Goal: Task Accomplishment & Management: Manage account settings

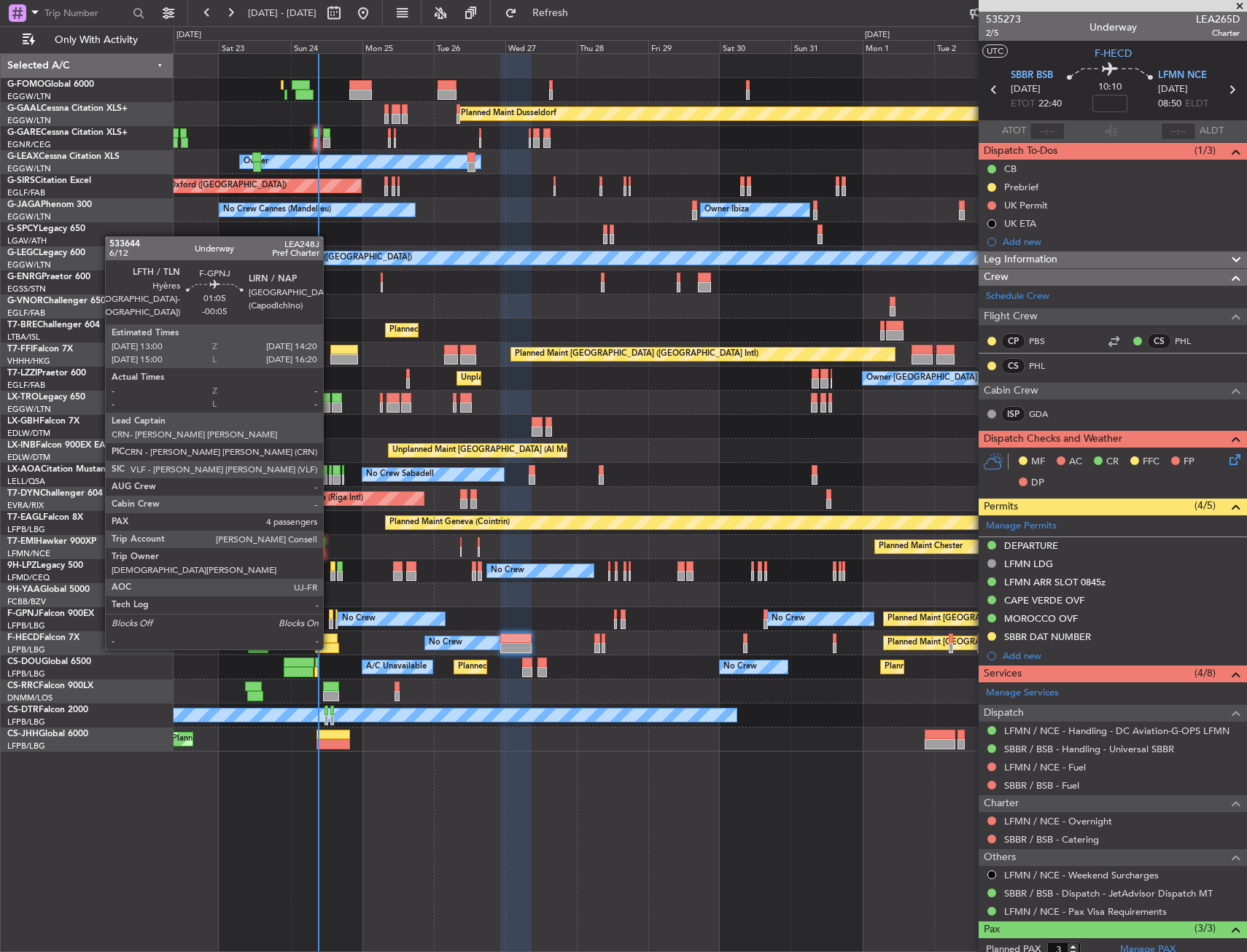
click at [330, 620] on div at bounding box center [331, 623] width 5 height 10
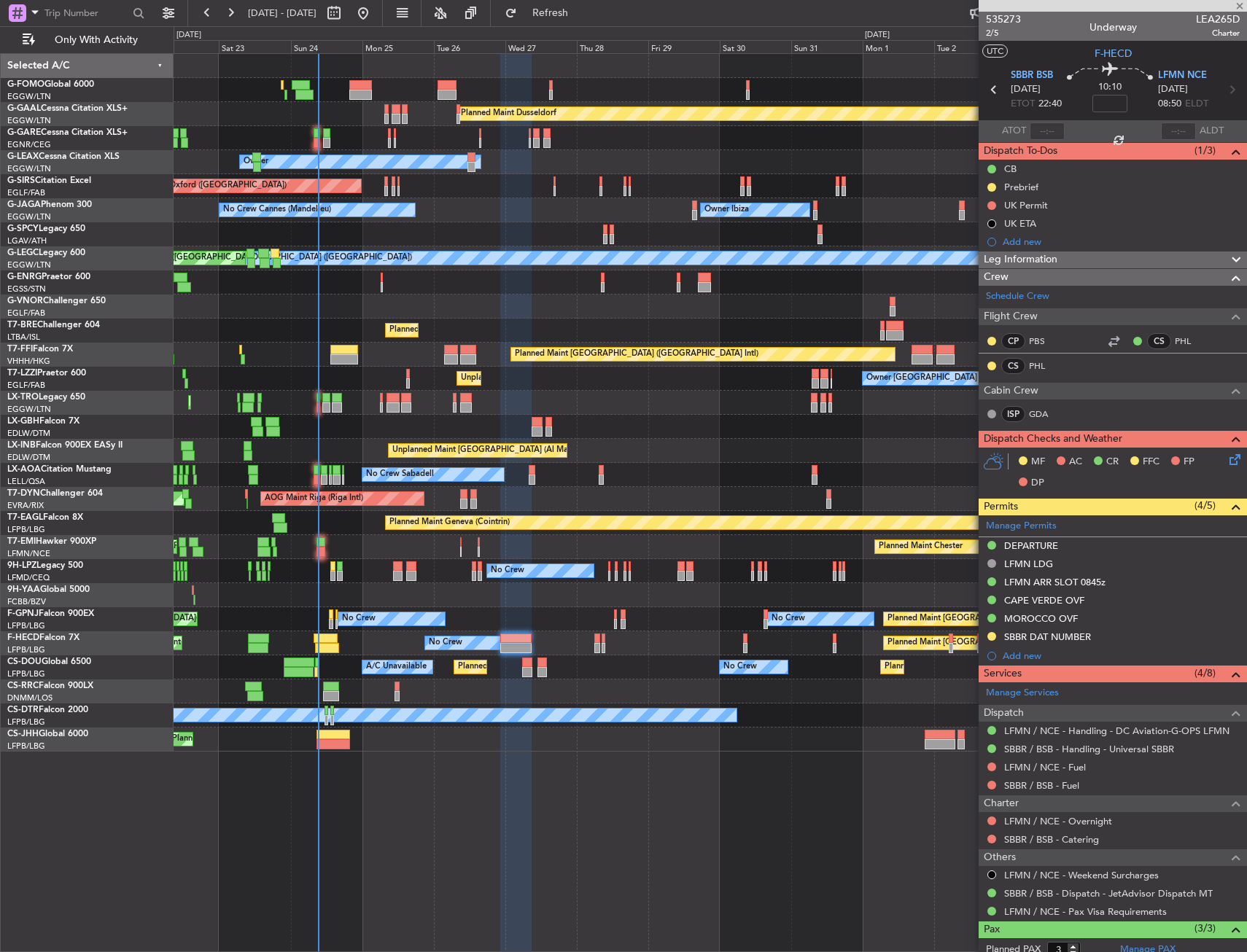
type input "-00:05"
type input "4"
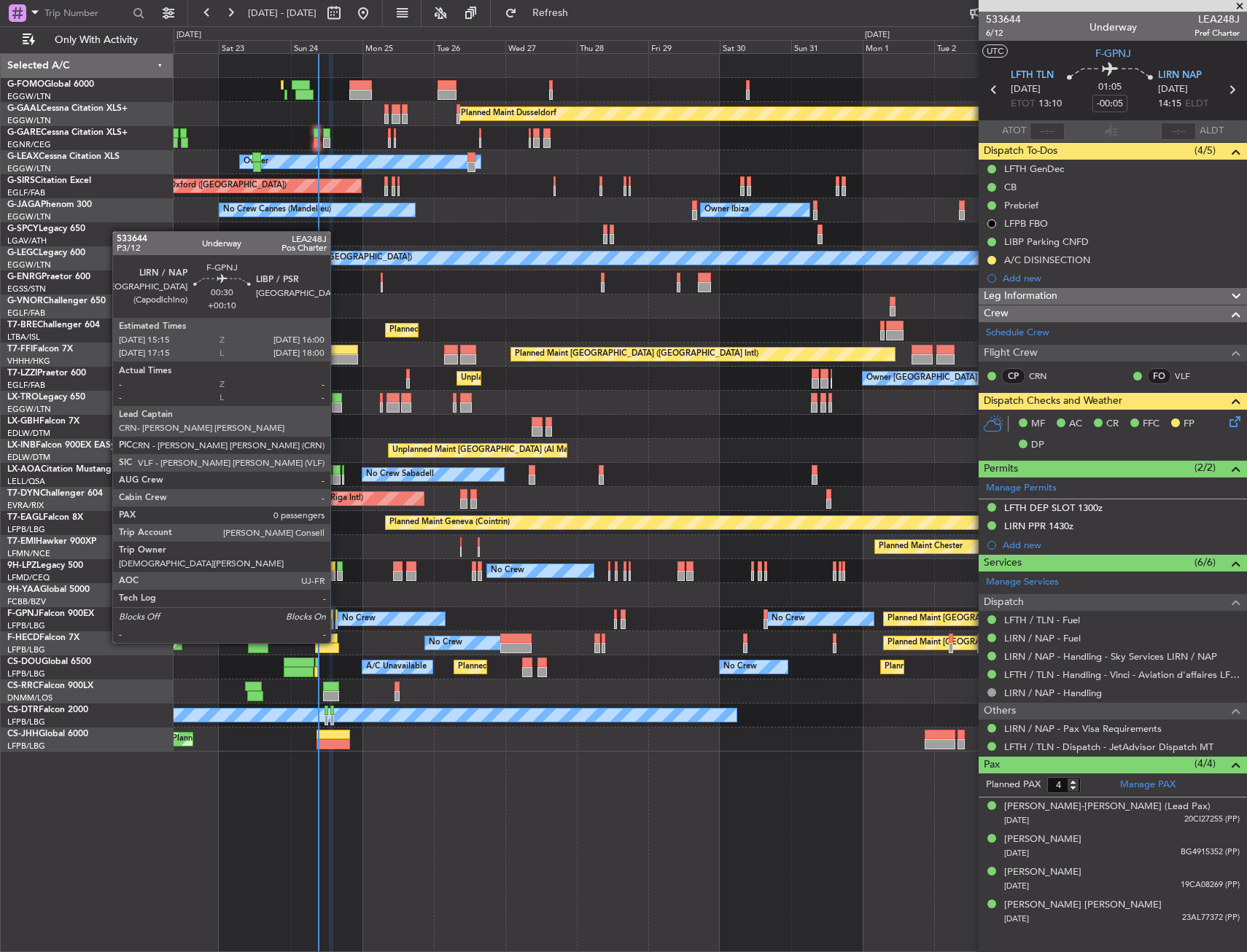
click at [337, 616] on div at bounding box center [336, 614] width 3 height 10
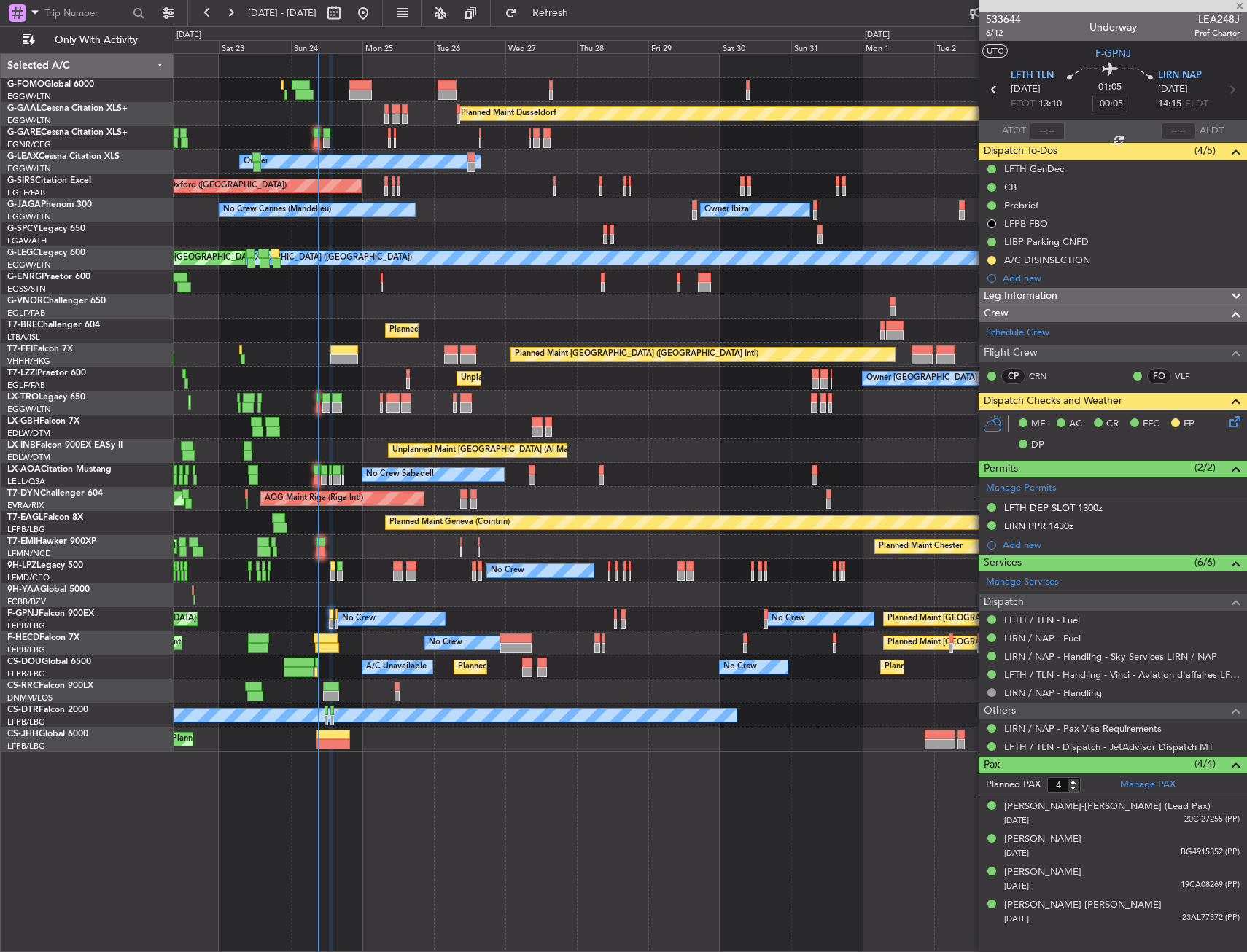
type input "+00:10"
type input "0"
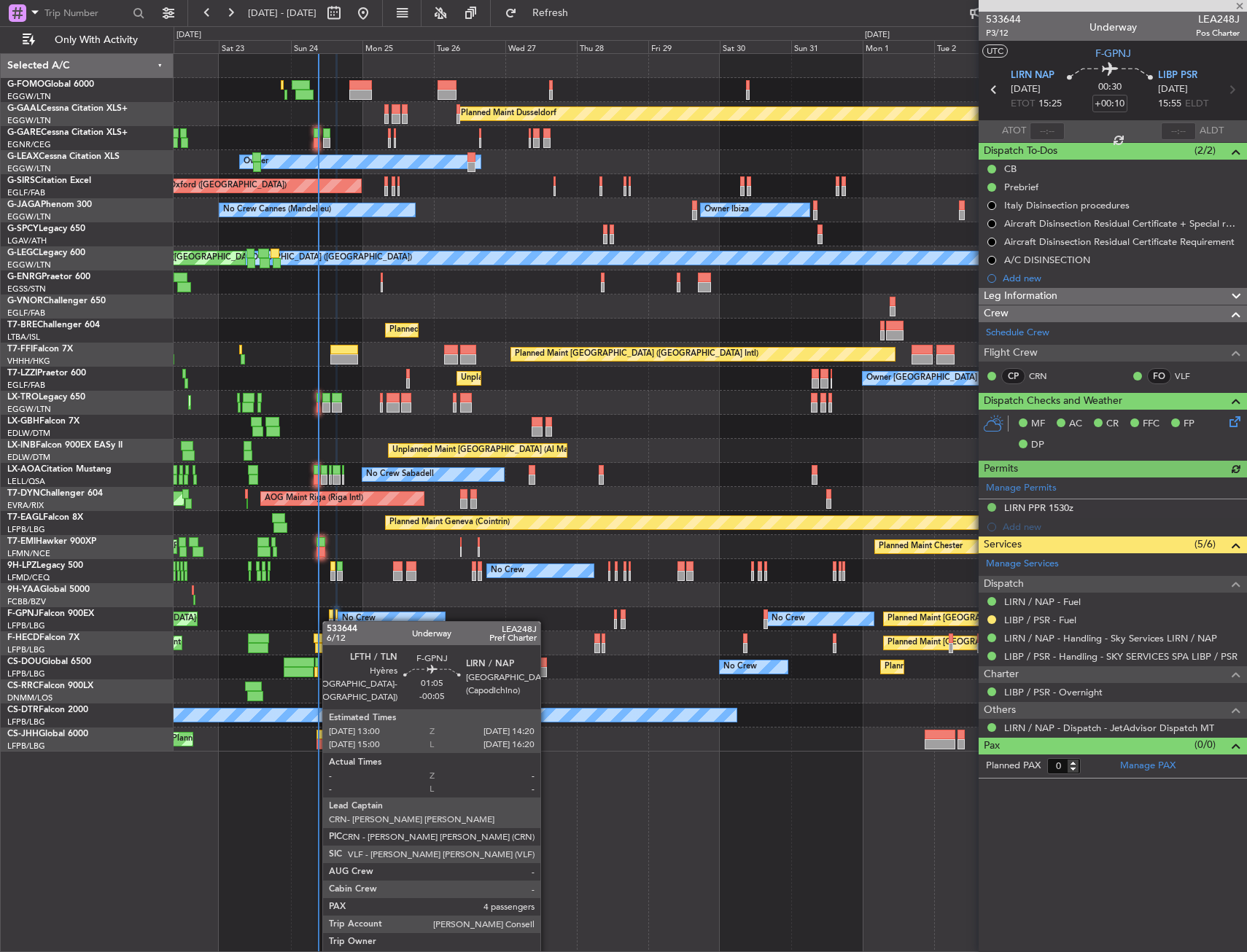
click at [330, 621] on div at bounding box center [331, 623] width 5 height 10
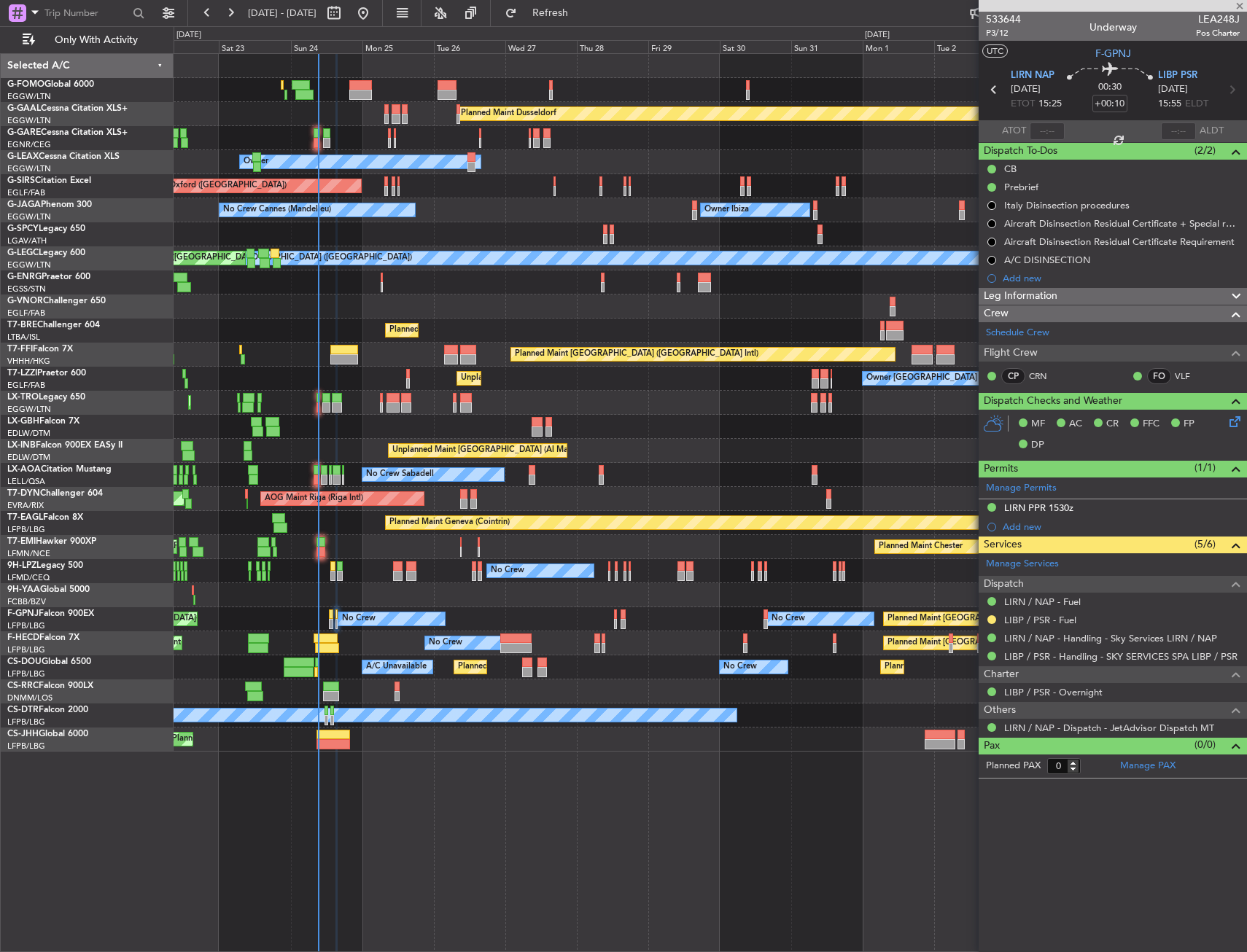
type input "-00:05"
type input "4"
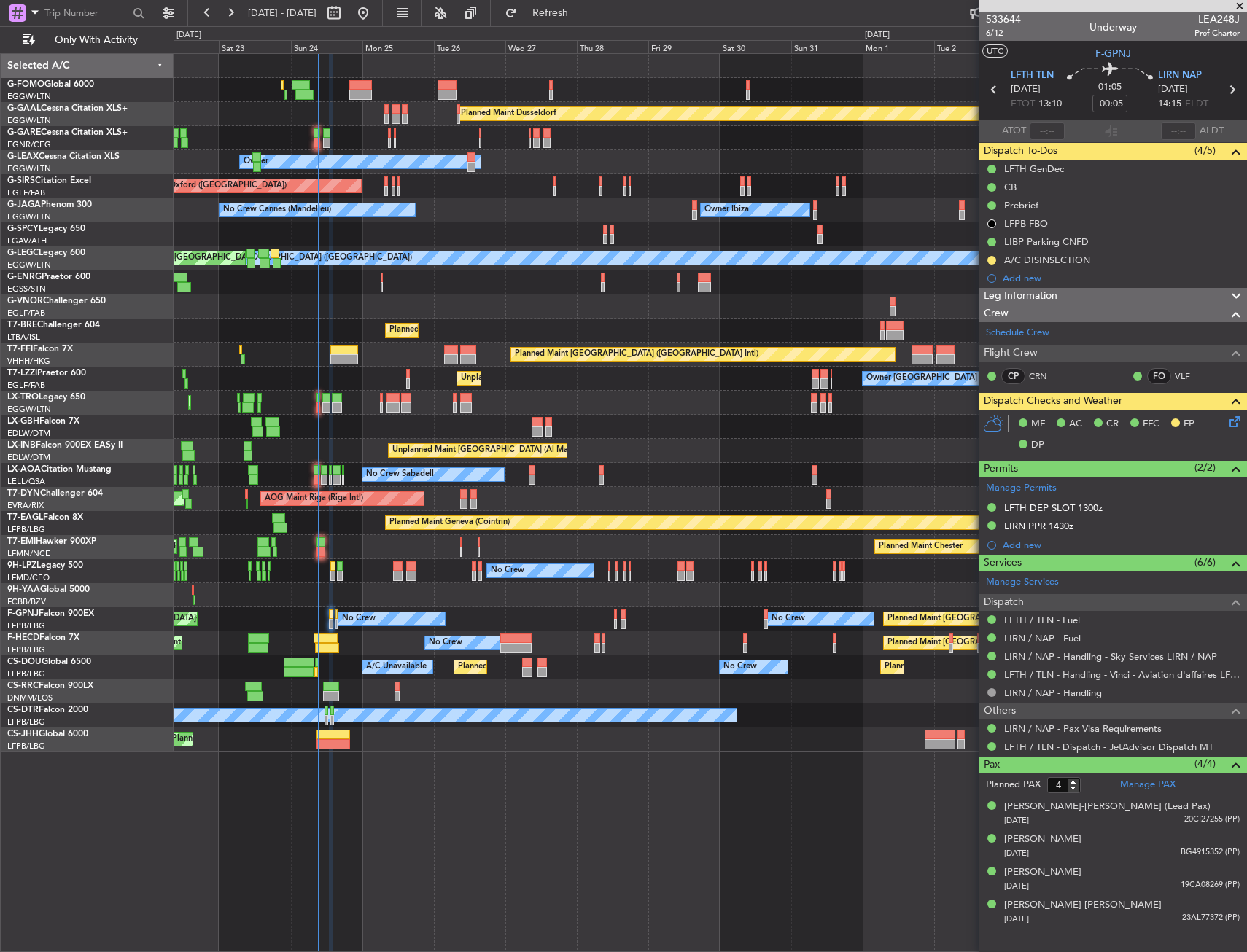
click at [1233, 421] on icon at bounding box center [1232, 419] width 11 height 11
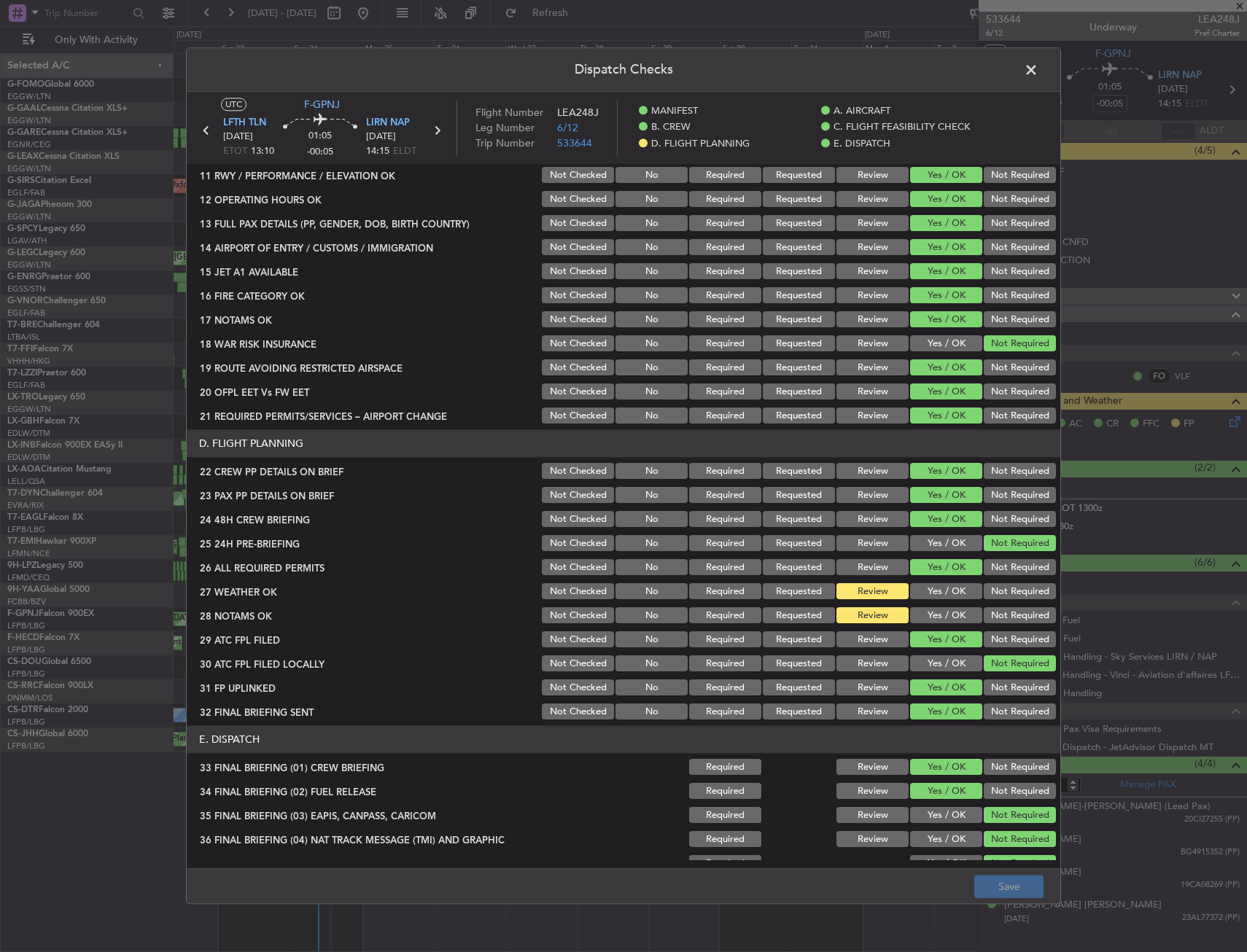
scroll to position [623, 0]
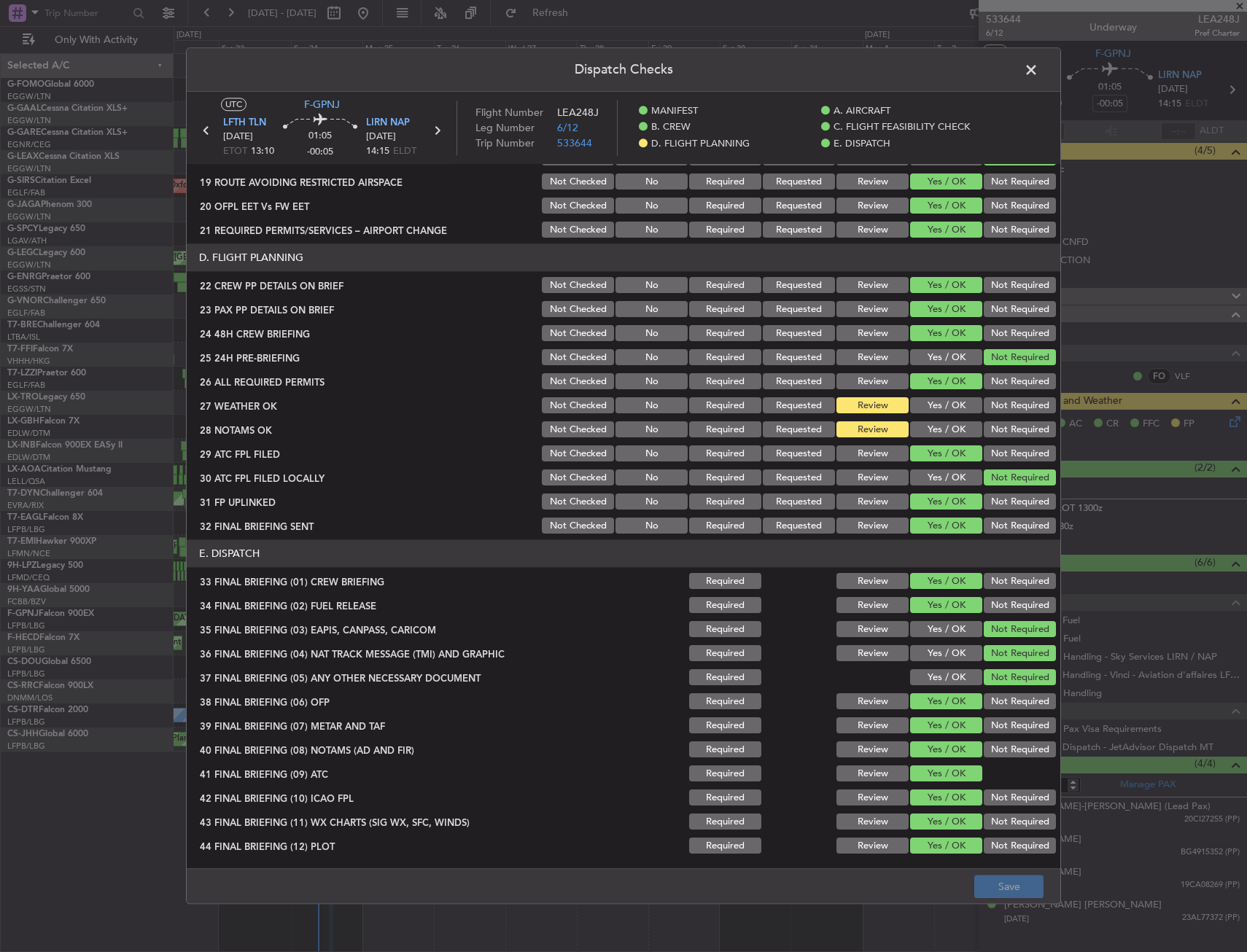
click at [1038, 75] on span at bounding box center [1038, 74] width 0 height 29
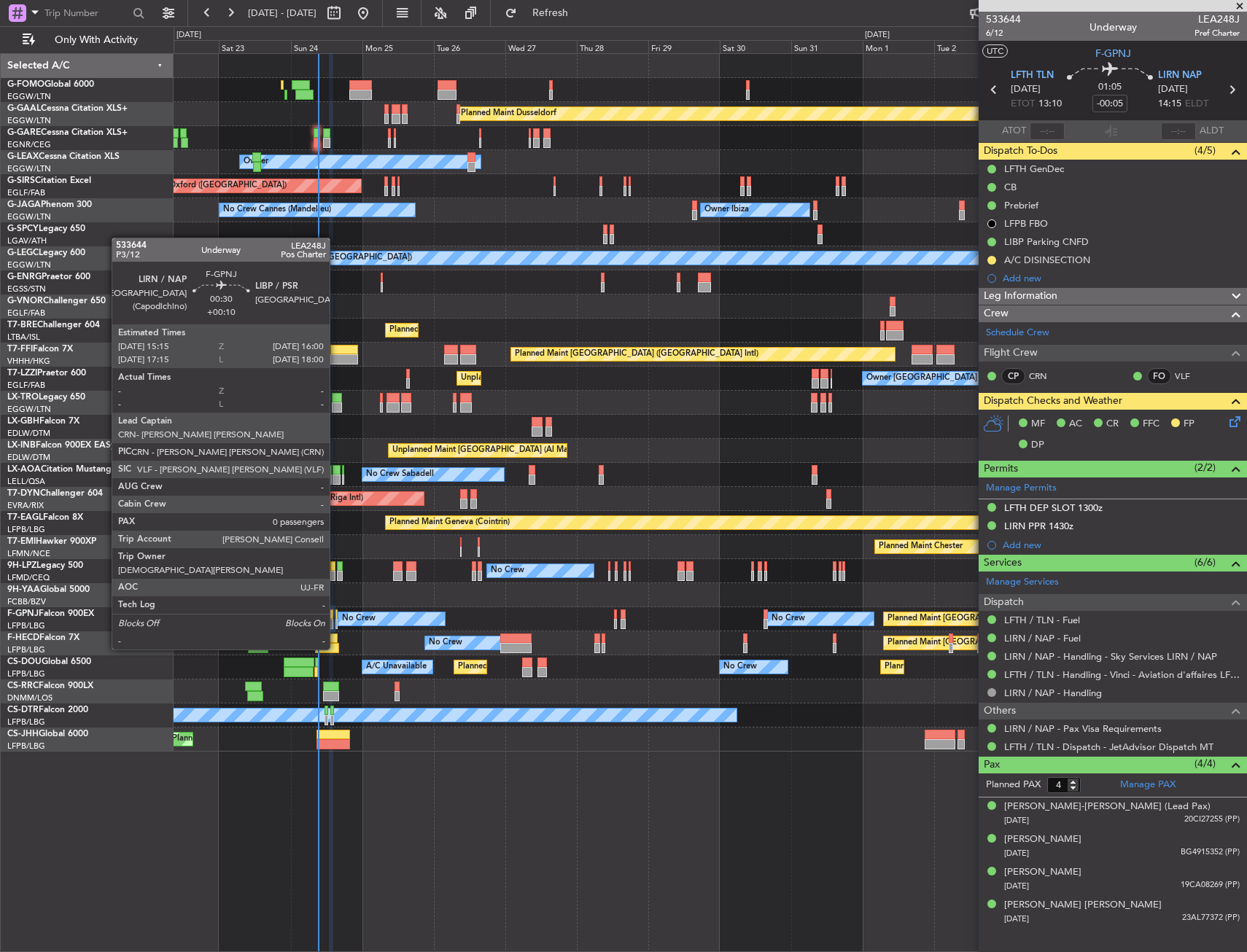
click at [336, 621] on div at bounding box center [336, 623] width 3 height 10
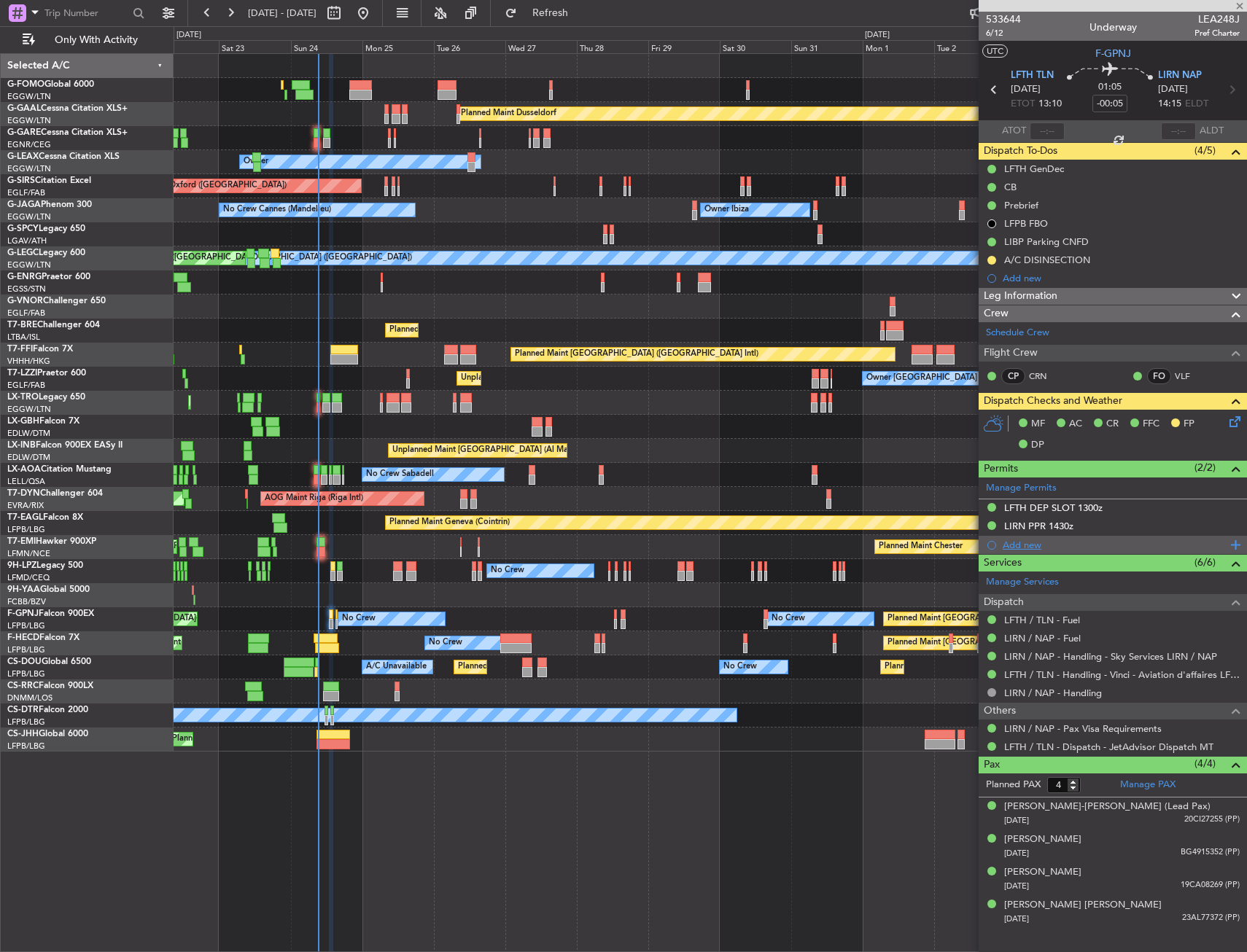
type input "+00:10"
type input "0"
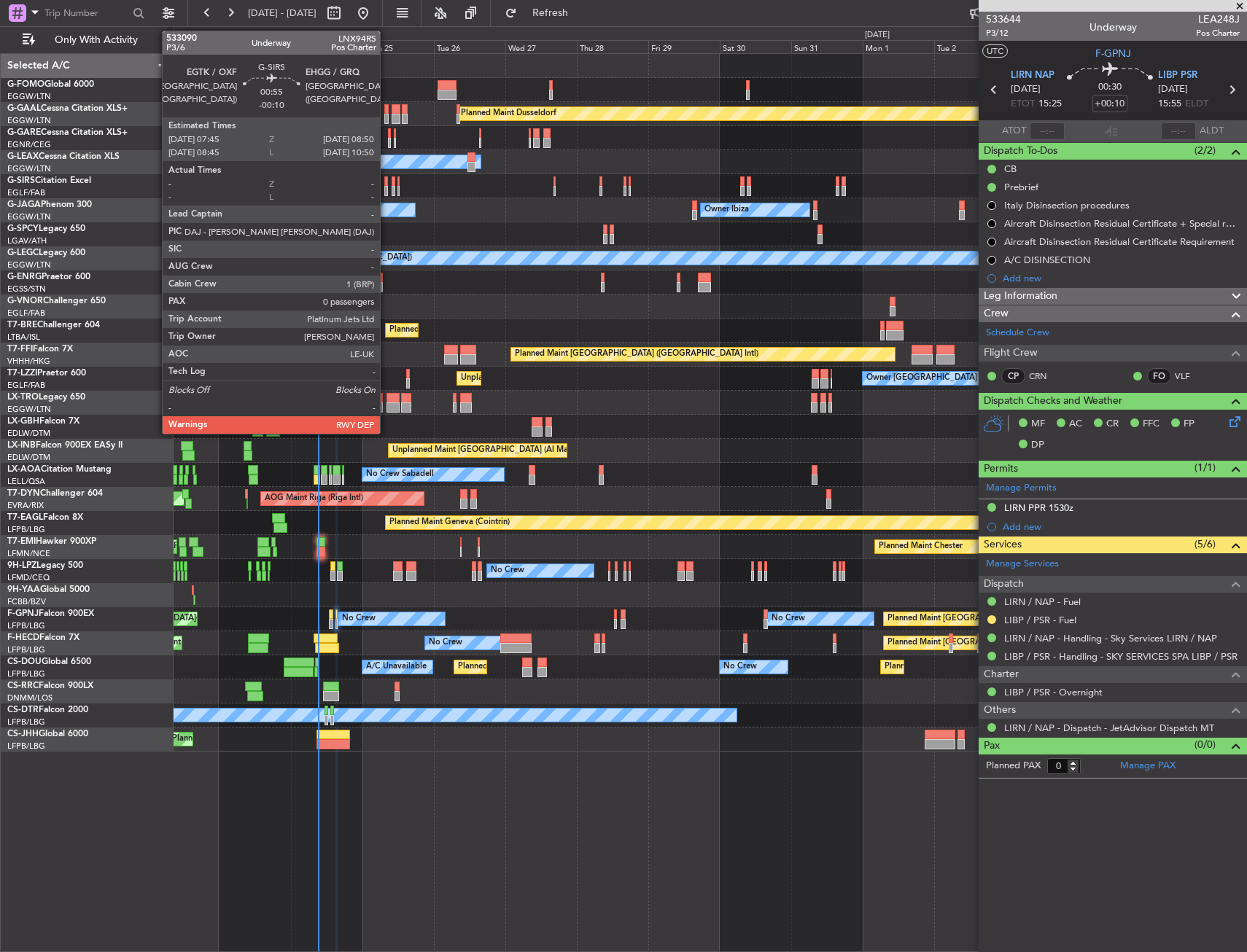
click at [386, 180] on div at bounding box center [386, 181] width 4 height 10
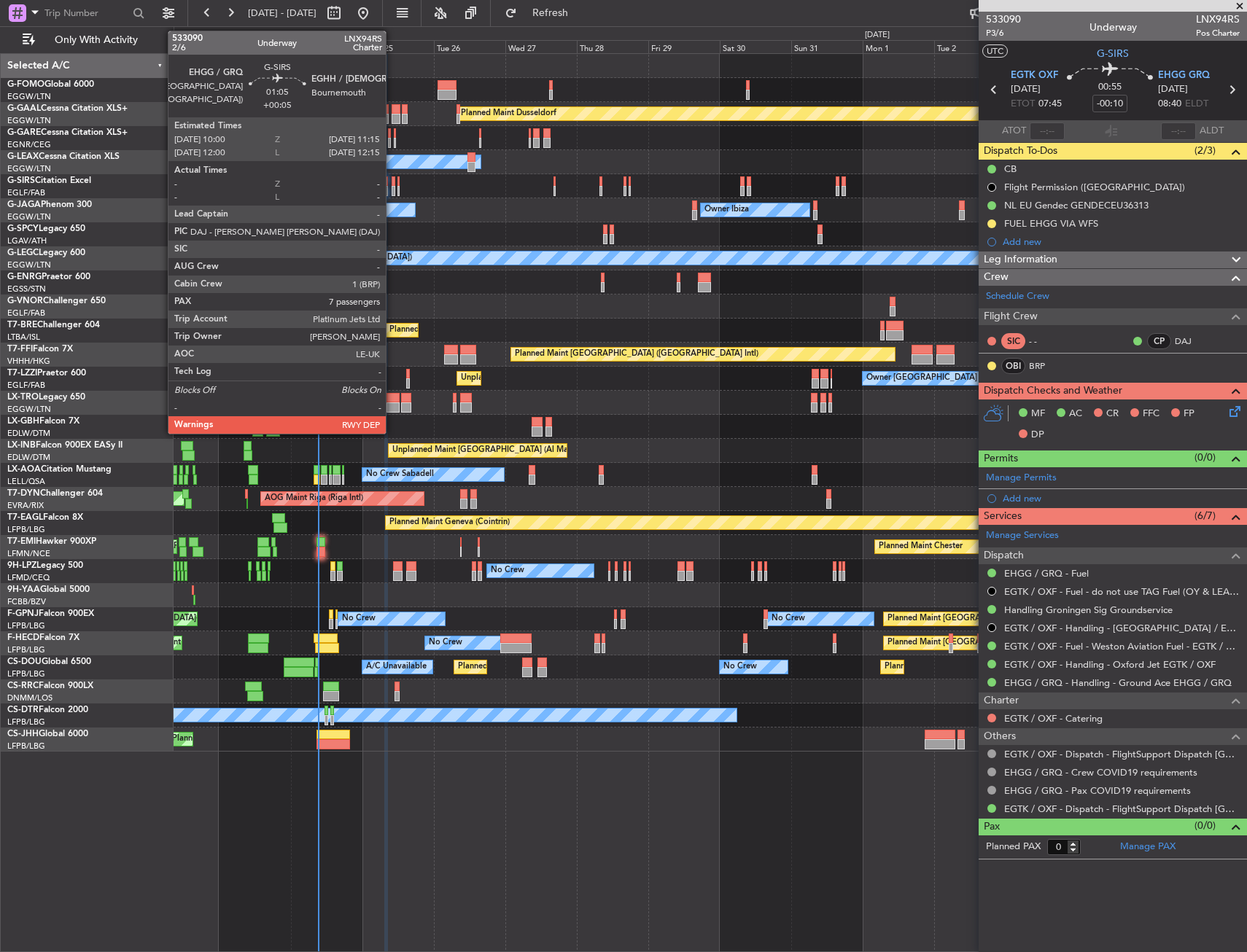
click at [392, 184] on div at bounding box center [394, 181] width 5 height 10
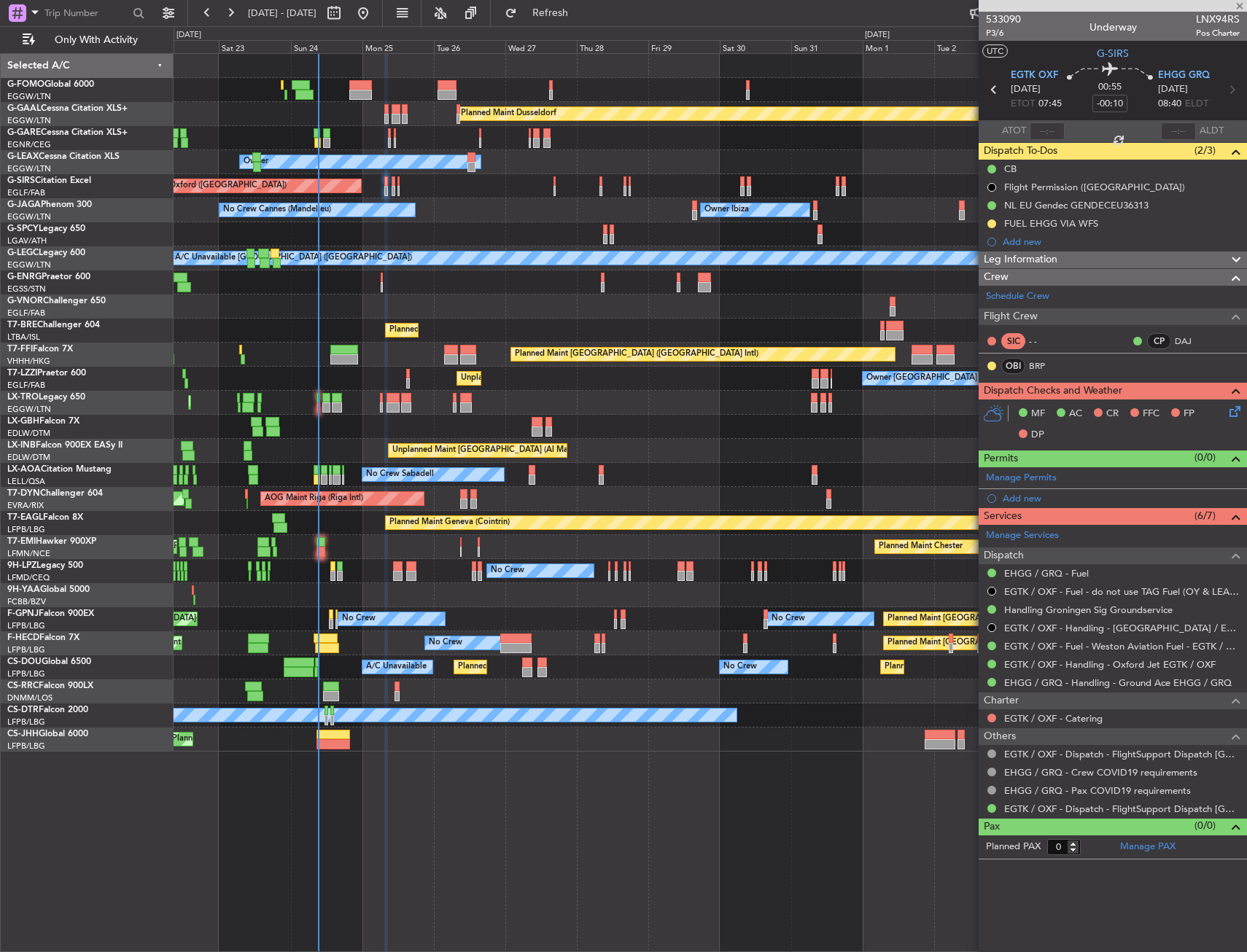
type input "+00:05"
type input "7"
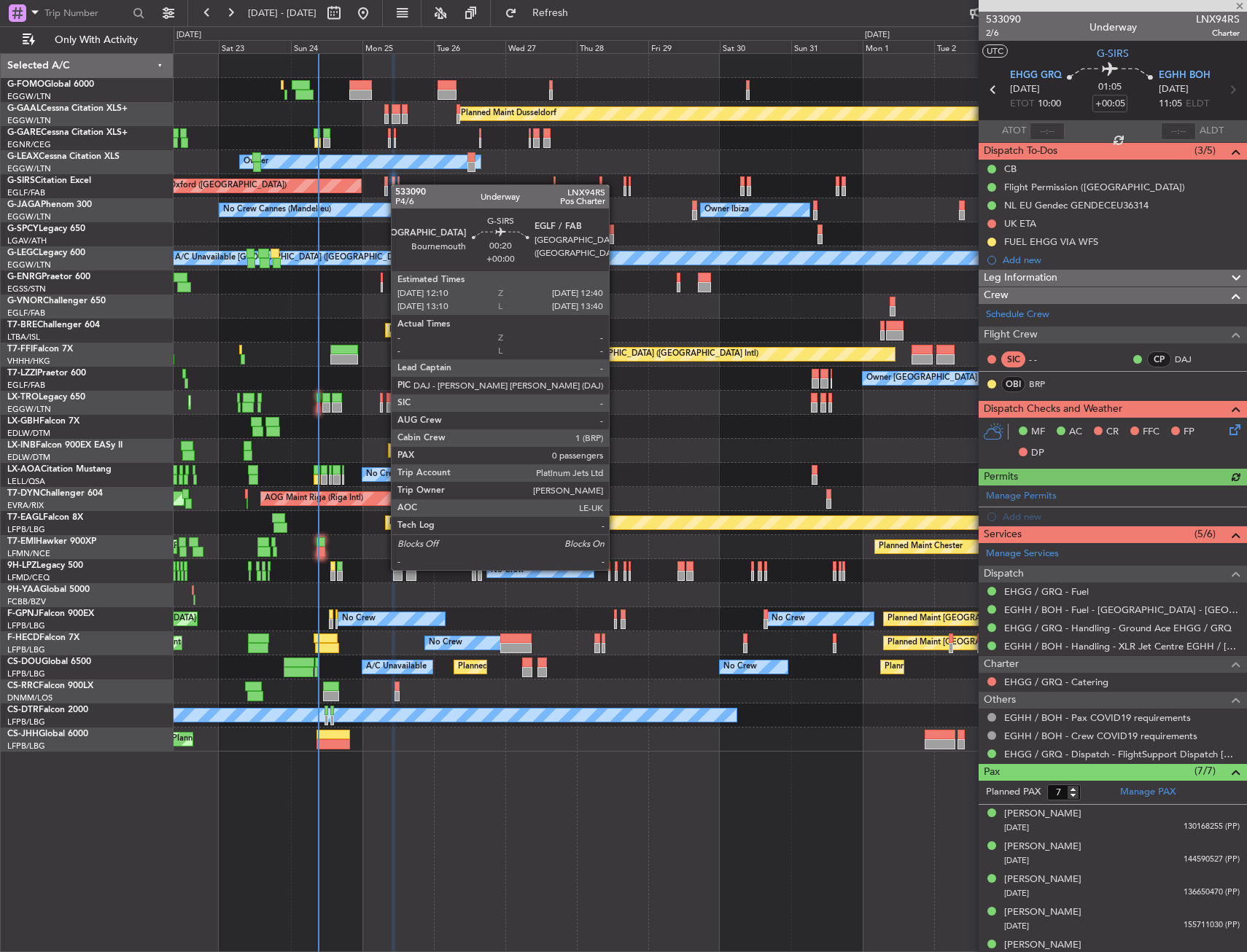
click at [398, 184] on div at bounding box center [399, 181] width 2 height 10
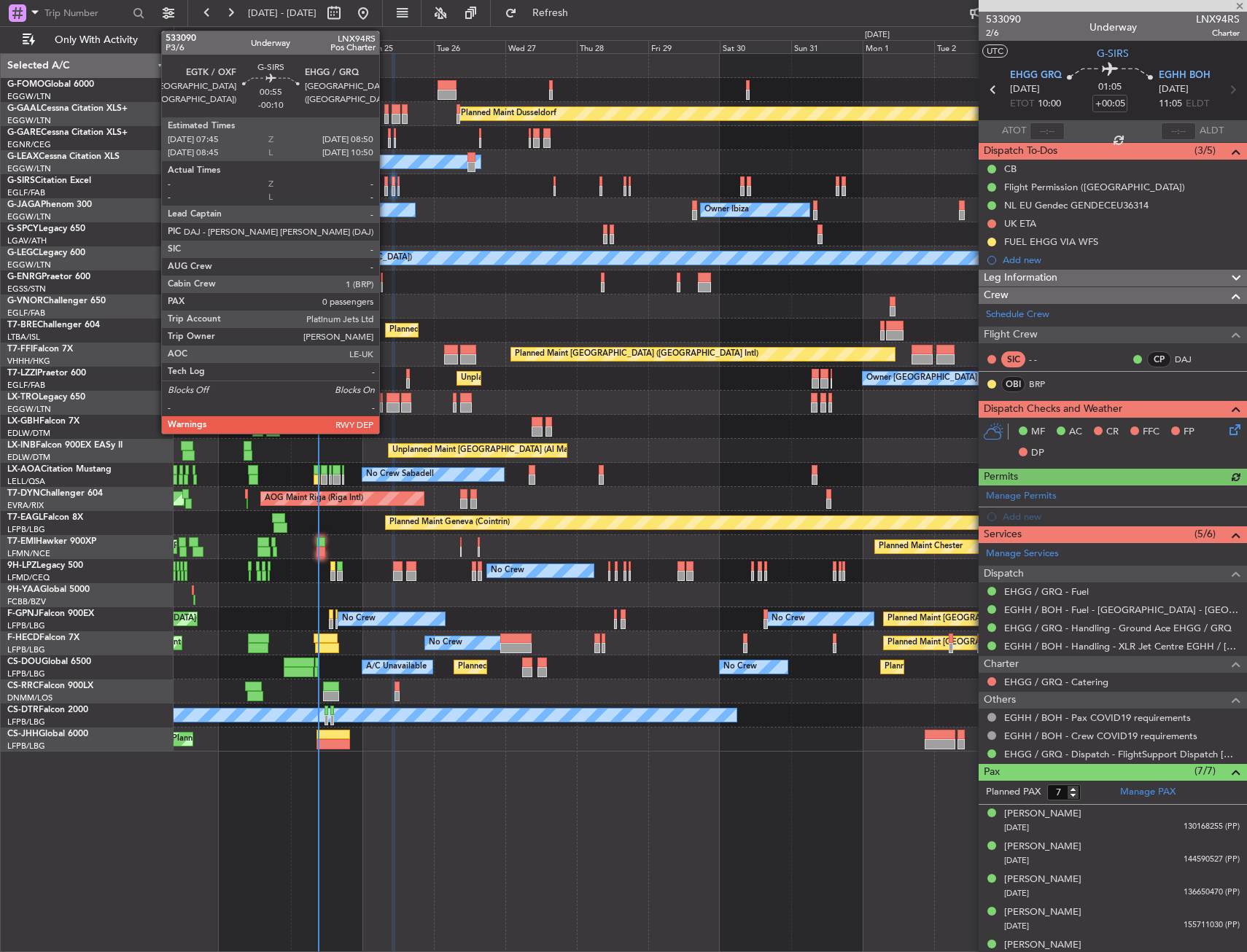
type input "0"
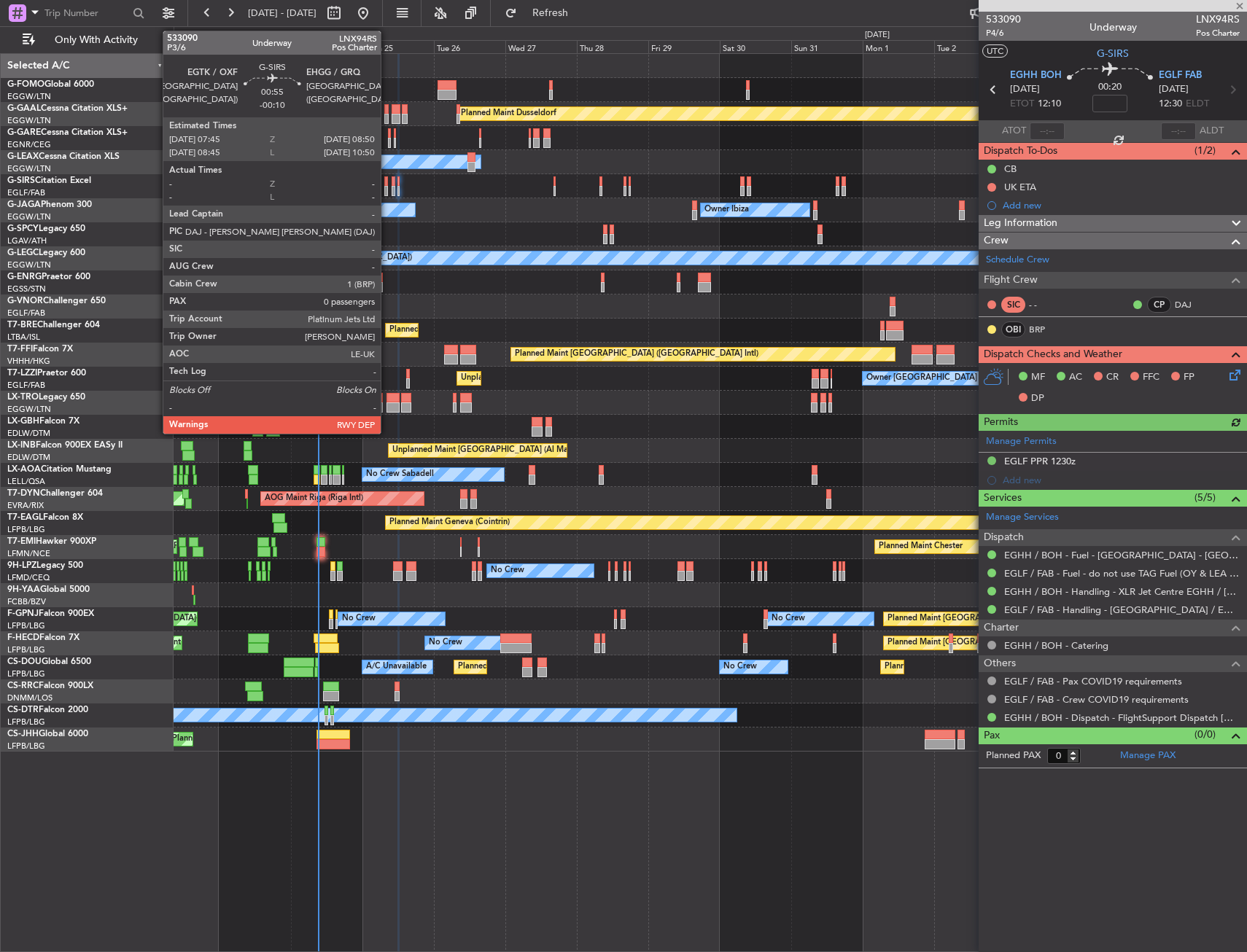
click at [387, 181] on div at bounding box center [386, 181] width 4 height 10
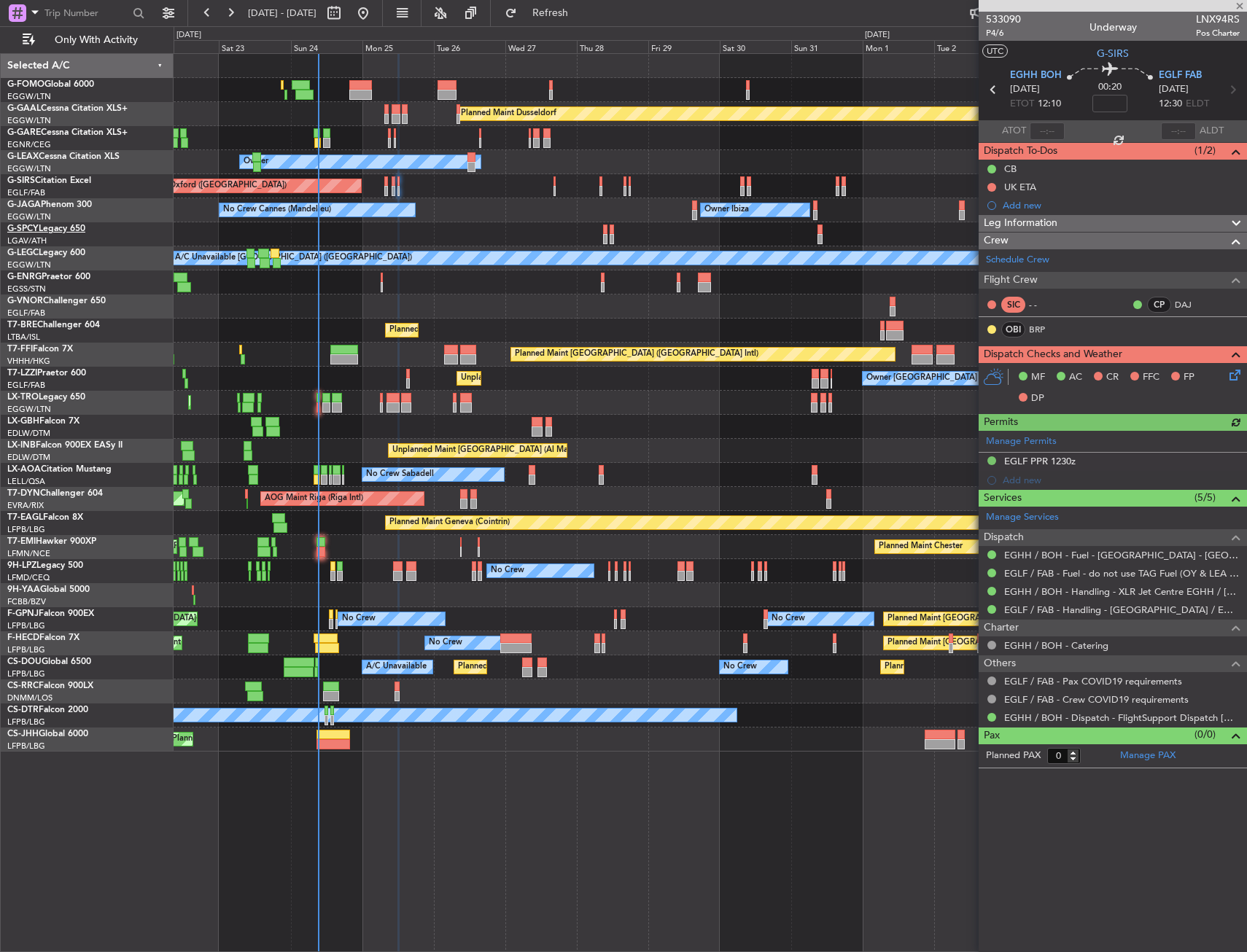
type input "-00:10"
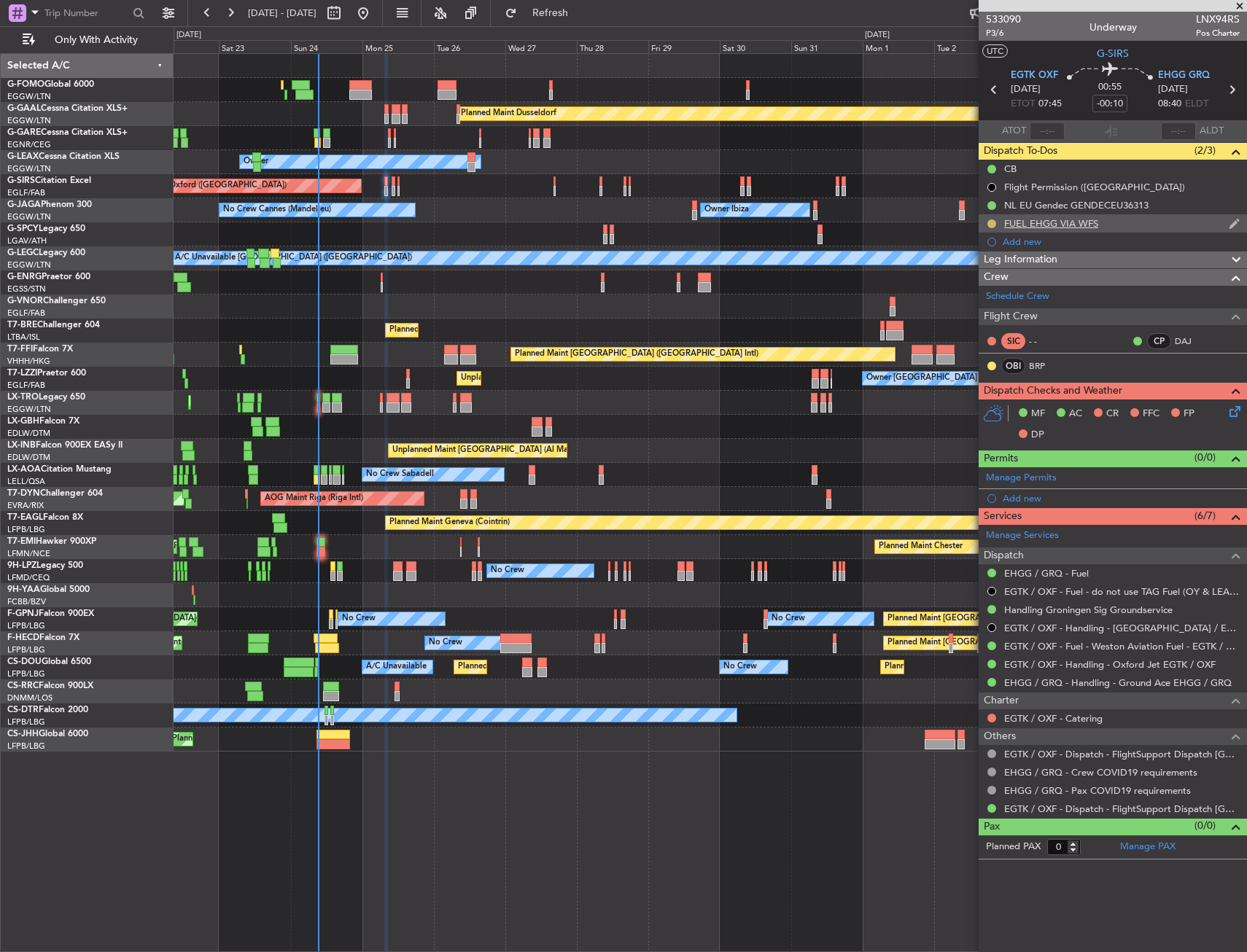
click at [990, 220] on button at bounding box center [991, 223] width 9 height 8
drag, startPoint x: 983, startPoint y: 286, endPoint x: 1012, endPoint y: 254, distance: 43.2
click at [983, 286] on span "Completed" at bounding box center [998, 287] width 48 height 14
click at [1030, 247] on div "Add new" at bounding box center [1113, 241] width 268 height 18
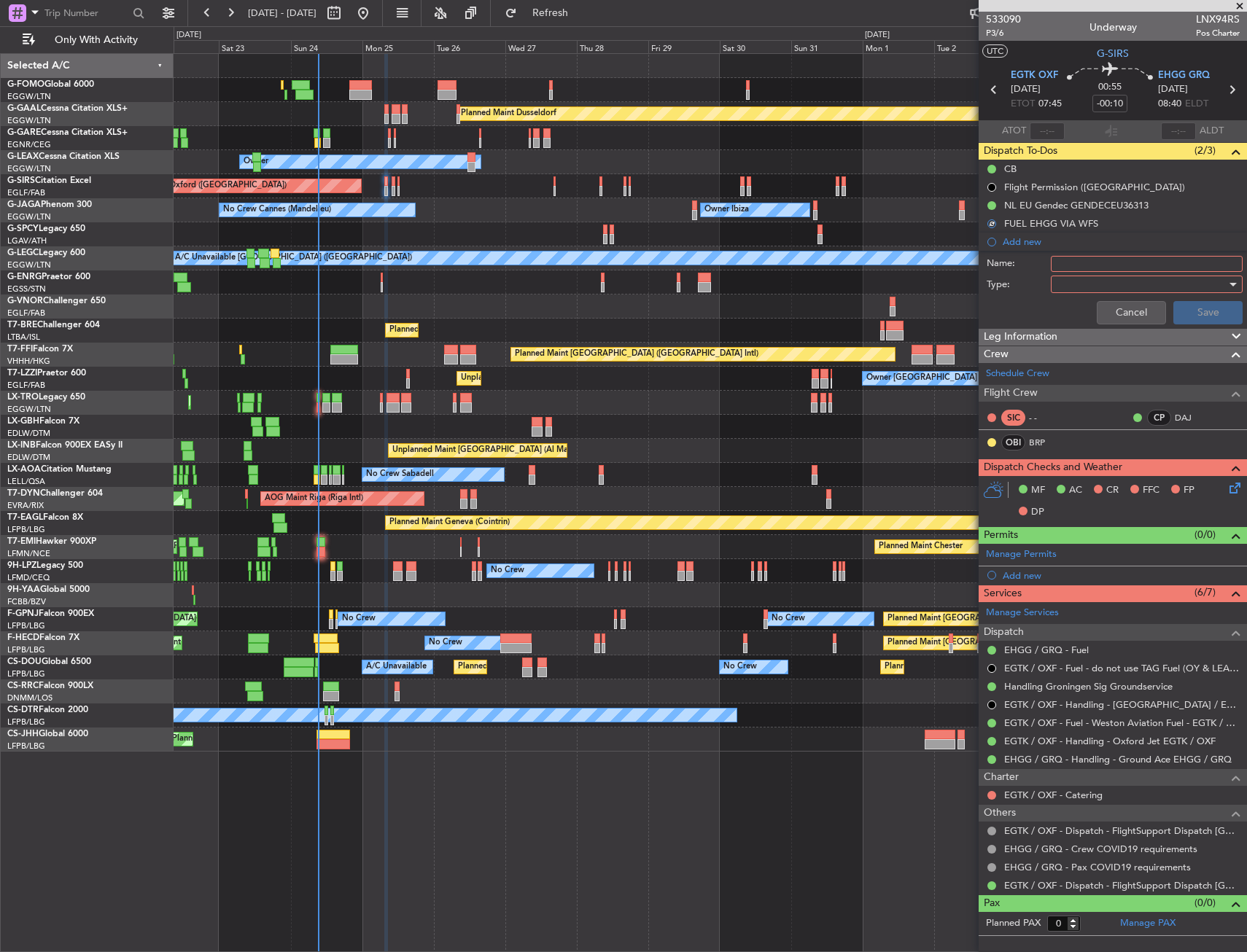
click at [1079, 258] on input "Name:" at bounding box center [1146, 264] width 192 height 16
type input "PREBRIEF"
click at [1083, 286] on div at bounding box center [1142, 283] width 170 height 22
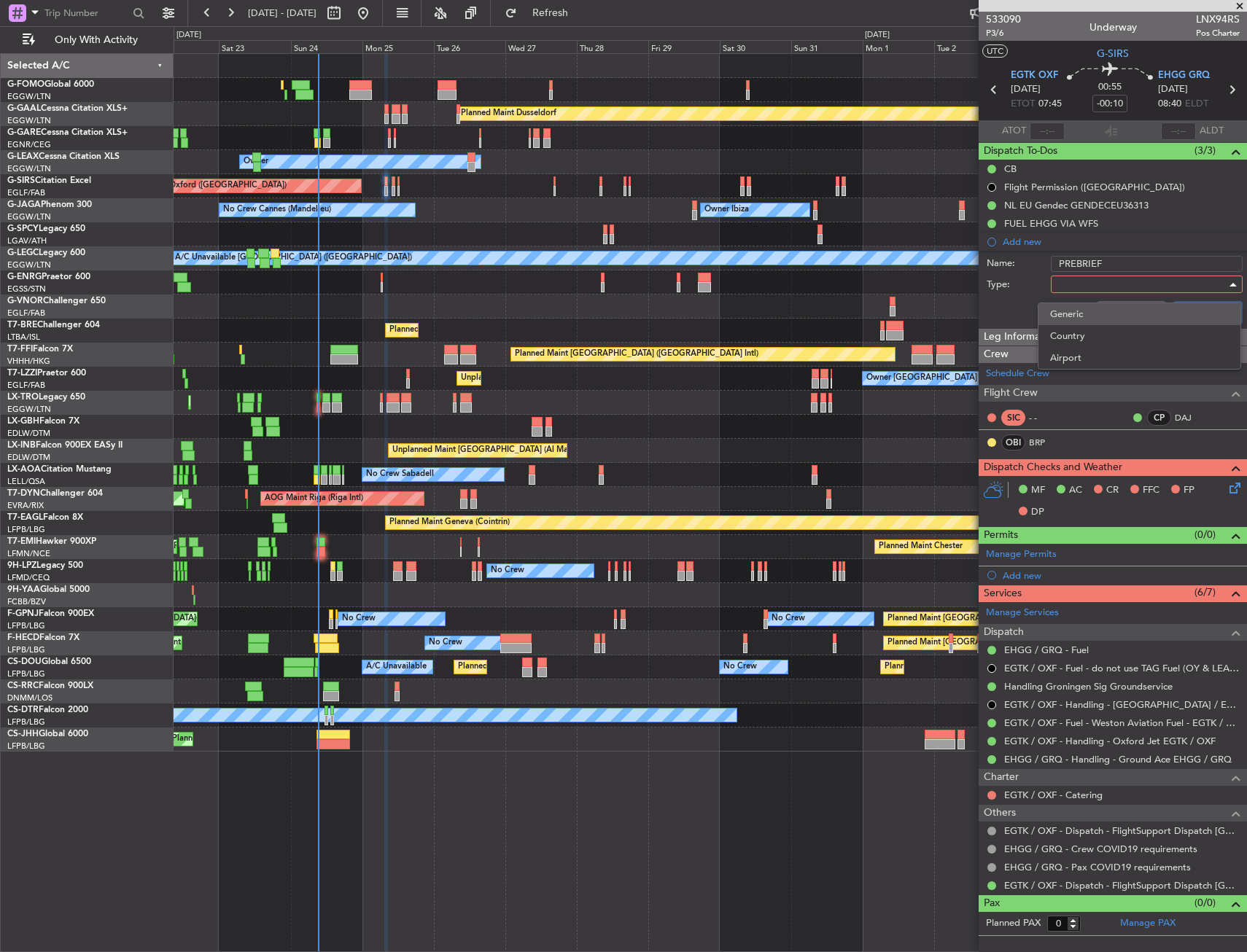
click at [1084, 319] on span "Generic" at bounding box center [1139, 314] width 179 height 22
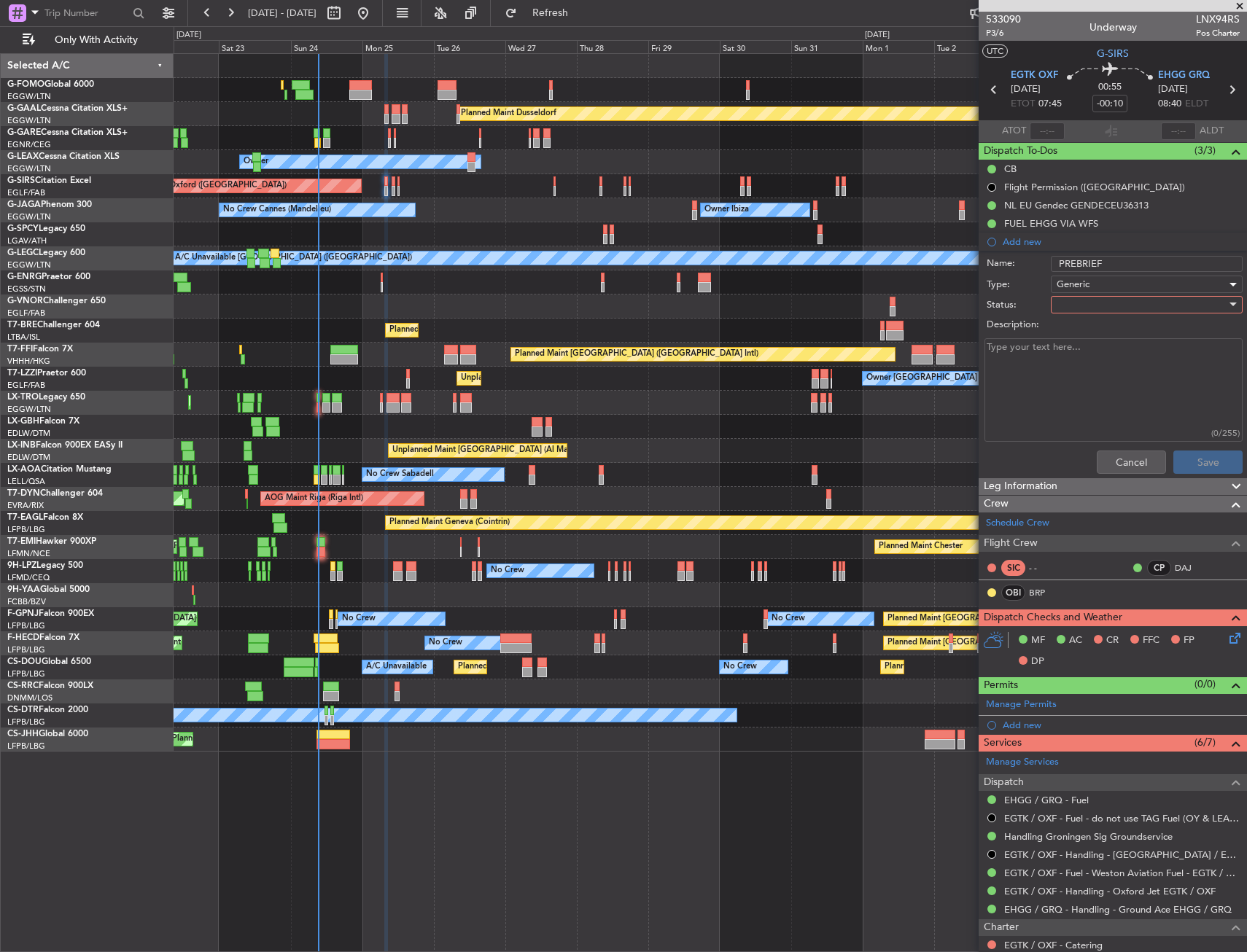
click at [1085, 309] on div at bounding box center [1142, 304] width 170 height 22
click at [1090, 369] on span "Completed" at bounding box center [1139, 377] width 171 height 22
click at [1146, 395] on textarea "Description:" at bounding box center [1113, 390] width 258 height 104
paste textarea "L1 EGTK-EHGG = 6700 Lbs L2 EHGG-EGHH = 5300 Lbs L3 EGHH-EGLF = 3700 Lbs"
type textarea "L1 EGTK-EHGG = 6700 Lbs L2 EHGG-EGHH = 5300 Lbs L3 EGHH-EGLF = 3700 Lbs"
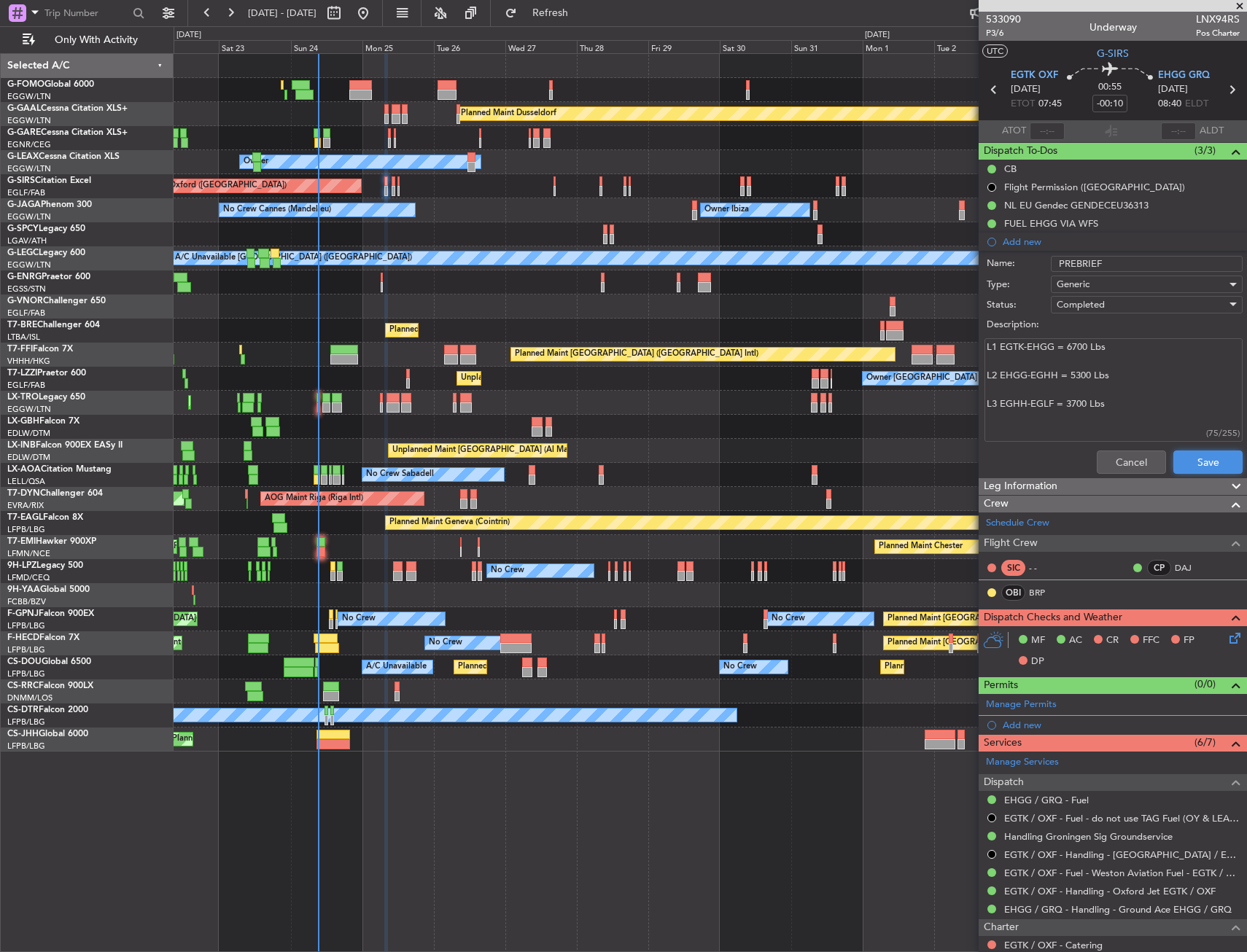
click at [1187, 458] on button "Save" at bounding box center [1207, 462] width 69 height 24
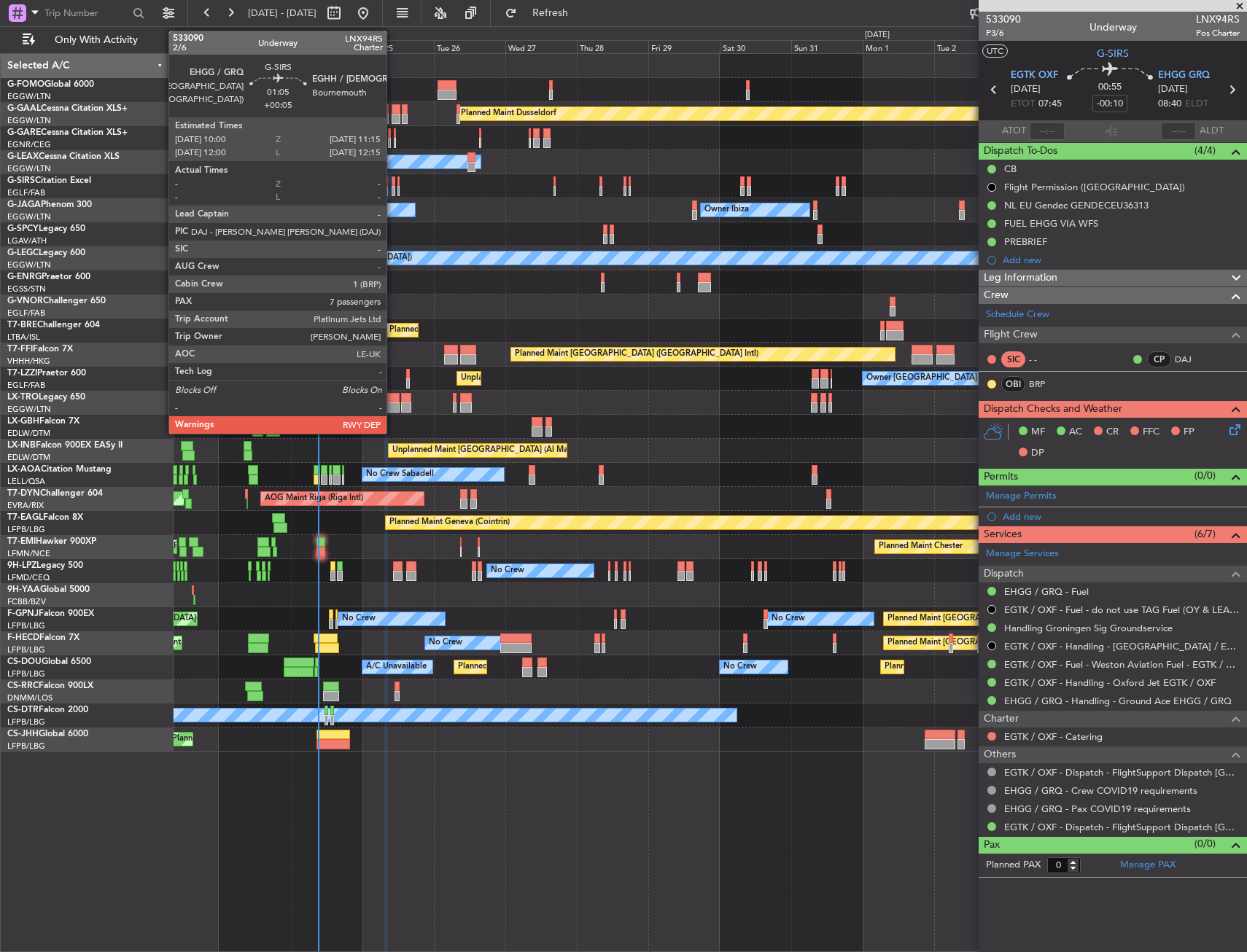
click at [392, 181] on div at bounding box center [394, 181] width 5 height 10
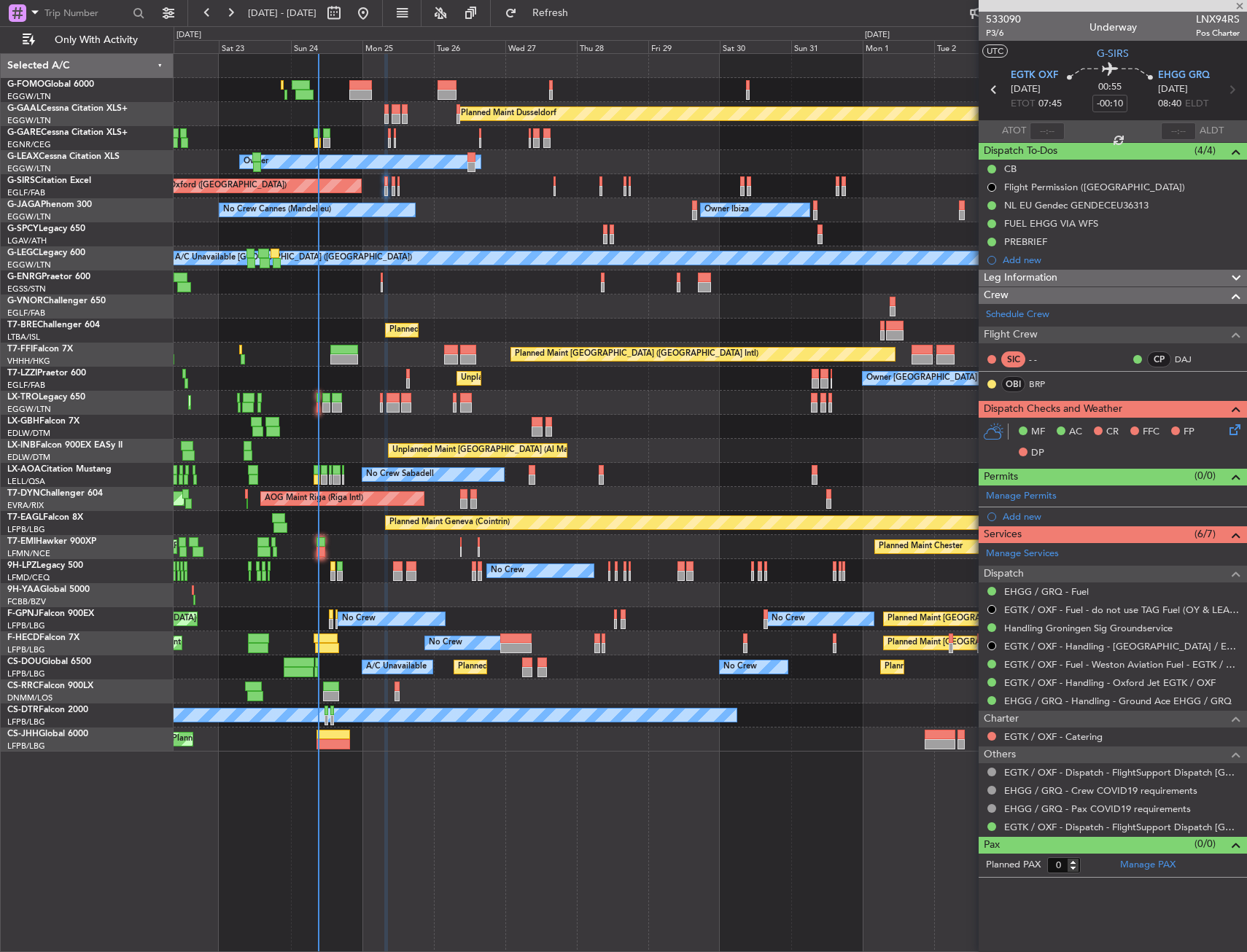
type input "+00:05"
type input "7"
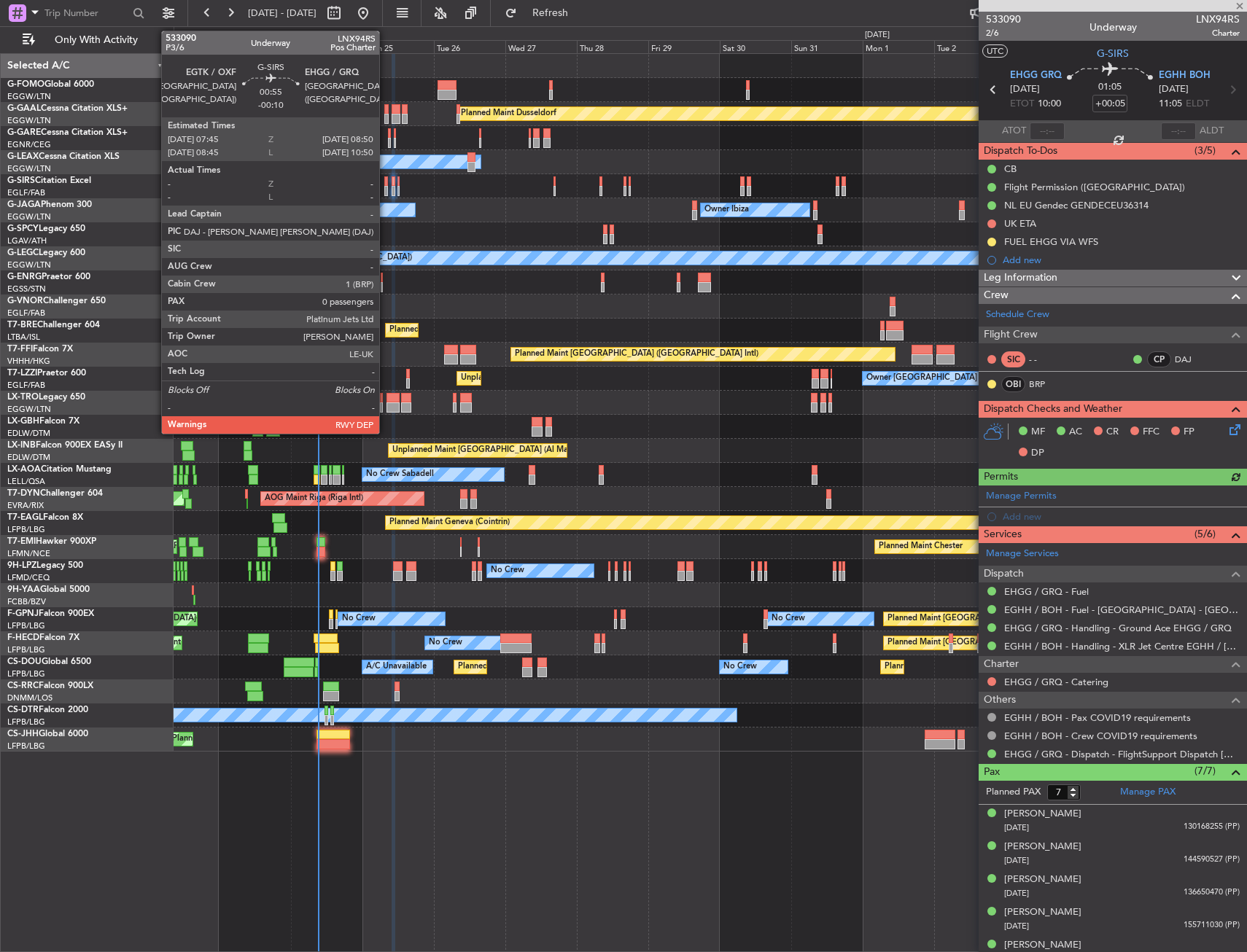
click at [385, 187] on div at bounding box center [386, 191] width 4 height 10
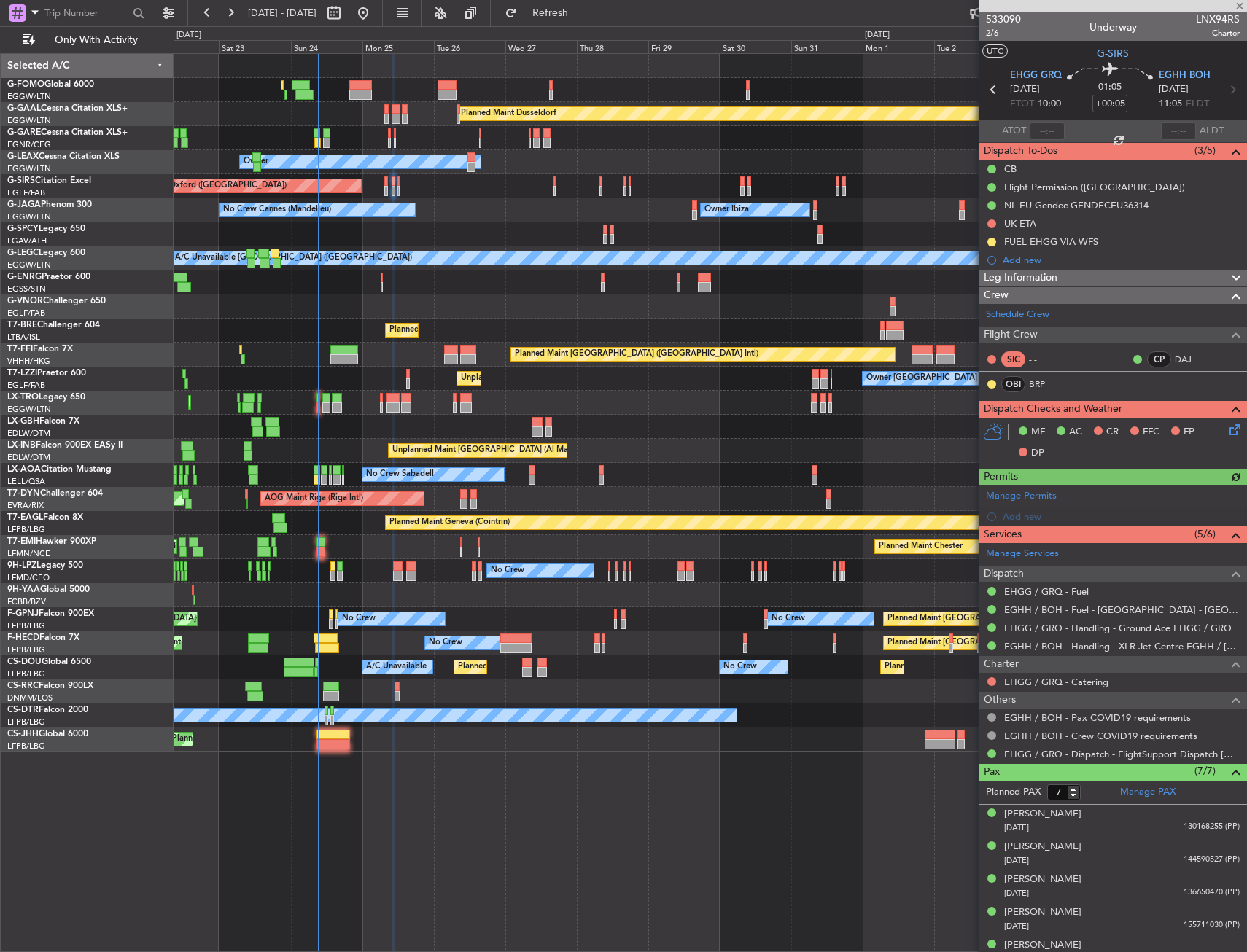
type input "-00:10"
type input "0"
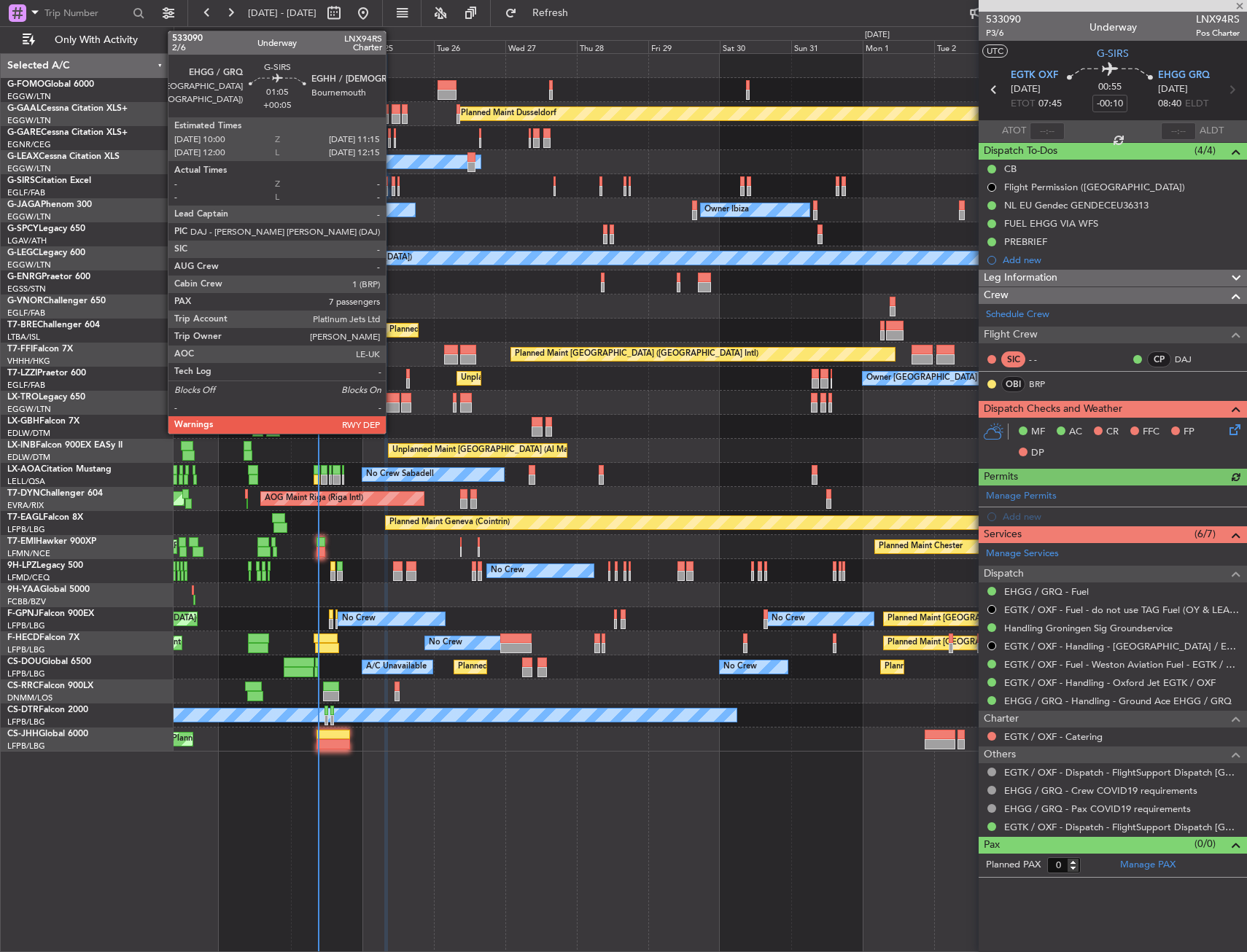
click at [392, 187] on div at bounding box center [394, 191] width 5 height 10
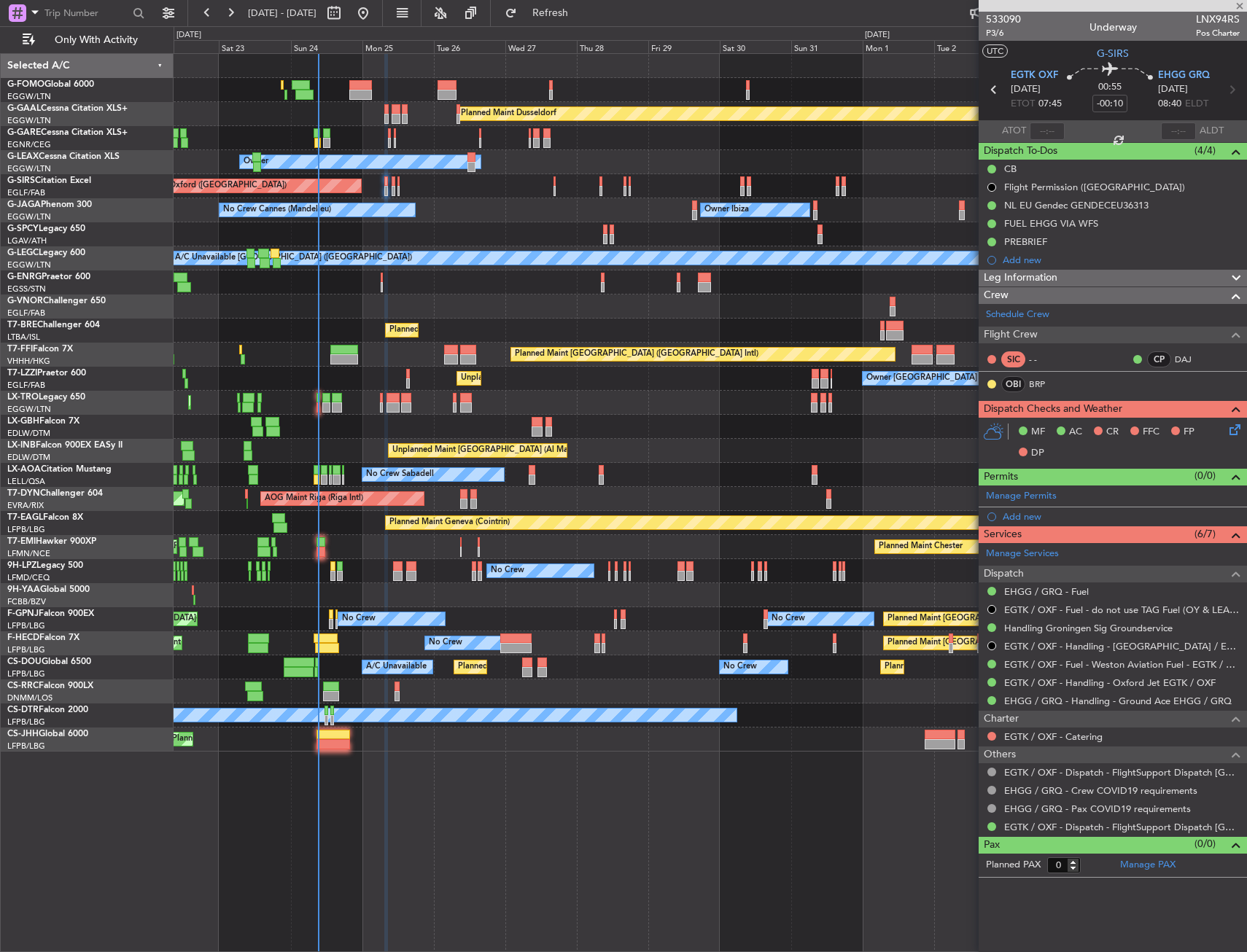
type input "+00:05"
type input "7"
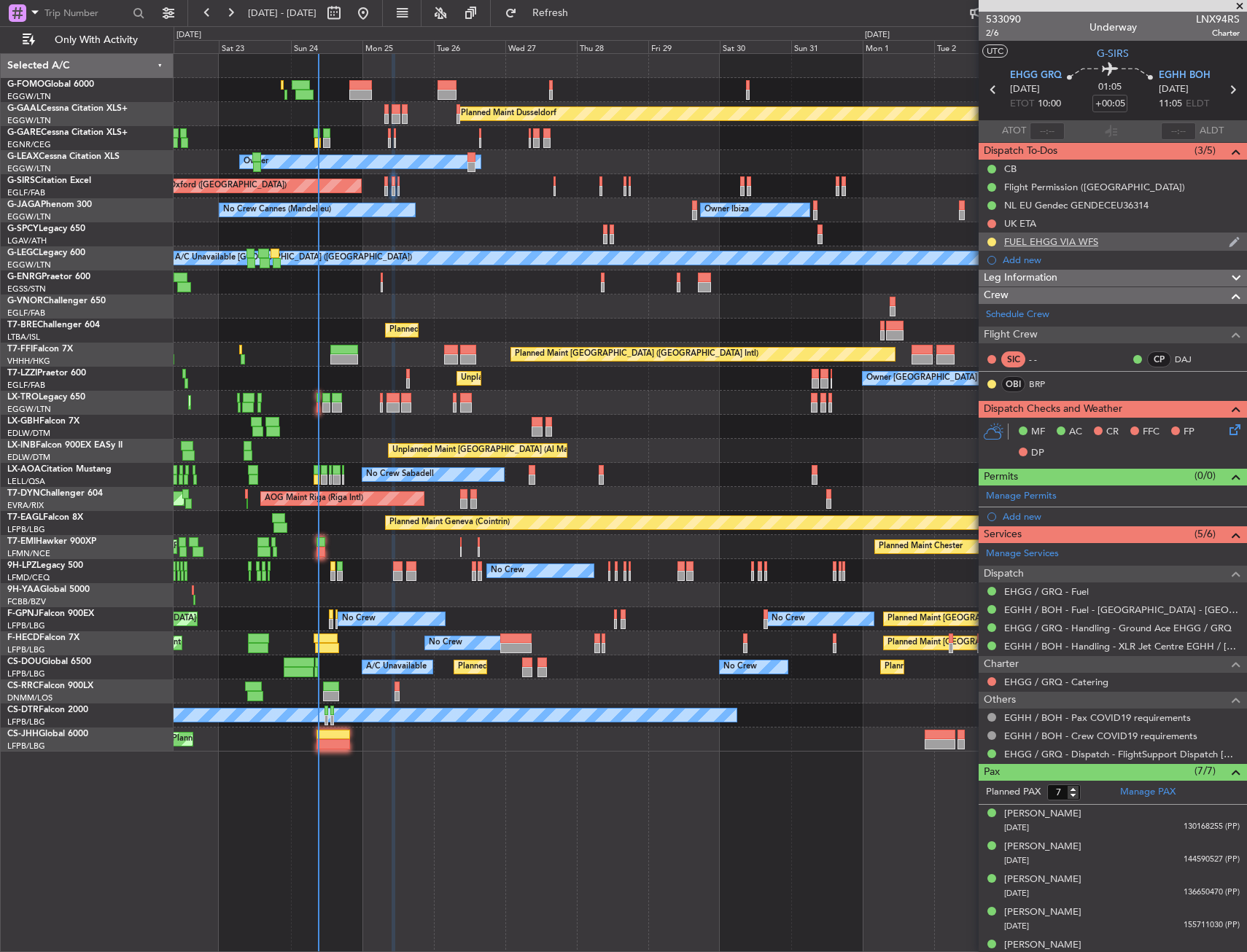
click at [996, 238] on div at bounding box center [992, 242] width 11 height 11
click at [992, 244] on button at bounding box center [991, 242] width 9 height 8
click at [993, 314] on li "Completed" at bounding box center [992, 306] width 78 height 22
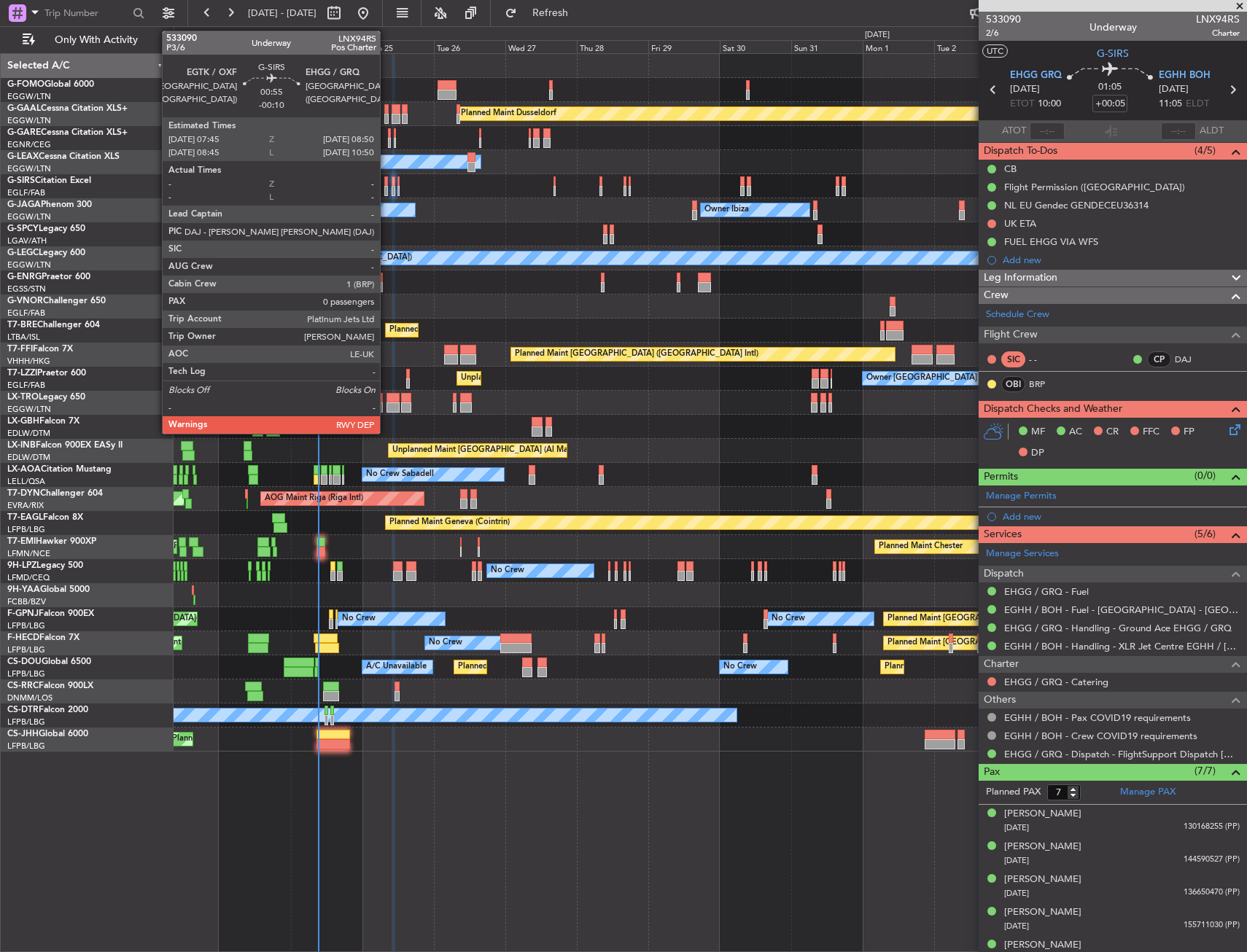
click at [386, 180] on div at bounding box center [386, 181] width 4 height 10
type input "-00:10"
type input "0"
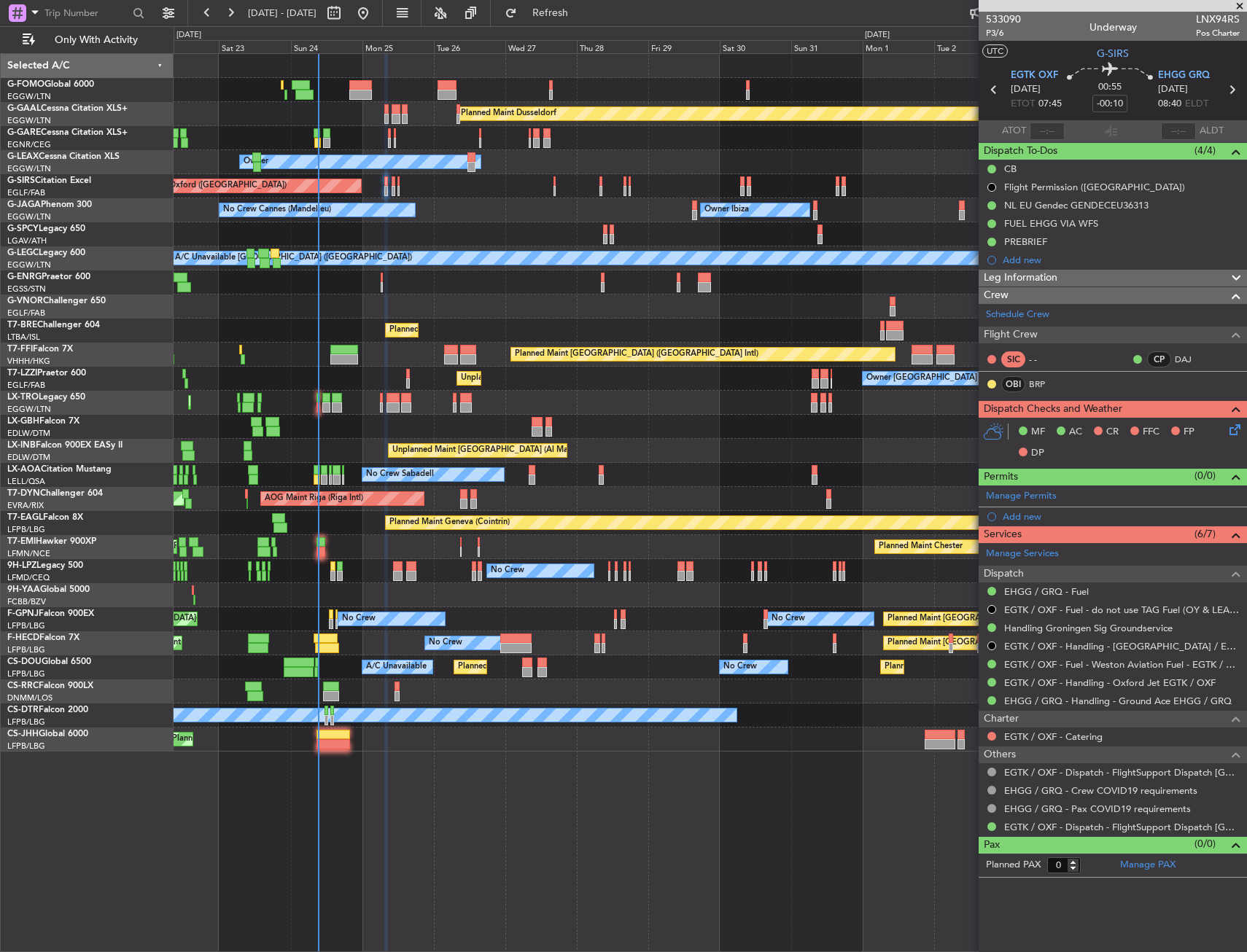
click at [390, 186] on div "Unplanned Maint Oxford ([GEOGRAPHIC_DATA])" at bounding box center [709, 185] width 1072 height 24
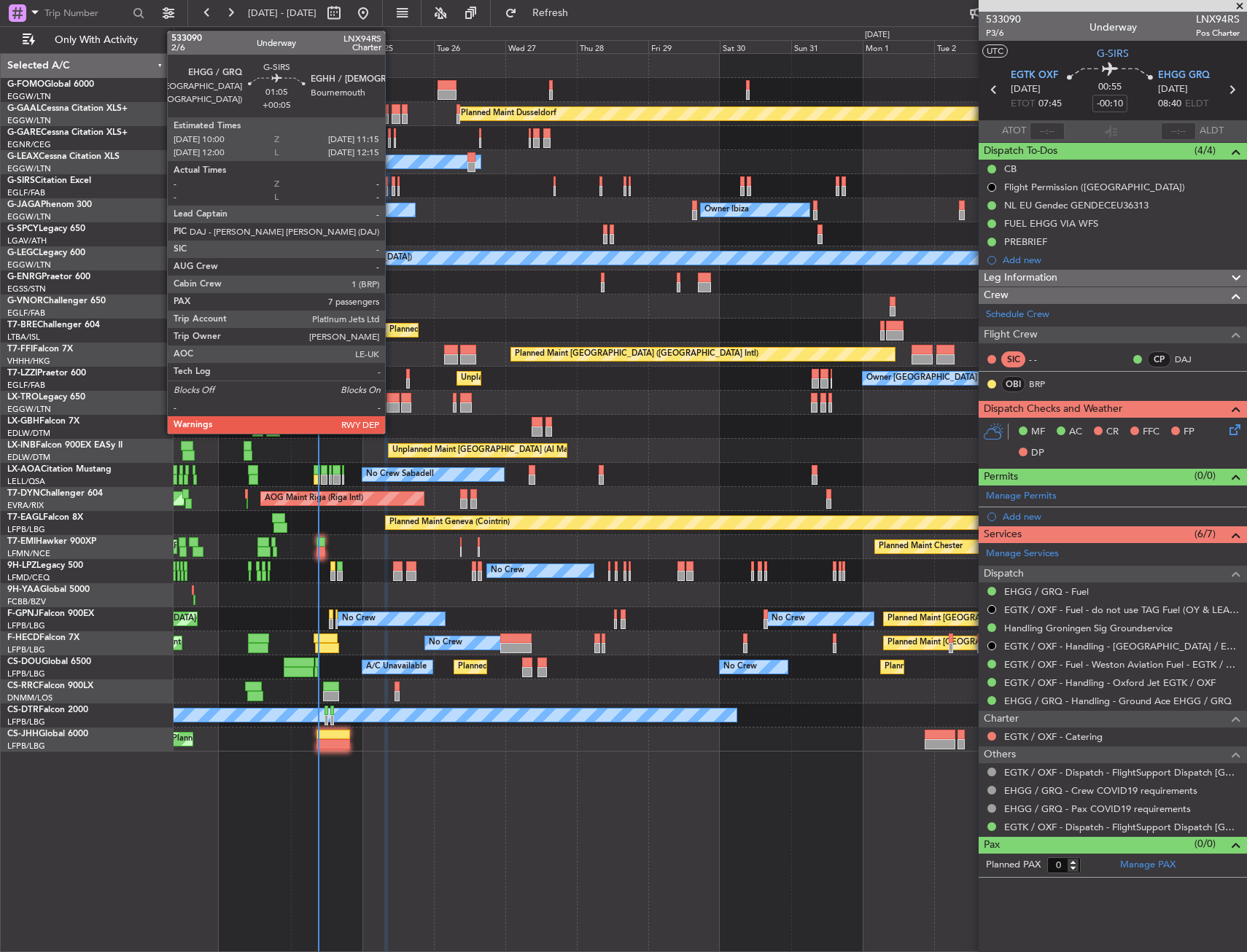
click at [392, 189] on div at bounding box center [394, 191] width 5 height 10
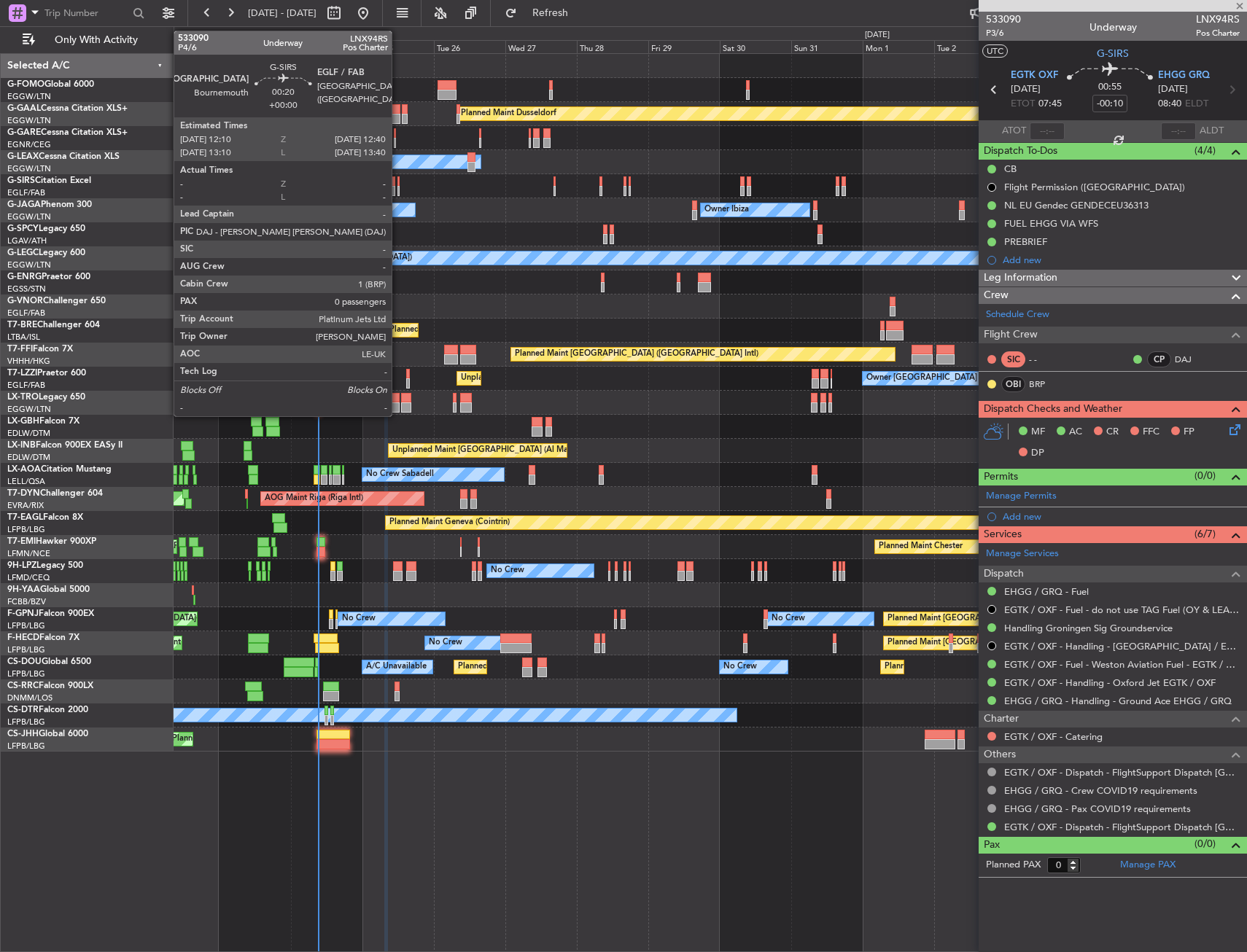
type input "+00:05"
type input "7"
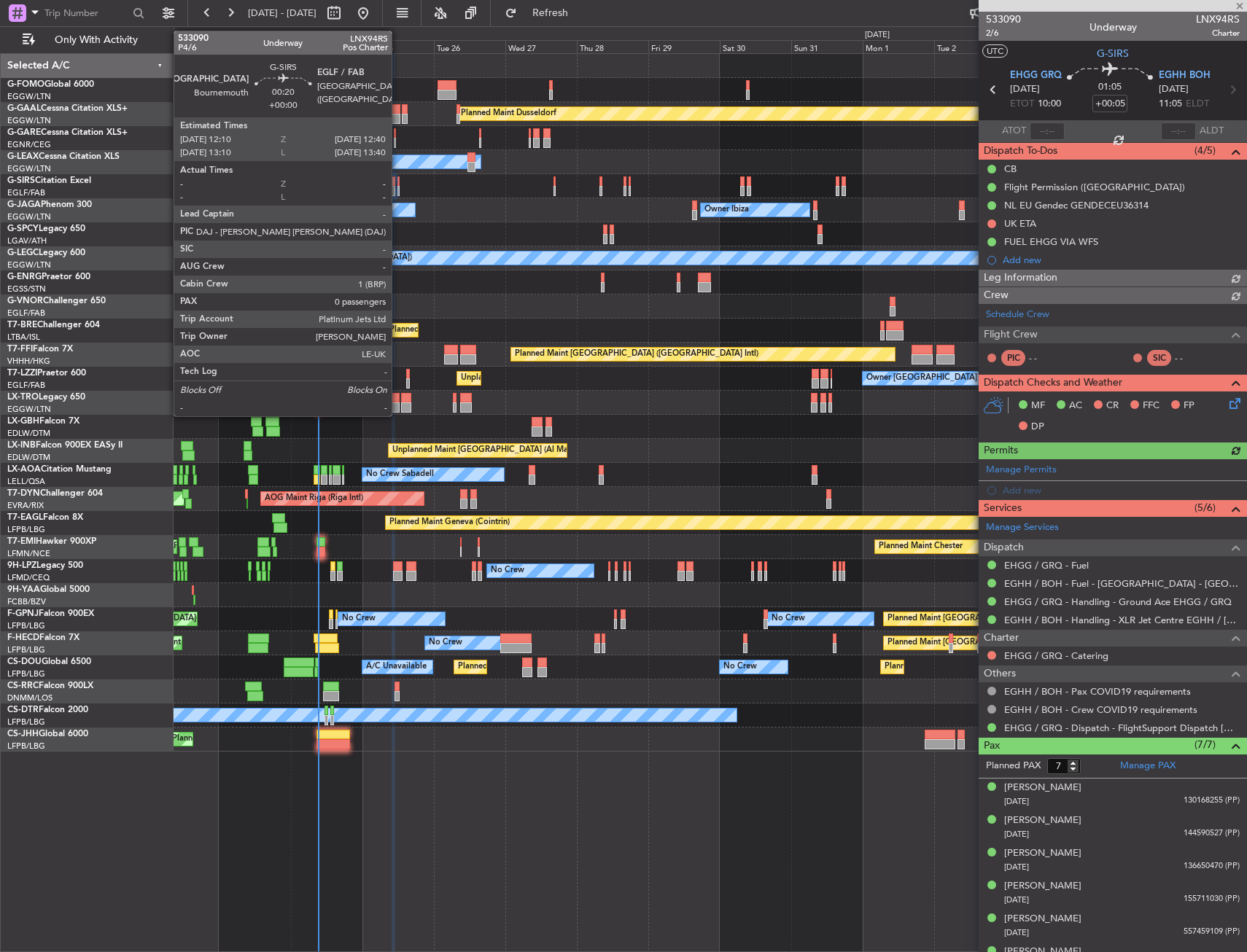
click at [398, 187] on div at bounding box center [399, 191] width 2 height 10
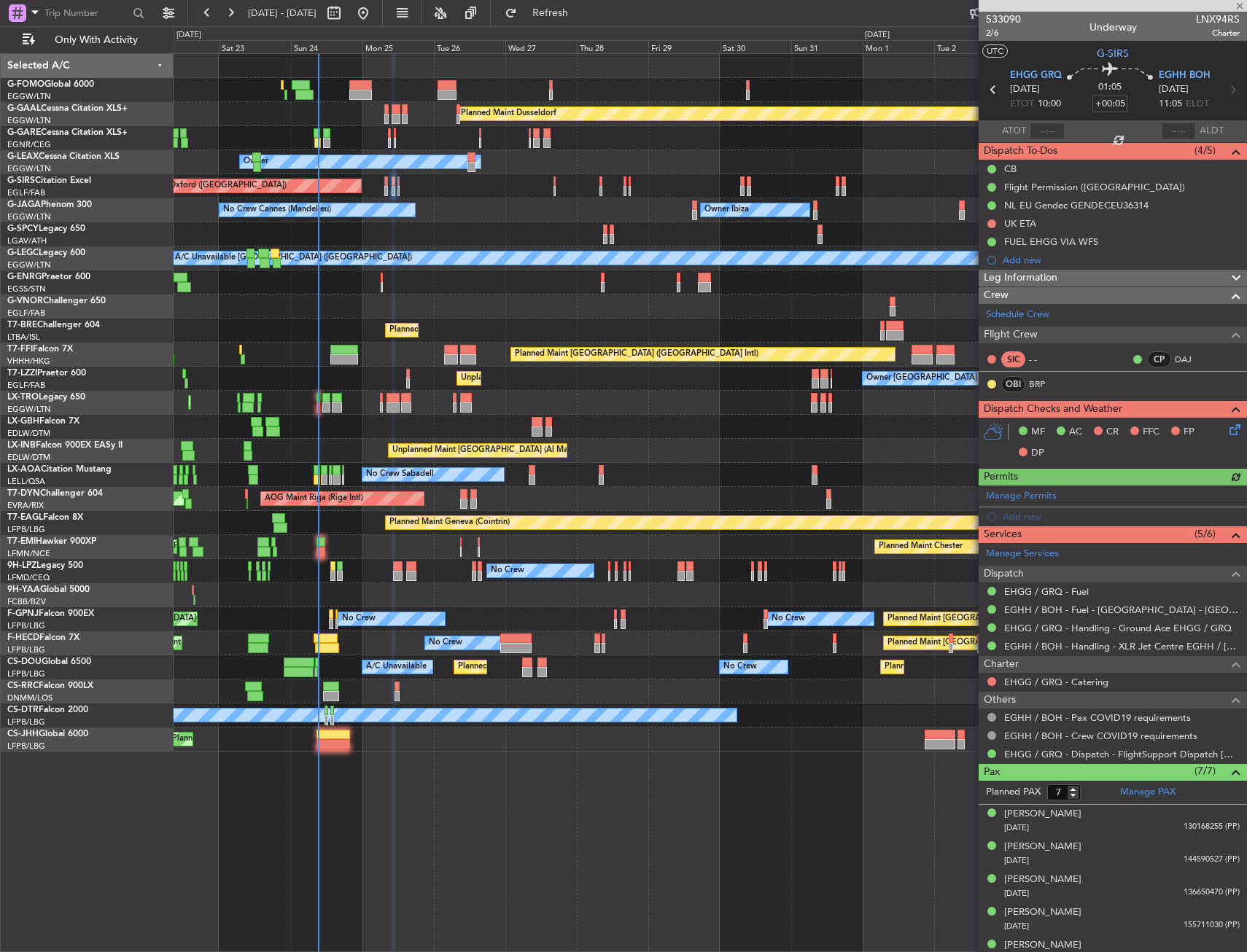
type input "0"
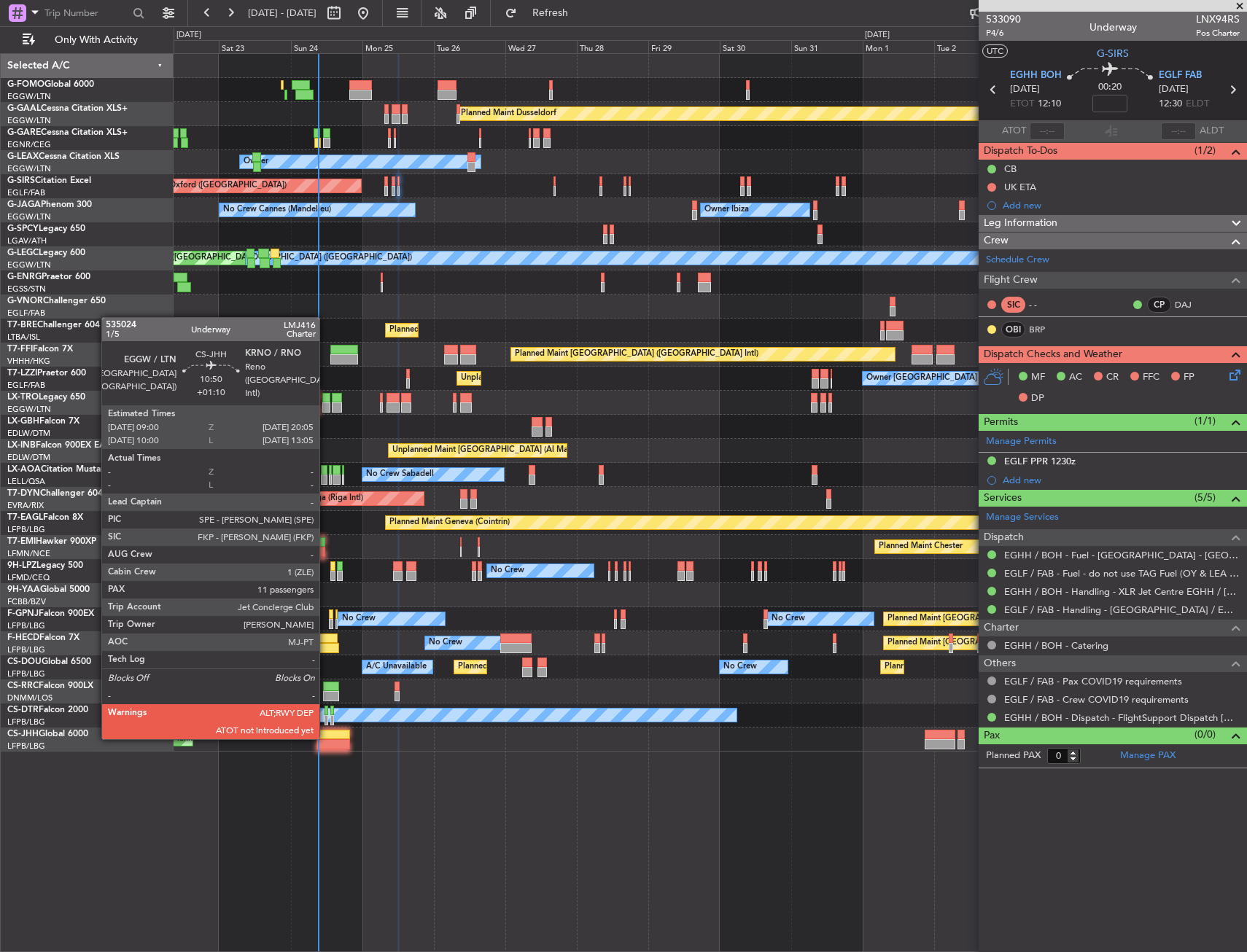
click at [326, 738] on div at bounding box center [333, 735] width 34 height 10
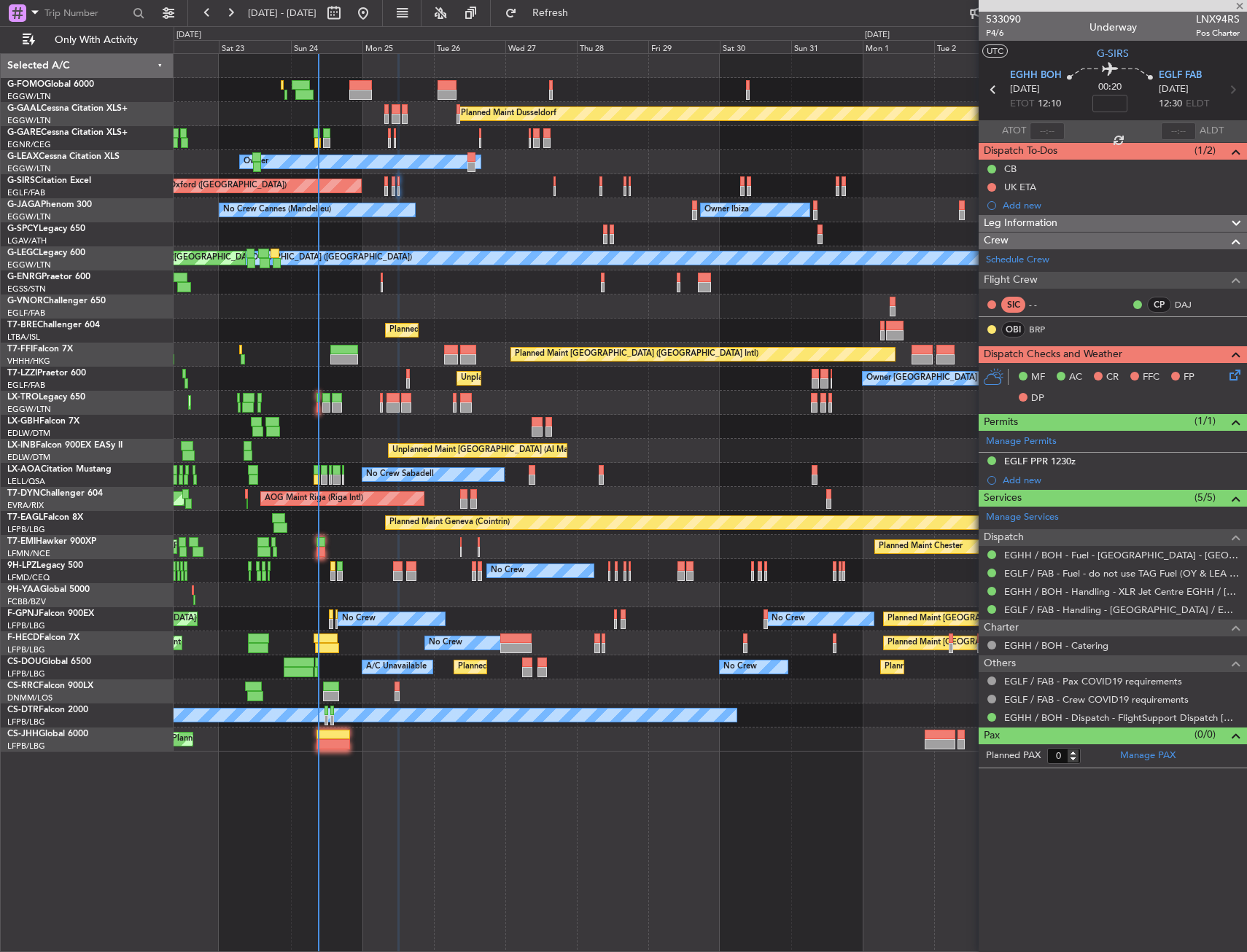
type input "+01:10"
type input "11"
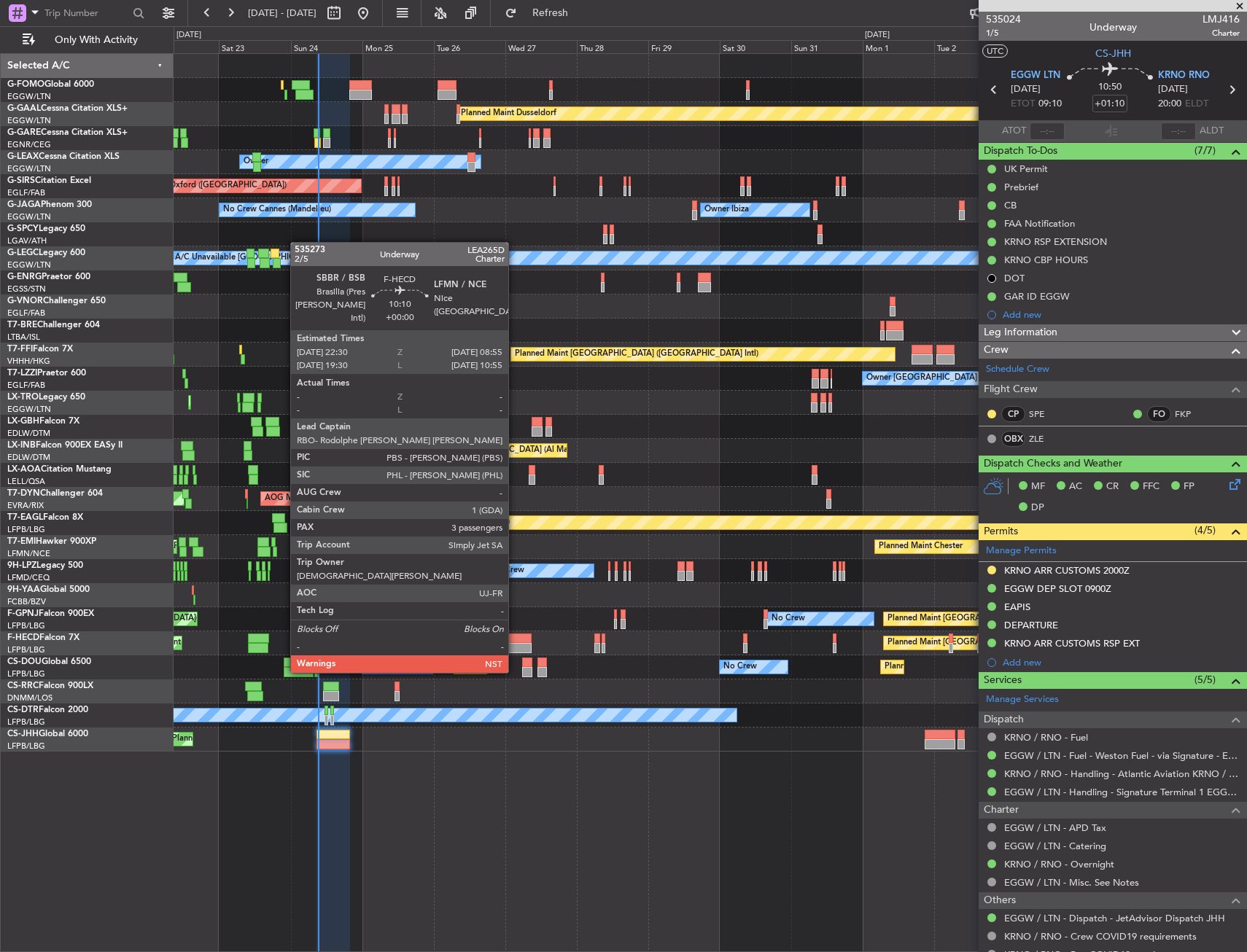
click at [515, 645] on div at bounding box center [516, 648] width 31 height 10
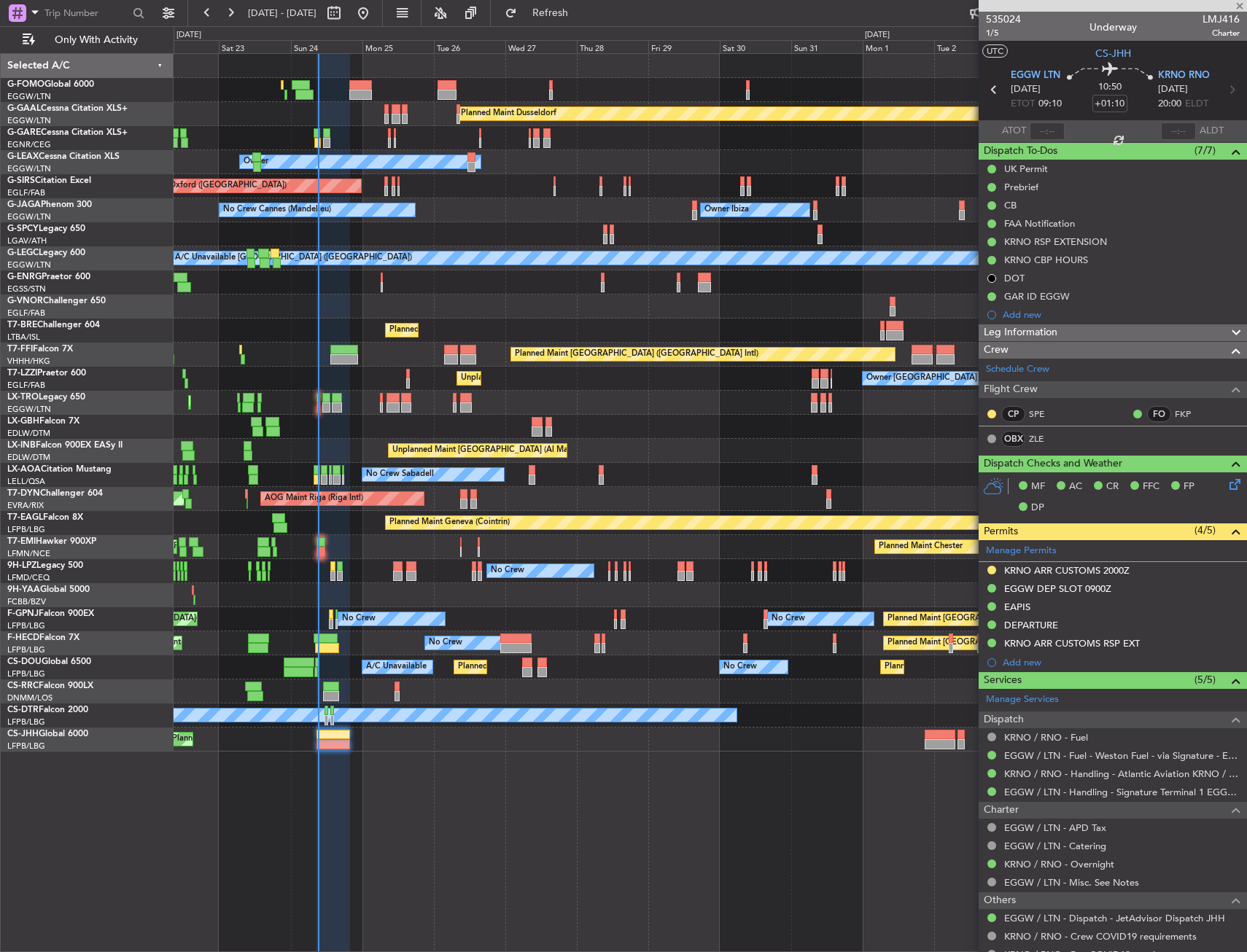
type input "3"
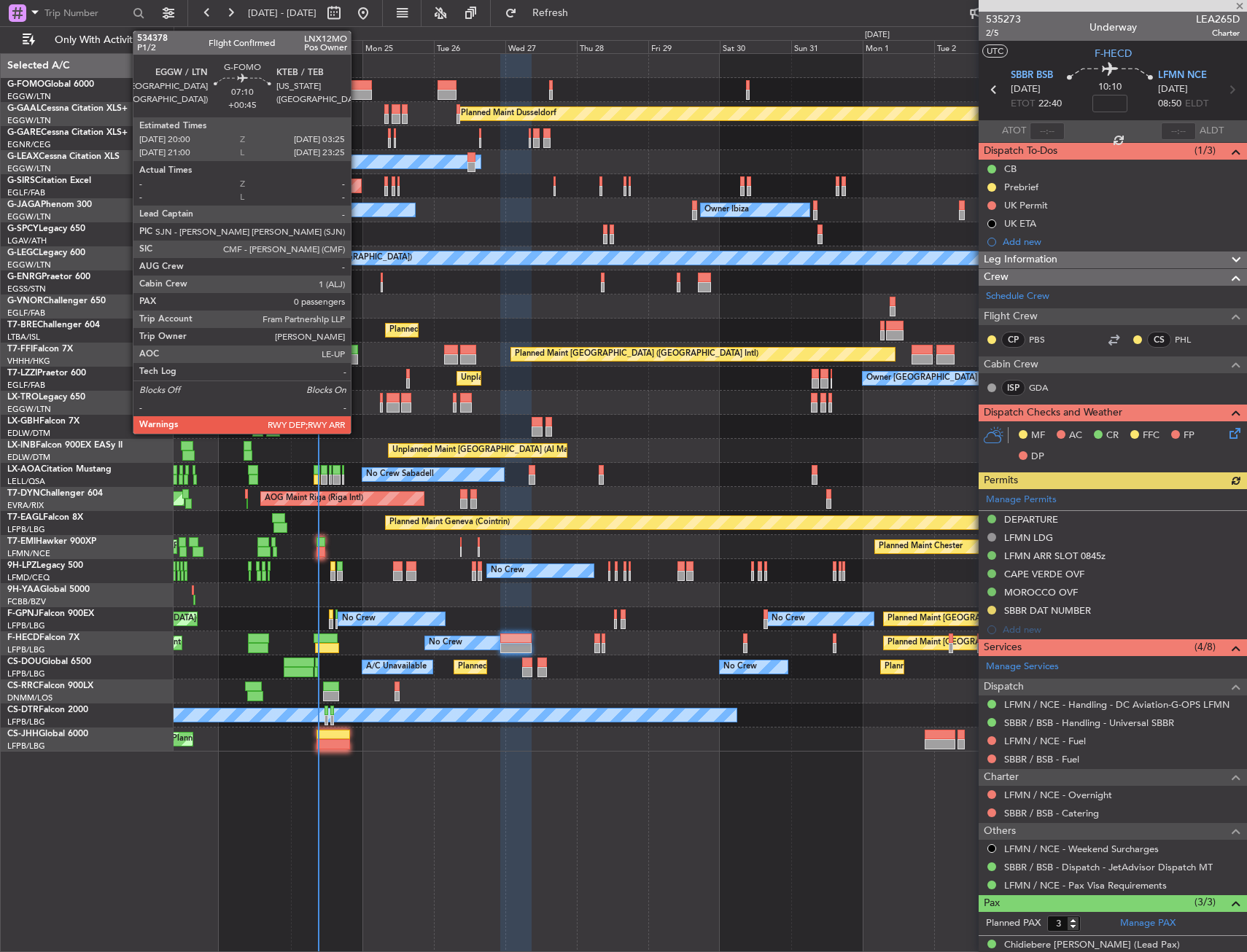
click at [357, 97] on div at bounding box center [361, 94] width 23 height 10
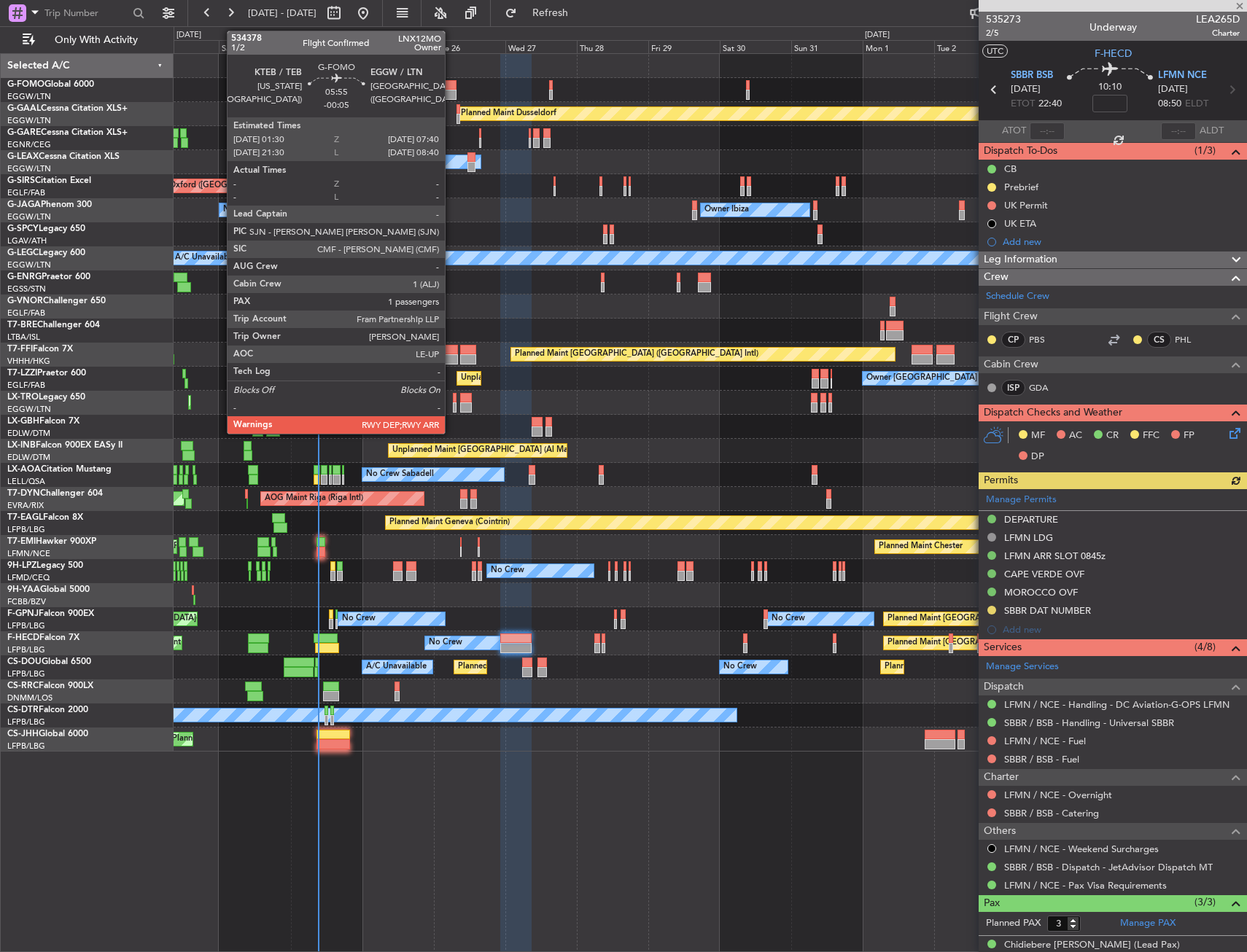
type input "+00:45"
type input "0"
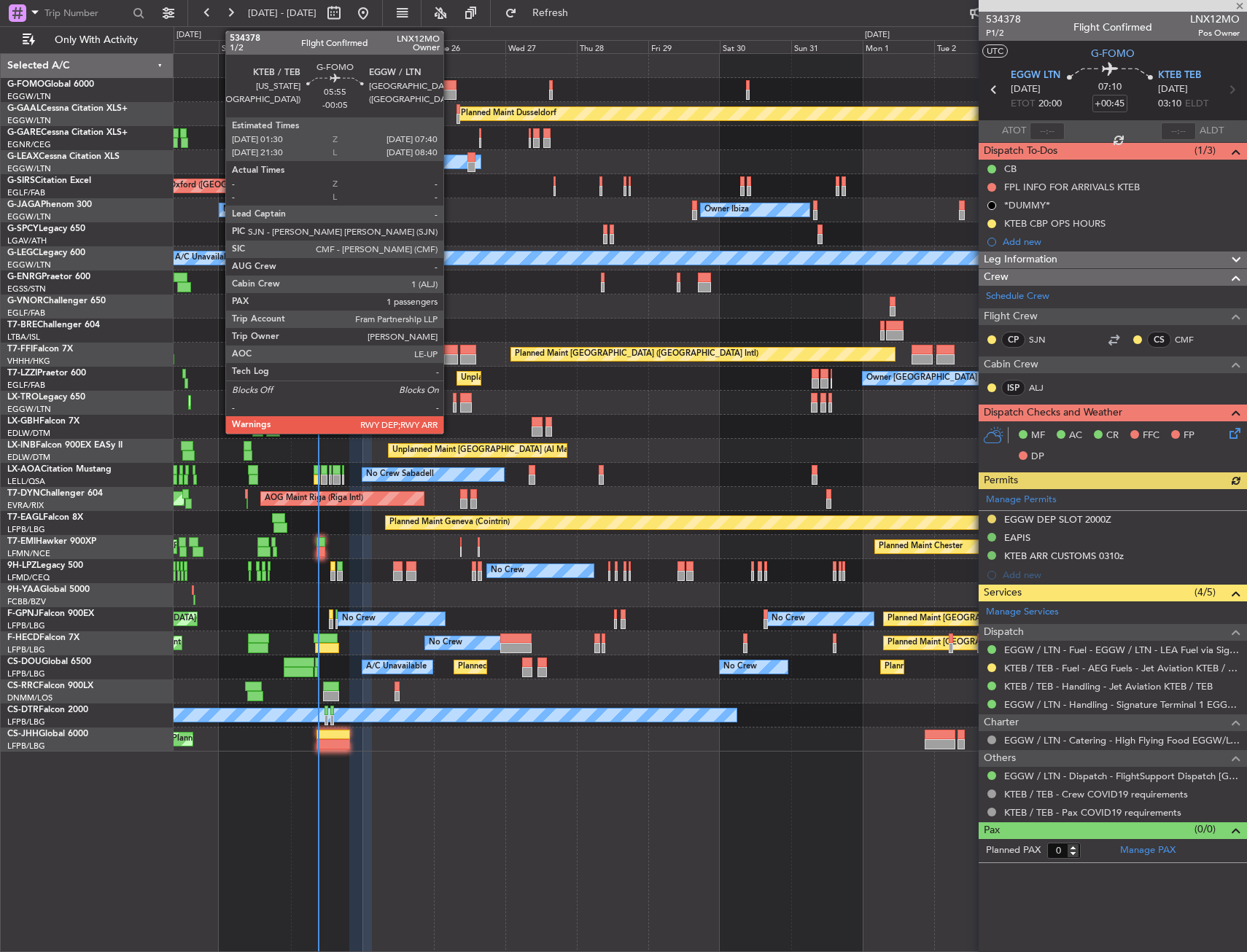
click at [450, 86] on div at bounding box center [447, 85] width 19 height 10
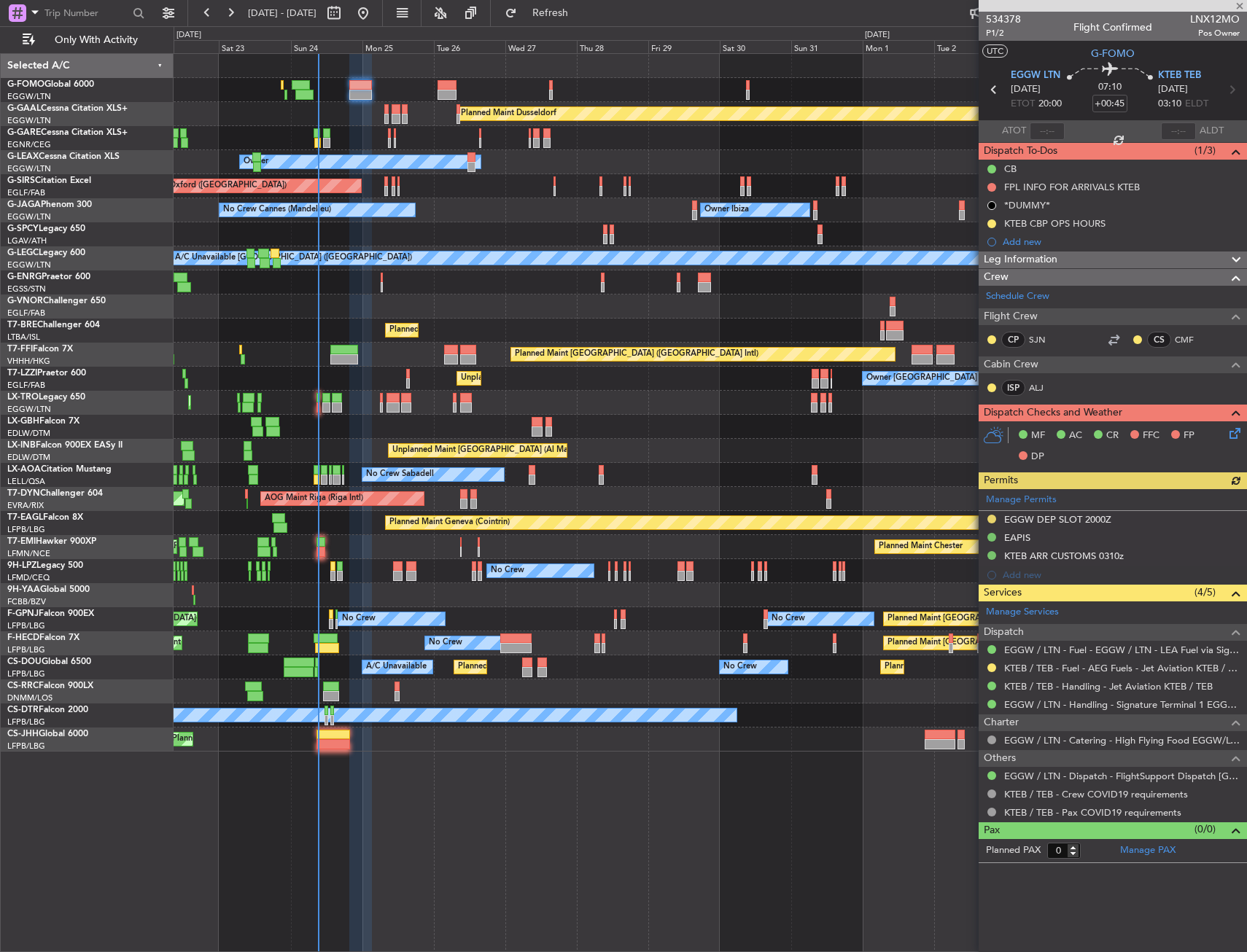
type input "-00:05"
type input "1"
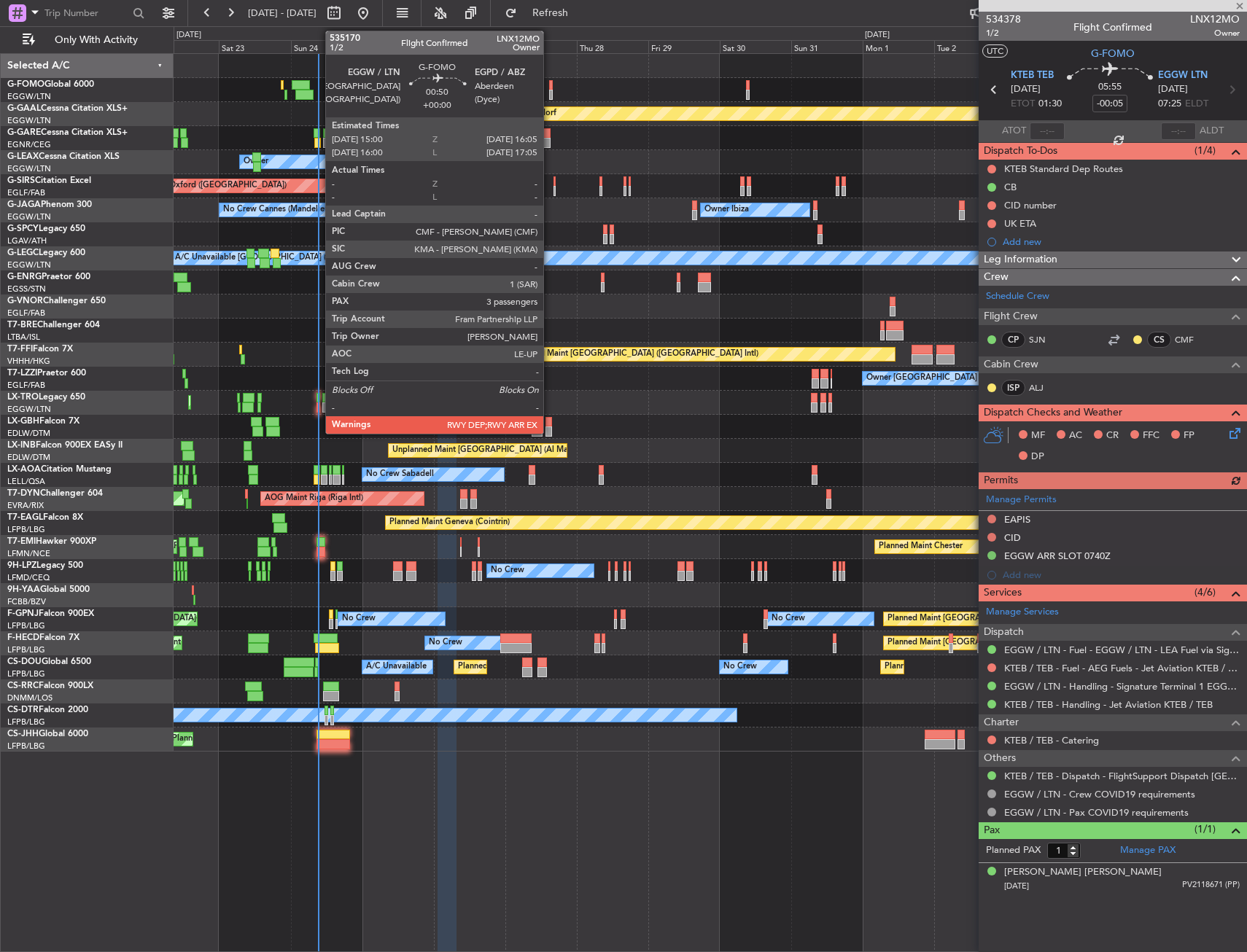
click at [550, 86] on div at bounding box center [551, 85] width 4 height 10
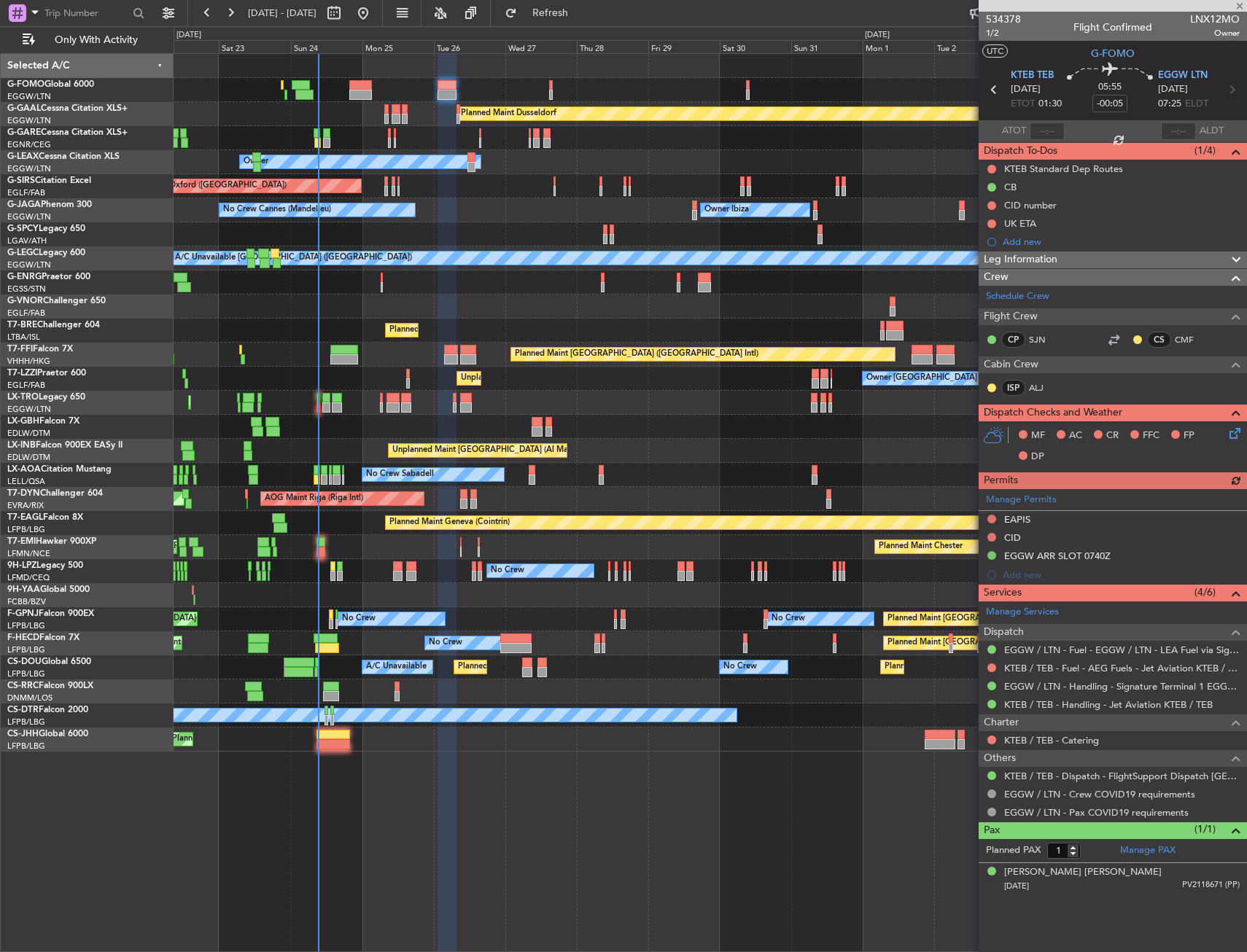
type input "3"
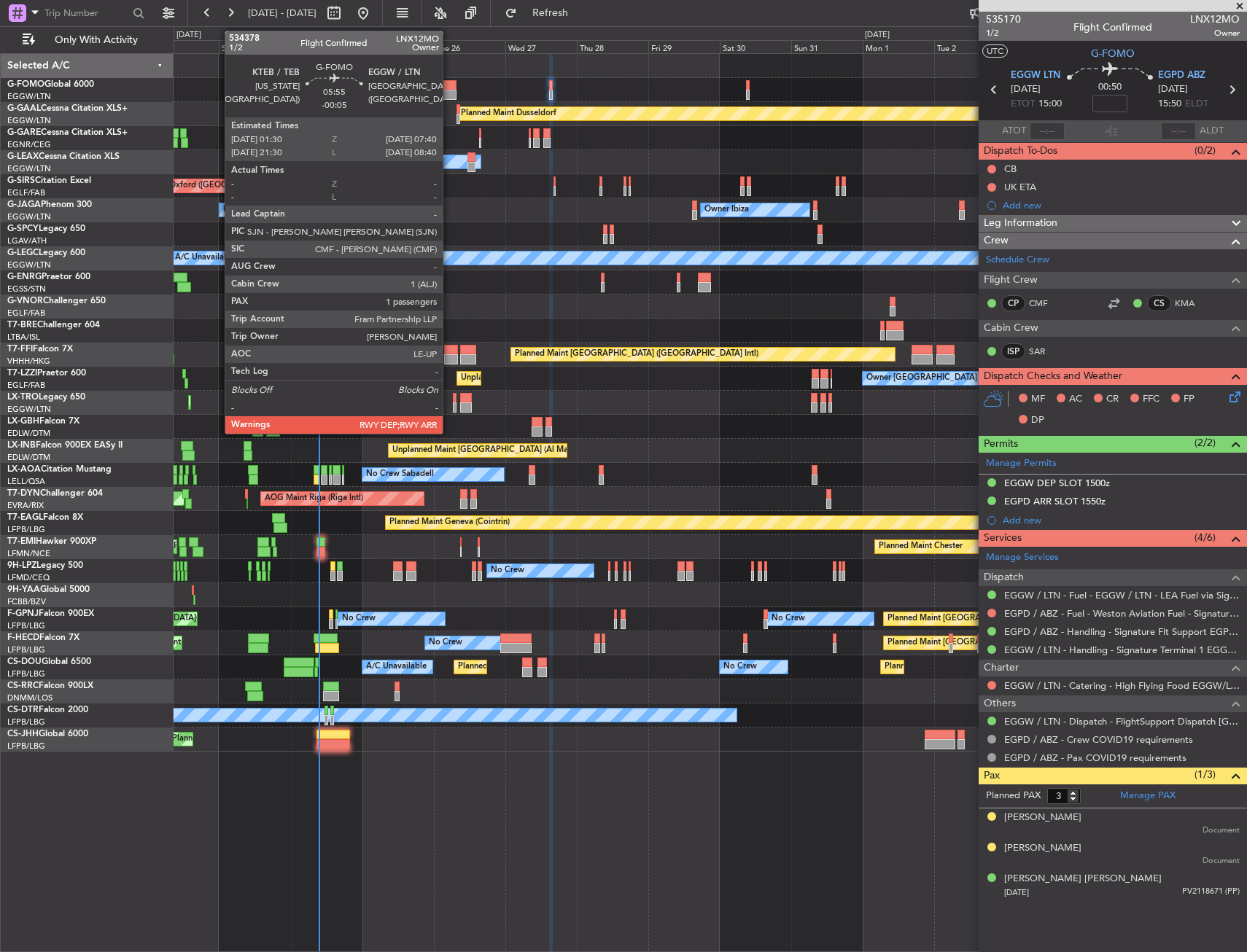
click at [450, 91] on div at bounding box center [447, 94] width 19 height 10
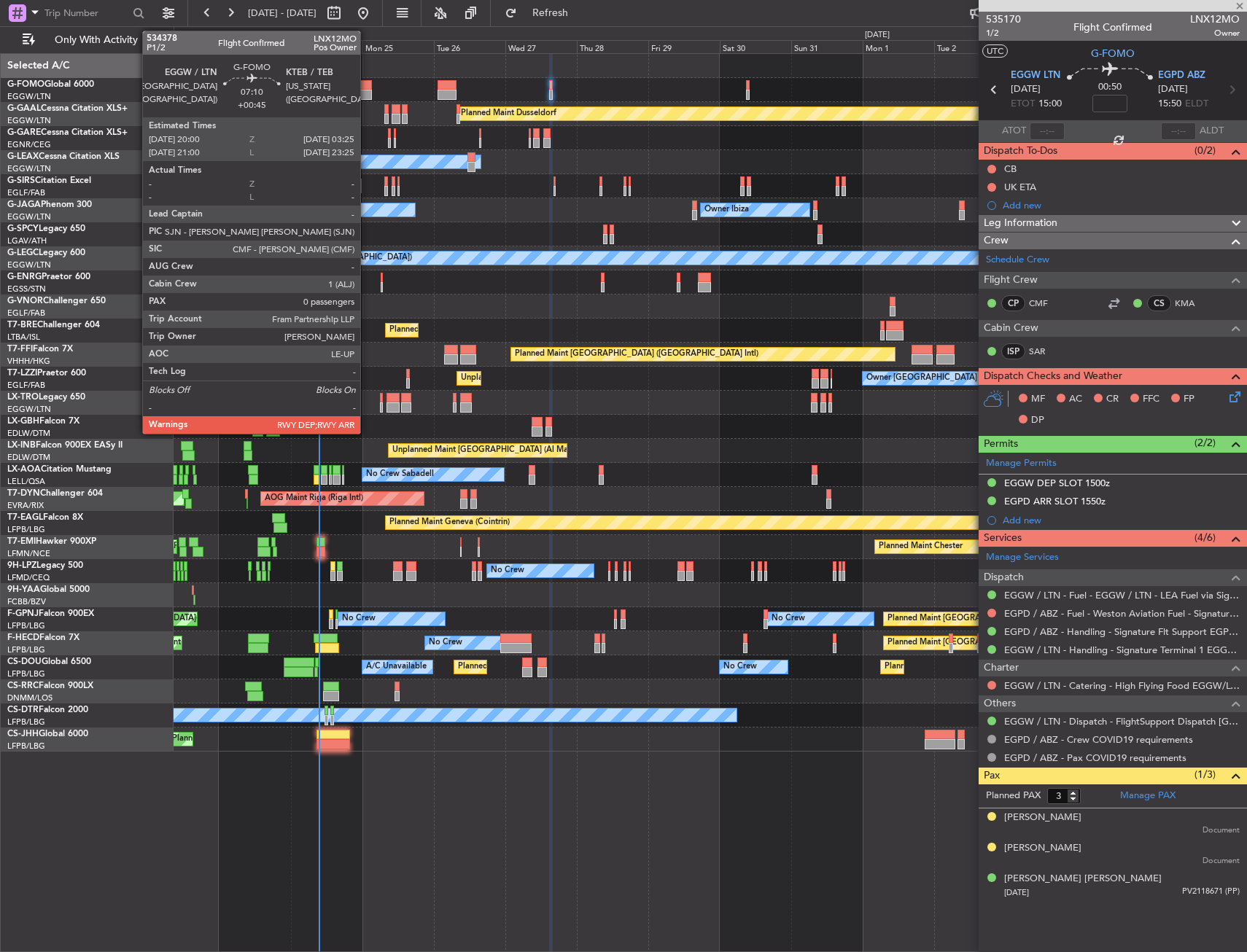
type input "-00:05"
type input "1"
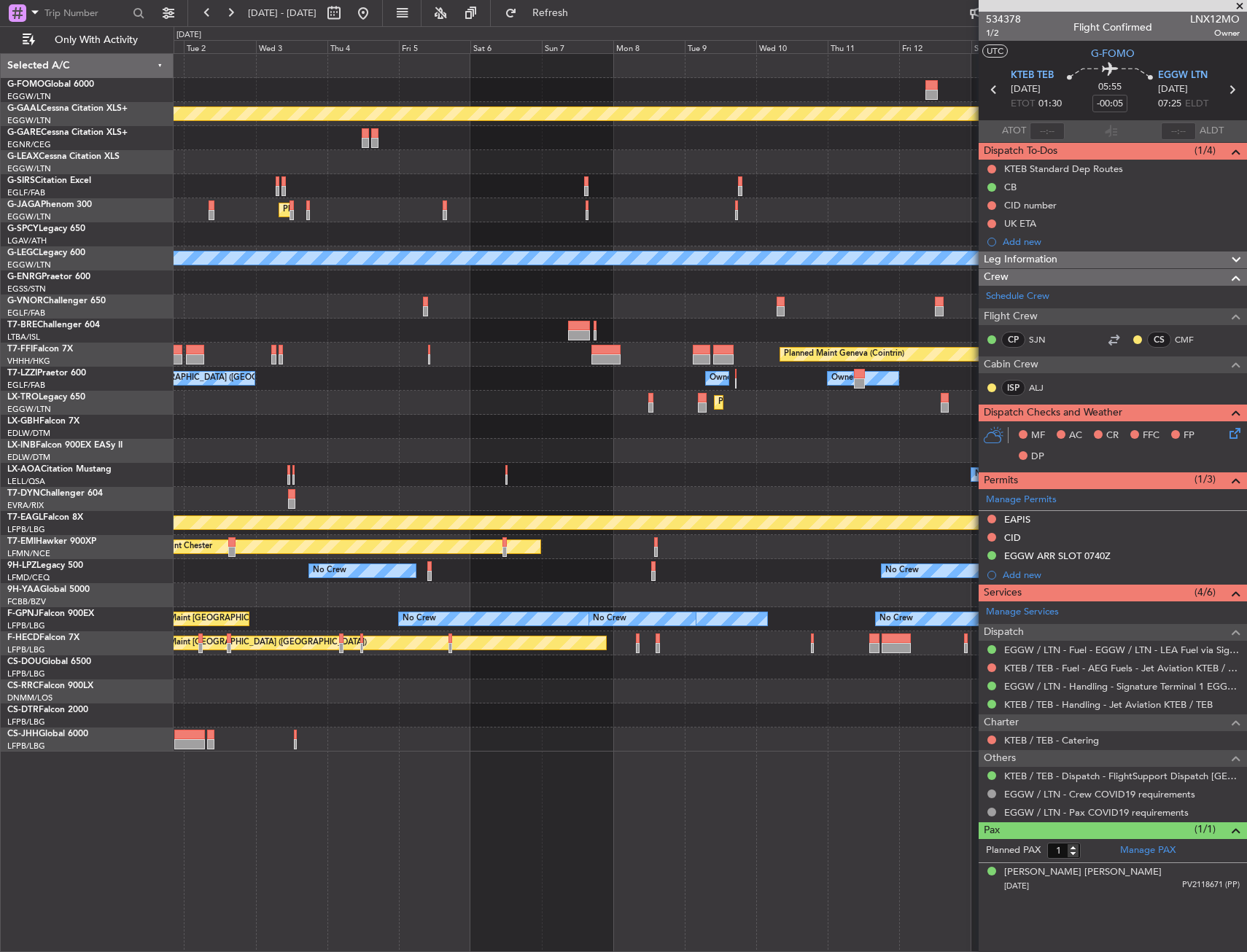
click at [60, 196] on div "Planned Maint Dusseldorf Planned Maint London (Luton) Owner Ibiza A/C Unavailab…" at bounding box center [624, 489] width 1247 height 926
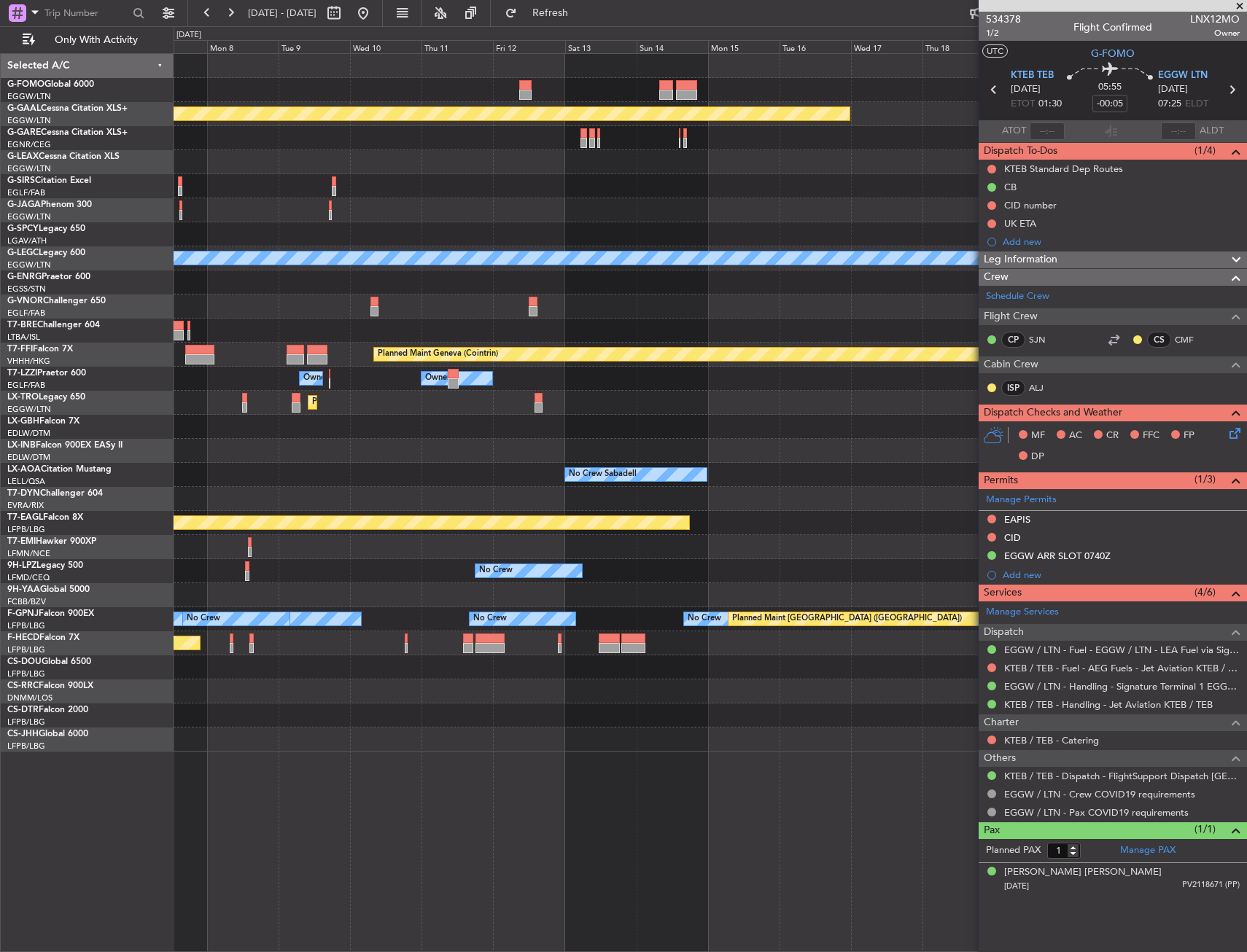
click at [419, 176] on div "Planned Maint Dusseldorf A/C Unavailable London (Luton) Planned Maint Geneva (C…" at bounding box center [709, 402] width 1072 height 698
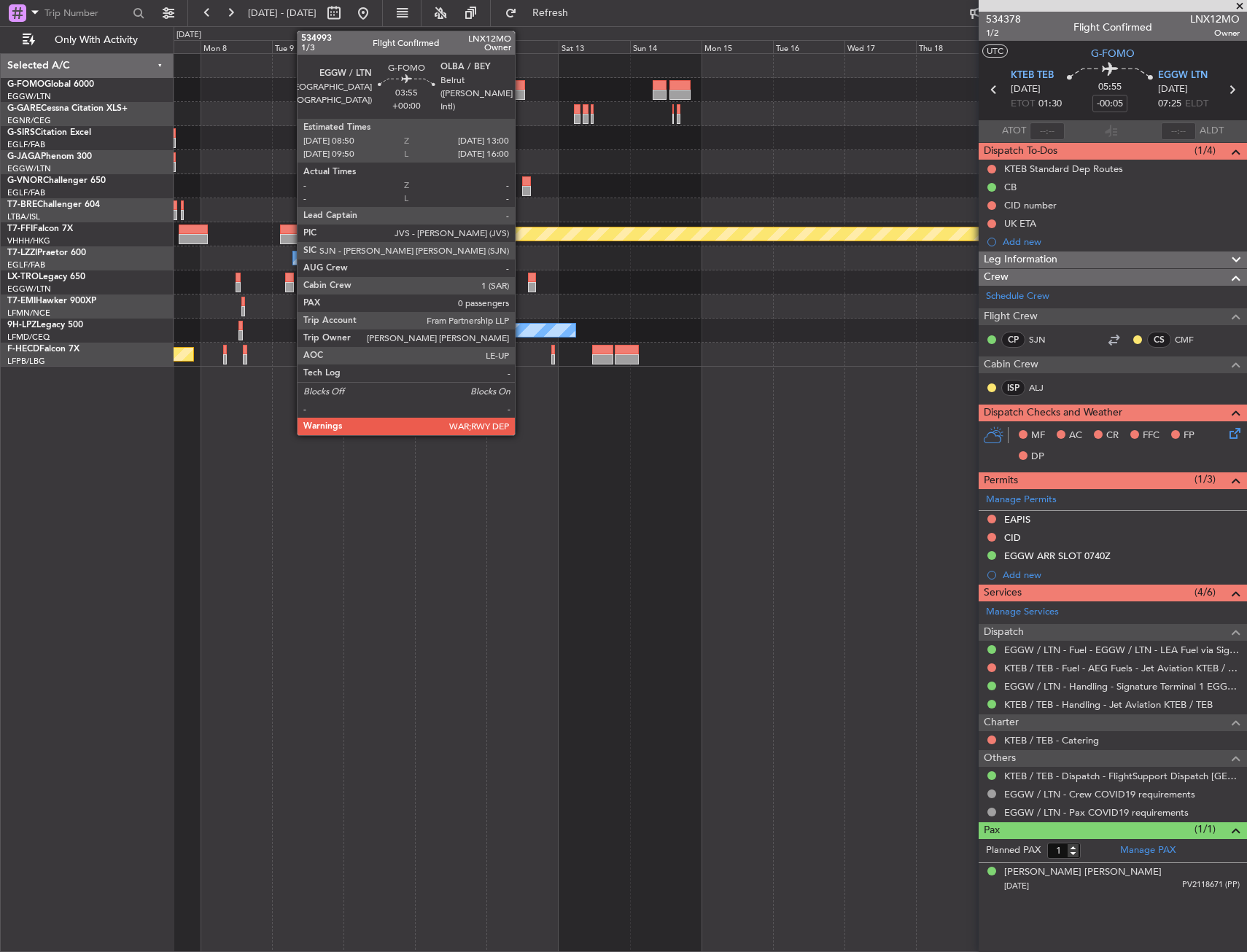
click at [521, 85] on div at bounding box center [520, 85] width 13 height 10
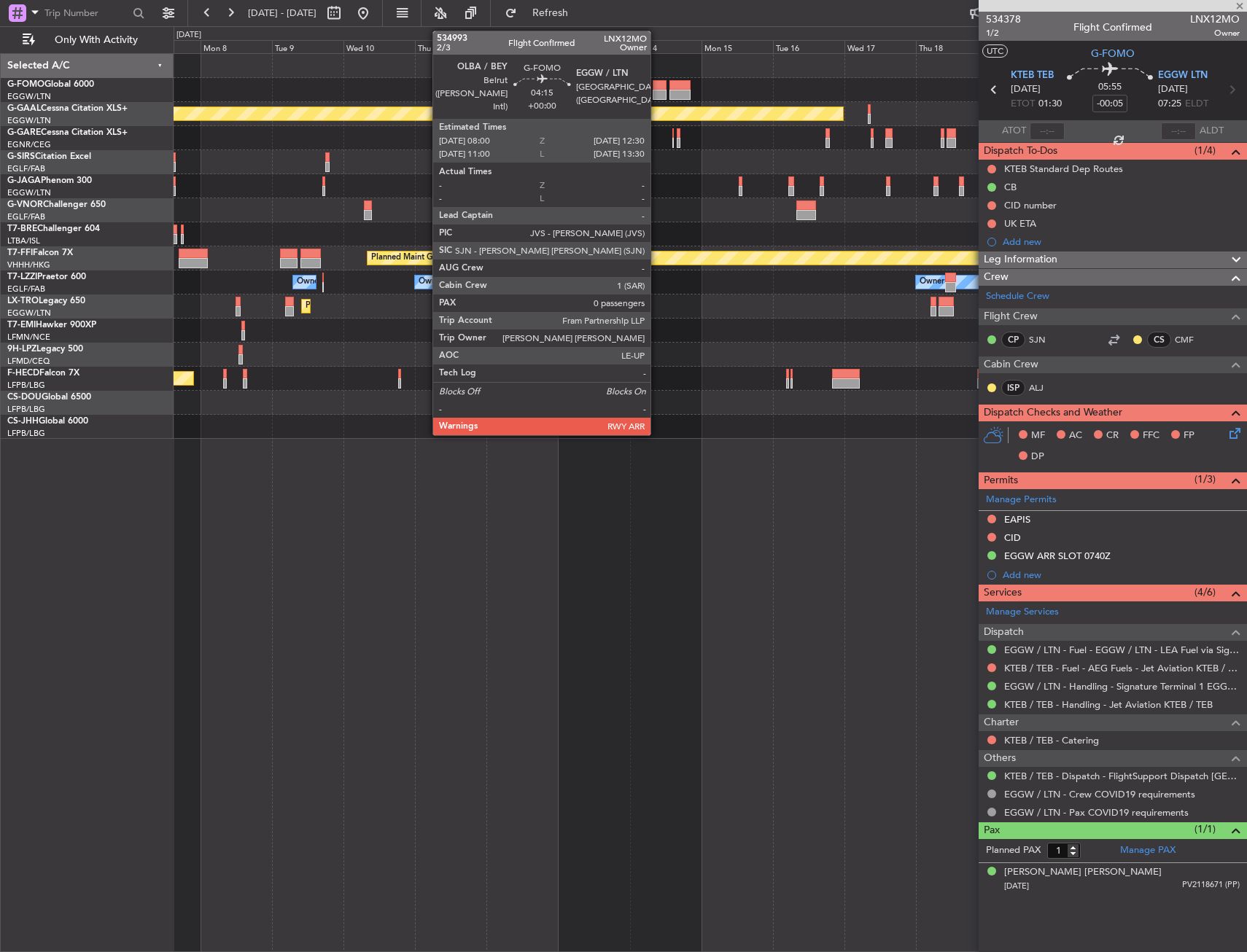
type input "0"
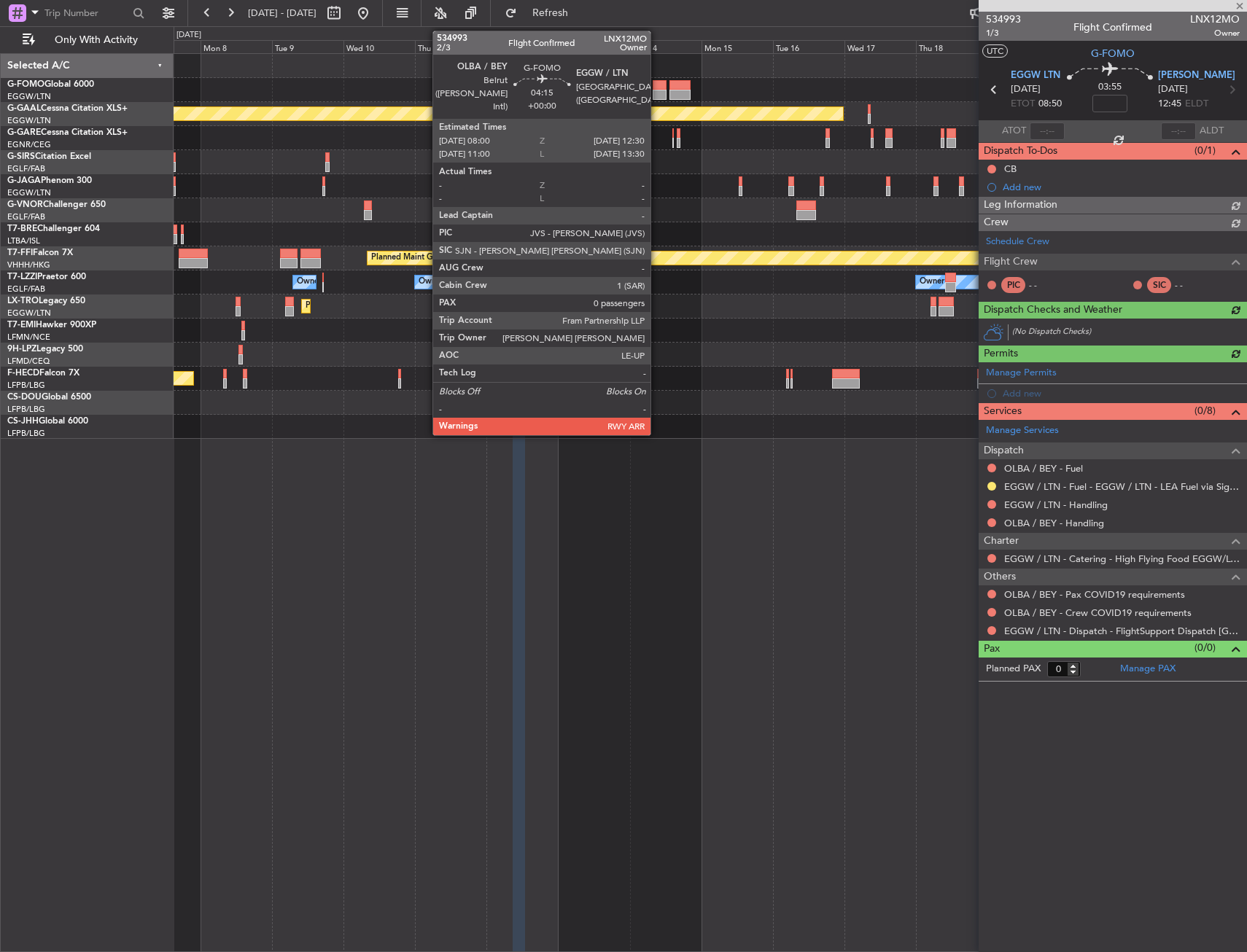
click at [658, 89] on div at bounding box center [659, 85] width 14 height 10
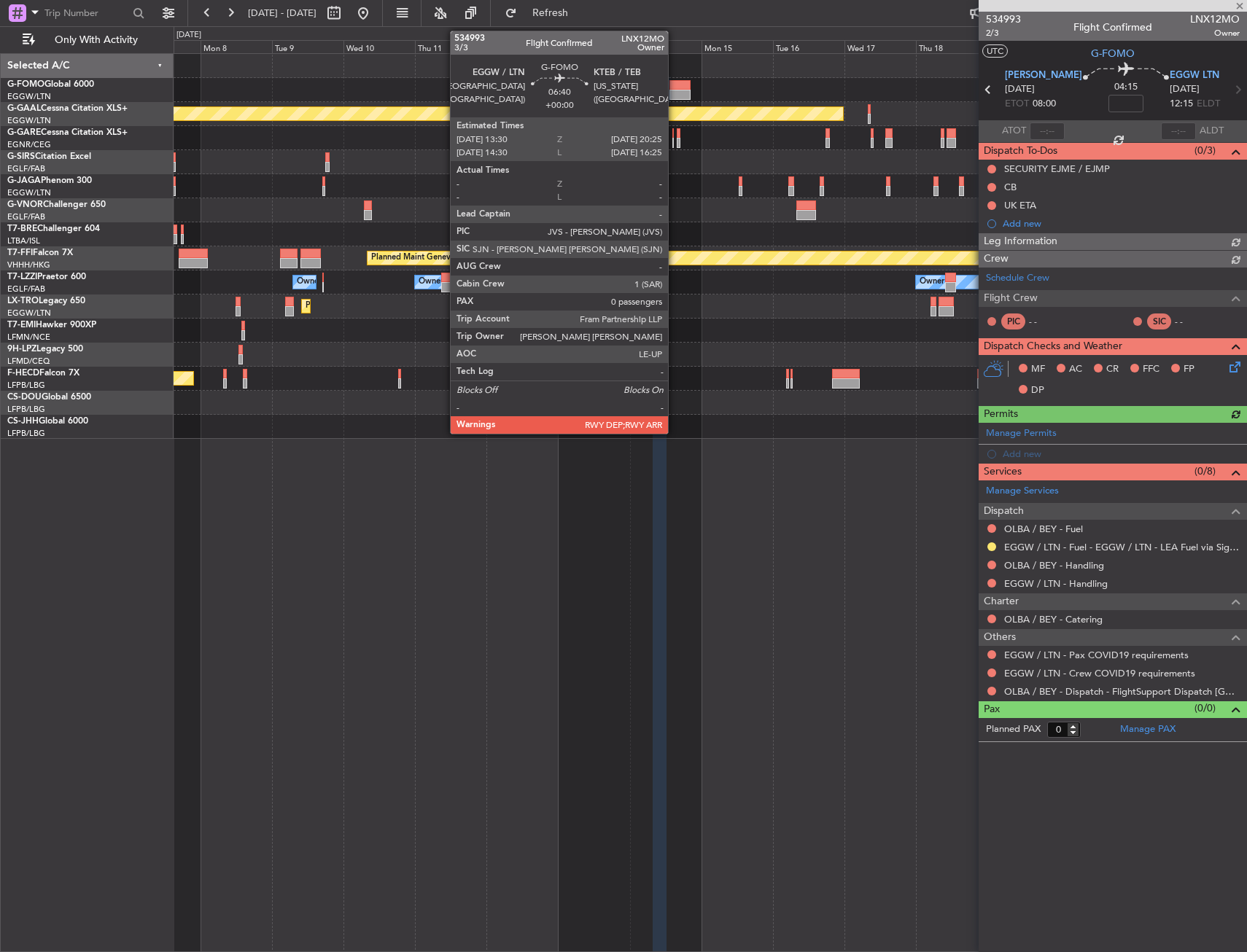
click at [675, 85] on div at bounding box center [680, 85] width 21 height 10
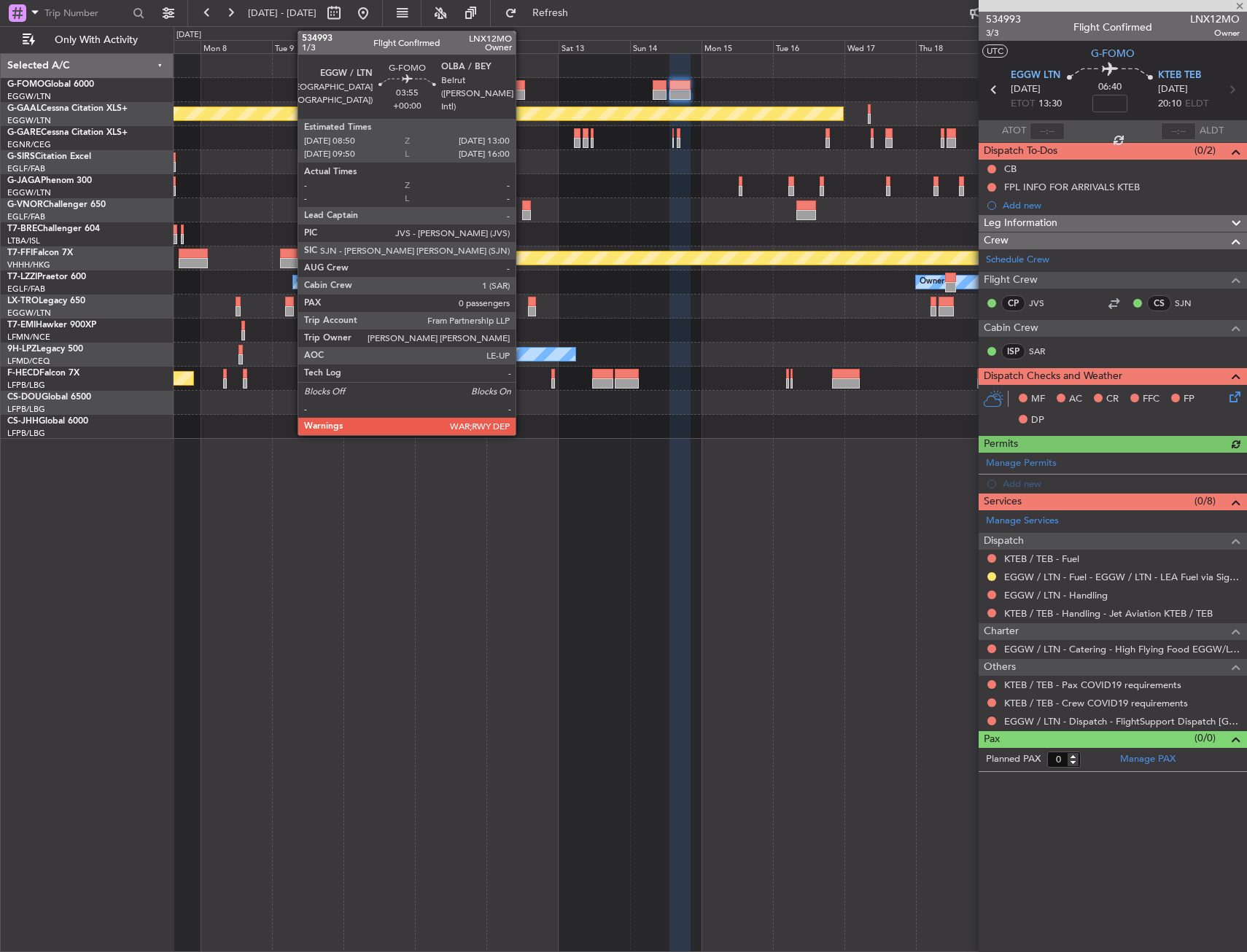
click at [522, 89] on div at bounding box center [520, 85] width 13 height 10
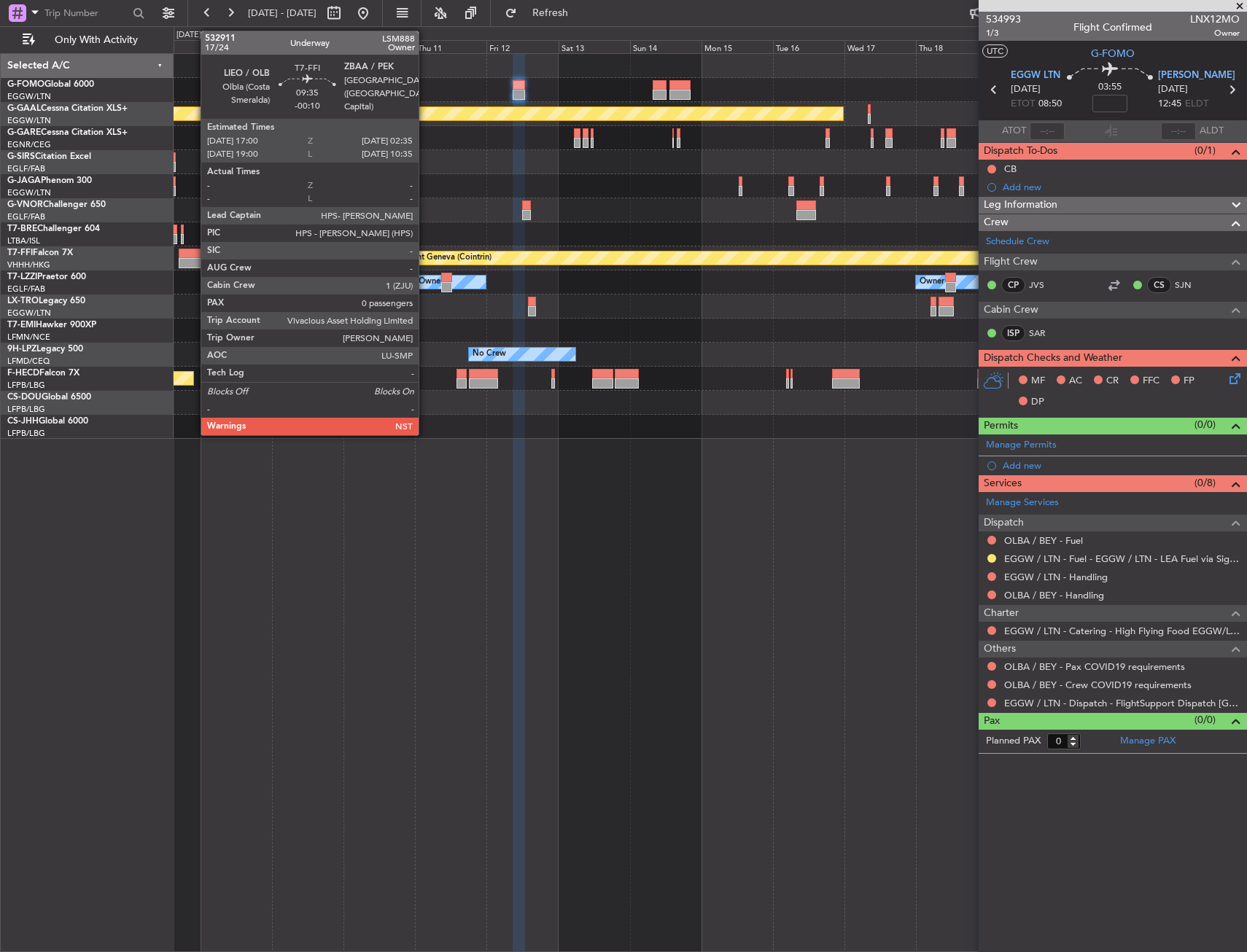
click at [194, 251] on div at bounding box center [193, 253] width 29 height 10
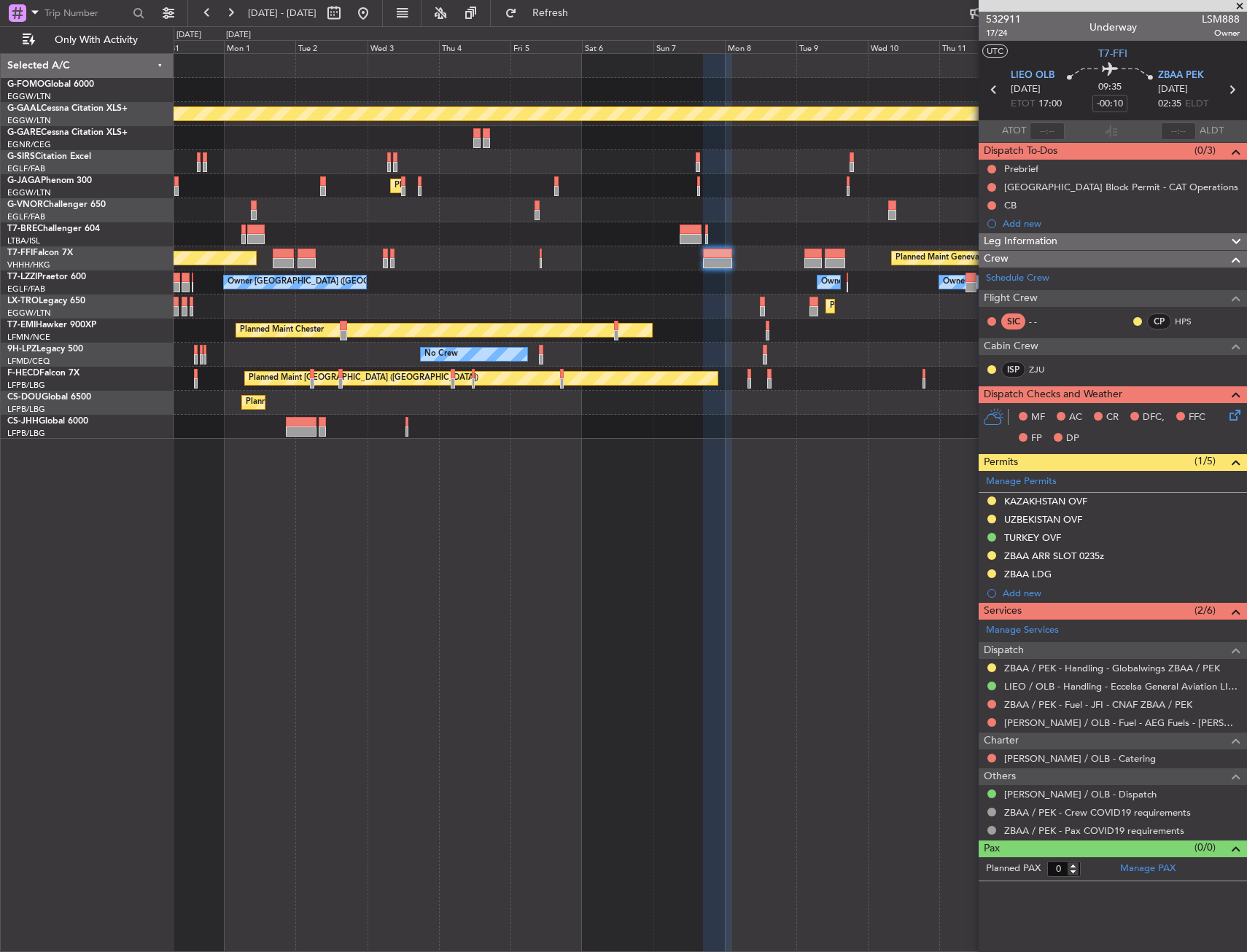
click at [730, 286] on div "Owner Owner Owner London (Farnborough) Owner" at bounding box center [709, 281] width 1072 height 24
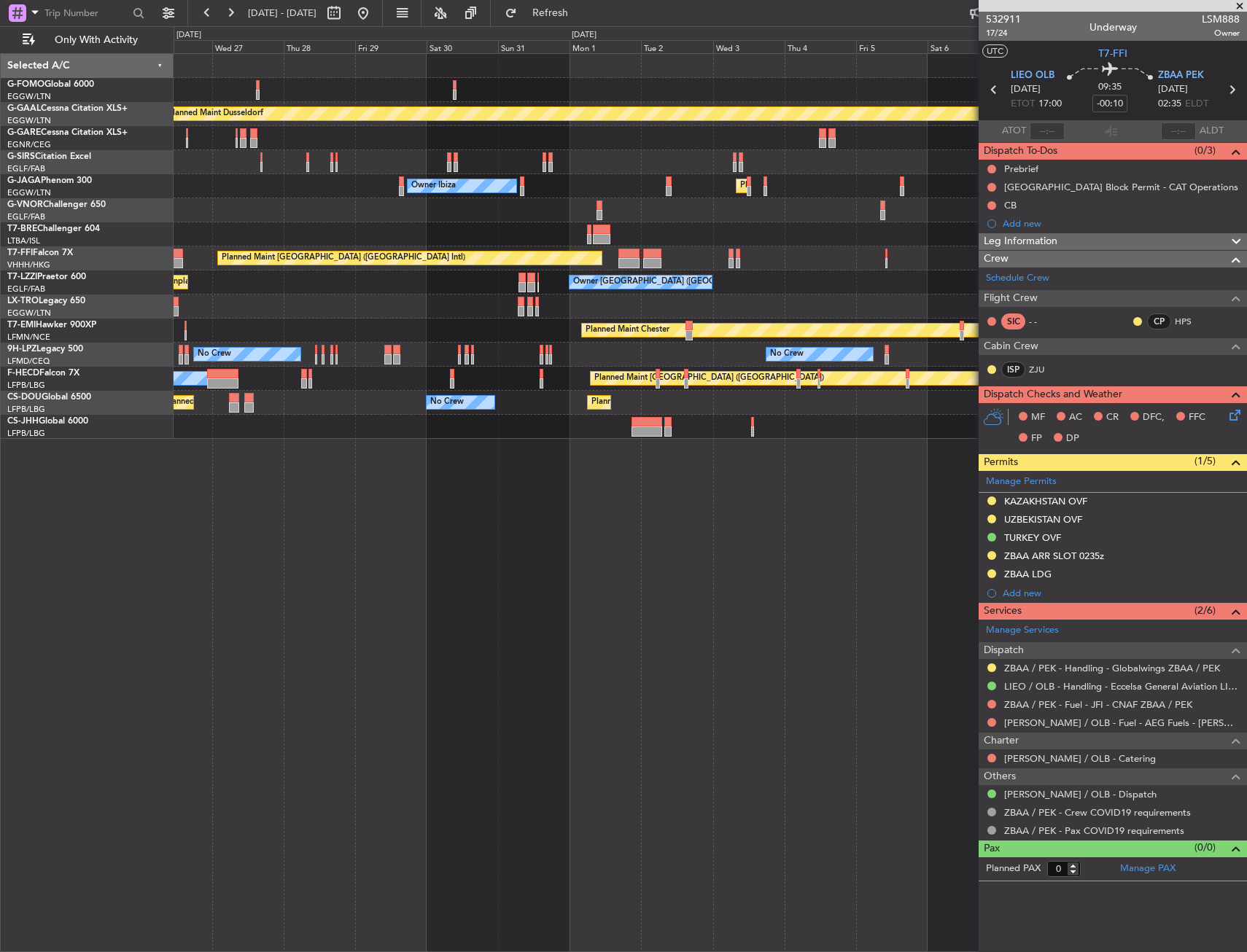
click at [824, 309] on div "Planned Maint Dusseldorf Unplanned Maint Oxford (Kidlington) Planned Maint Lond…" at bounding box center [709, 246] width 1072 height 385
click at [820, 331] on div "Planned Maint Chester" at bounding box center [709, 330] width 1072 height 24
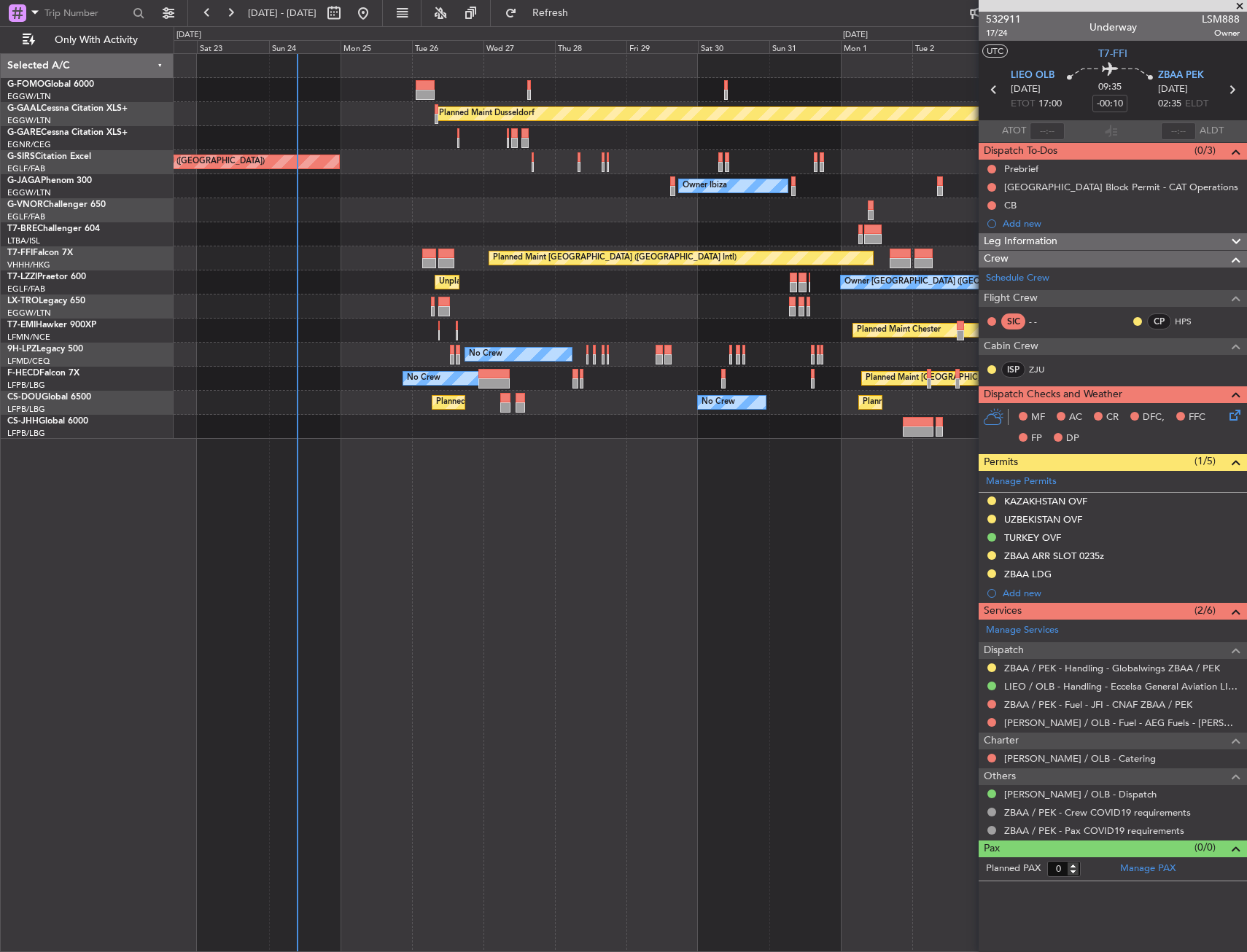
click at [295, 330] on div "Planned Maint Chester" at bounding box center [709, 330] width 1072 height 24
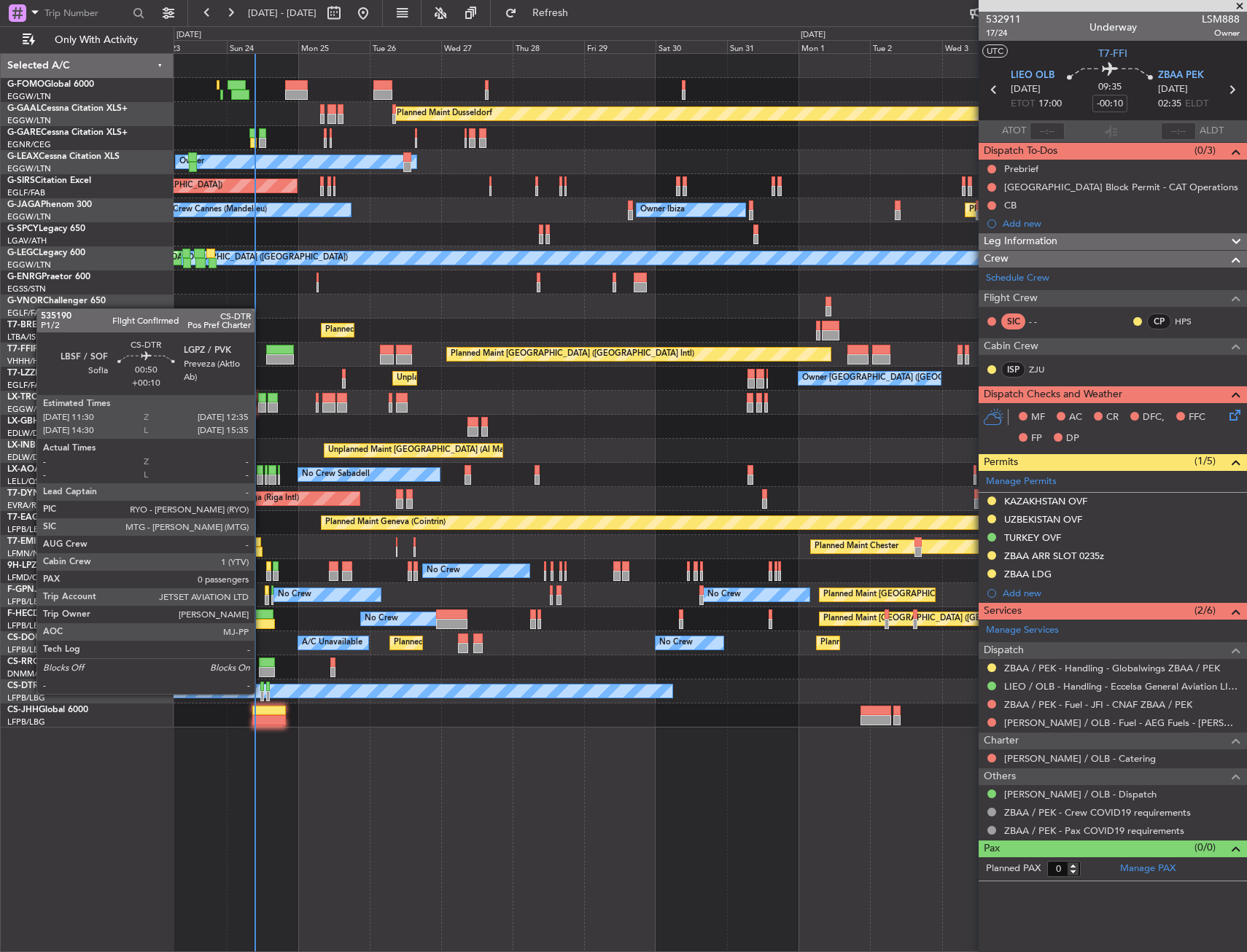
click at [261, 692] on div at bounding box center [263, 696] width 4 height 10
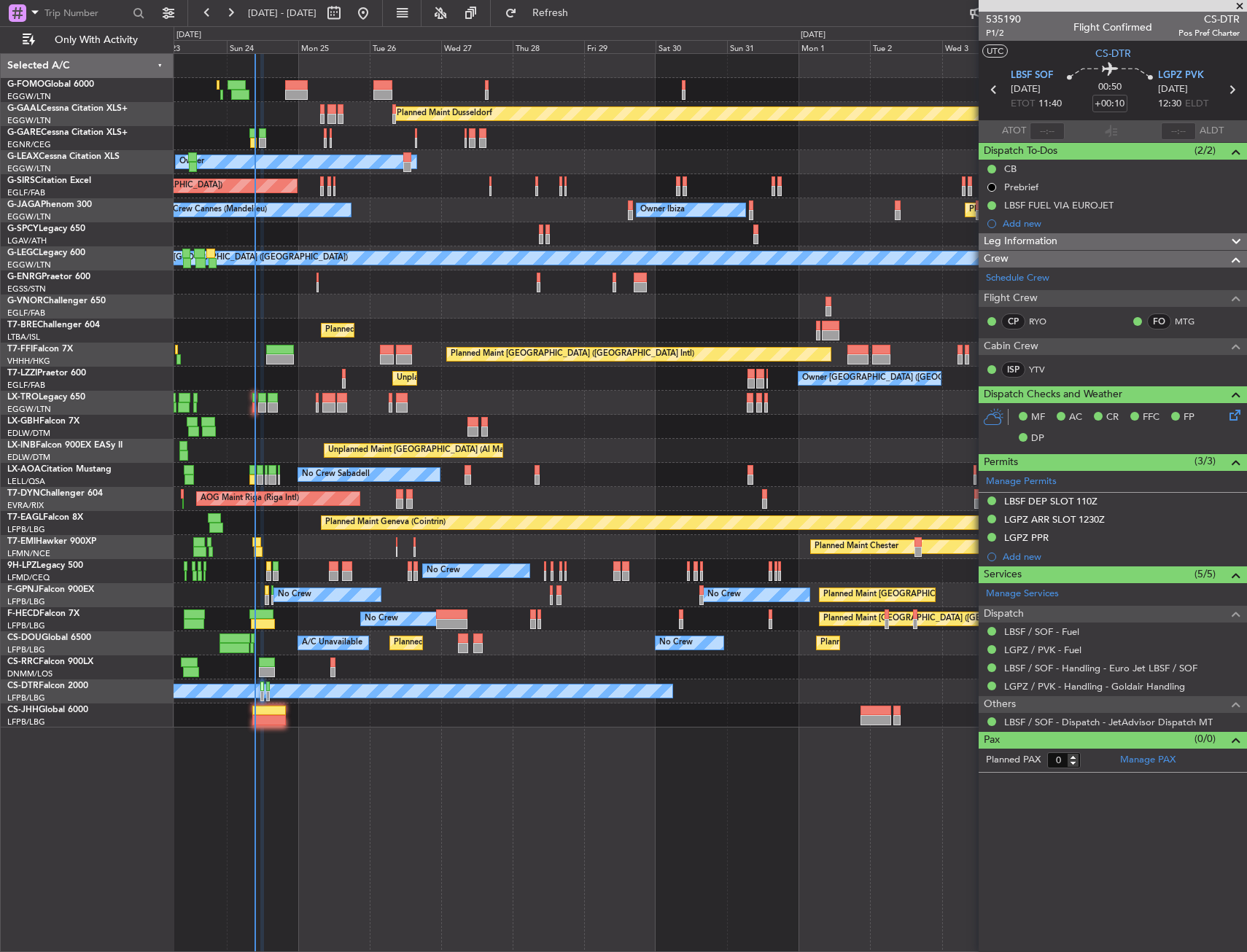
click at [568, 320] on div "Planned Maint Warsaw ([GEOGRAPHIC_DATA])" at bounding box center [709, 330] width 1072 height 24
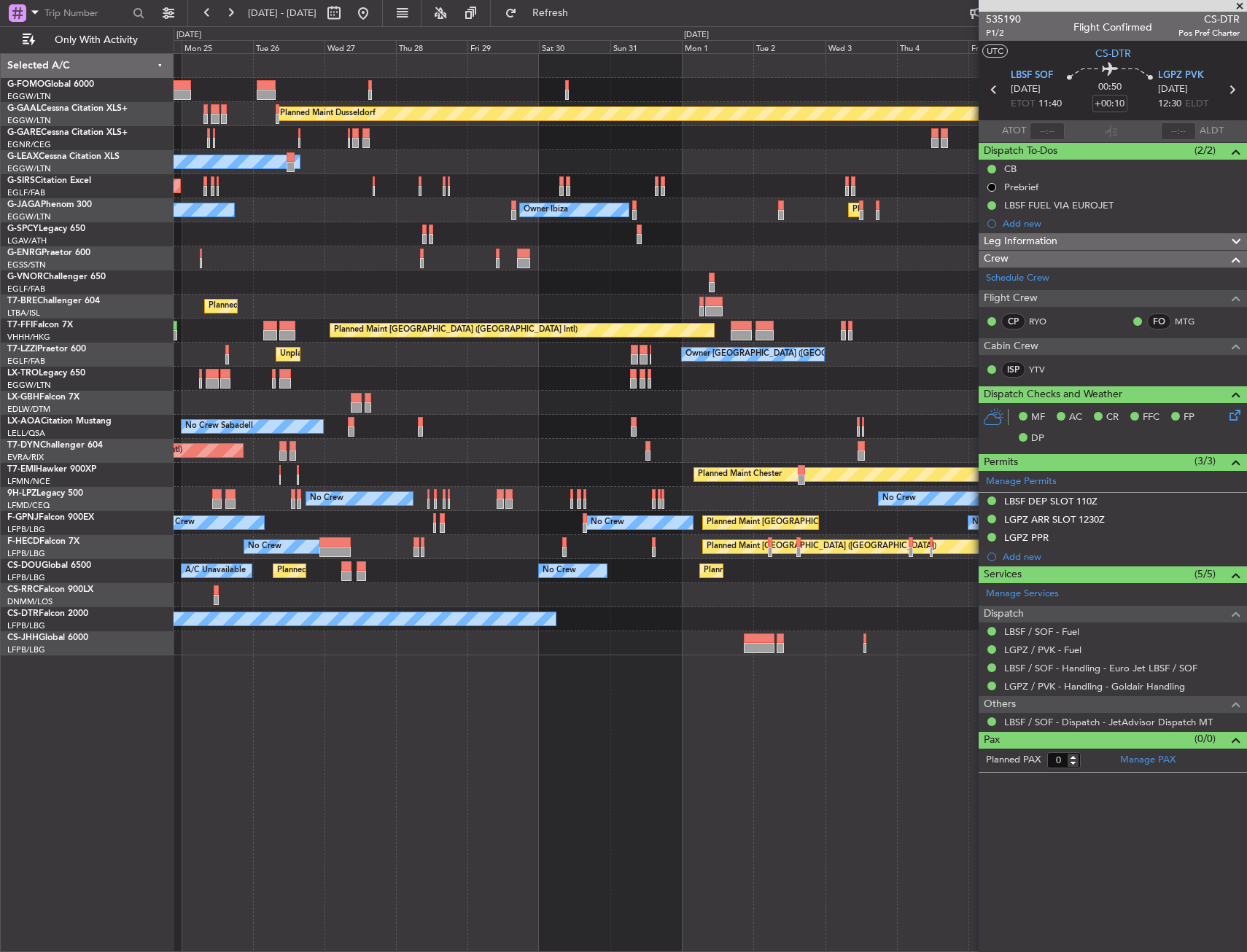
click at [462, 179] on div "Unplanned Maint Oxford ([GEOGRAPHIC_DATA])" at bounding box center [709, 185] width 1072 height 24
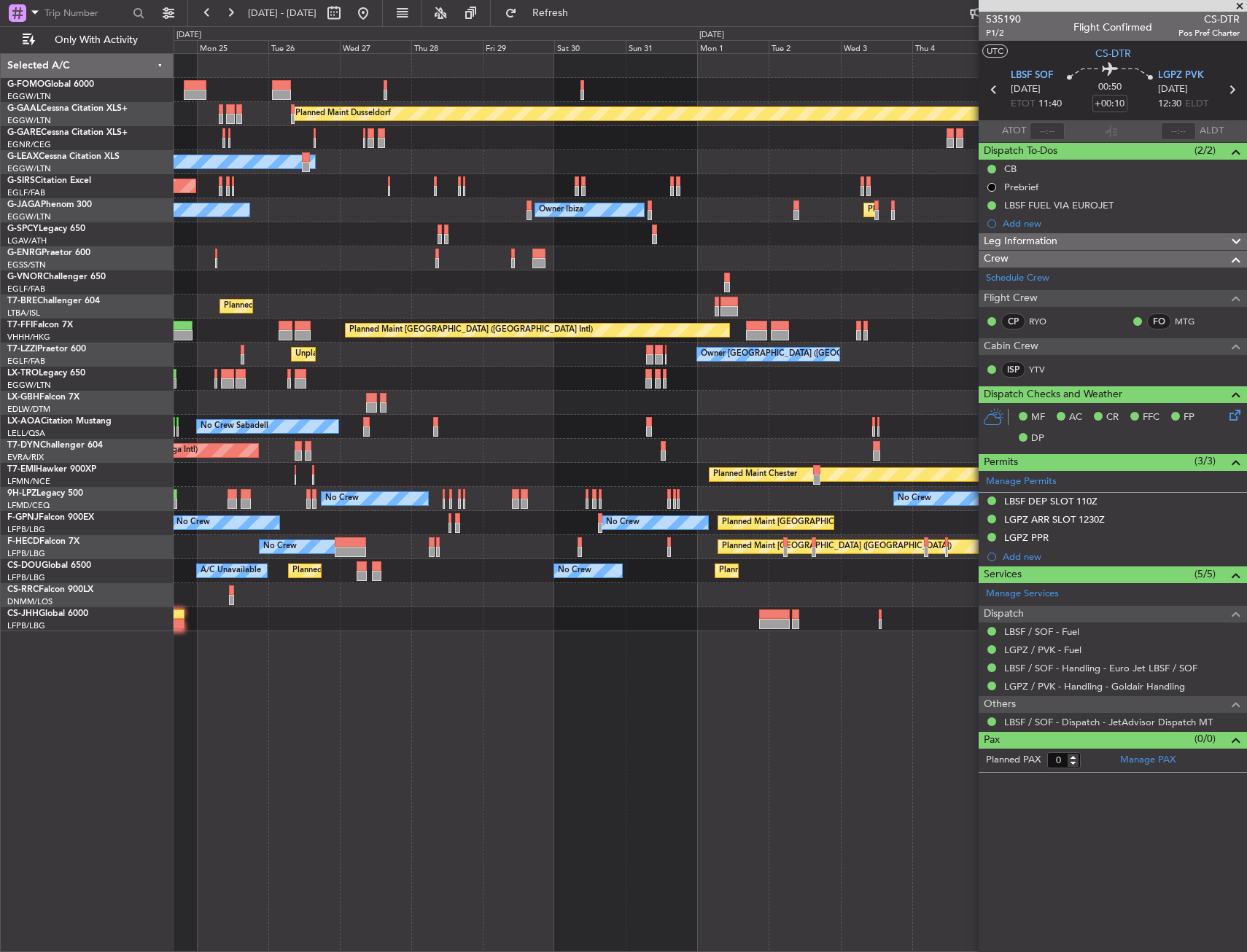
click at [548, 580] on div "Planned Maint Paris (Le Bourget) A/C Unavailable Planned Maint Paris (Le Bourge…" at bounding box center [709, 570] width 1072 height 24
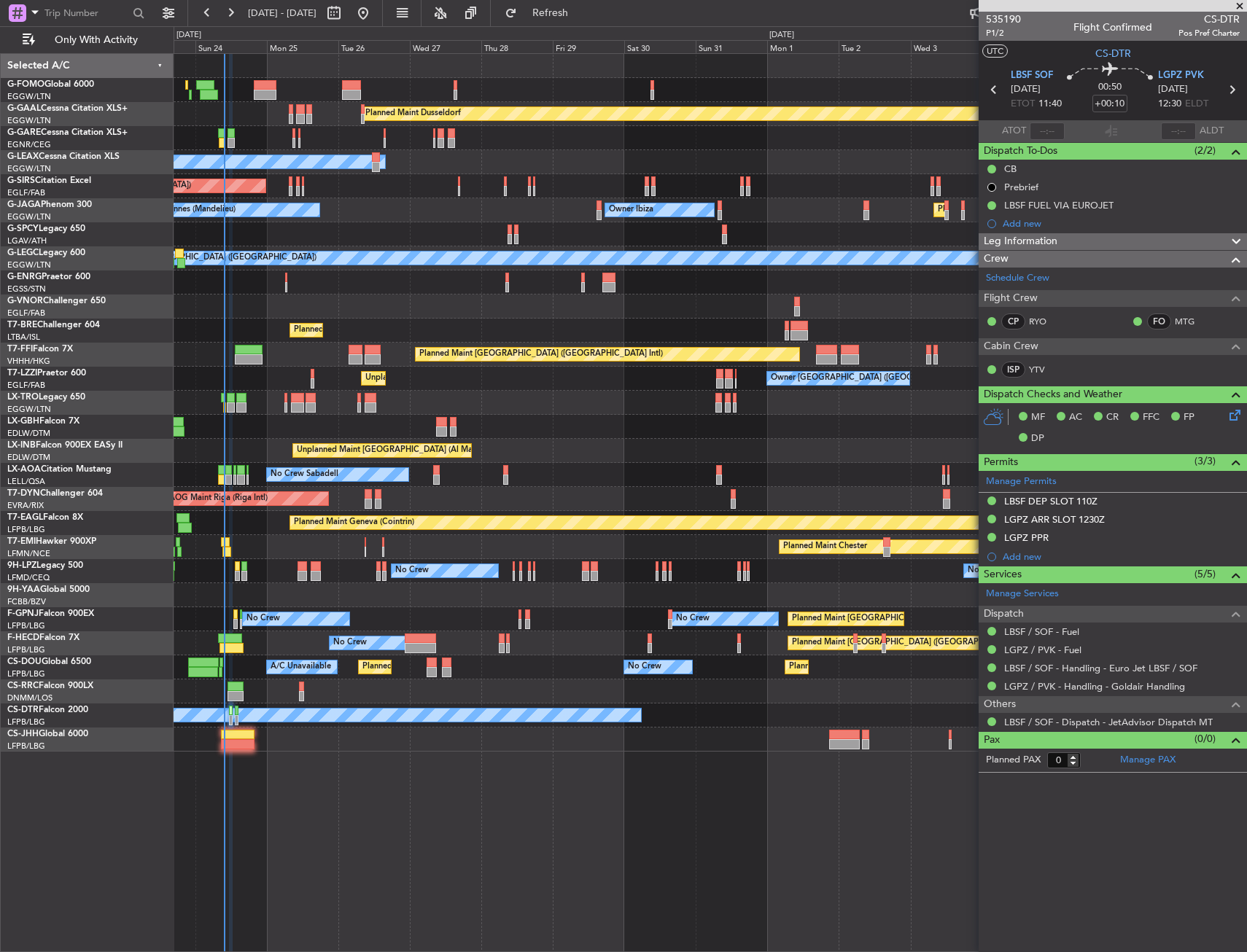
click at [196, 382] on div "Unplanned Maint London (Farnborough) Owner London (Farnborough) Owner Owner" at bounding box center [709, 378] width 1072 height 24
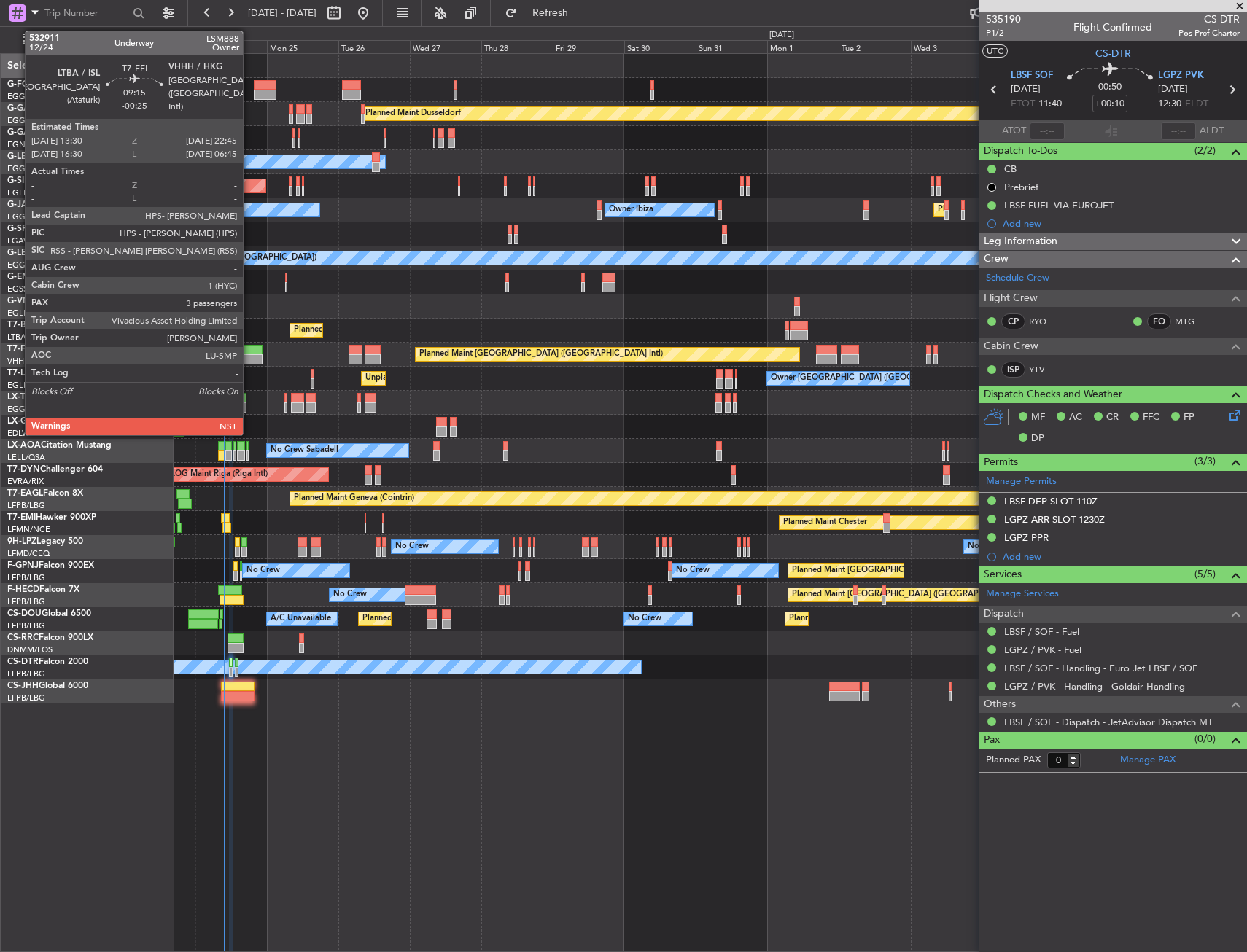
click at [249, 347] on div at bounding box center [248, 349] width 27 height 10
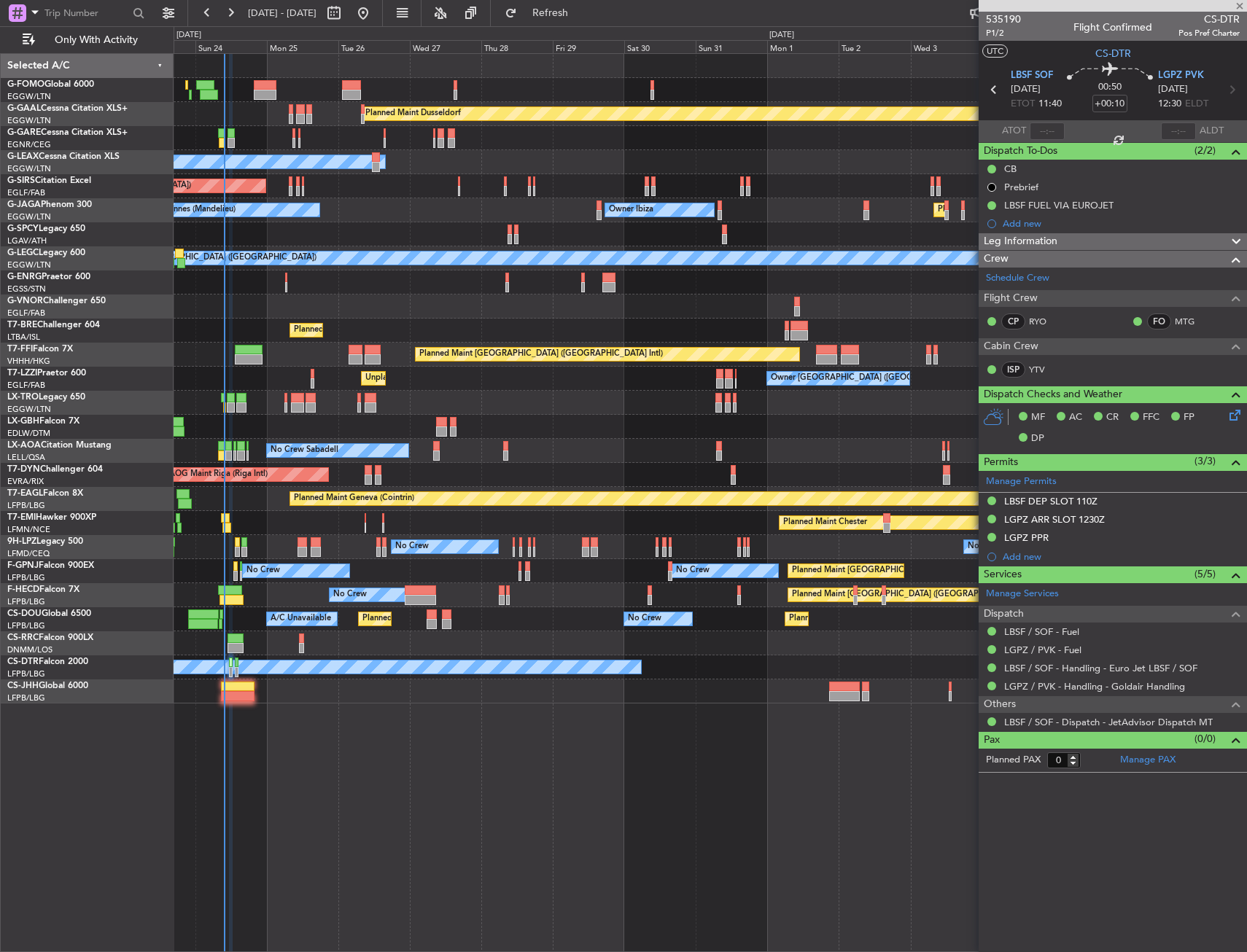
type input "-00:25"
type input "3"
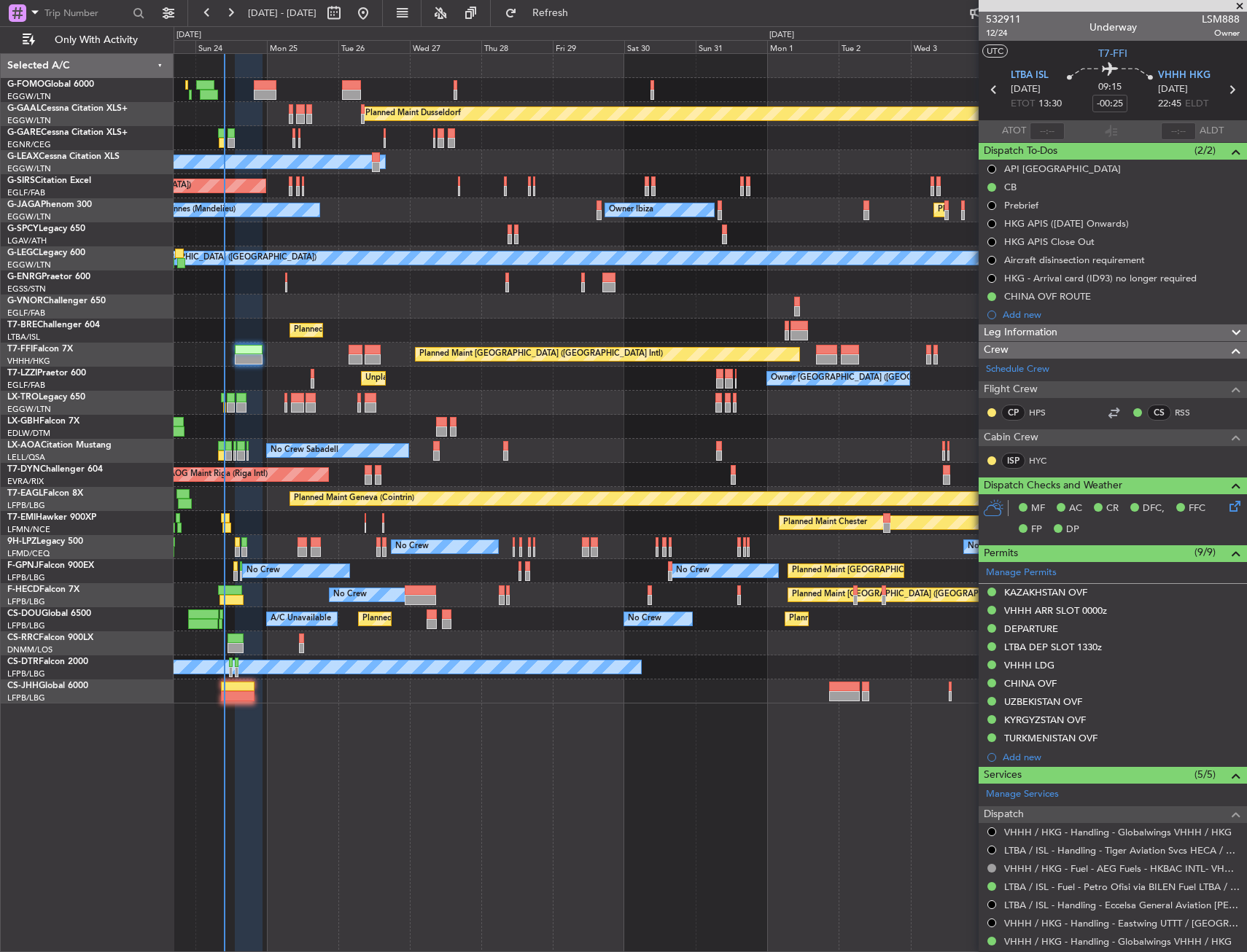
click at [265, 127] on div "Planned Maint Dusseldorf Unplanned Maint Chester Owner Unplanned Maint Oxford (…" at bounding box center [709, 379] width 1072 height 650
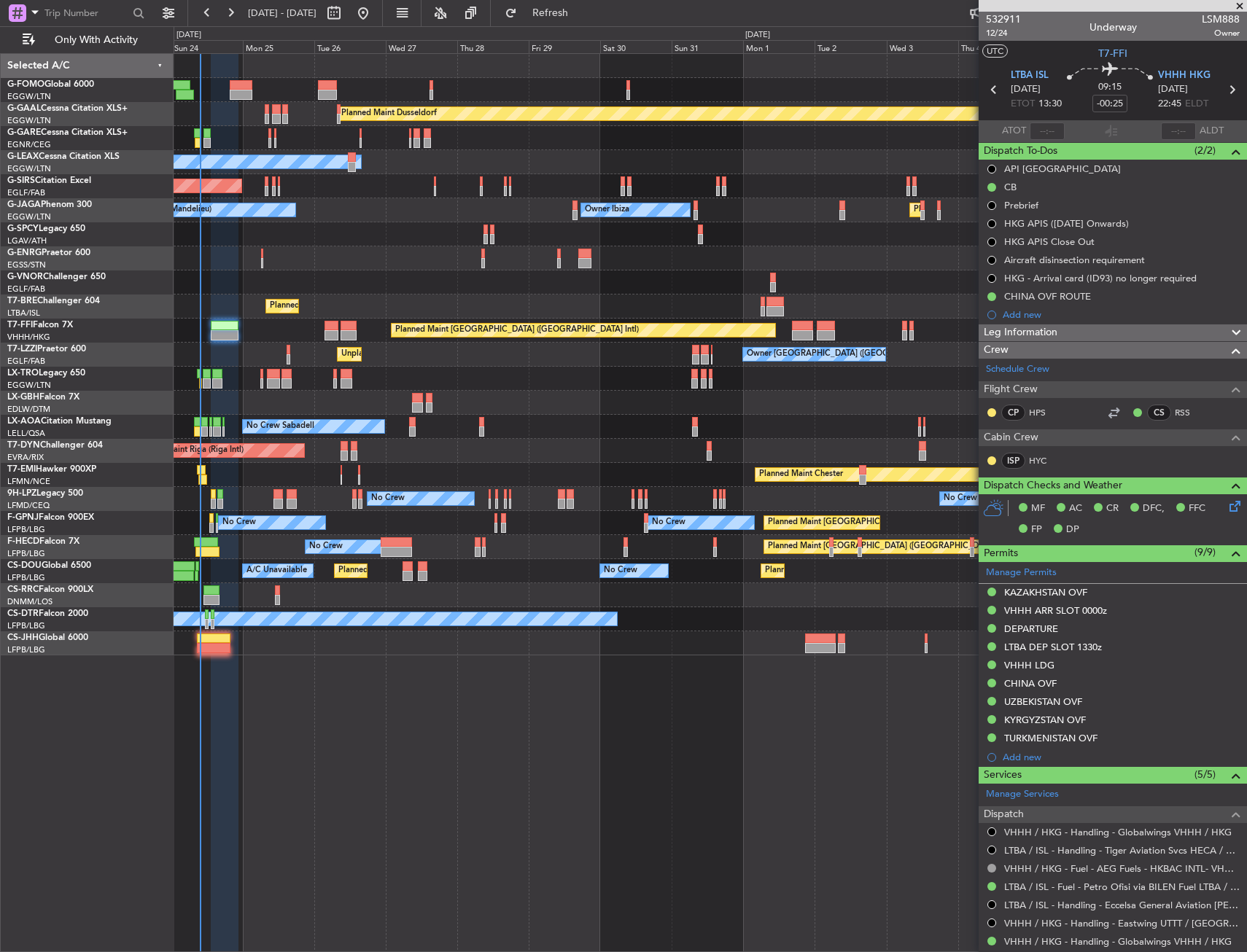
click at [227, 85] on div at bounding box center [709, 90] width 1072 height 24
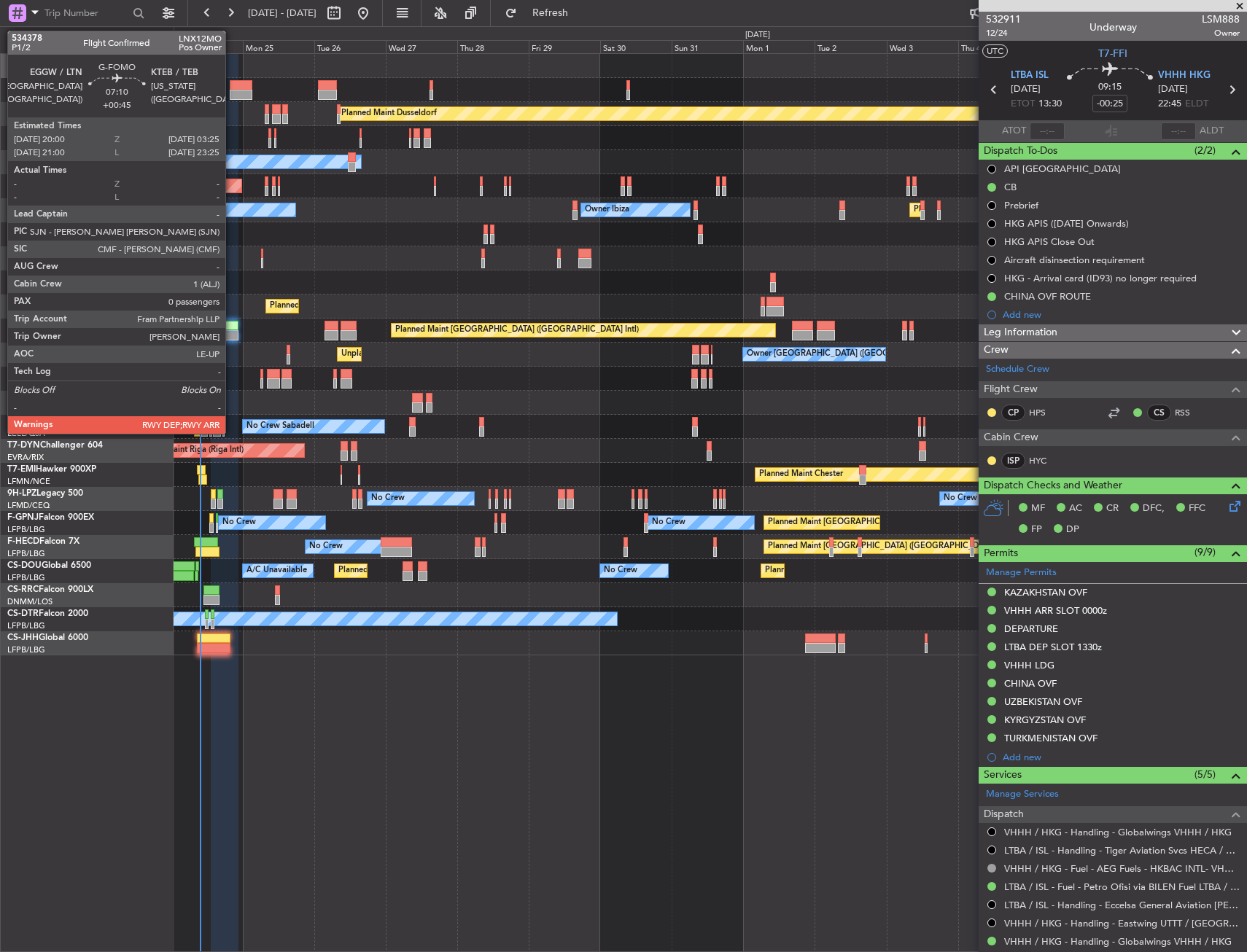
click at [231, 88] on div at bounding box center [241, 85] width 23 height 10
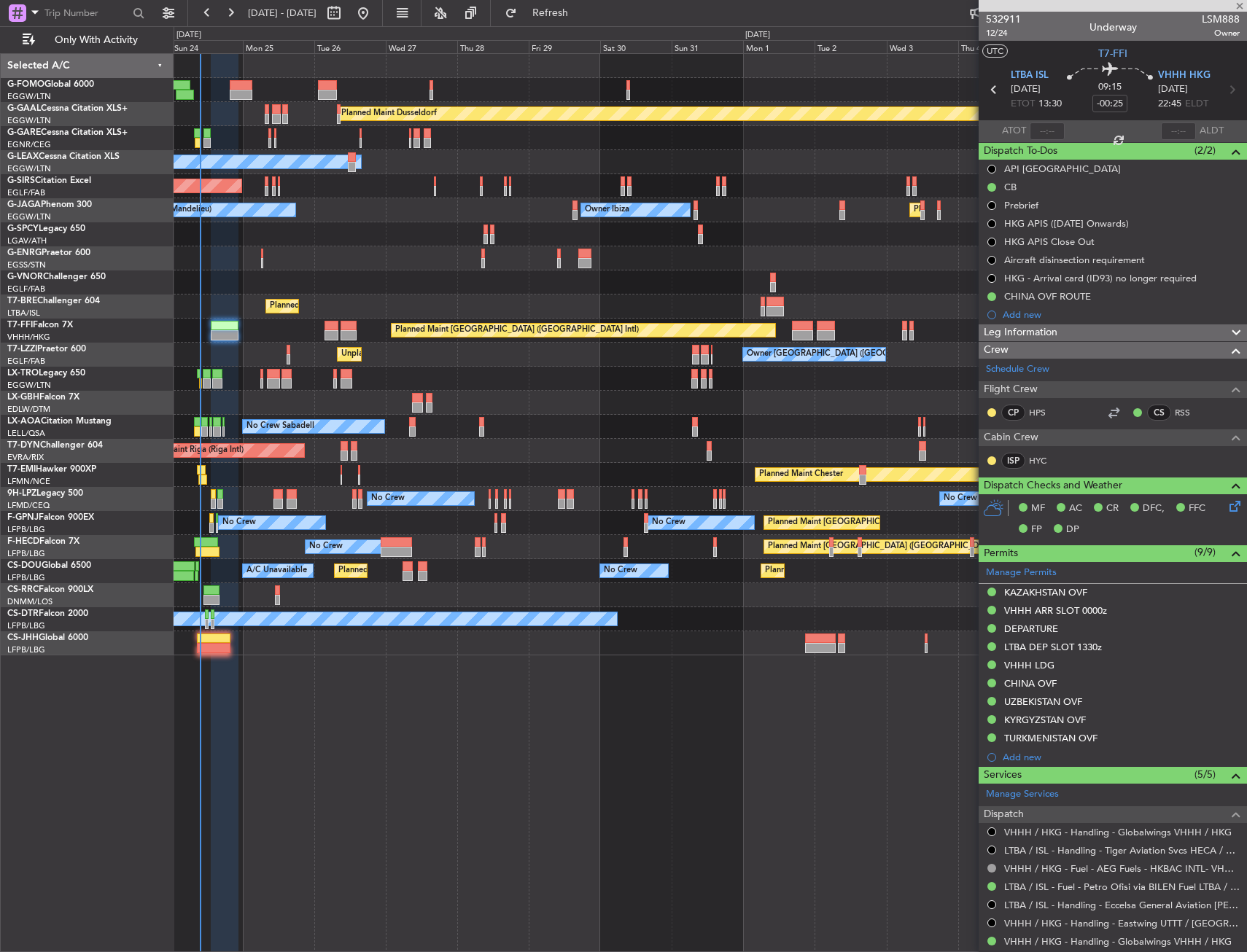
type input "+00:45"
type input "0"
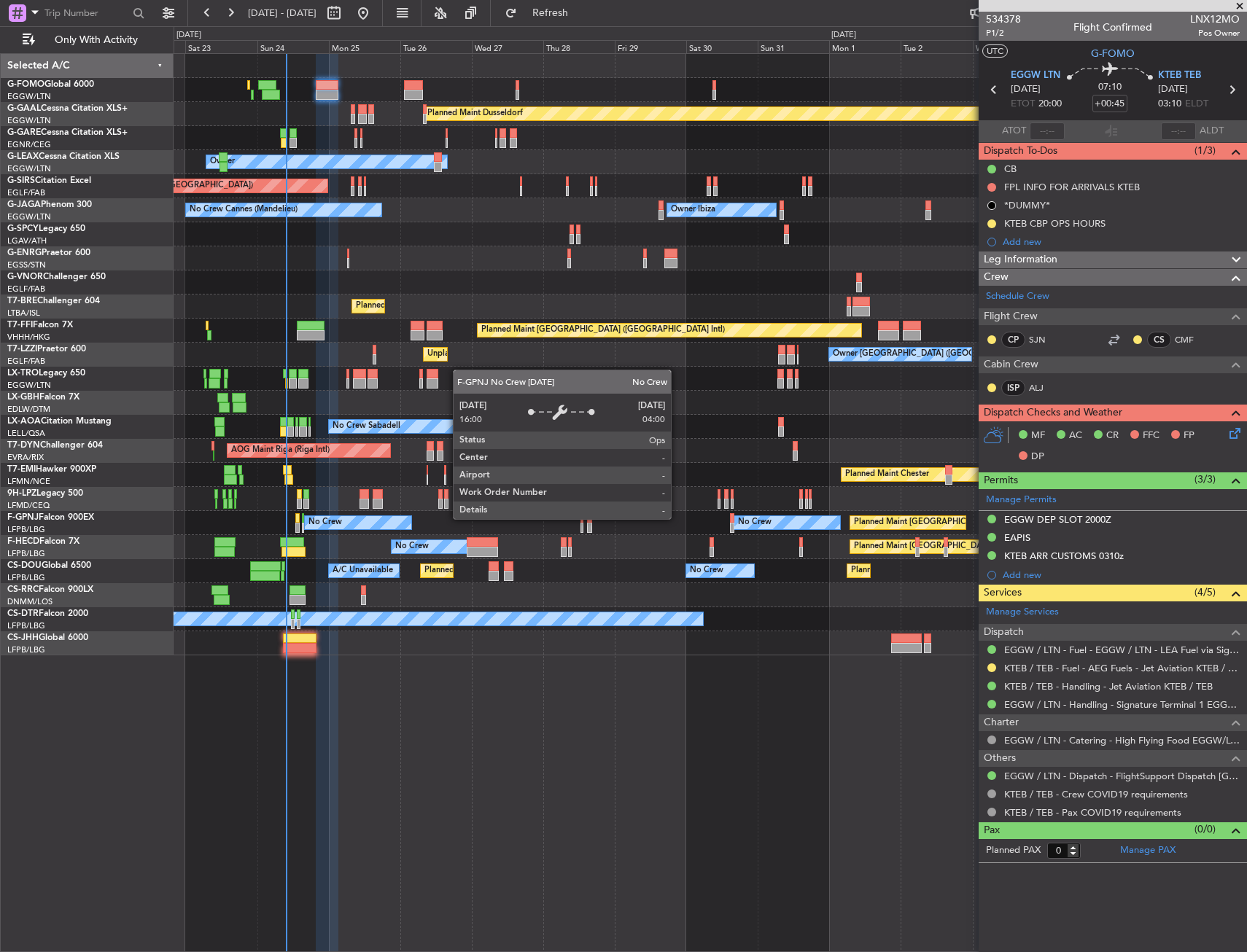
click at [738, 525] on div "No Crew" at bounding box center [755, 522] width 34 height 22
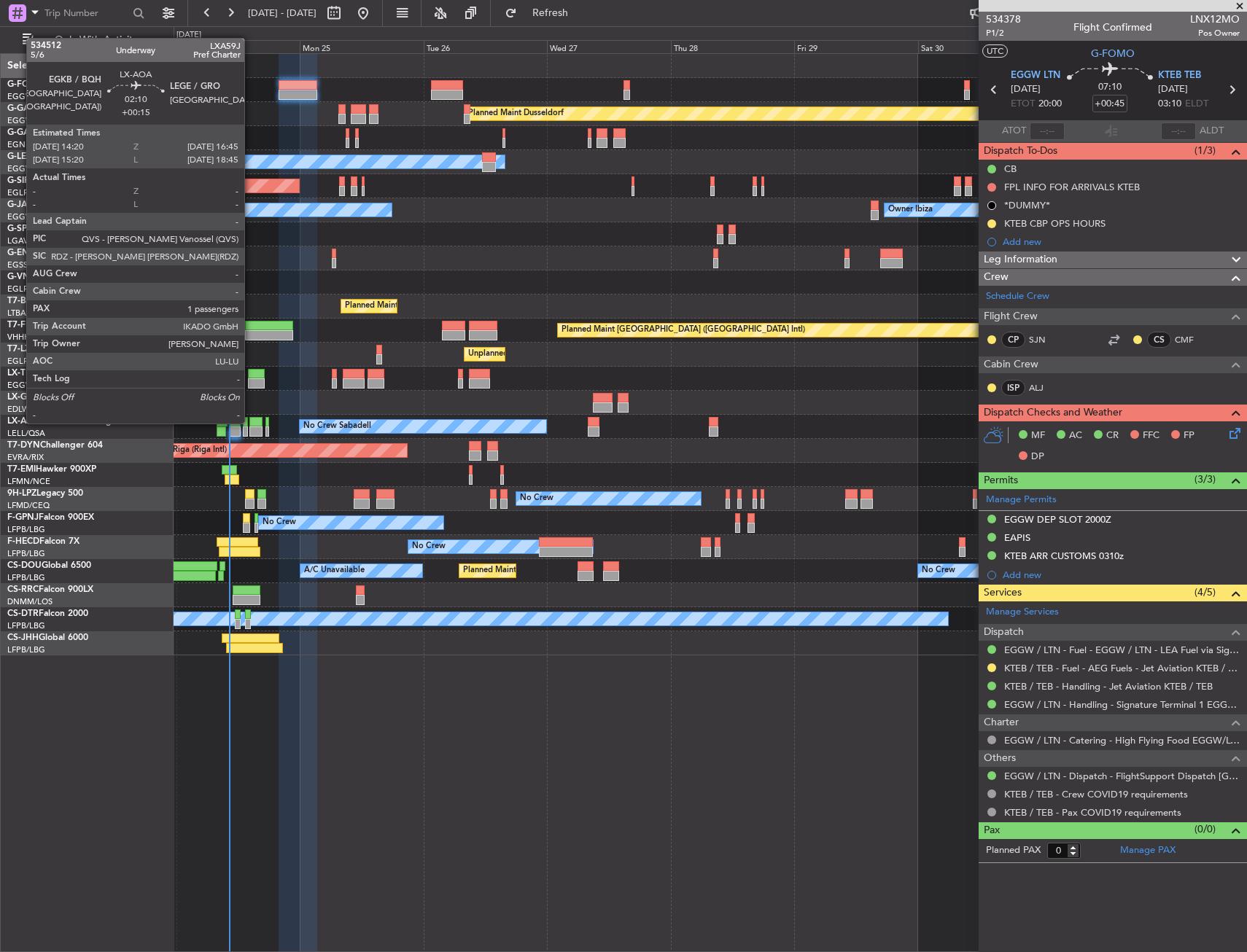
click at [251, 422] on div at bounding box center [256, 422] width 13 height 10
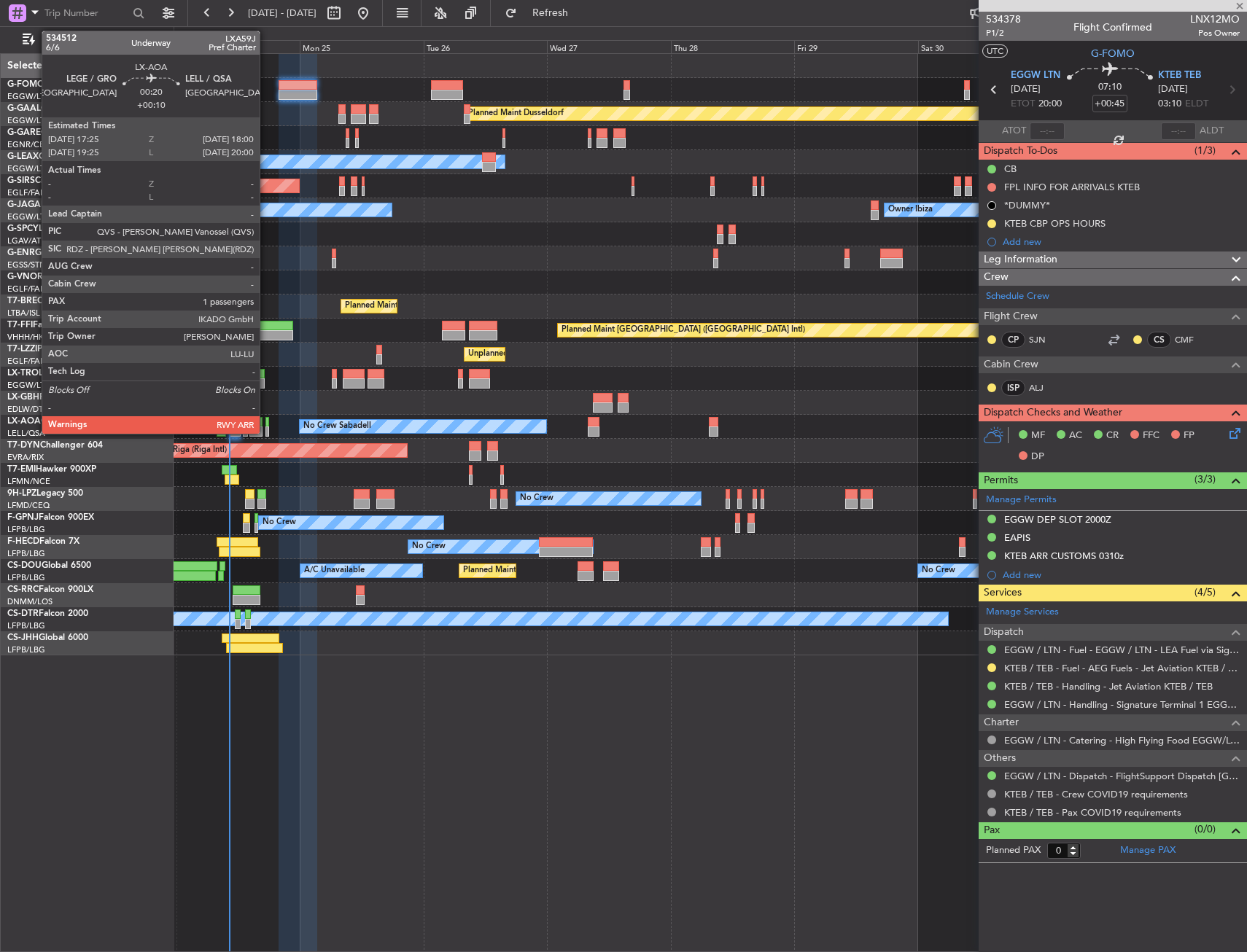
type input "+00:15"
type input "1"
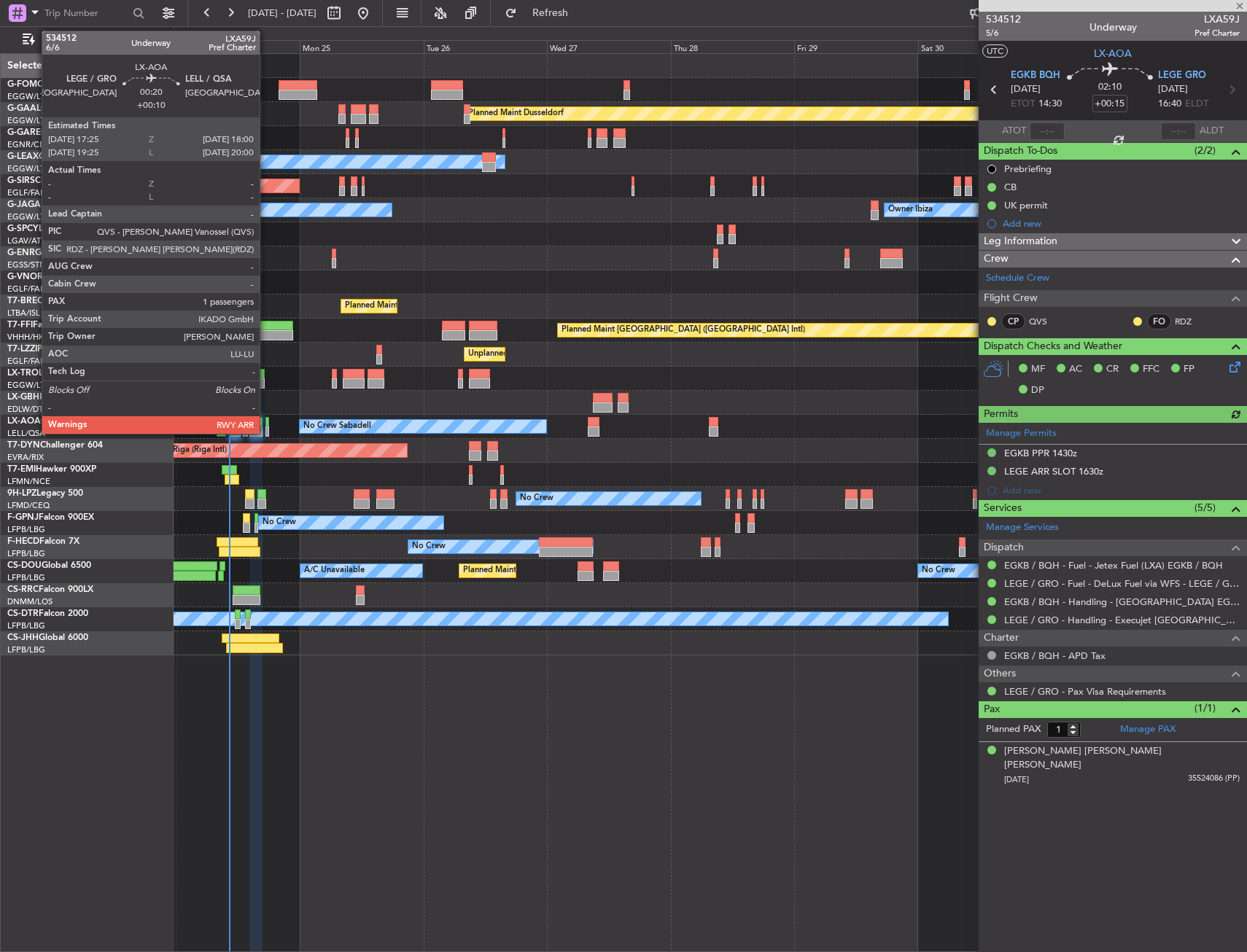
click at [266, 420] on div at bounding box center [267, 422] width 4 height 10
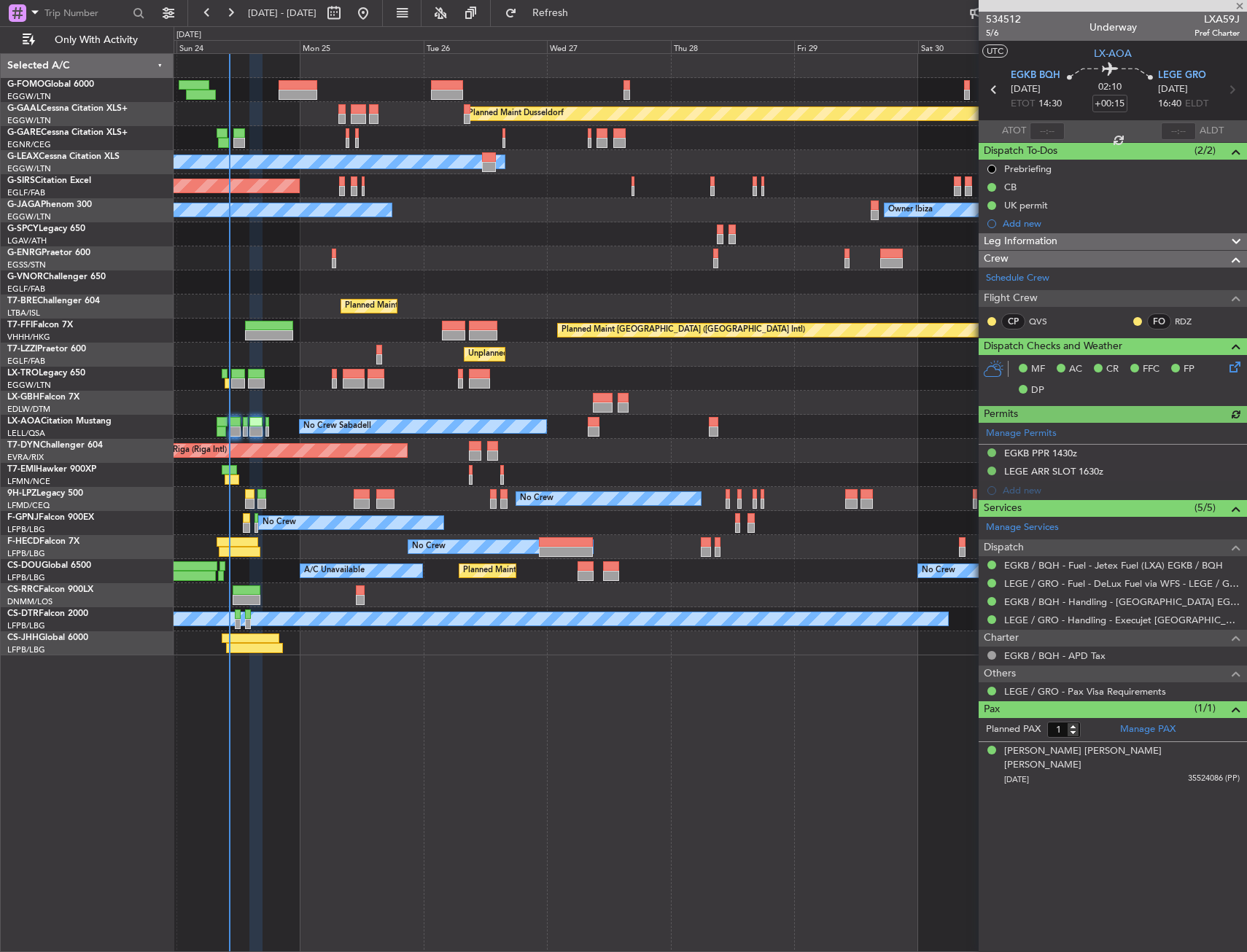
type input "+00:10"
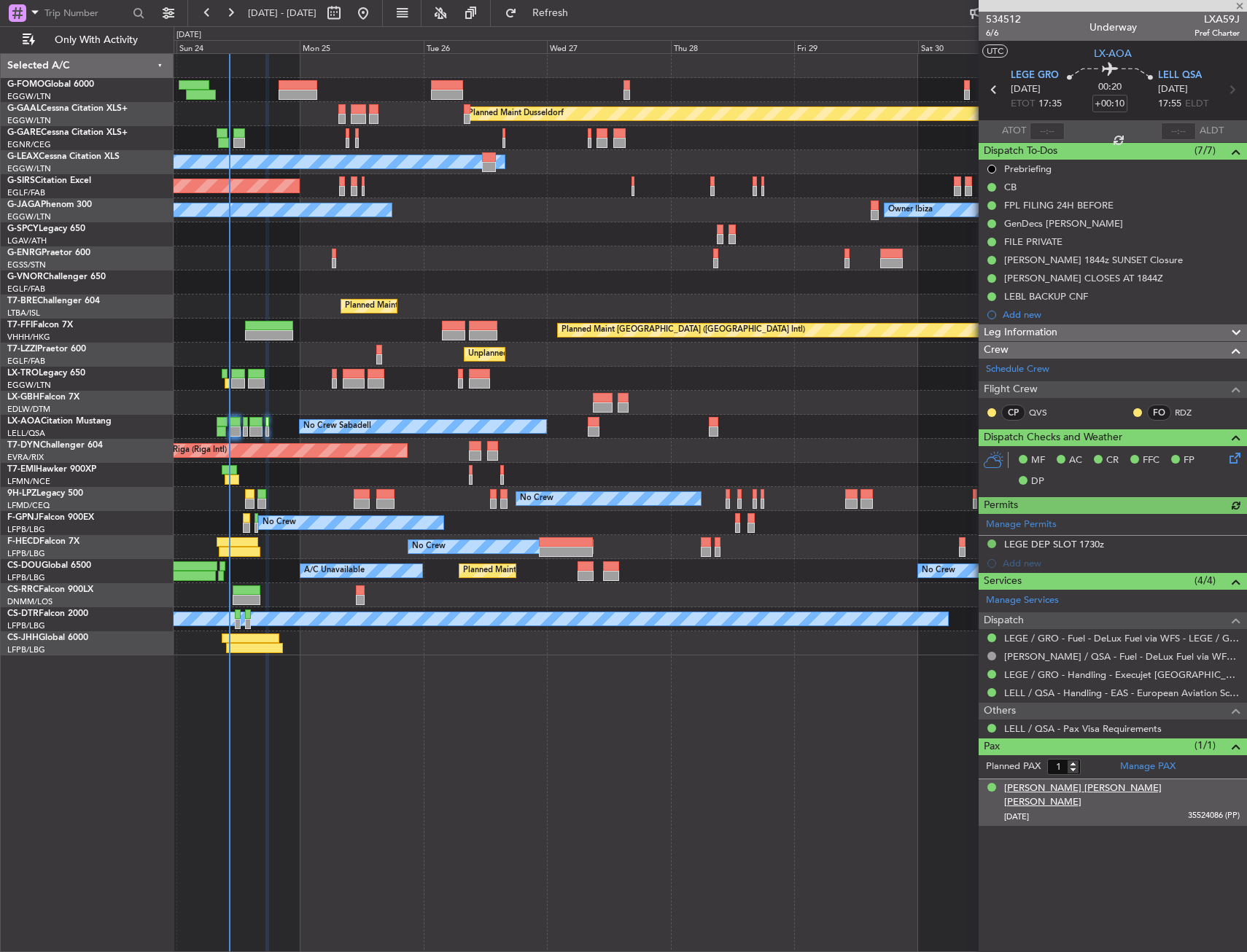
click at [1115, 784] on div "Syed Mohammad Razi Haider Jaffrey" at bounding box center [1121, 796] width 235 height 28
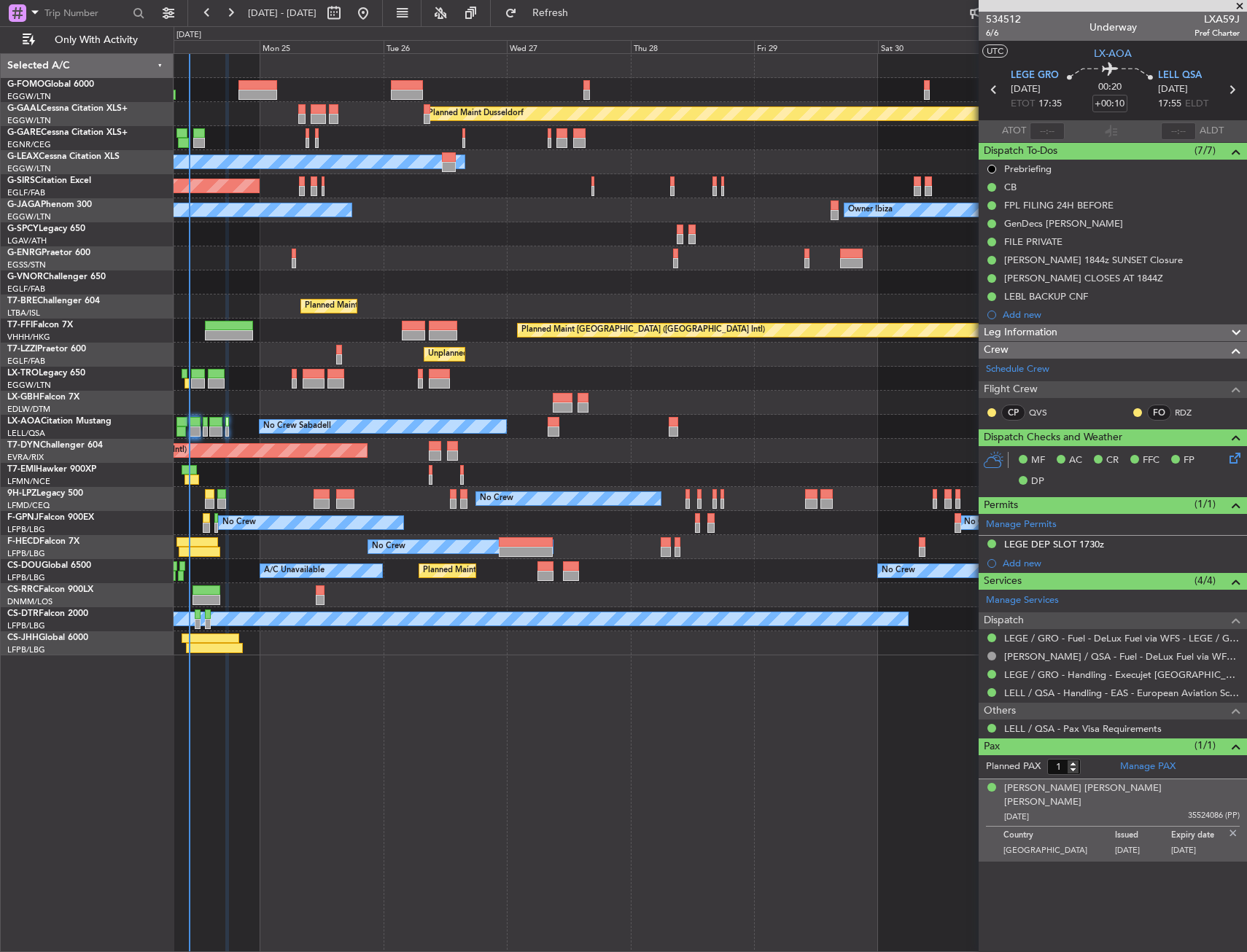
click at [411, 299] on div "Planned Maint Warsaw ([GEOGRAPHIC_DATA])" at bounding box center [709, 306] width 1072 height 24
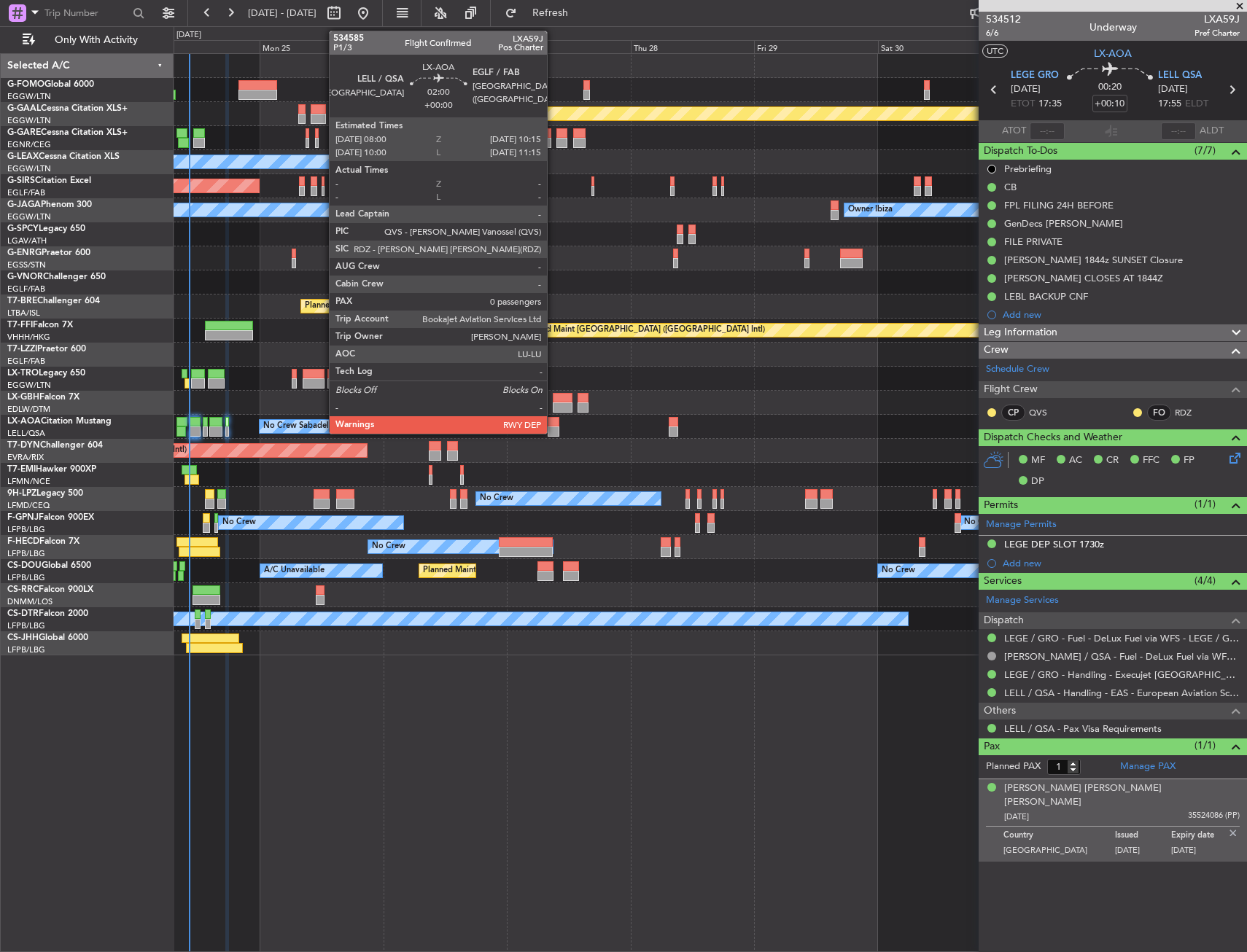
click at [554, 420] on div at bounding box center [554, 422] width 11 height 10
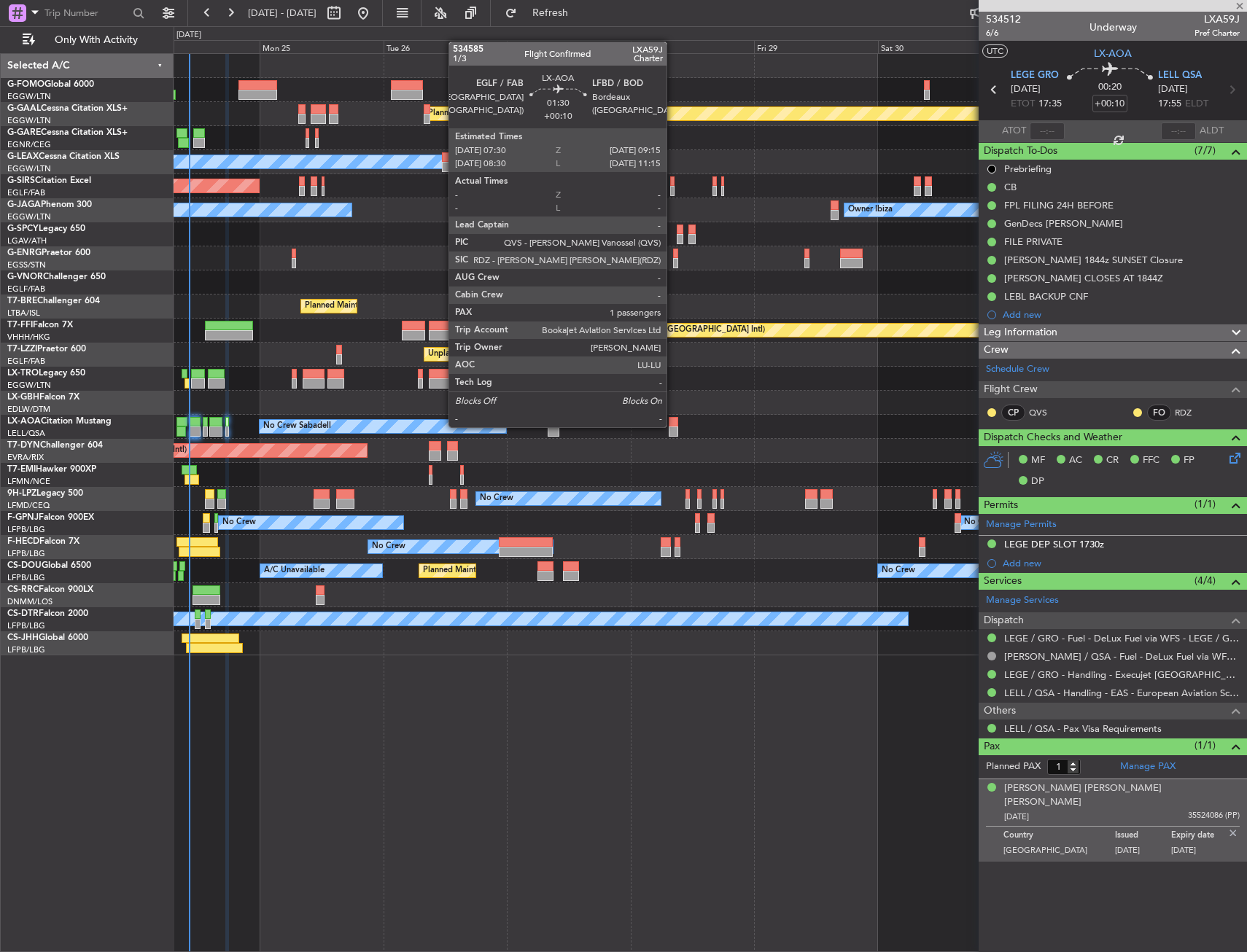
type input "0"
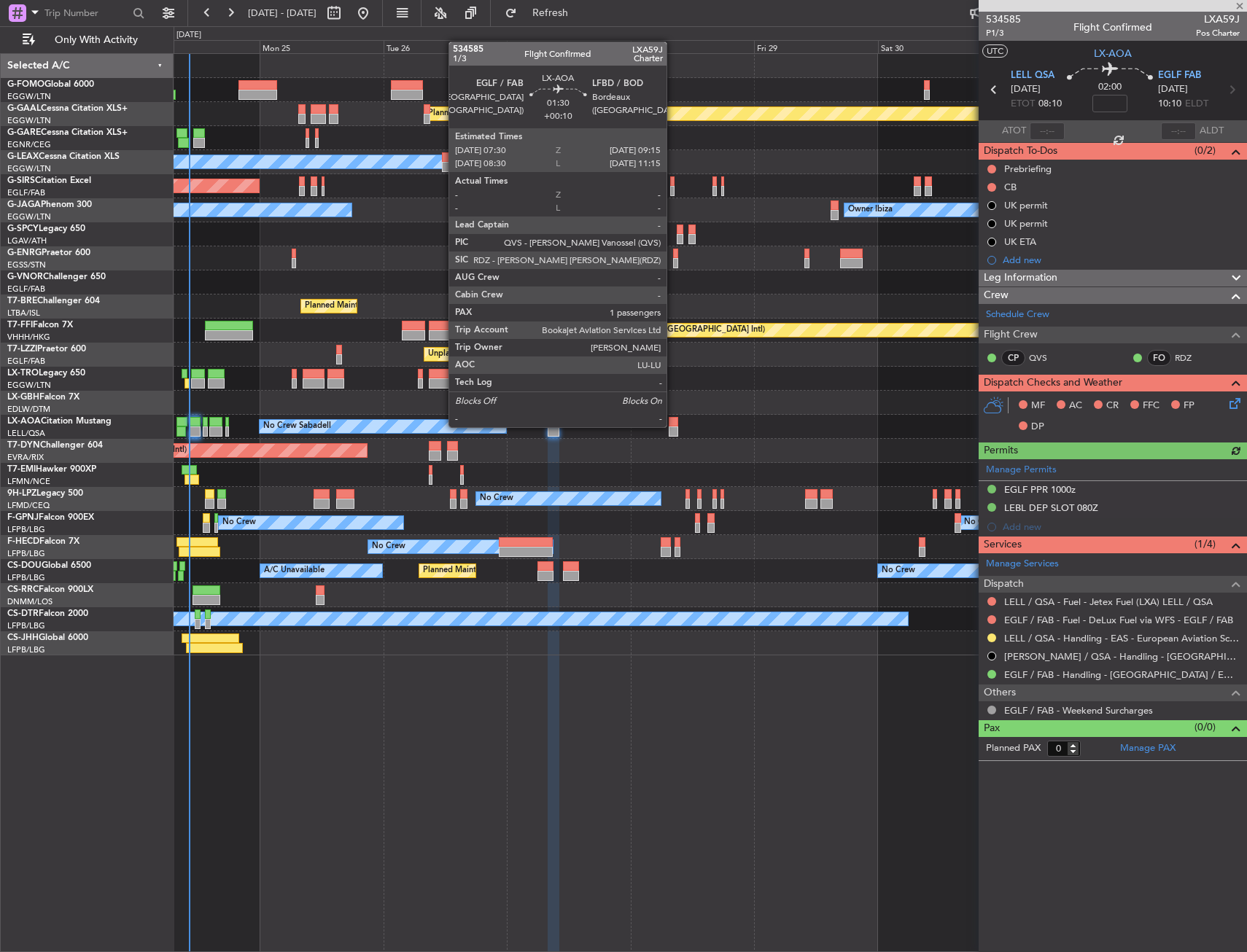
click at [673, 426] on div at bounding box center [674, 422] width 9 height 10
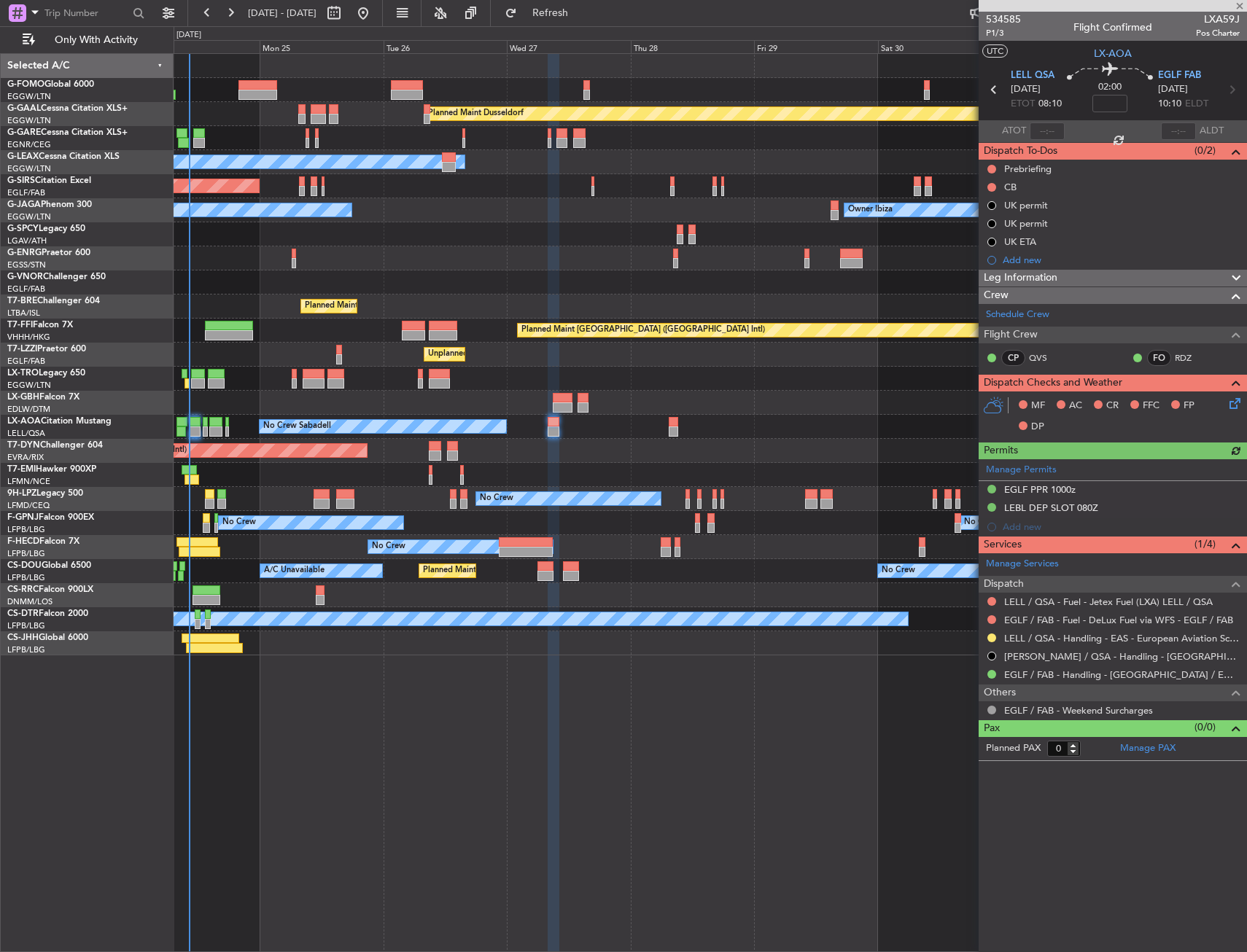
type input "+00:10"
type input "1"
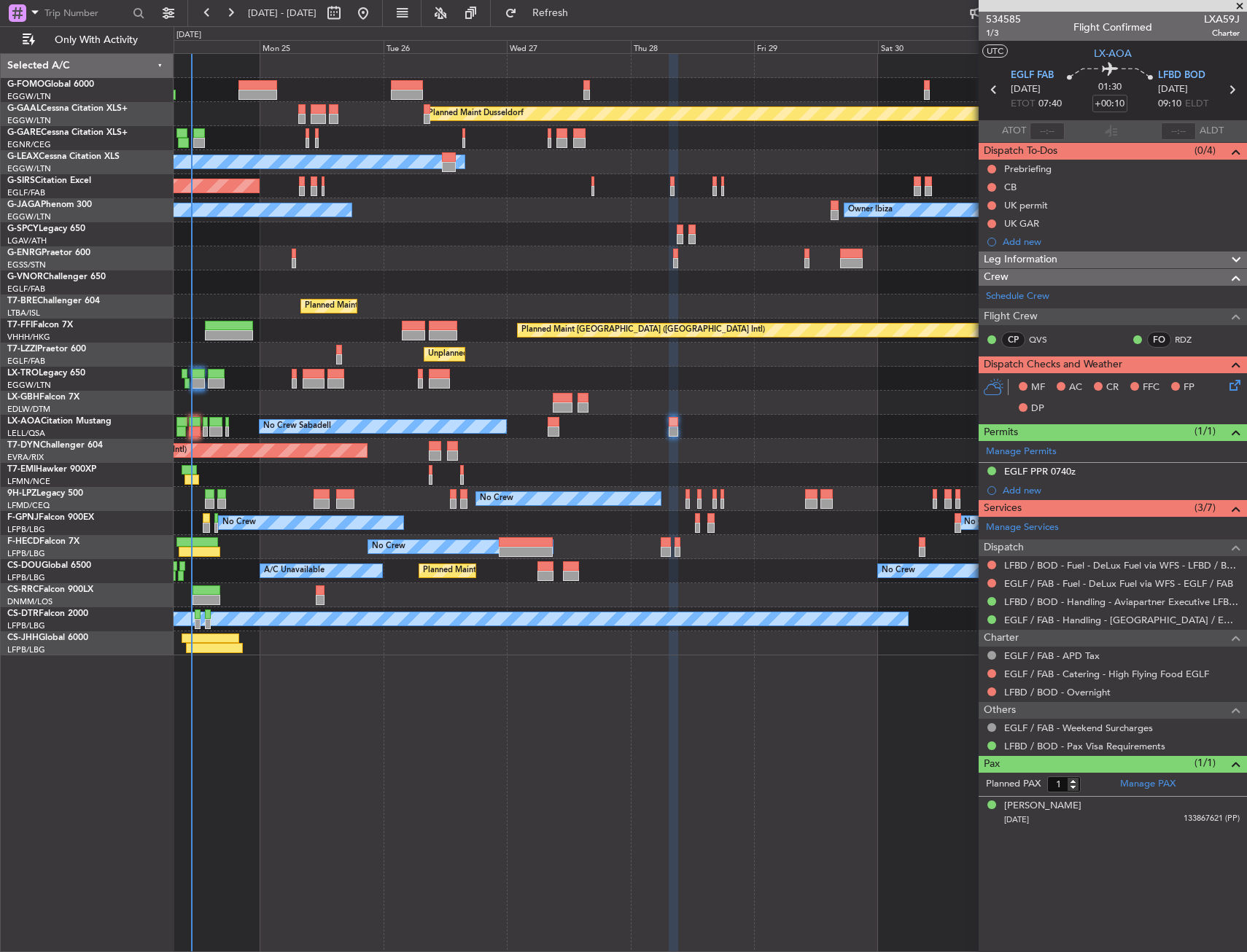
drag, startPoint x: 555, startPoint y: 17, endPoint x: 538, endPoint y: 54, distance: 40.7
click at [555, 17] on button "Refresh" at bounding box center [541, 13] width 88 height 24
click at [363, 655] on div "Planned Maint Dusseldorf Owner Unplanned Maint Oxford (Kidlington) No Crew Cann…" at bounding box center [710, 502] width 1073 height 899
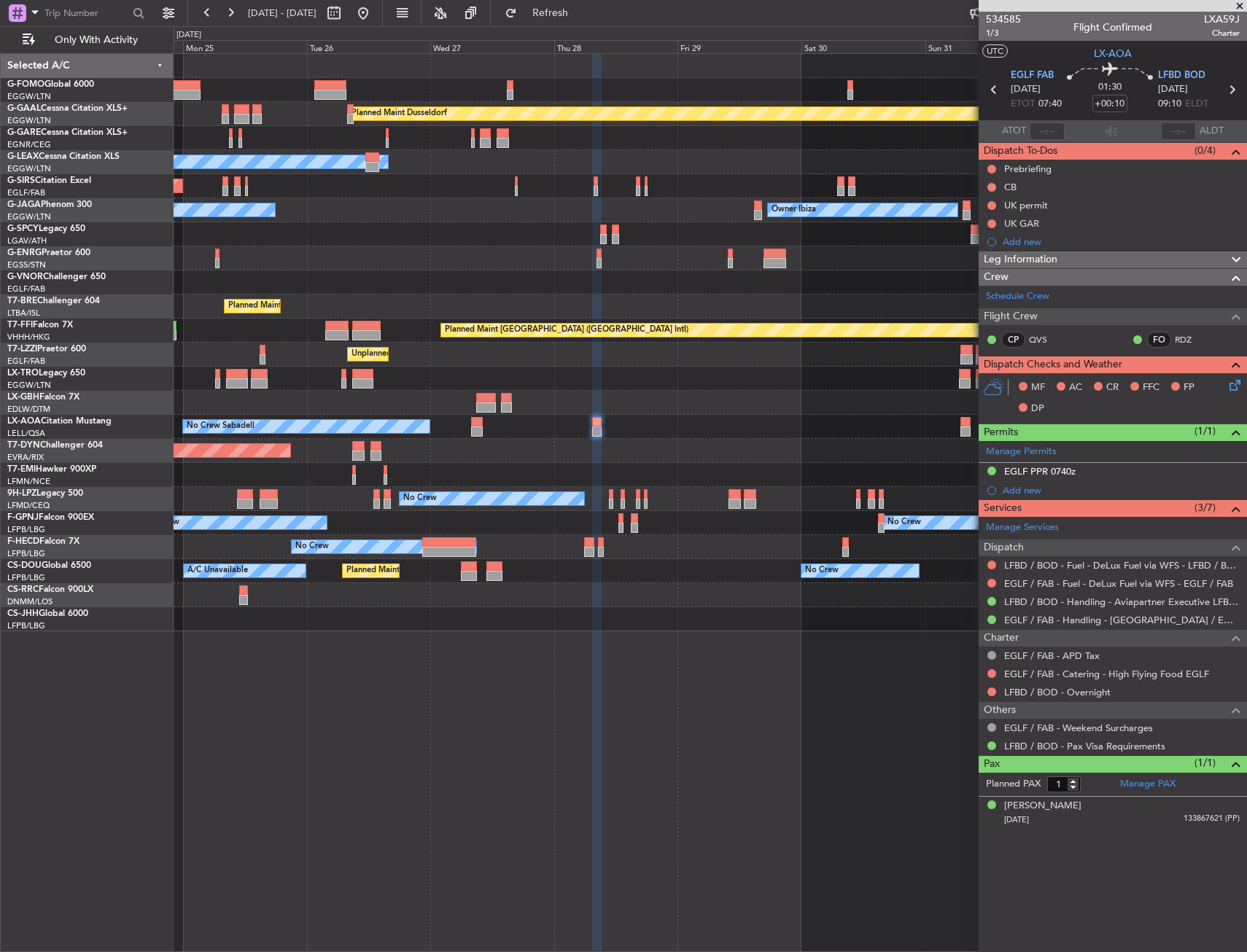
click at [274, 625] on div "Planned Maint Dusseldorf Owner Unplanned Maint Oxford (Kidlington) No Crew Cann…" at bounding box center [709, 342] width 1072 height 577
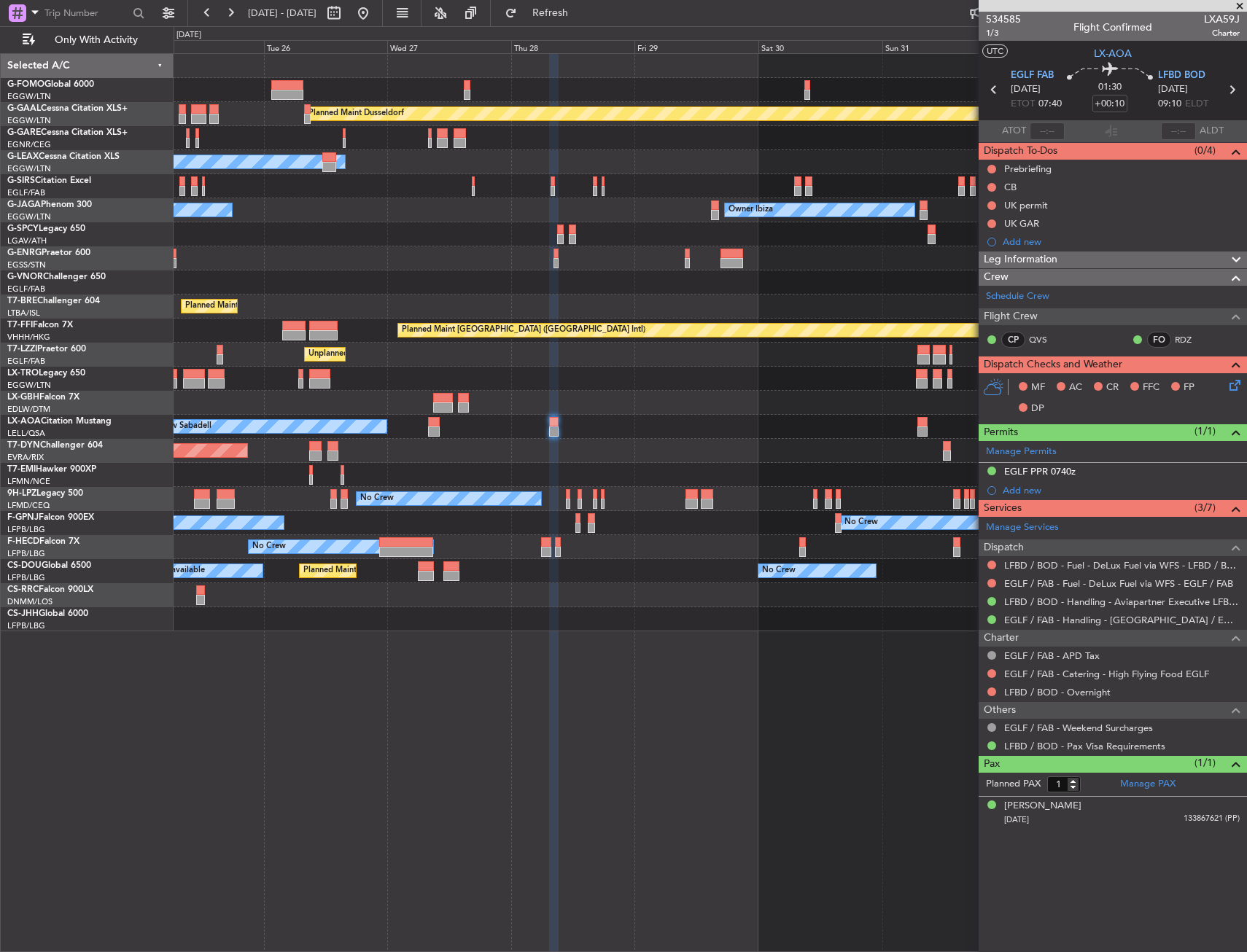
click at [180, 677] on div "Planned Maint Dusseldorf Owner Unplanned Maint Oxford (Kidlington) No Crew Cann…" at bounding box center [710, 502] width 1073 height 899
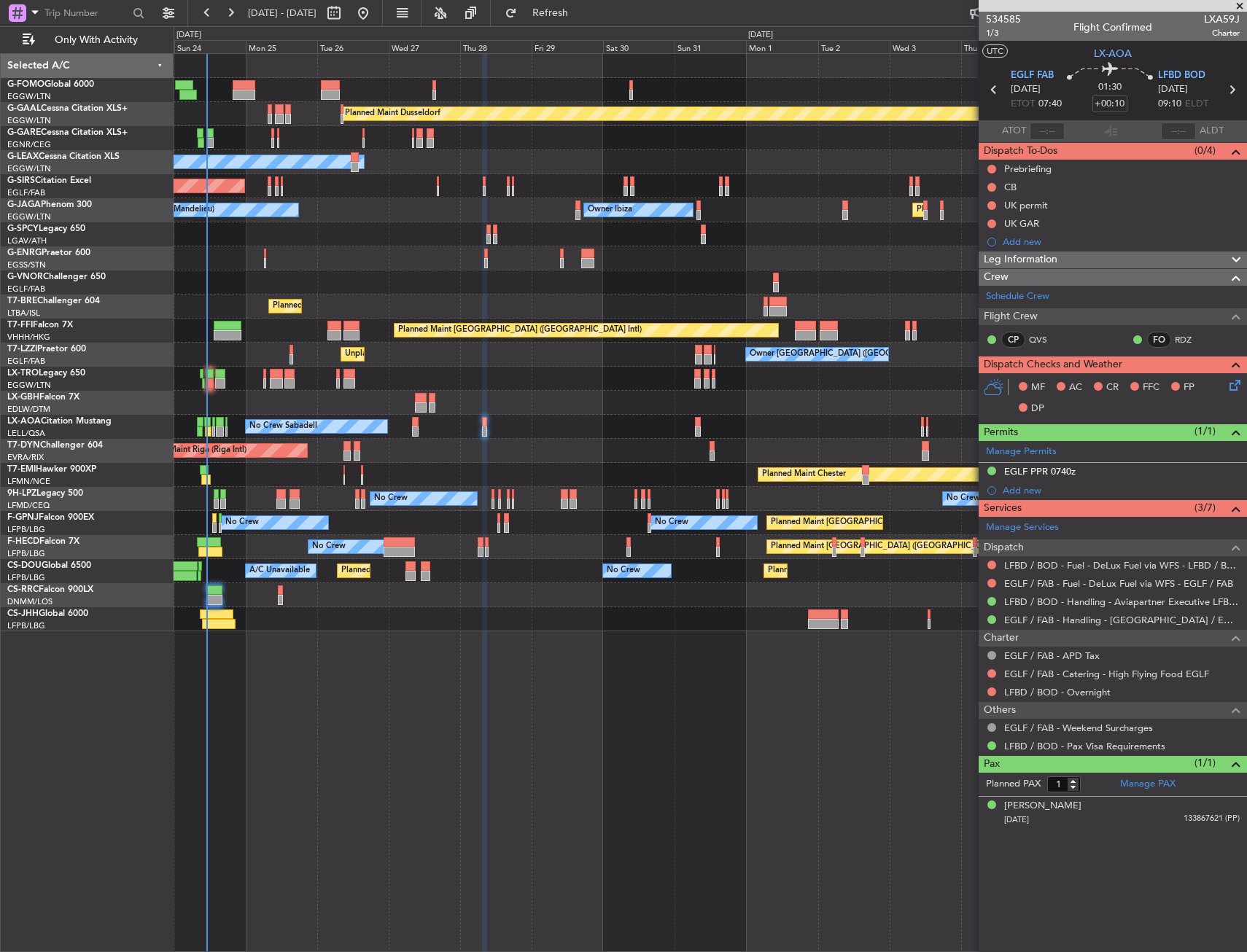
click at [364, 222] on div "No Crew Cannes (Mandelieu) Owner Ibiza Planned Maint London (Luton)" at bounding box center [709, 210] width 1072 height 24
click at [438, 254] on div "Planned Maint Dusseldorf Unplanned Maint Chester Owner Unplanned Maint Oxford (…" at bounding box center [709, 342] width 1072 height 577
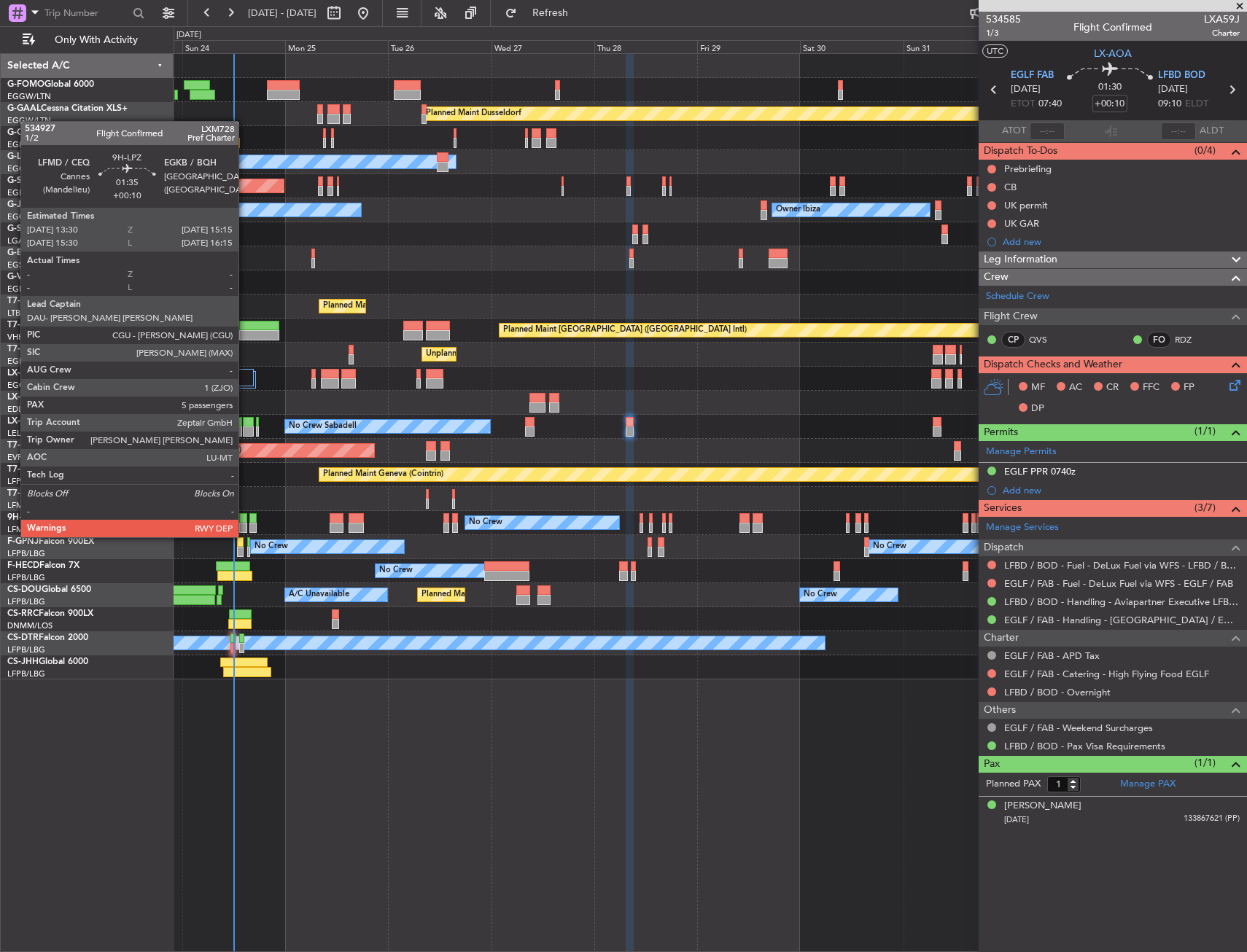
click at [245, 522] on div at bounding box center [243, 527] width 8 height 10
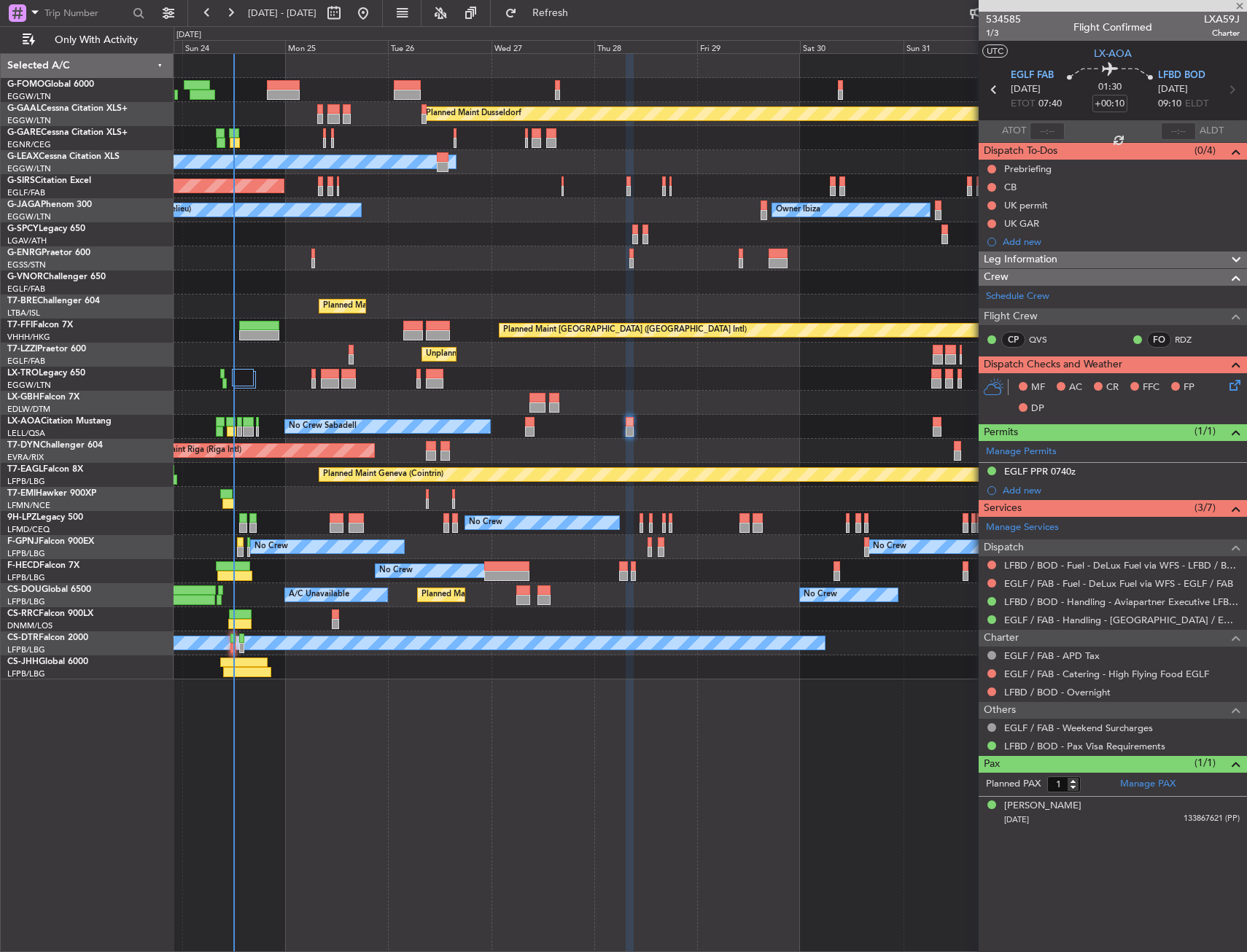
type input "5"
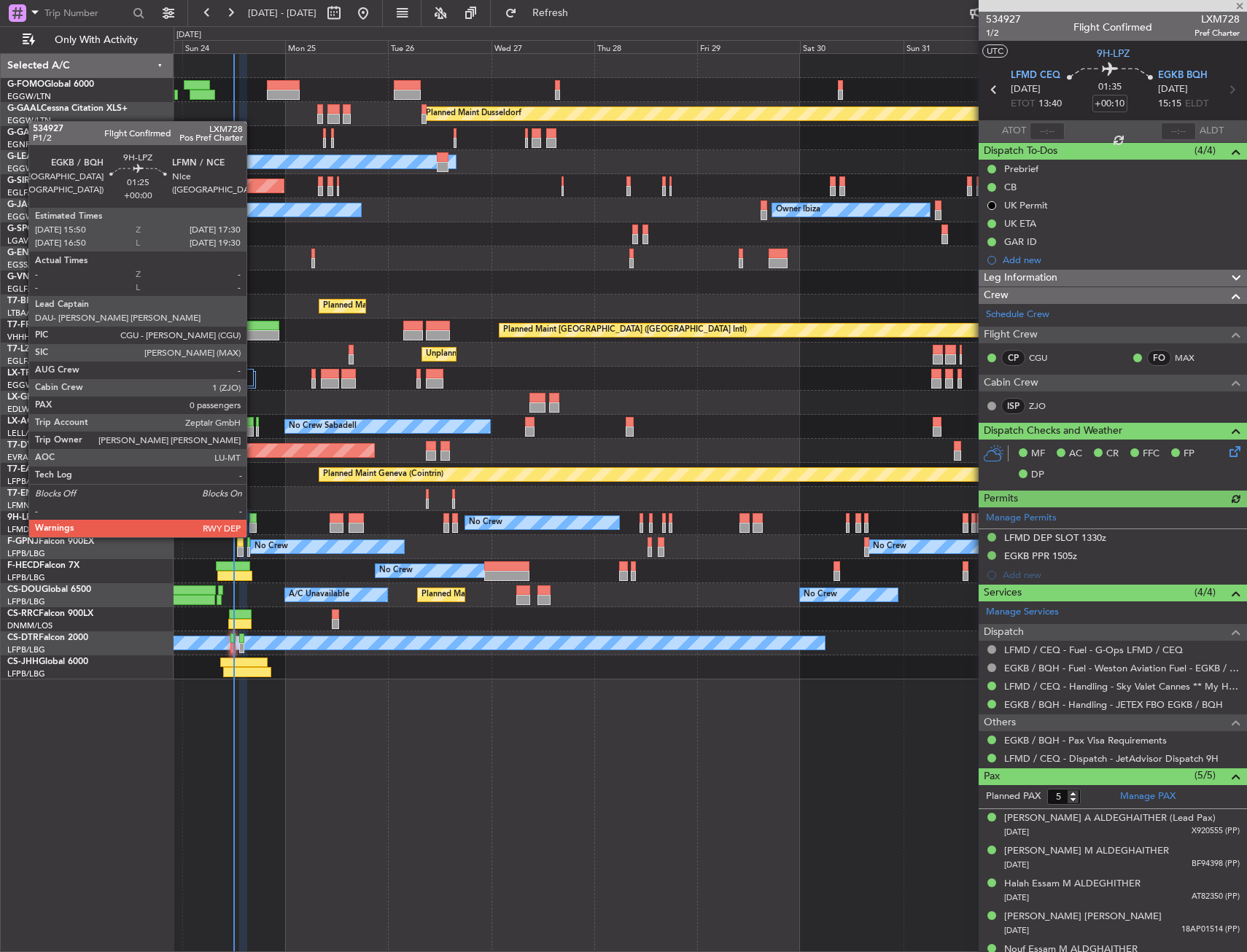
click at [253, 522] on div at bounding box center [253, 527] width 8 height 10
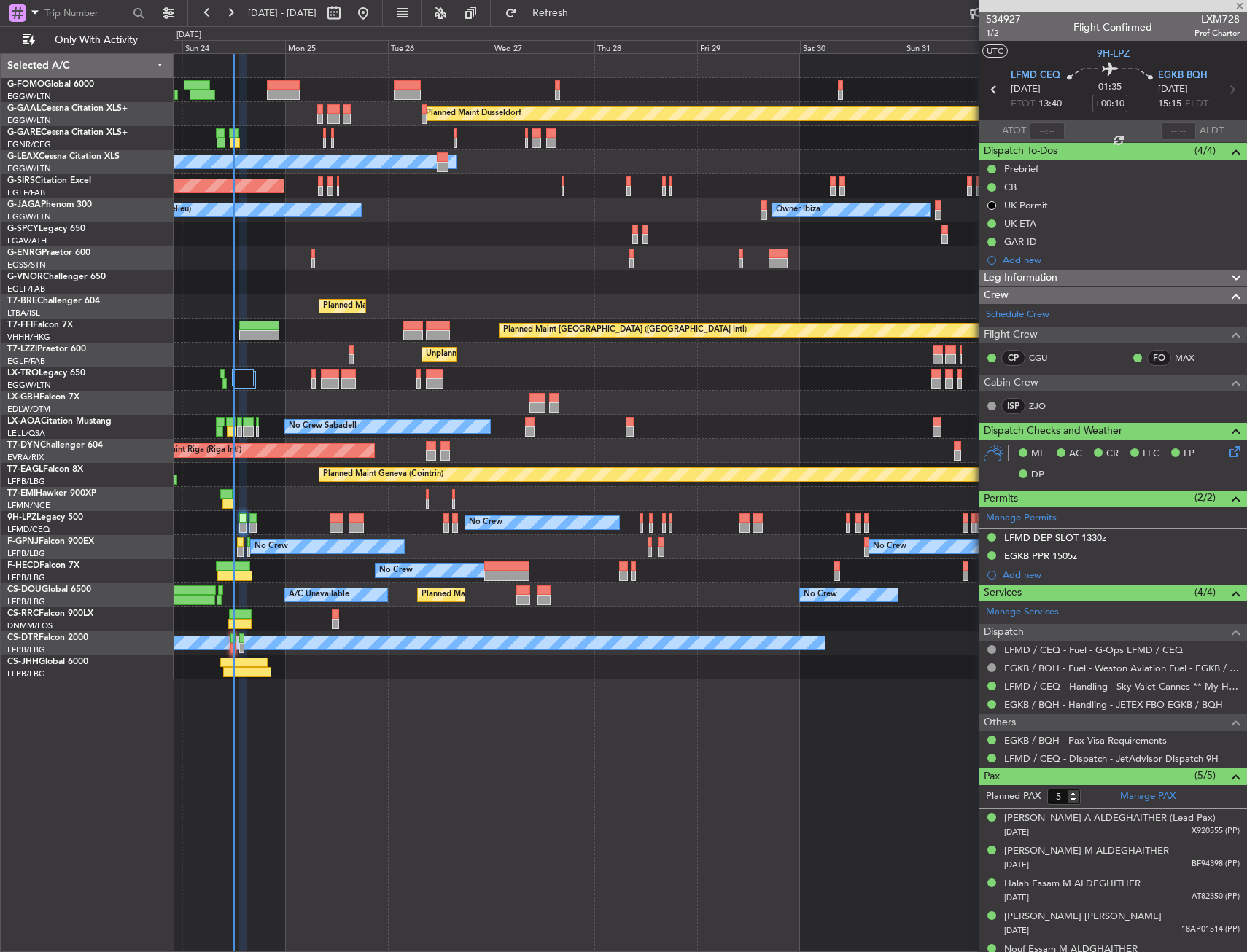
type input "0"
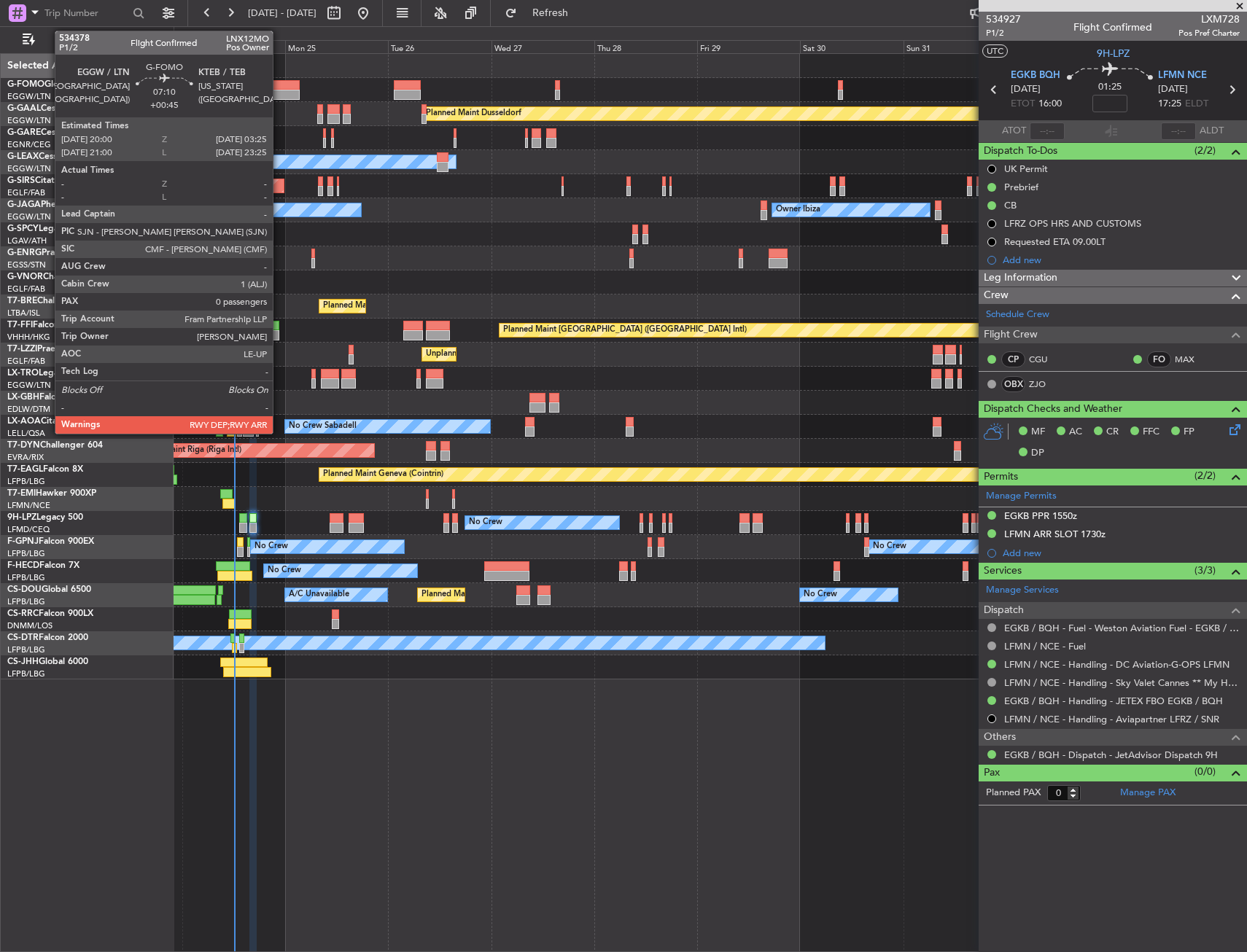
click at [280, 85] on div at bounding box center [283, 85] width 32 height 10
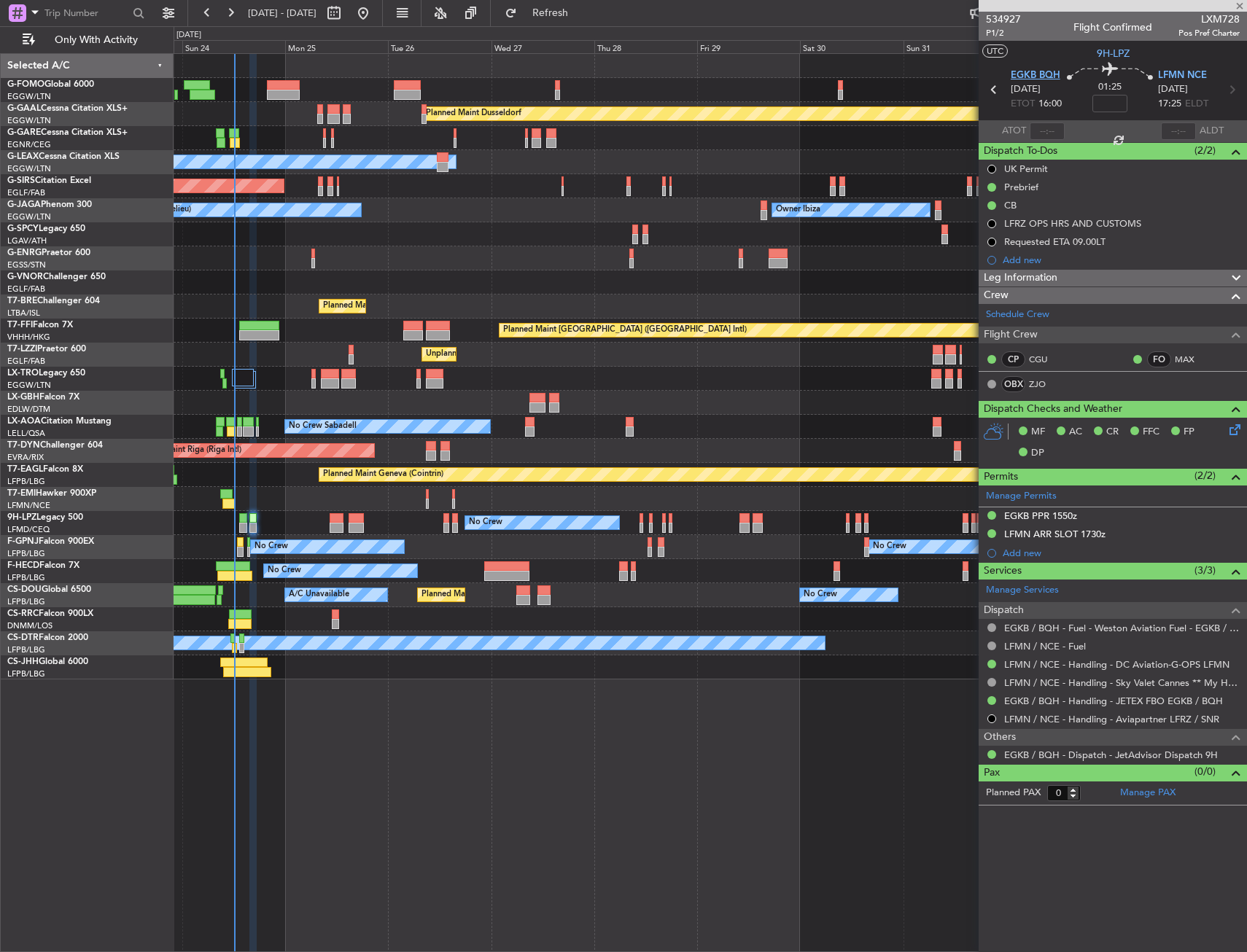
type input "+00:45"
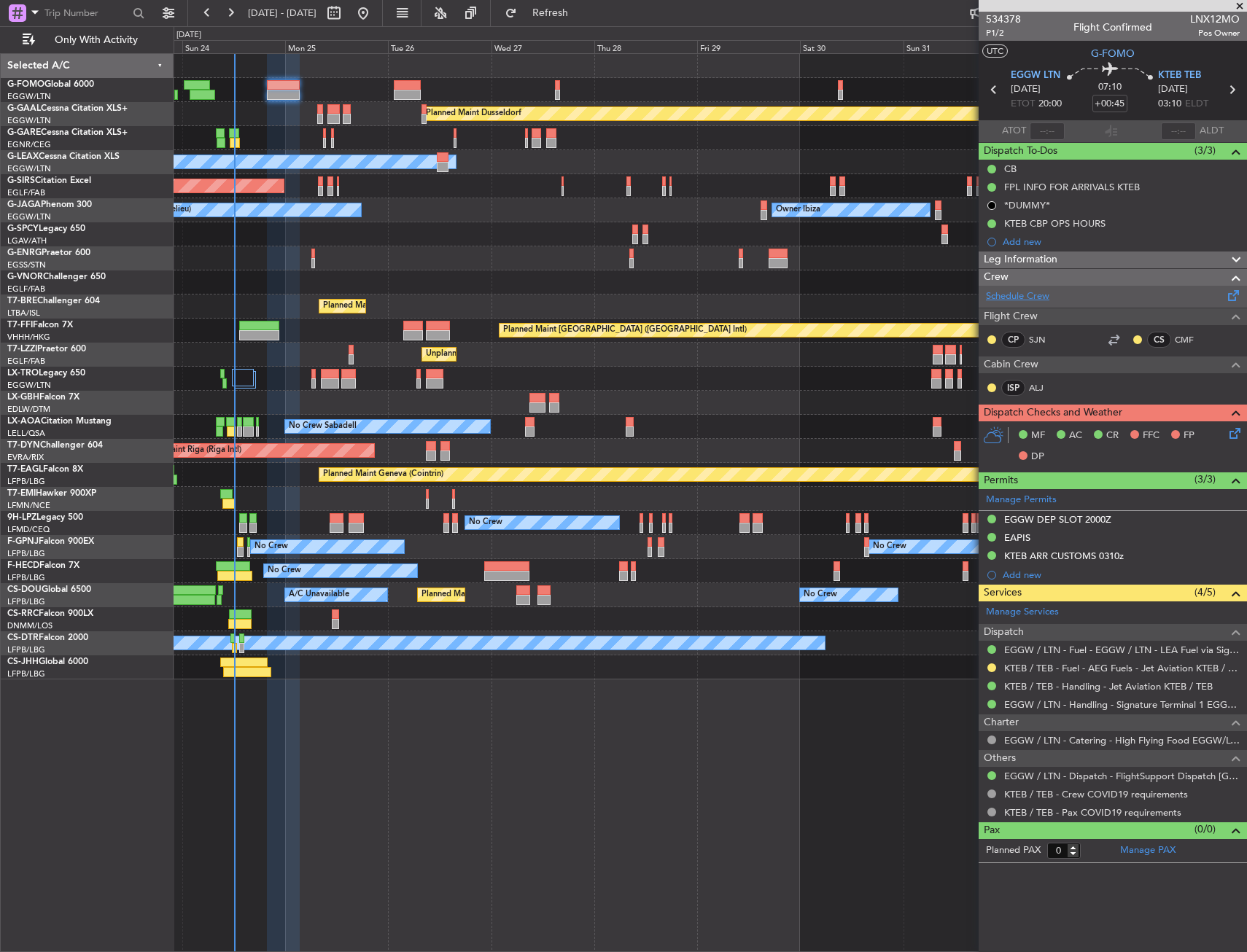
click at [1034, 301] on link "Schedule Crew" at bounding box center [1017, 296] width 63 height 14
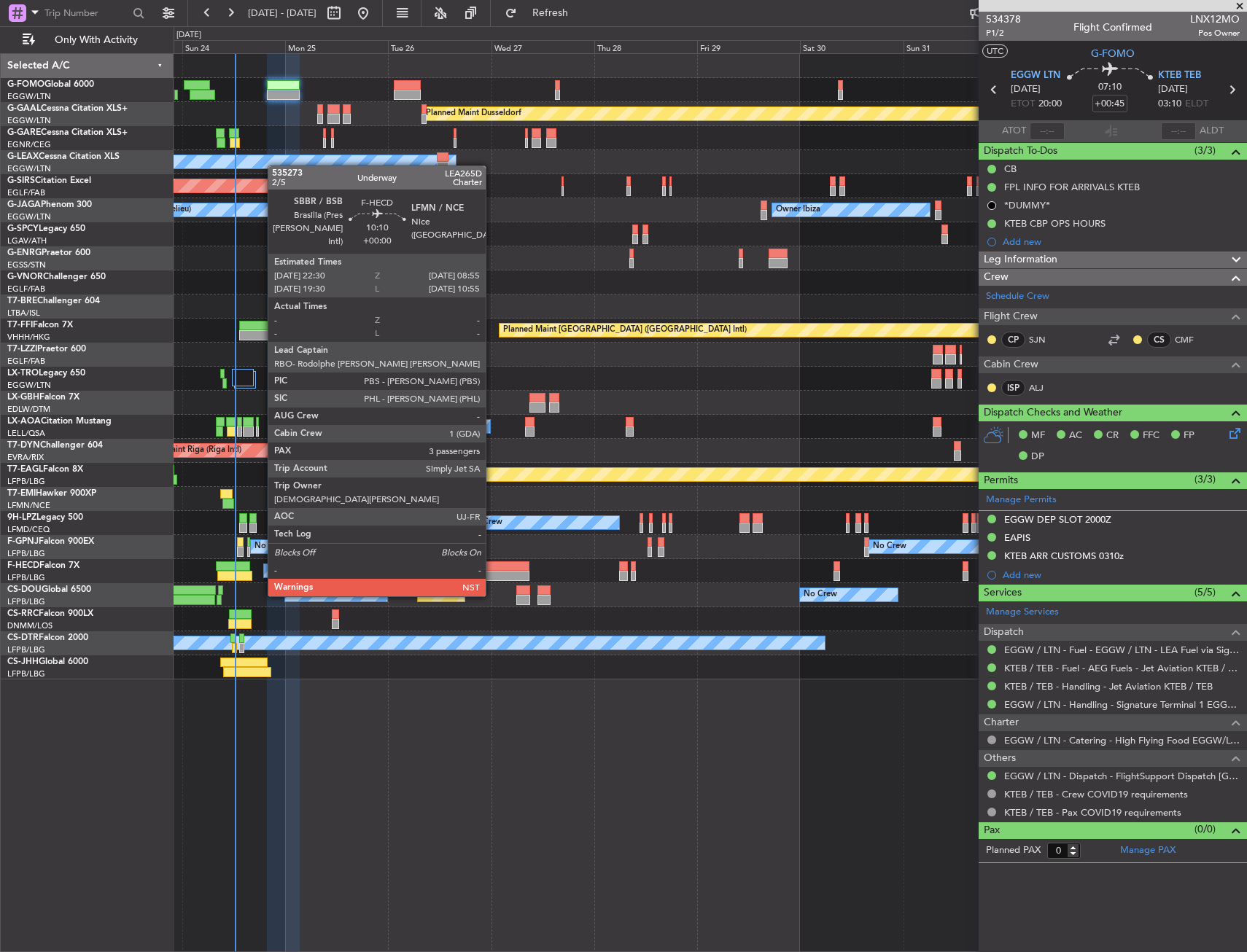
click at [493, 569] on div at bounding box center [507, 566] width 45 height 10
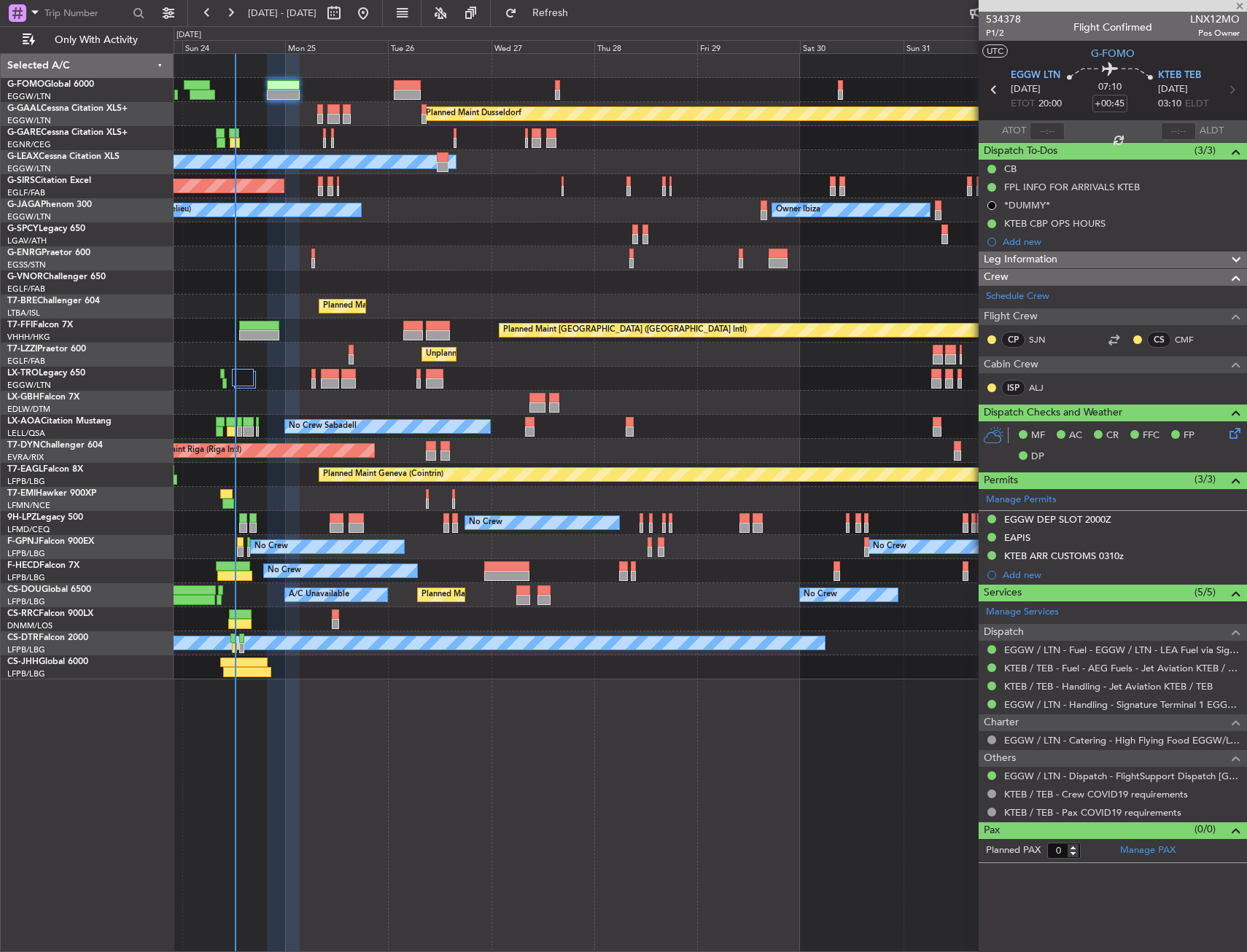
type input "3"
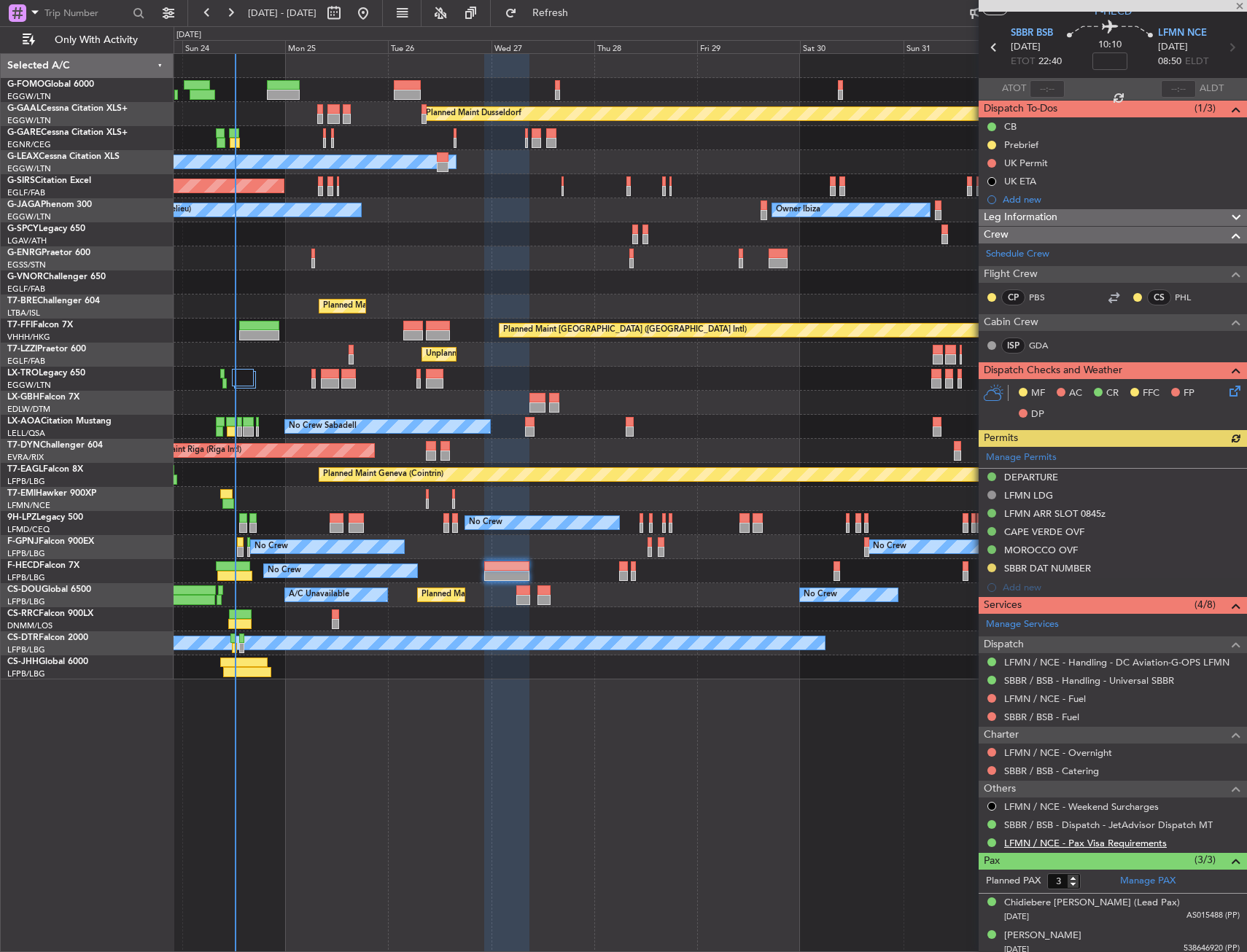
scroll to position [81, 0]
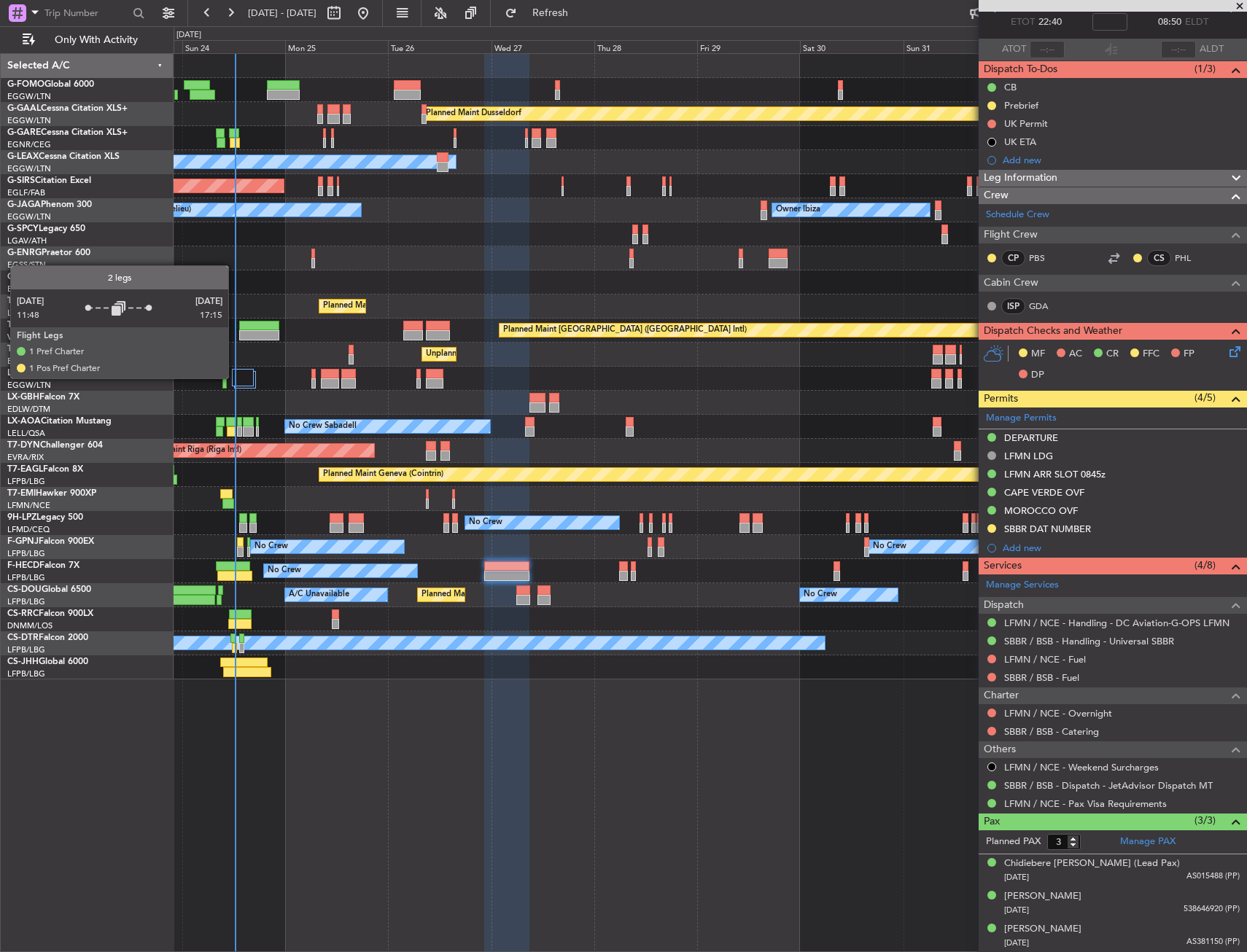
click at [235, 378] on div at bounding box center [242, 378] width 22 height 18
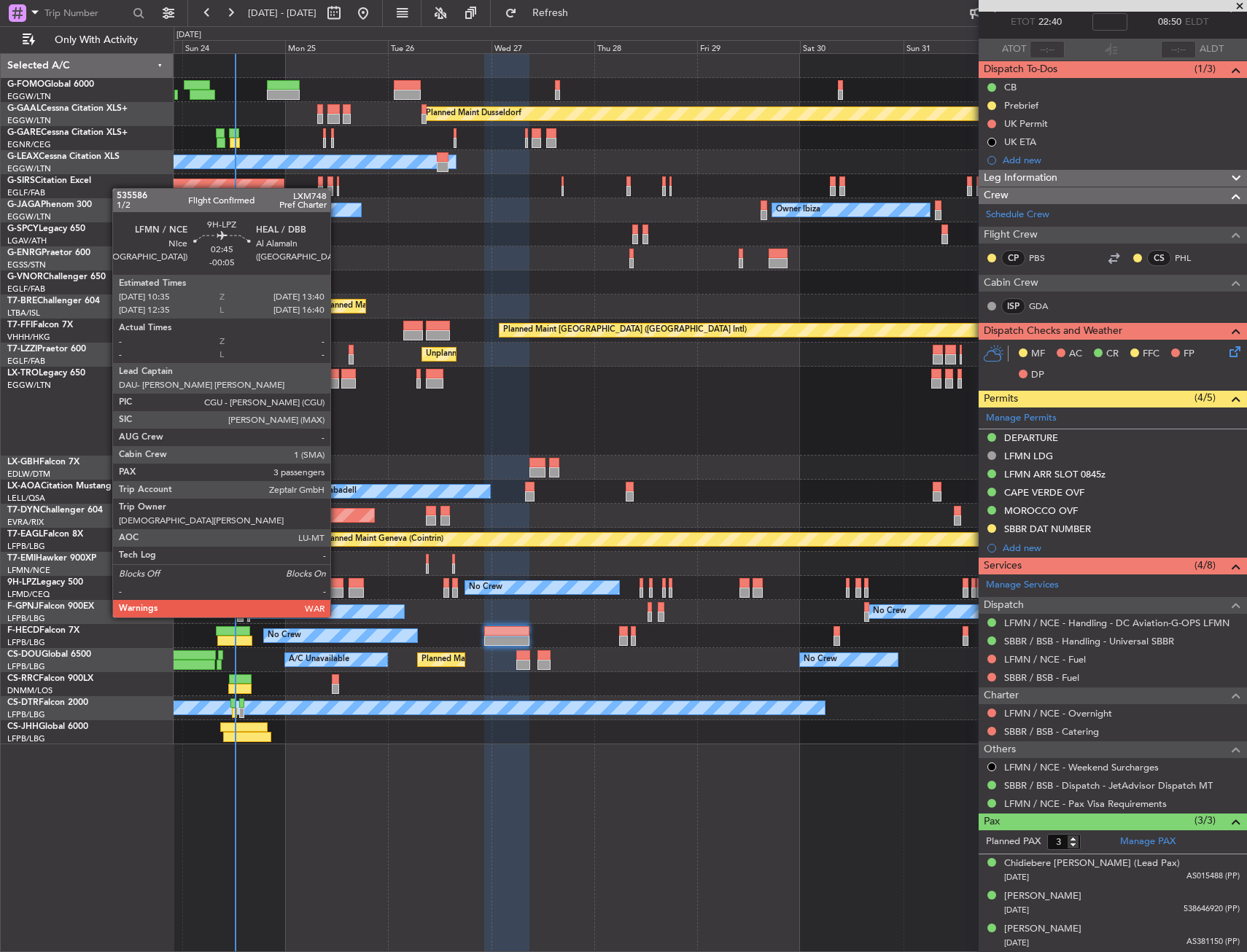
click at [337, 589] on div at bounding box center [336, 592] width 14 height 10
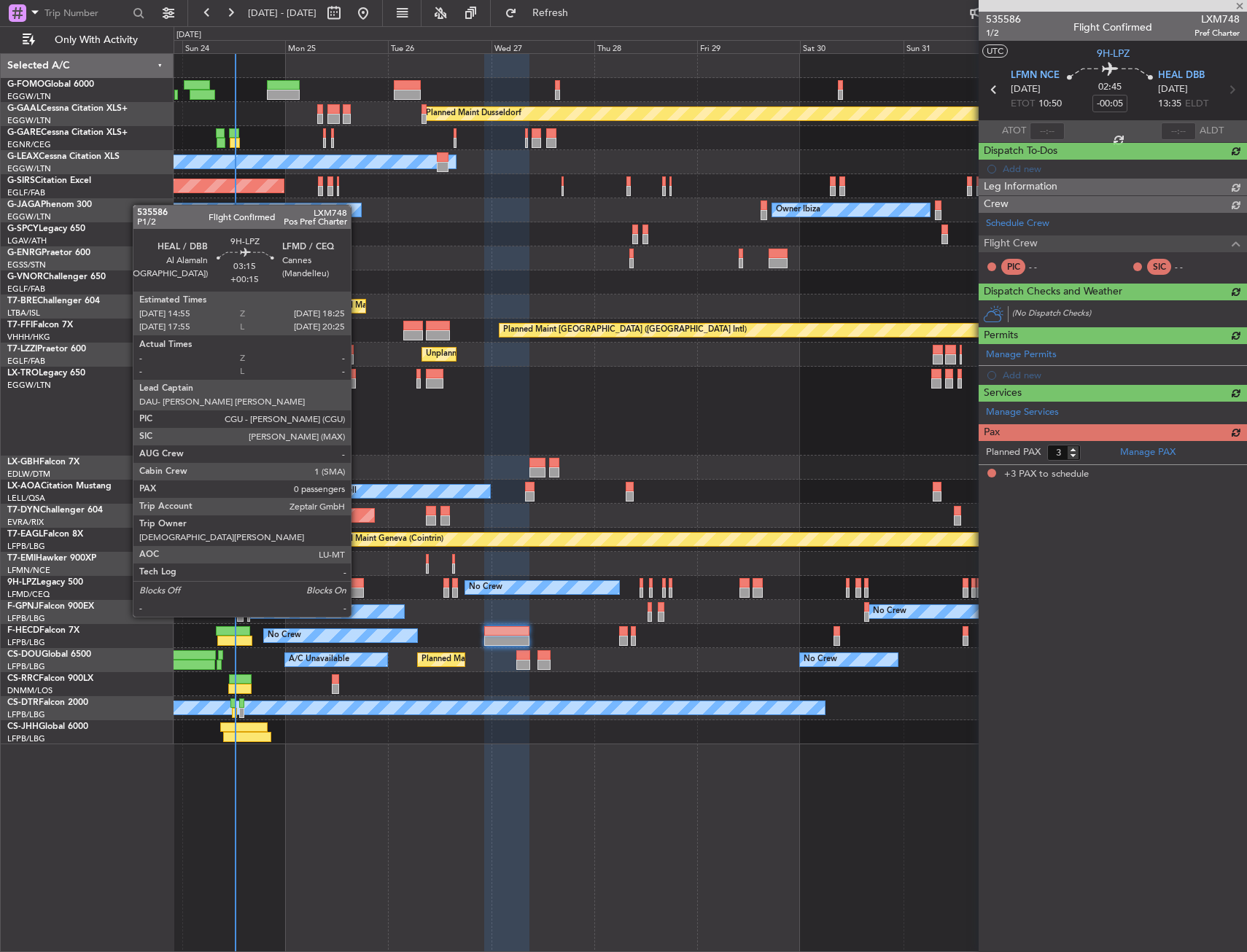
scroll to position [0, 0]
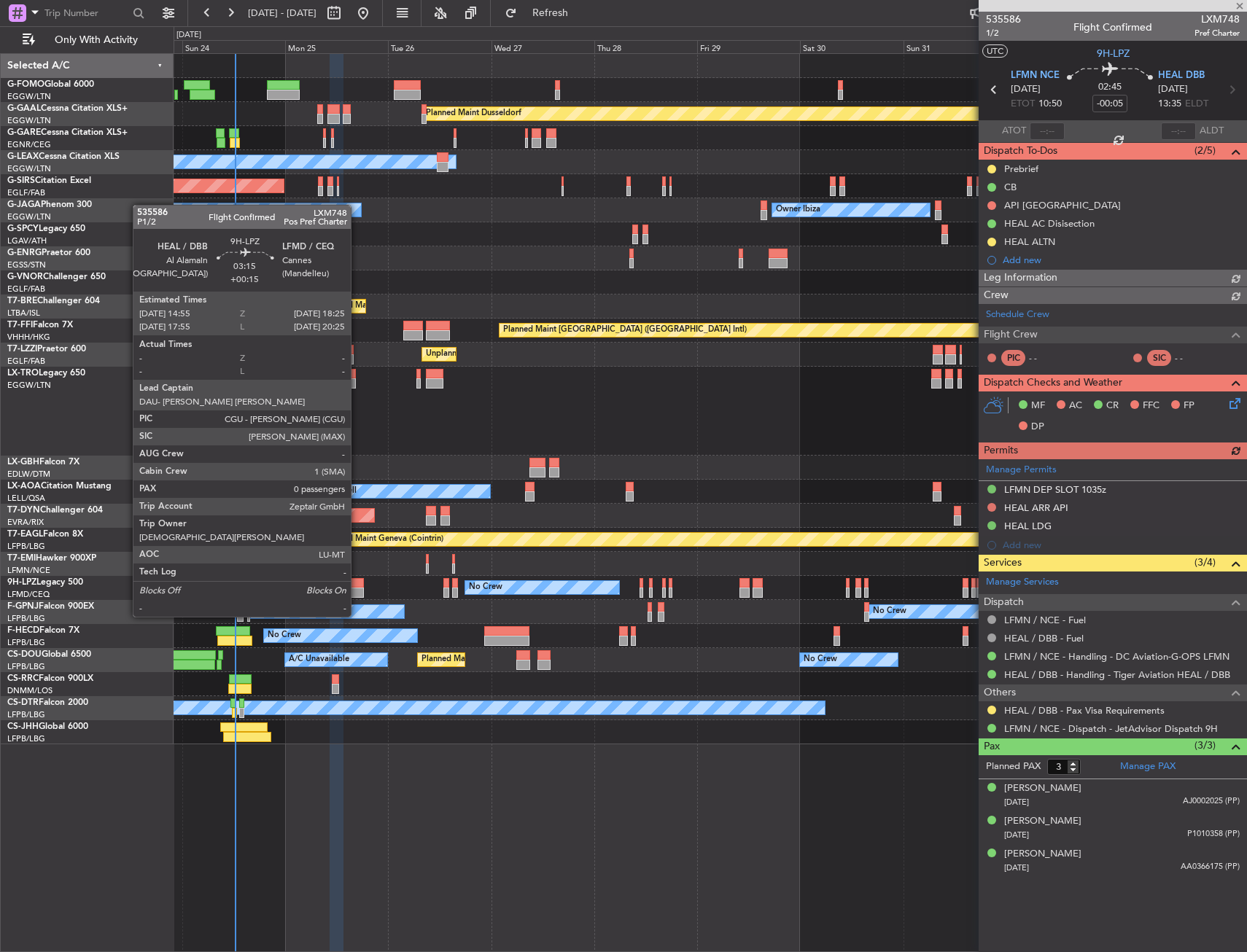
click at [357, 589] on div at bounding box center [356, 592] width 15 height 10
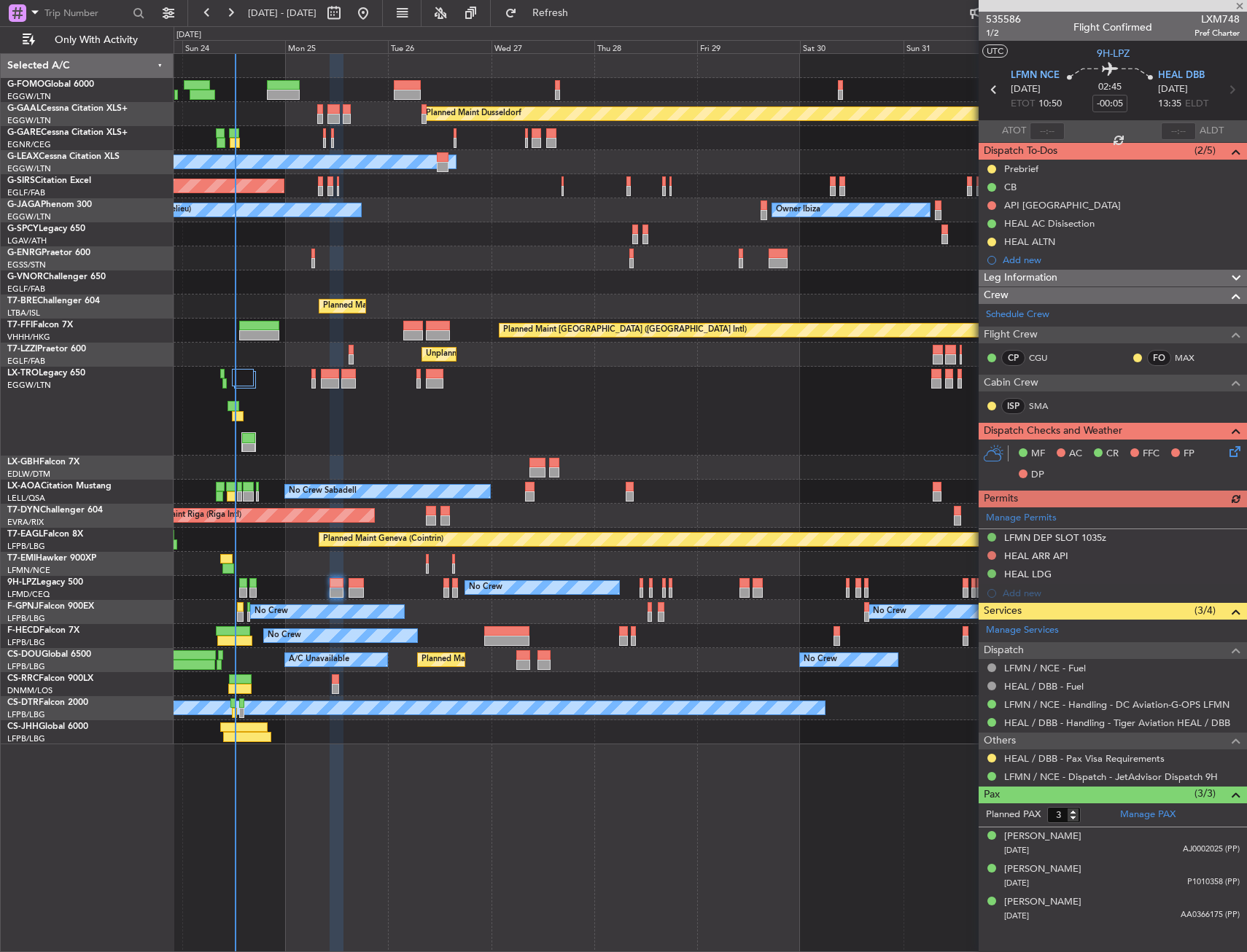
type input "+00:15"
type input "0"
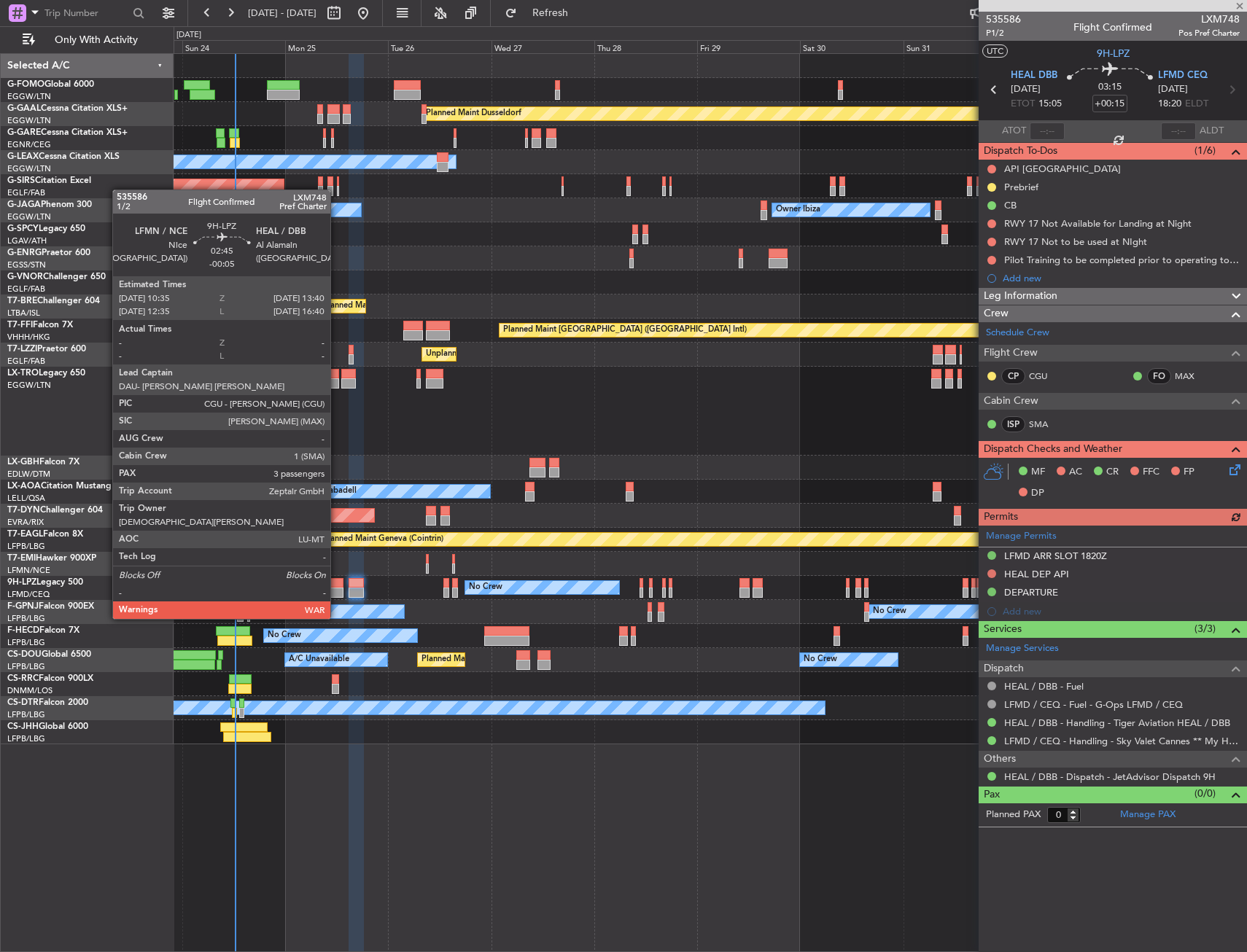
click at [337, 591] on div at bounding box center [336, 592] width 14 height 10
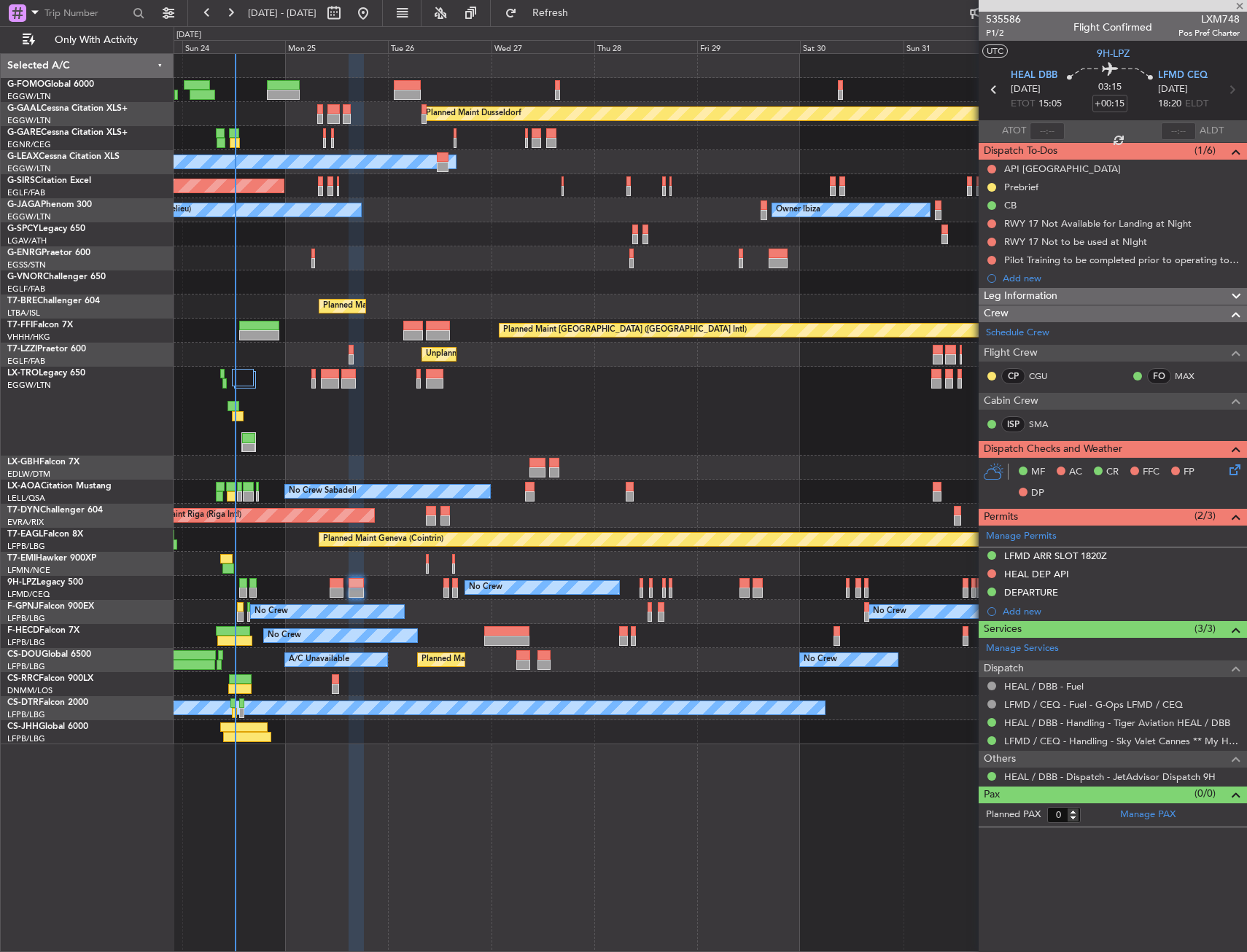
type input "-00:05"
type input "3"
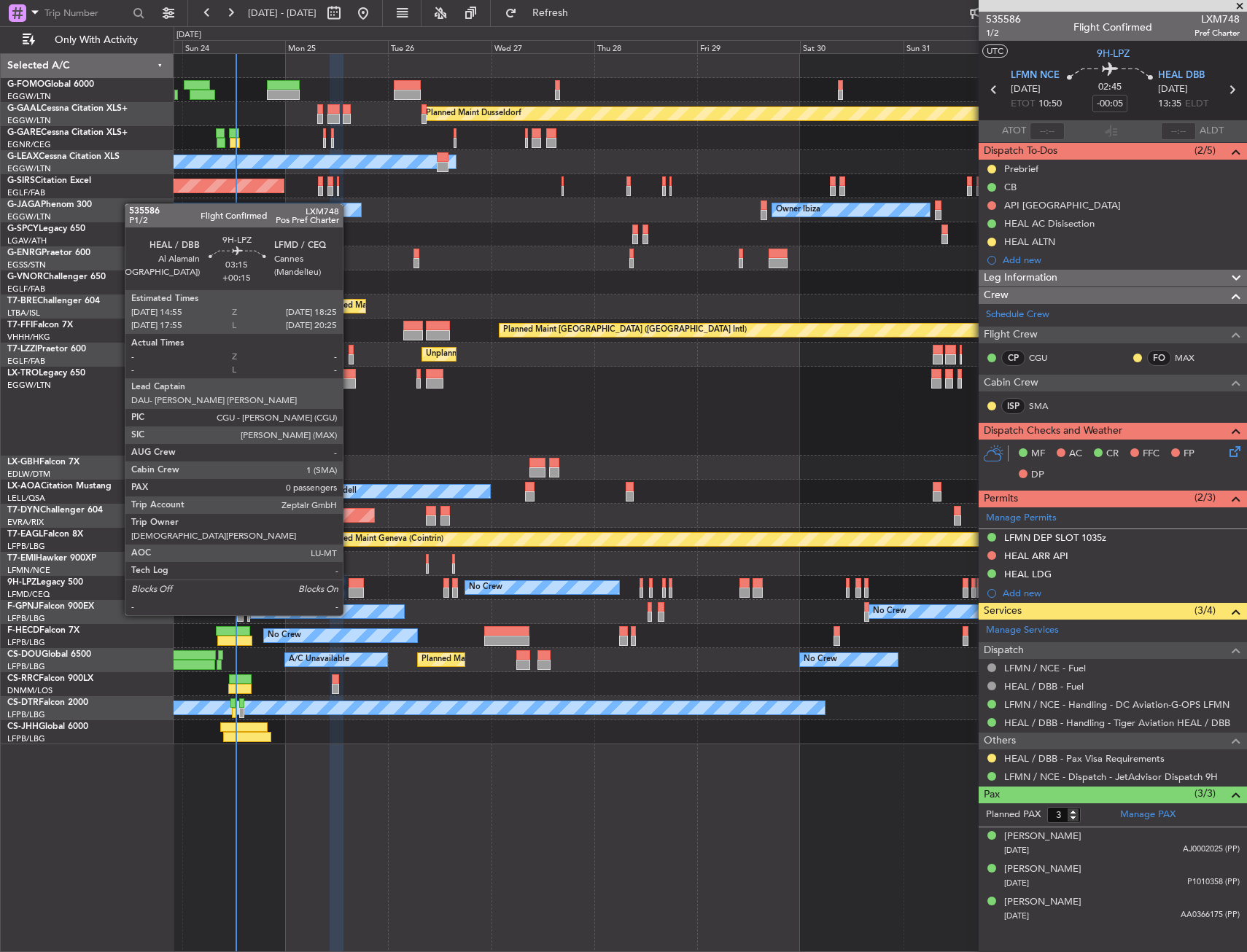
click at [350, 587] on div at bounding box center [356, 592] width 15 height 10
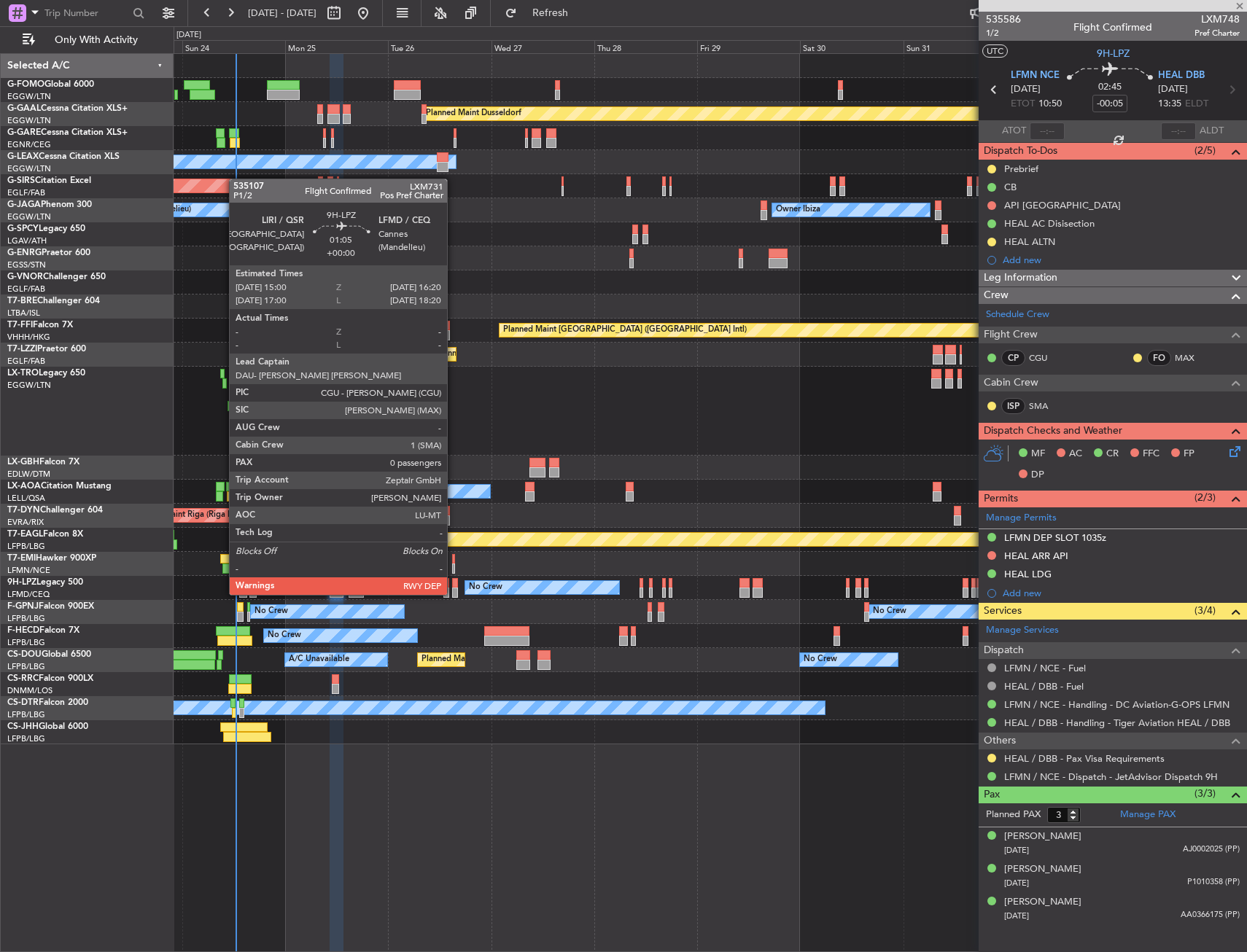
type input "+00:15"
type input "0"
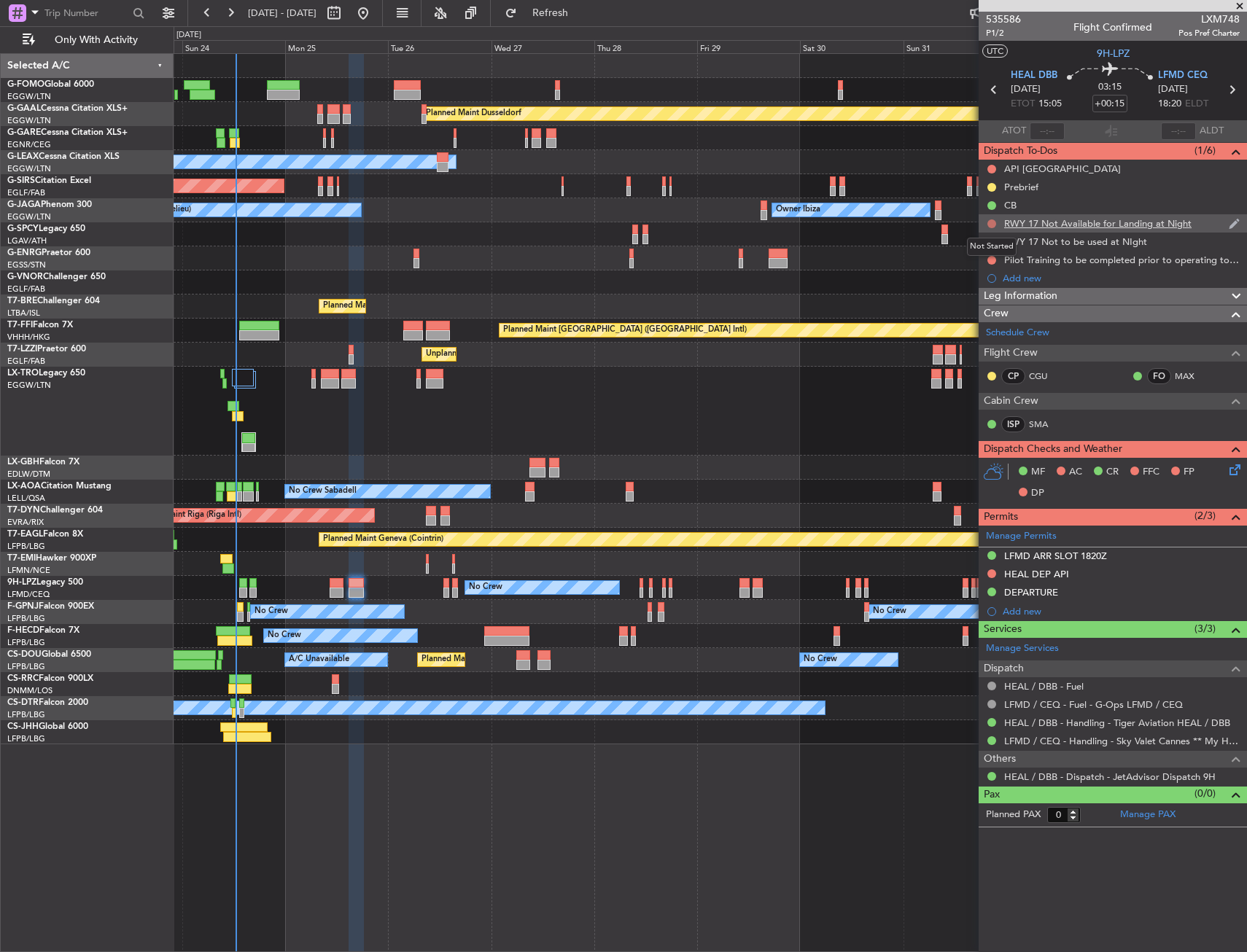
click at [989, 222] on button at bounding box center [991, 223] width 9 height 8
click at [991, 314] on span "Cancelled" at bounding box center [995, 309] width 42 height 14
click at [993, 240] on button at bounding box center [991, 242] width 9 height 8
click at [993, 323] on span "Cancelled" at bounding box center [995, 328] width 42 height 14
click at [991, 256] on button at bounding box center [991, 260] width 9 height 8
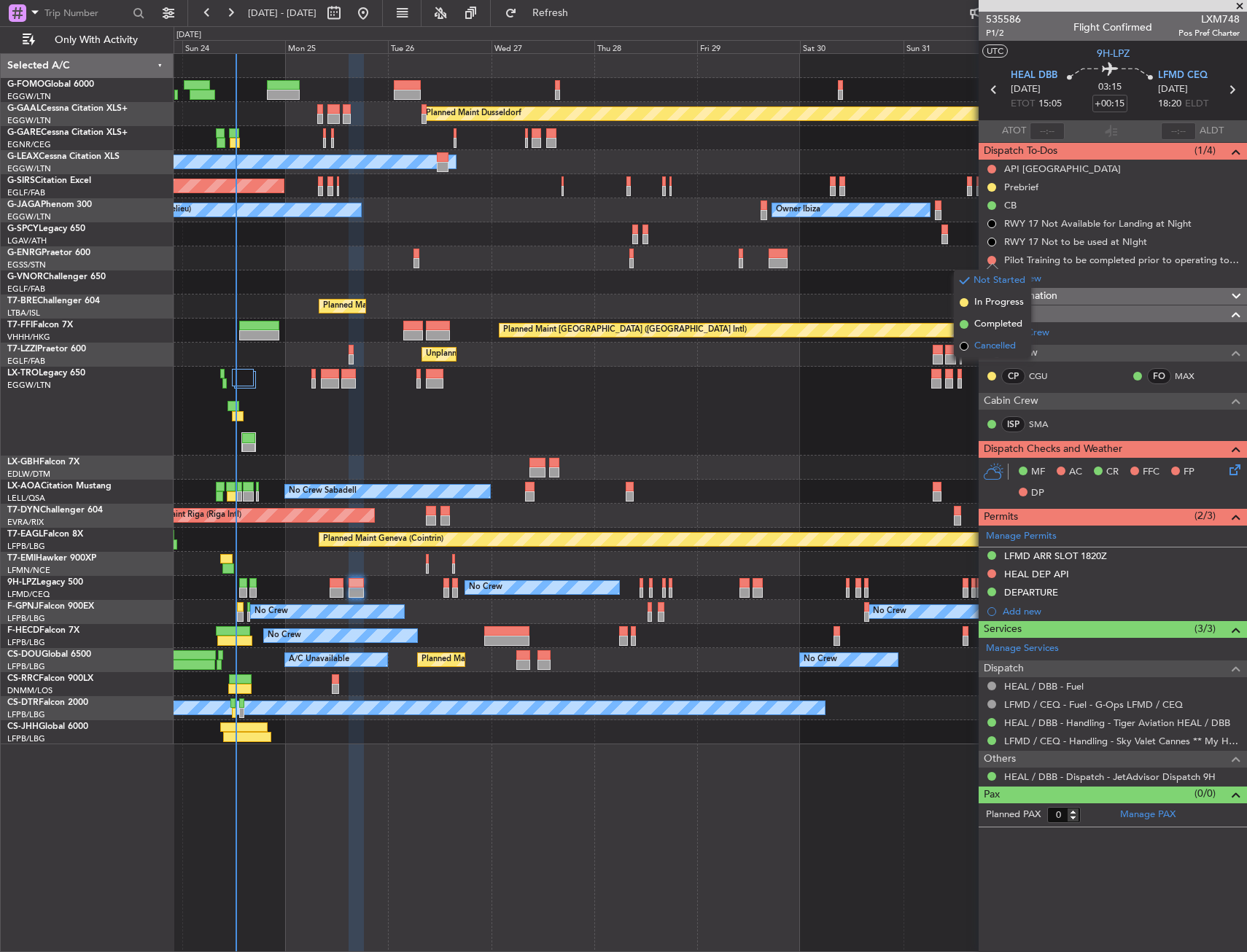
click at [987, 351] on span "Cancelled" at bounding box center [995, 346] width 42 height 14
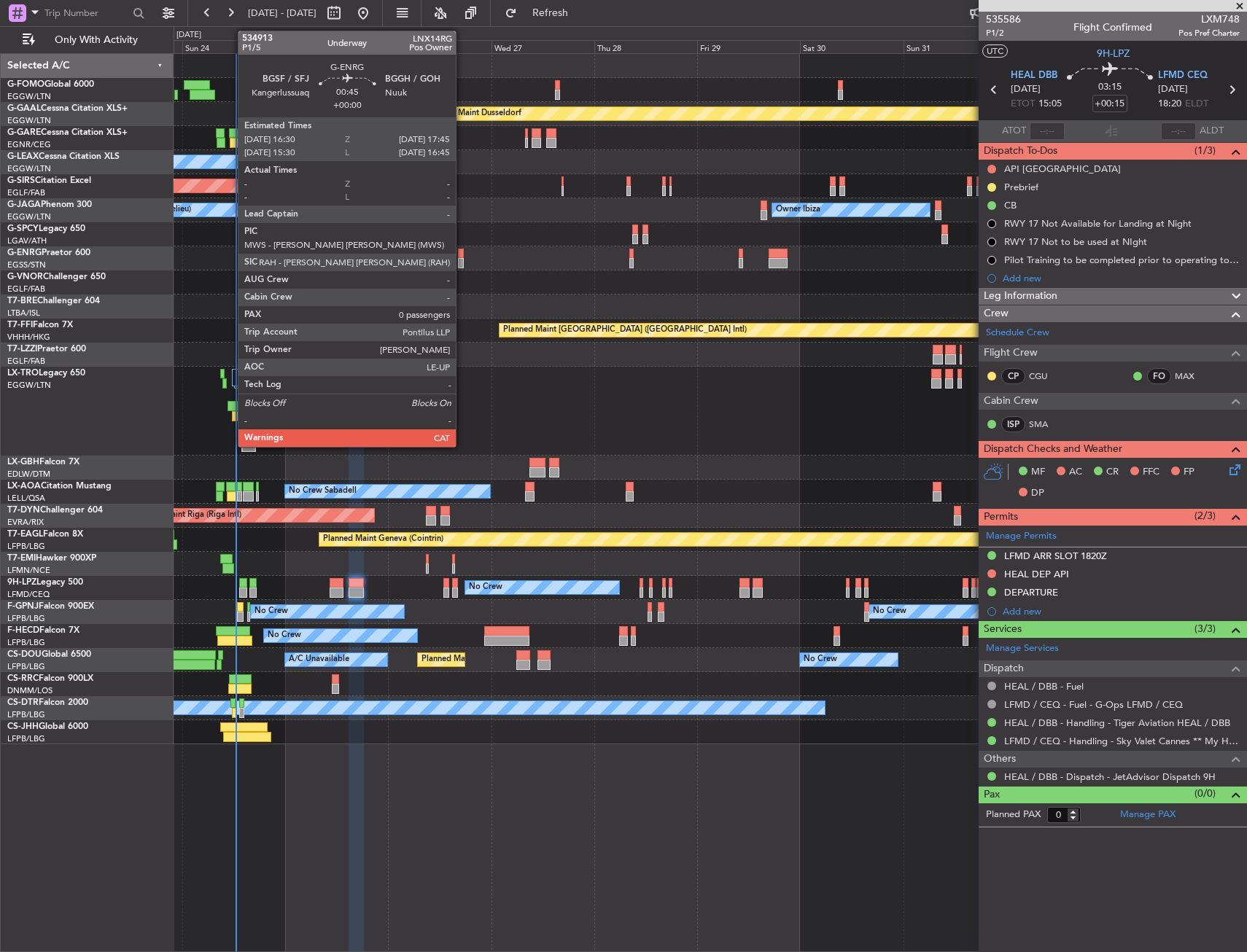
click at [462, 252] on div at bounding box center [461, 253] width 6 height 10
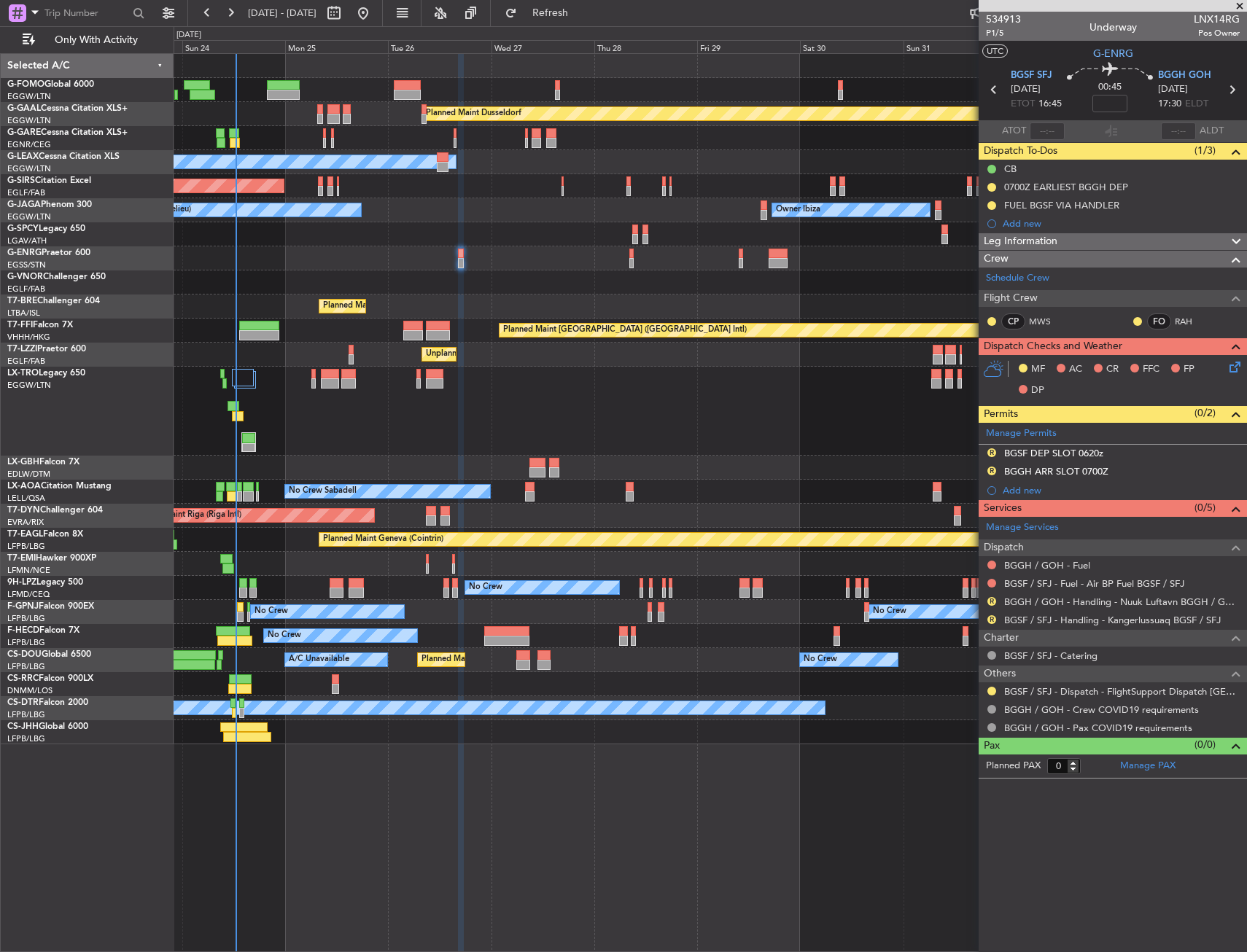
click at [1134, 458] on div "R BGSF DEP SLOT 0620z" at bounding box center [1113, 453] width 268 height 18
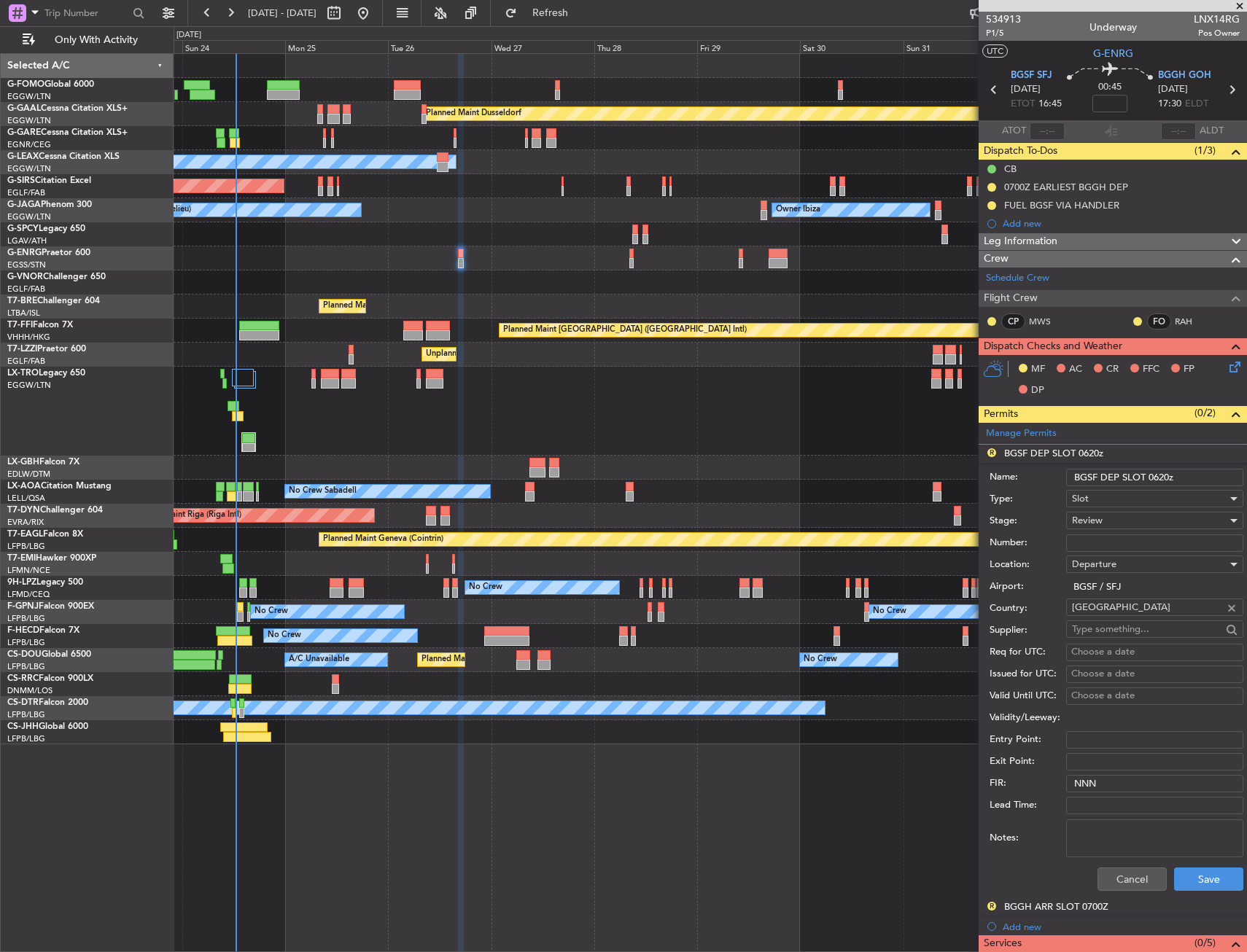
drag, startPoint x: 1153, startPoint y: 476, endPoint x: 1205, endPoint y: 478, distance: 52.0
click at [1205, 478] on input "BGSF DEP SLOT 0620z" at bounding box center [1155, 477] width 178 height 18
type input "BGSF DEP SLOT 1645A"
click at [1136, 530] on div "Review" at bounding box center [1150, 520] width 155 height 22
click at [1112, 616] on span "Requested" at bounding box center [1149, 616] width 153 height 22
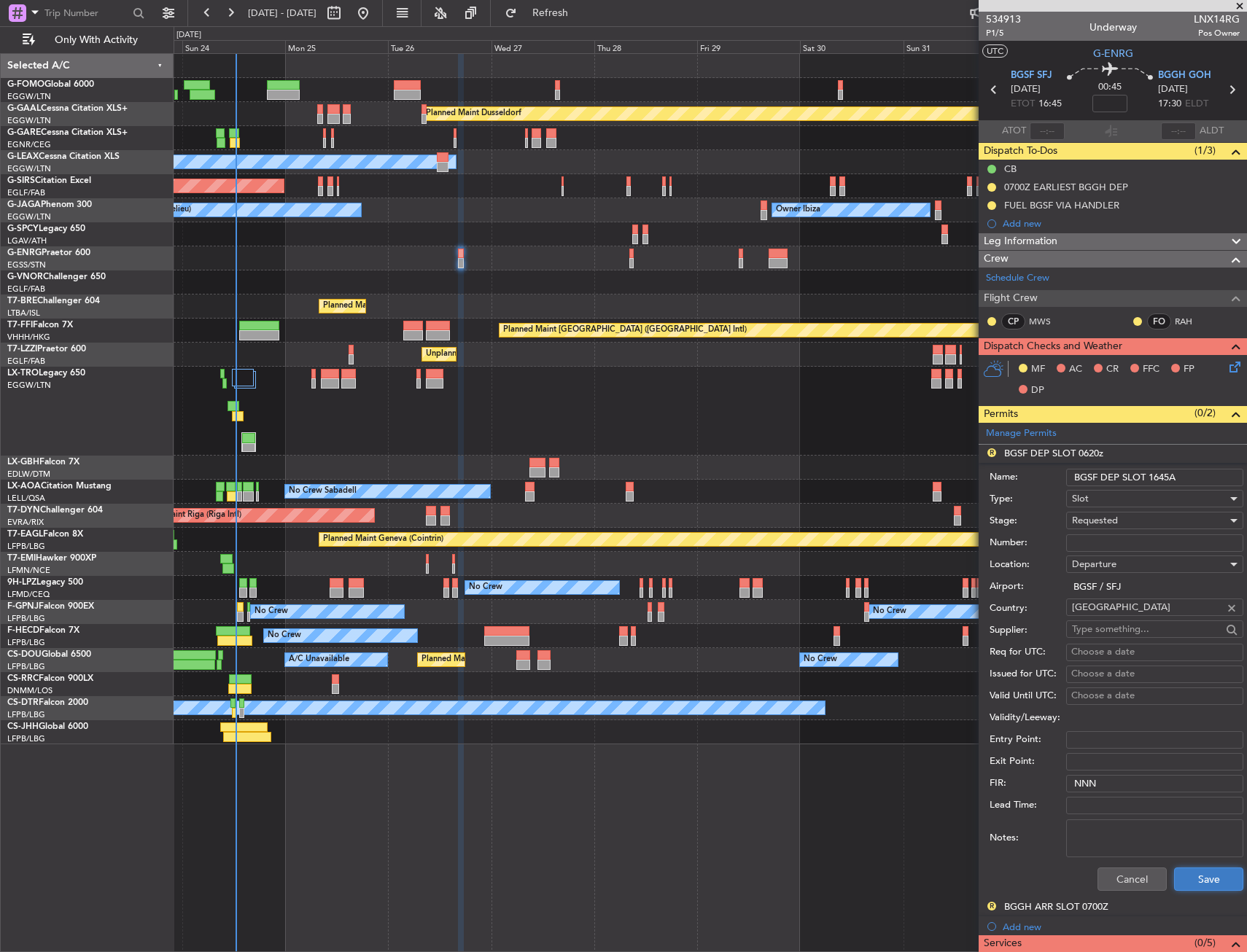
click at [1197, 869] on button "Save" at bounding box center [1208, 879] width 69 height 24
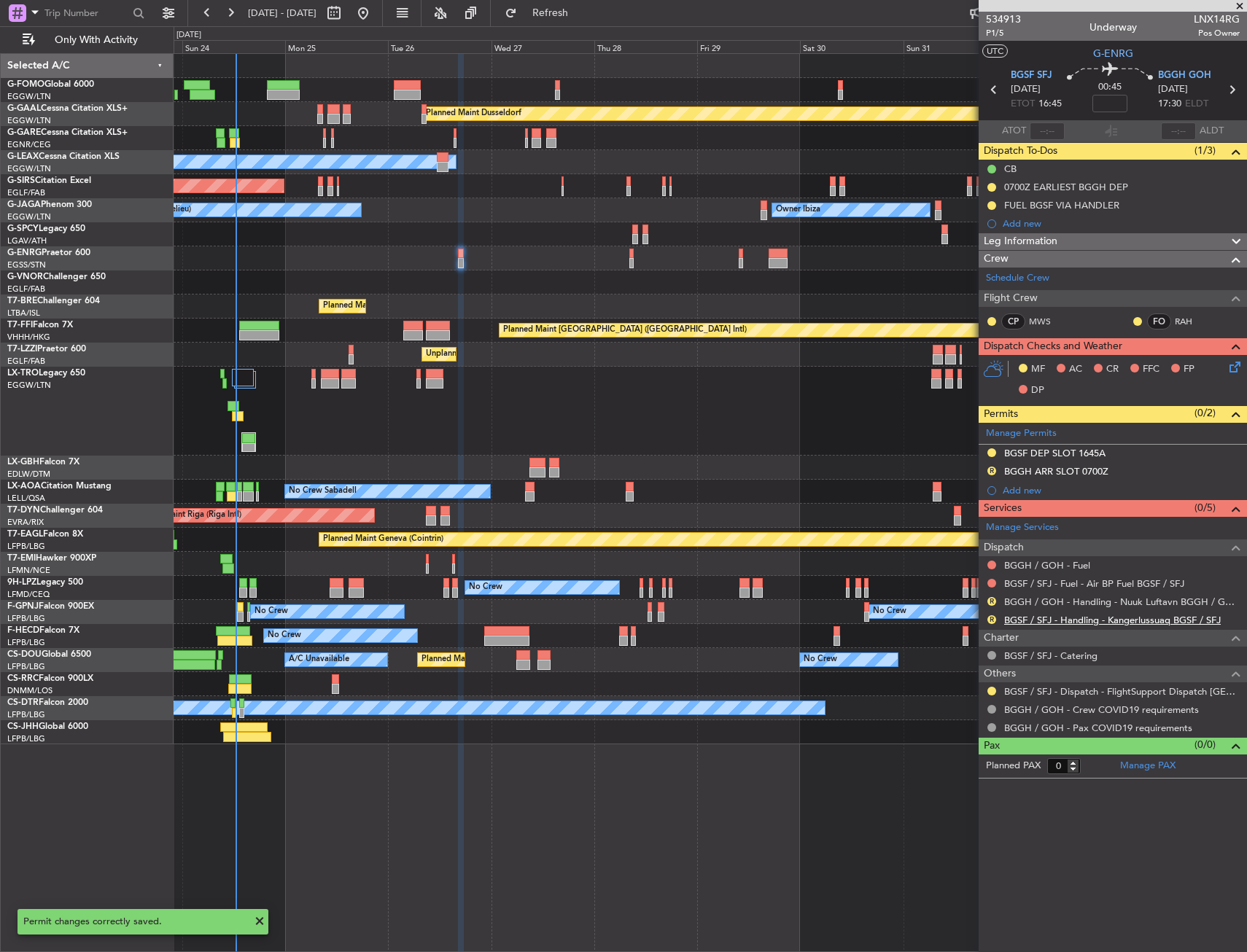
click at [1052, 621] on link "BGSF / SFJ - Handling - Kangerlussuaq BGSF / SFJ" at bounding box center [1112, 620] width 216 height 12
click at [1102, 600] on link "BGGH / GOH - Handling - Nuuk Luftavn BGGH / GOH" at bounding box center [1121, 602] width 235 height 12
click at [1076, 242] on div "Leg Information" at bounding box center [1113, 242] width 268 height 17
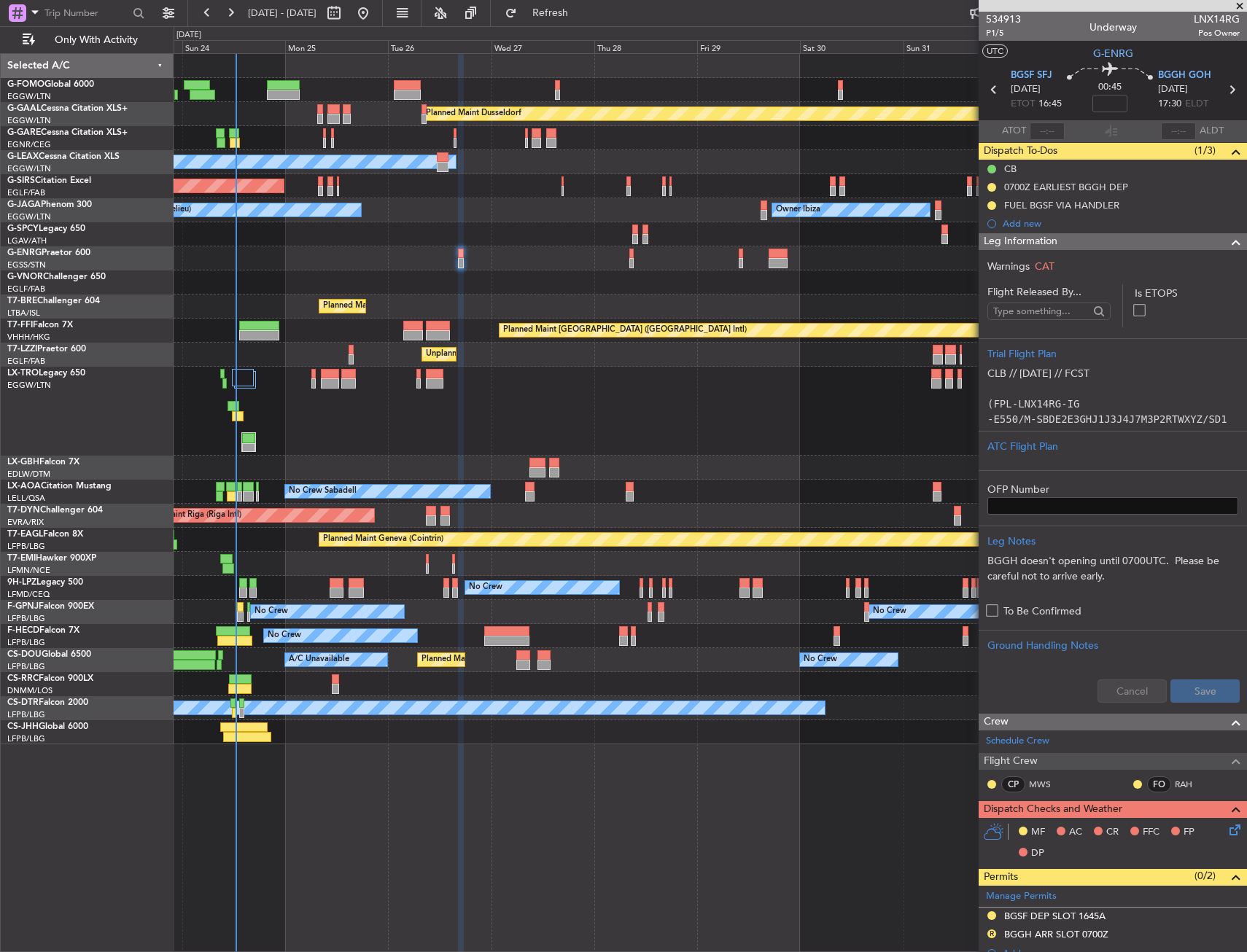
click at [1076, 242] on div "Leg Information" at bounding box center [1113, 242] width 268 height 17
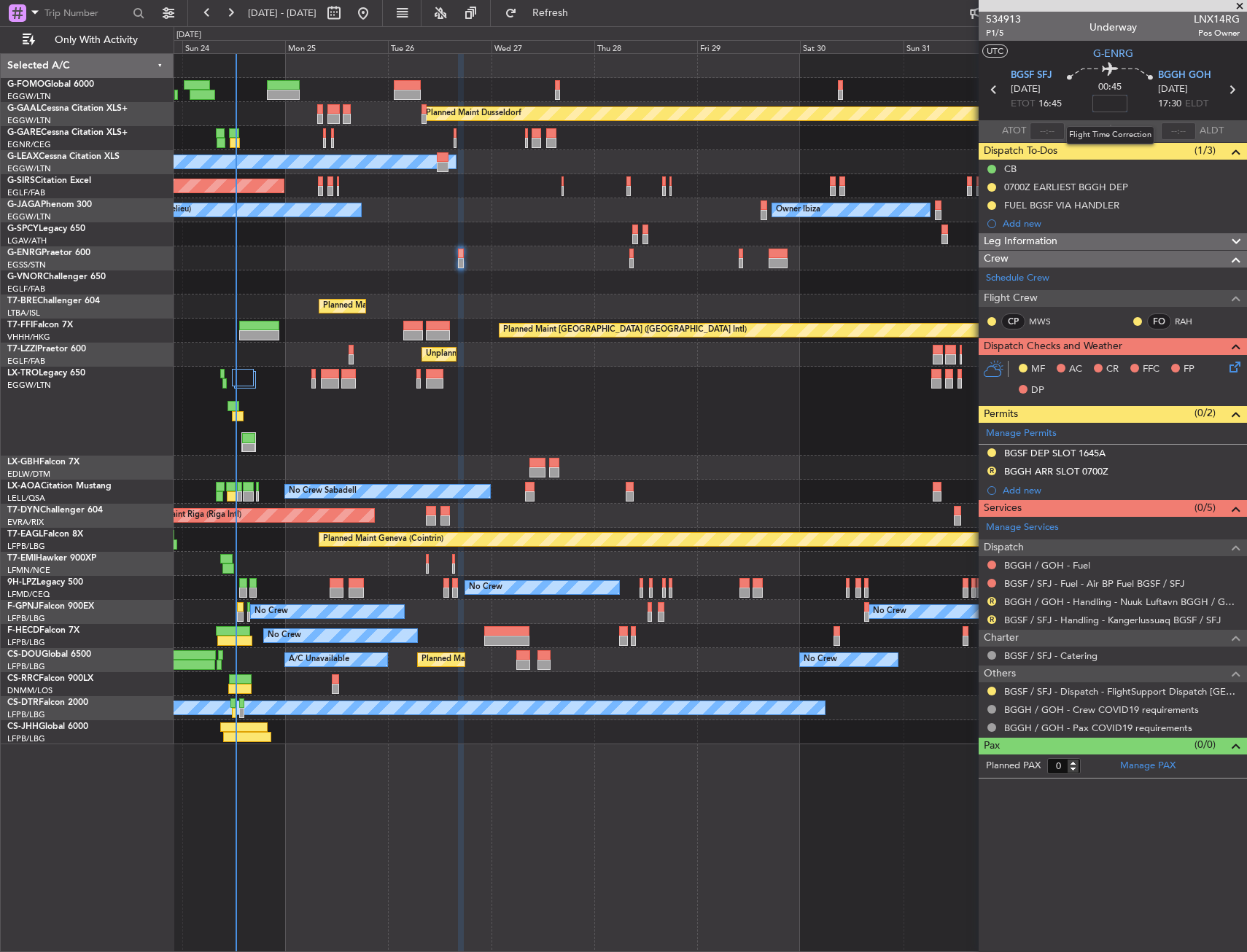
click at [1118, 107] on input at bounding box center [1109, 103] width 35 height 18
click at [1134, 103] on div "00:45 -15" at bounding box center [1110, 89] width 96 height 54
type input "-00:15"
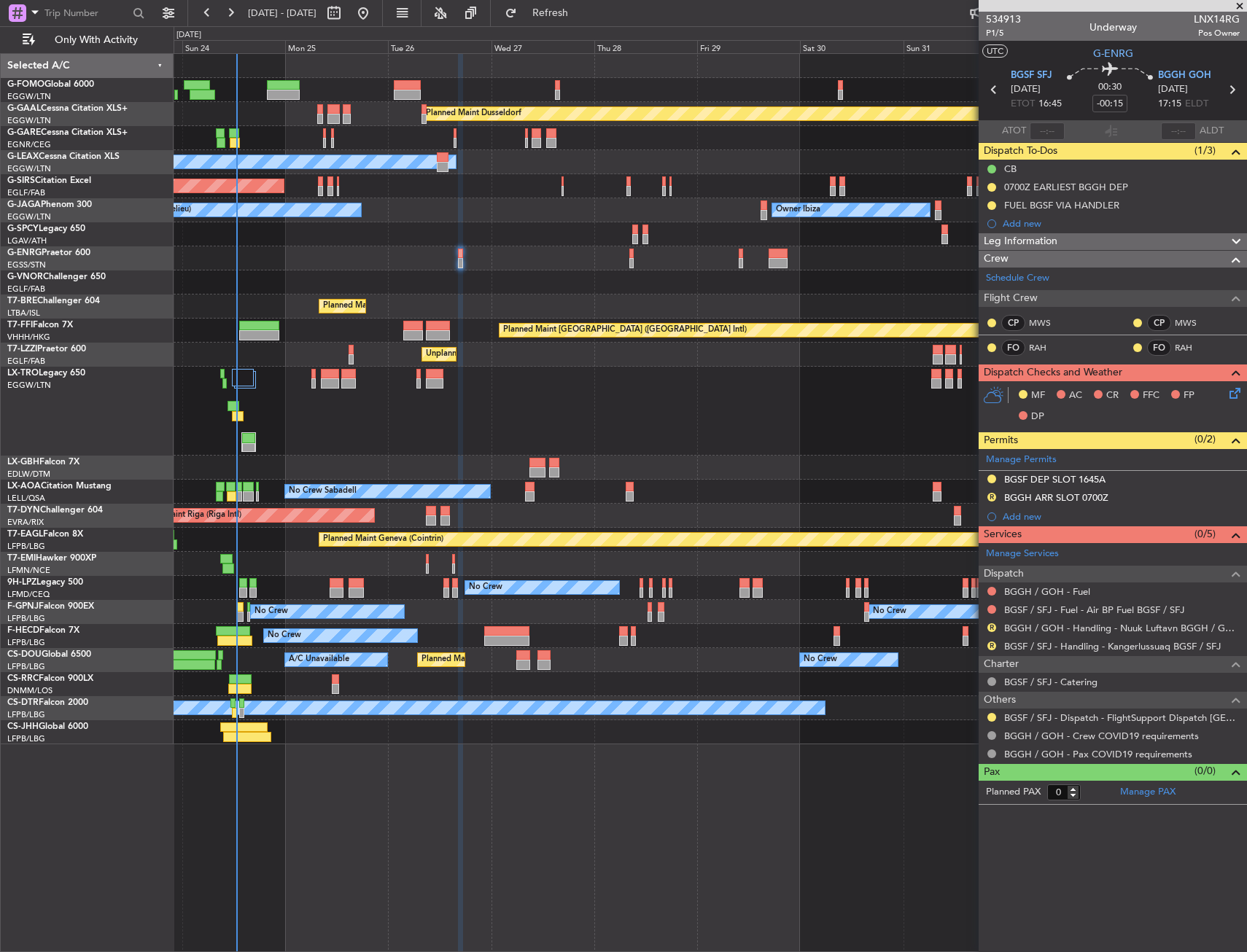
drag, startPoint x: 626, startPoint y: 8, endPoint x: 910, endPoint y: 2, distance: 284.1
click at [586, 9] on button "Refresh" at bounding box center [541, 13] width 88 height 24
click at [1033, 628] on link "BGGH / GOH - Handling - Nuuk Luftavn BGGH / GOH" at bounding box center [1121, 627] width 235 height 12
click at [1080, 643] on mat-tooltip-component "BGGH / GOH - Handling - Nuuk Luftavn BGGH / GOH" at bounding box center [1121, 653] width 226 height 39
click at [986, 716] on div at bounding box center [992, 717] width 11 height 11
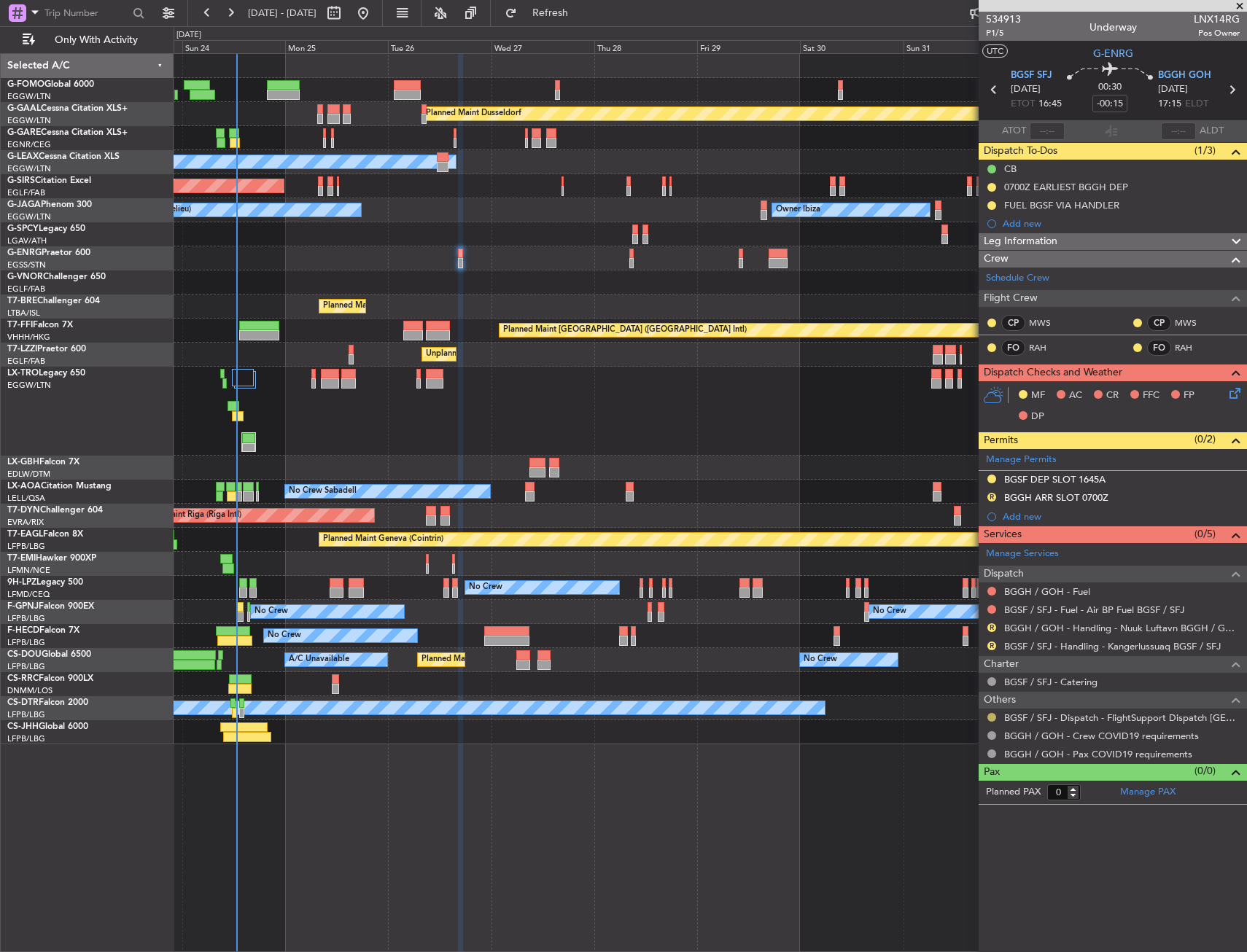
click at [990, 718] on button at bounding box center [991, 717] width 9 height 8
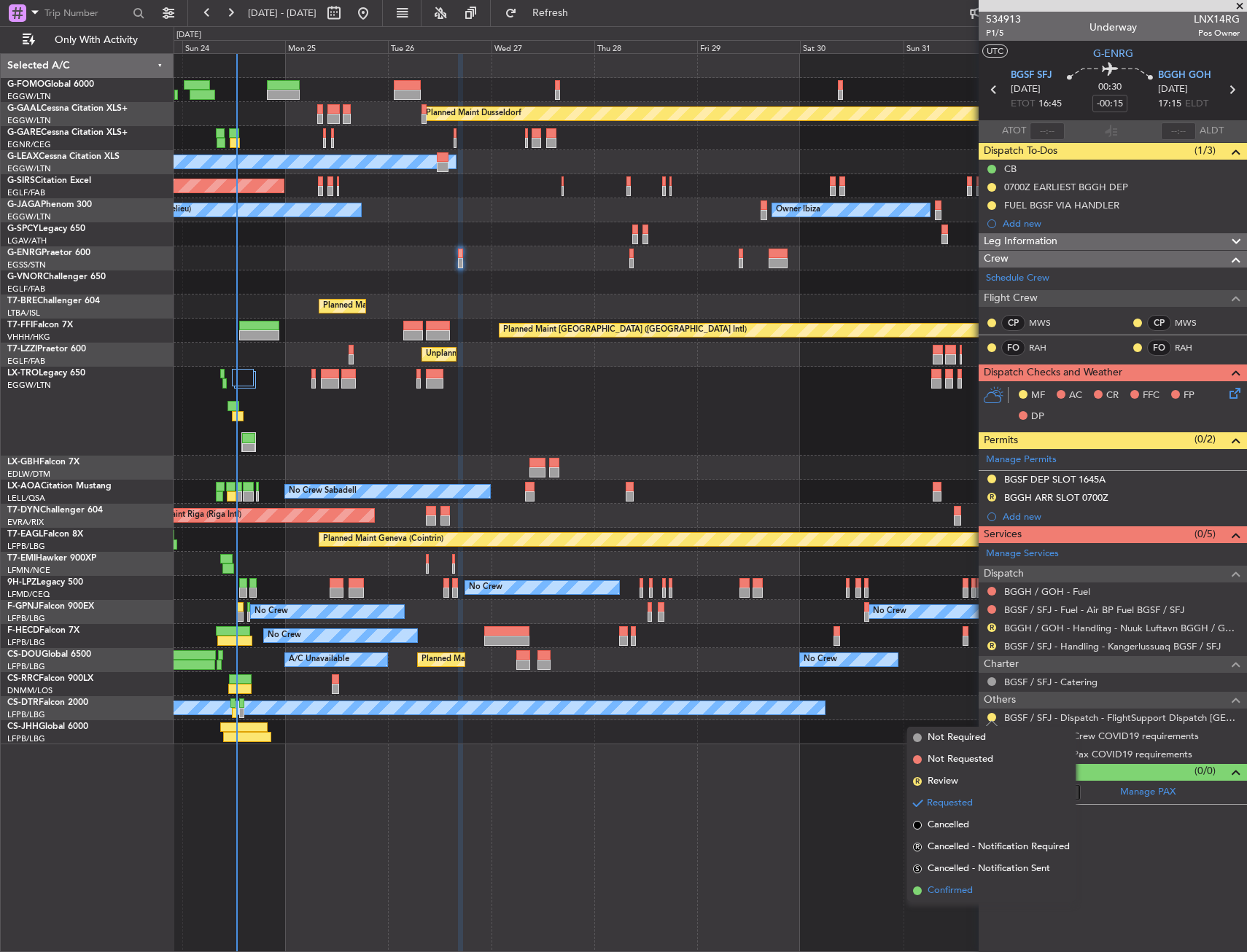
click at [955, 892] on span "Confirmed" at bounding box center [950, 891] width 45 height 14
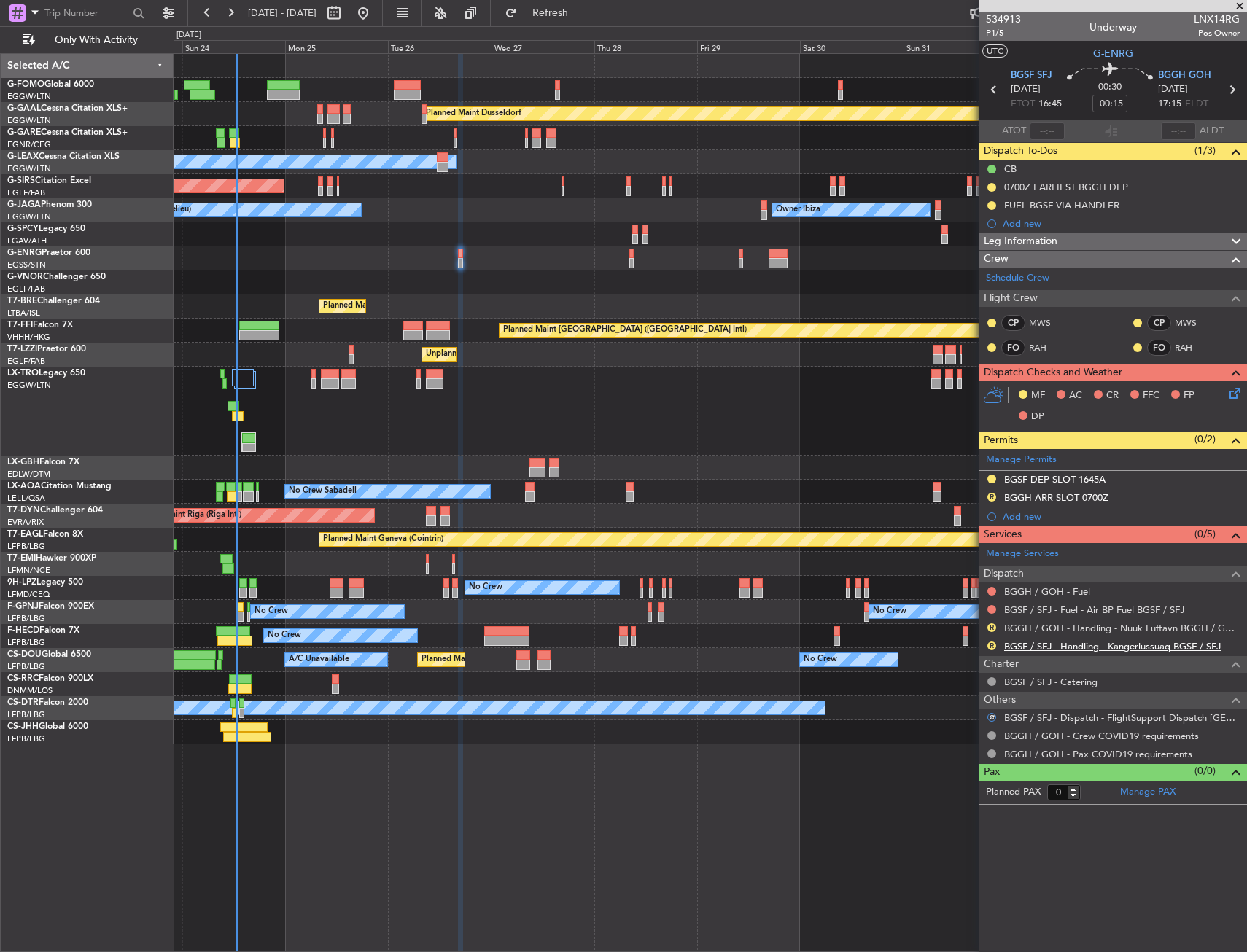
click at [1096, 648] on link "BGSF / SFJ - Handling - Kangerlussuaq BGSF / SFJ" at bounding box center [1112, 646] width 216 height 12
click at [560, 27] on div "0 0 Sat 23 Sun 24 Mon 25 Tue 26 Wed 27 Thu 28 Fri 29 Sep 2025 Sat 30 Sun 31 Aug…" at bounding box center [709, 41] width 1072 height 26
click at [564, 14] on button "Refresh" at bounding box center [541, 13] width 88 height 24
click at [1132, 630] on link "BGGH / GOH - Handling - Nuuk Luftavn BGGH / GOH" at bounding box center [1121, 627] width 235 height 12
click at [581, 17] on span "Refresh" at bounding box center [550, 12] width 61 height 10
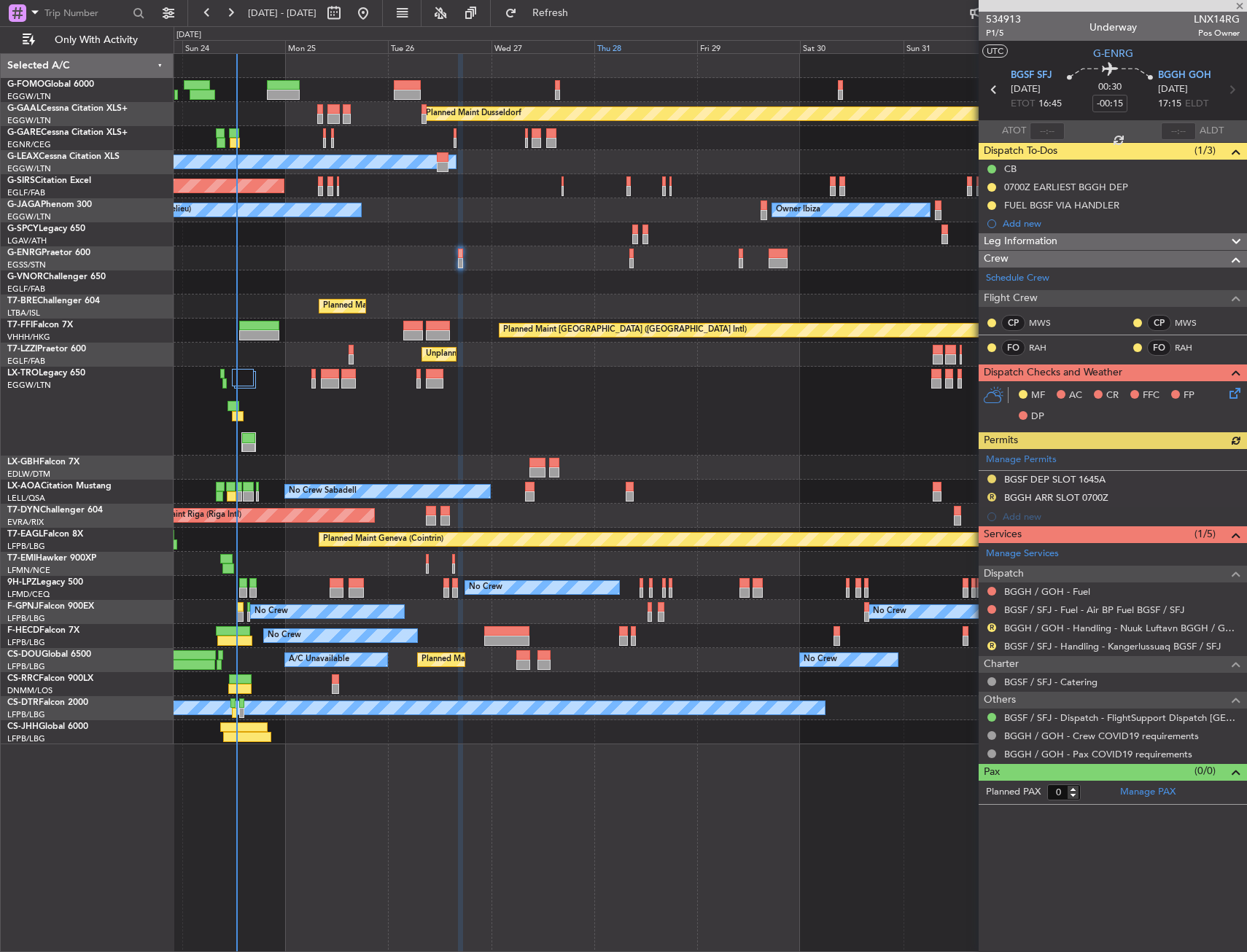
click at [624, 49] on div "Thu 28" at bounding box center [645, 46] width 103 height 13
click at [581, 18] on span "Refresh" at bounding box center [550, 12] width 61 height 10
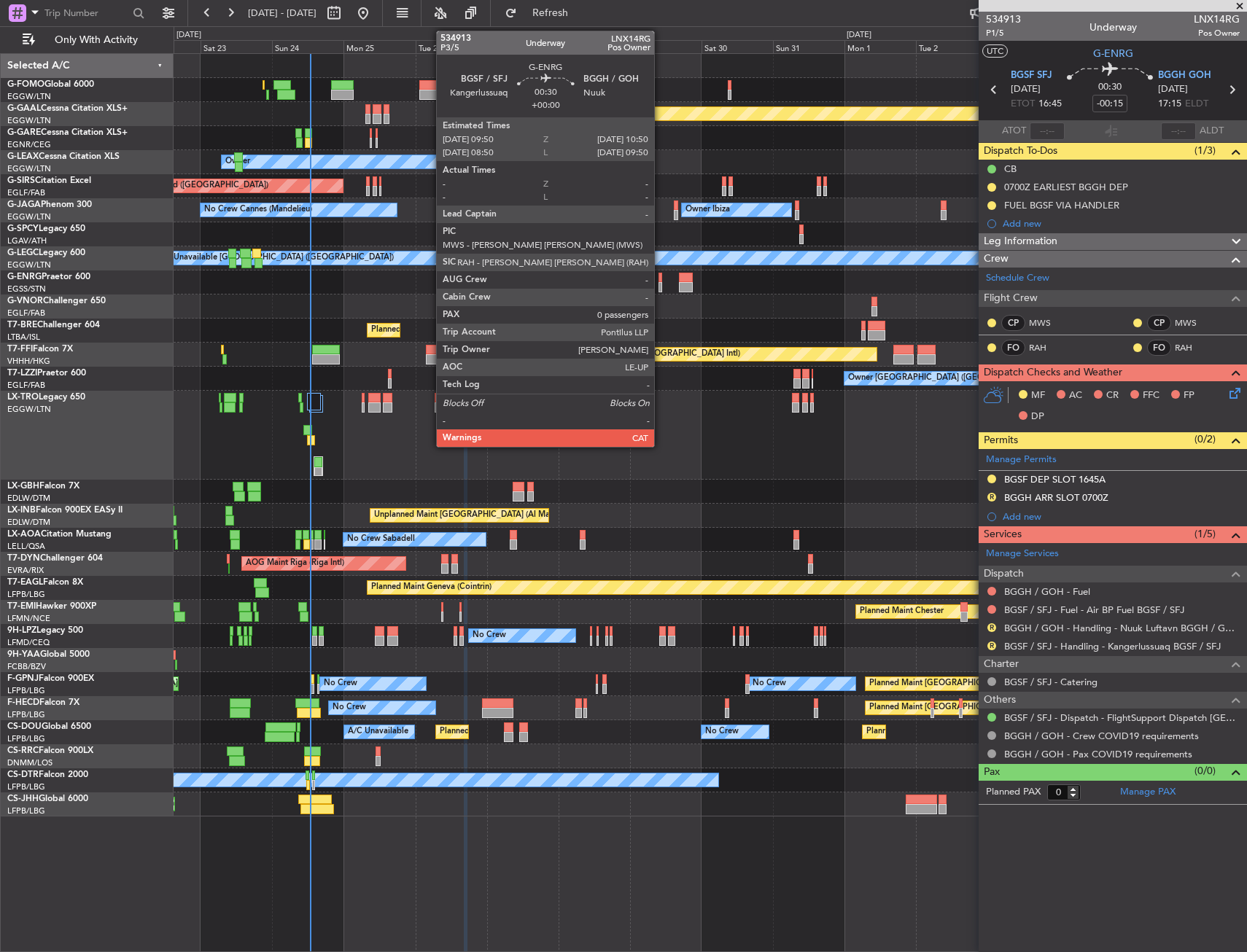
click at [660, 280] on div at bounding box center [660, 278] width 4 height 10
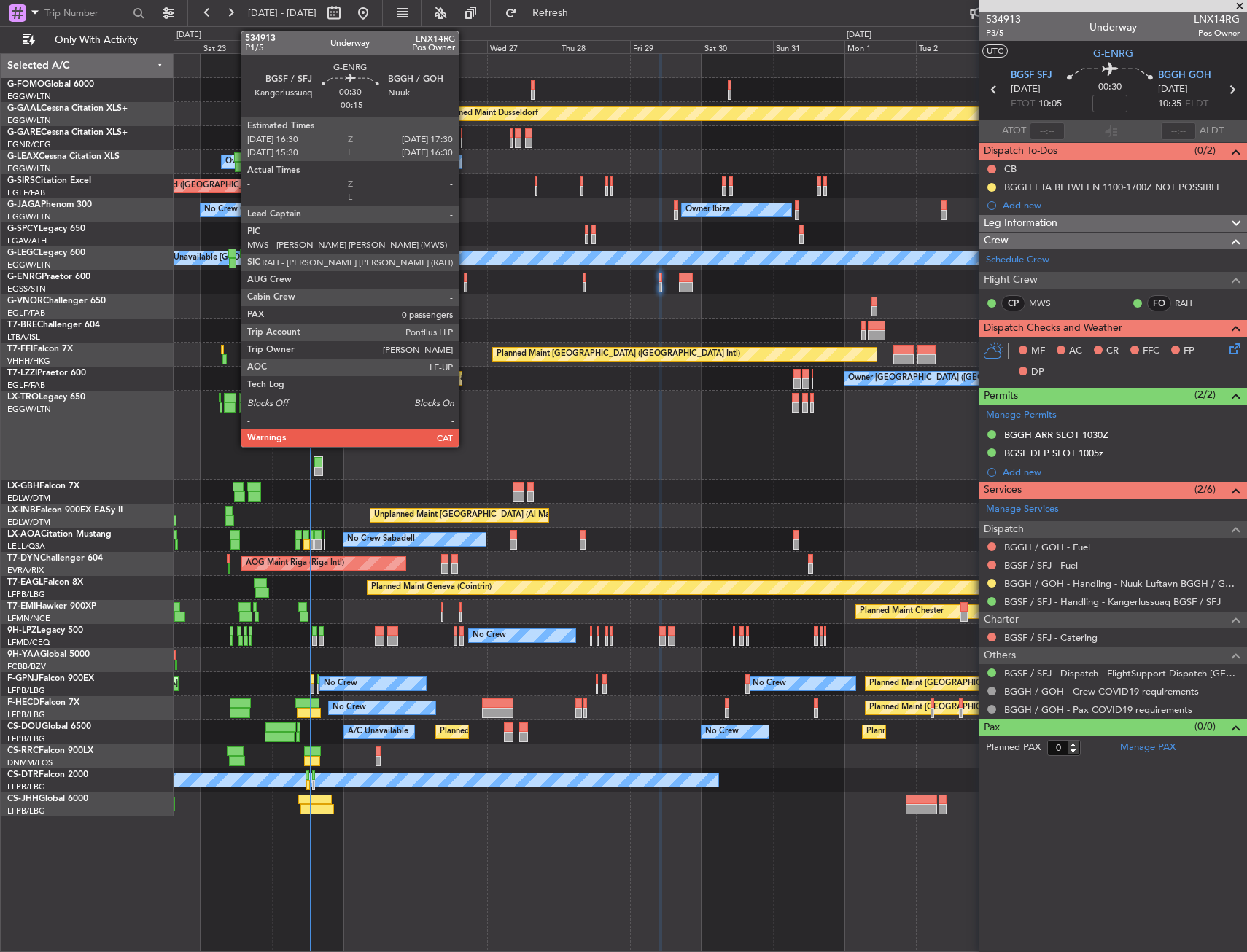
click at [465, 280] on div at bounding box center [466, 278] width 4 height 10
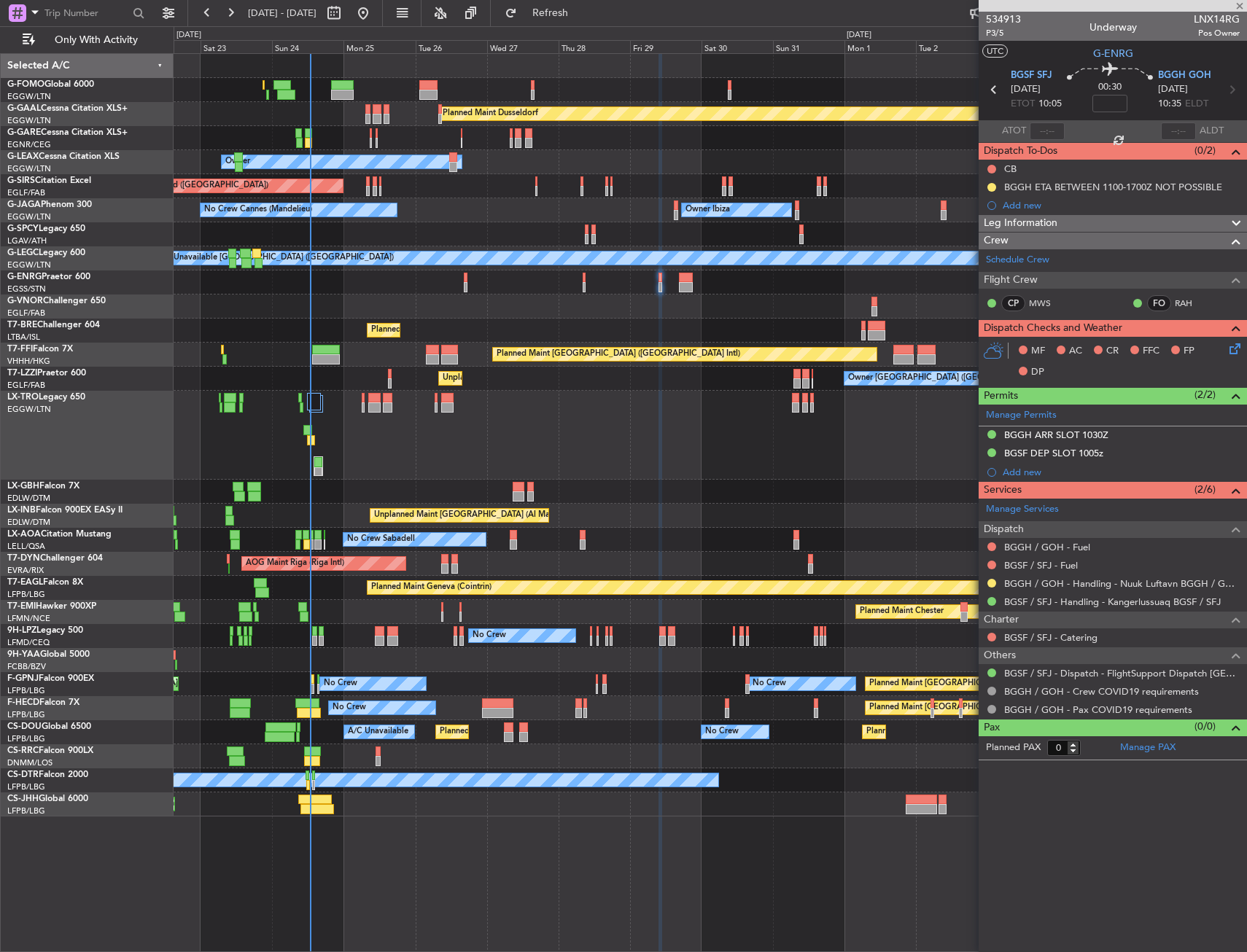
type input "-00:15"
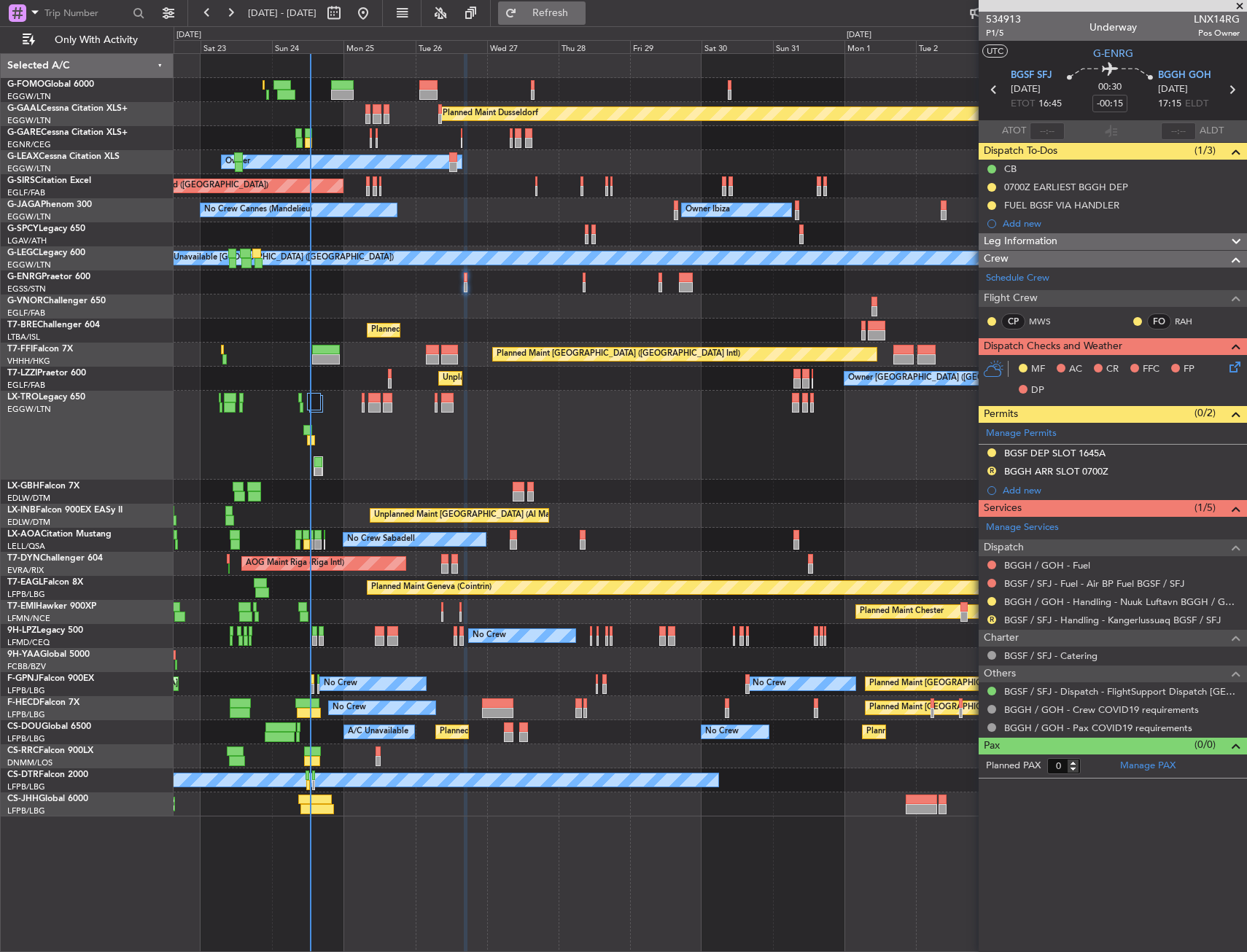
click at [581, 11] on span "Refresh" at bounding box center [550, 12] width 61 height 10
click at [1092, 624] on link "BGSF / SFJ - Handling - Kangerlussuaq BGSF / SFJ" at bounding box center [1112, 620] width 216 height 12
click at [581, 18] on span "Refresh" at bounding box center [550, 12] width 61 height 10
drag, startPoint x: 992, startPoint y: 470, endPoint x: 992, endPoint y: 485, distance: 15.0
click at [991, 471] on button "R" at bounding box center [991, 470] width 9 height 8
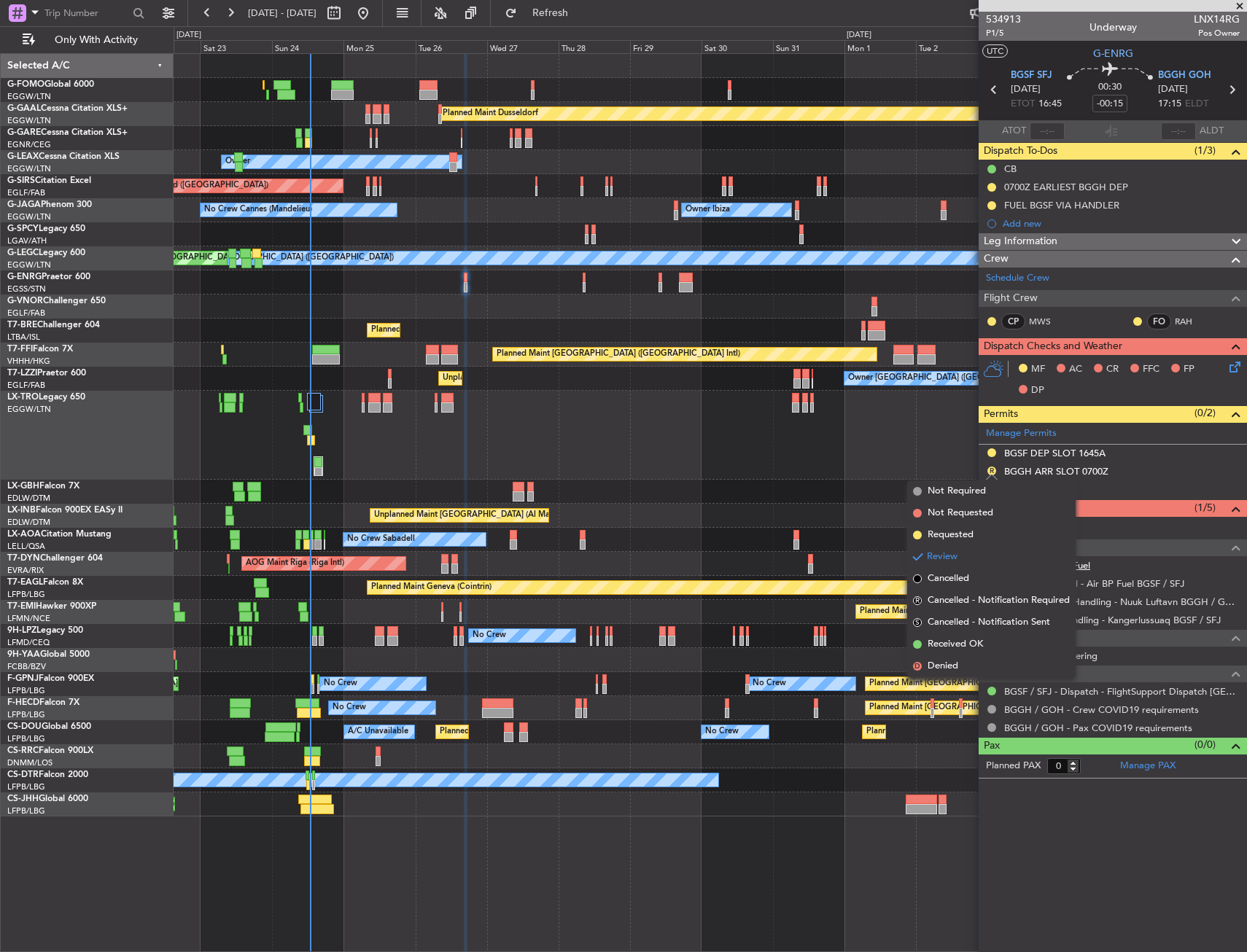
drag, startPoint x: 997, startPoint y: 538, endPoint x: 1069, endPoint y: 562, distance: 75.9
click at [999, 538] on li "Requested" at bounding box center [991, 535] width 168 height 22
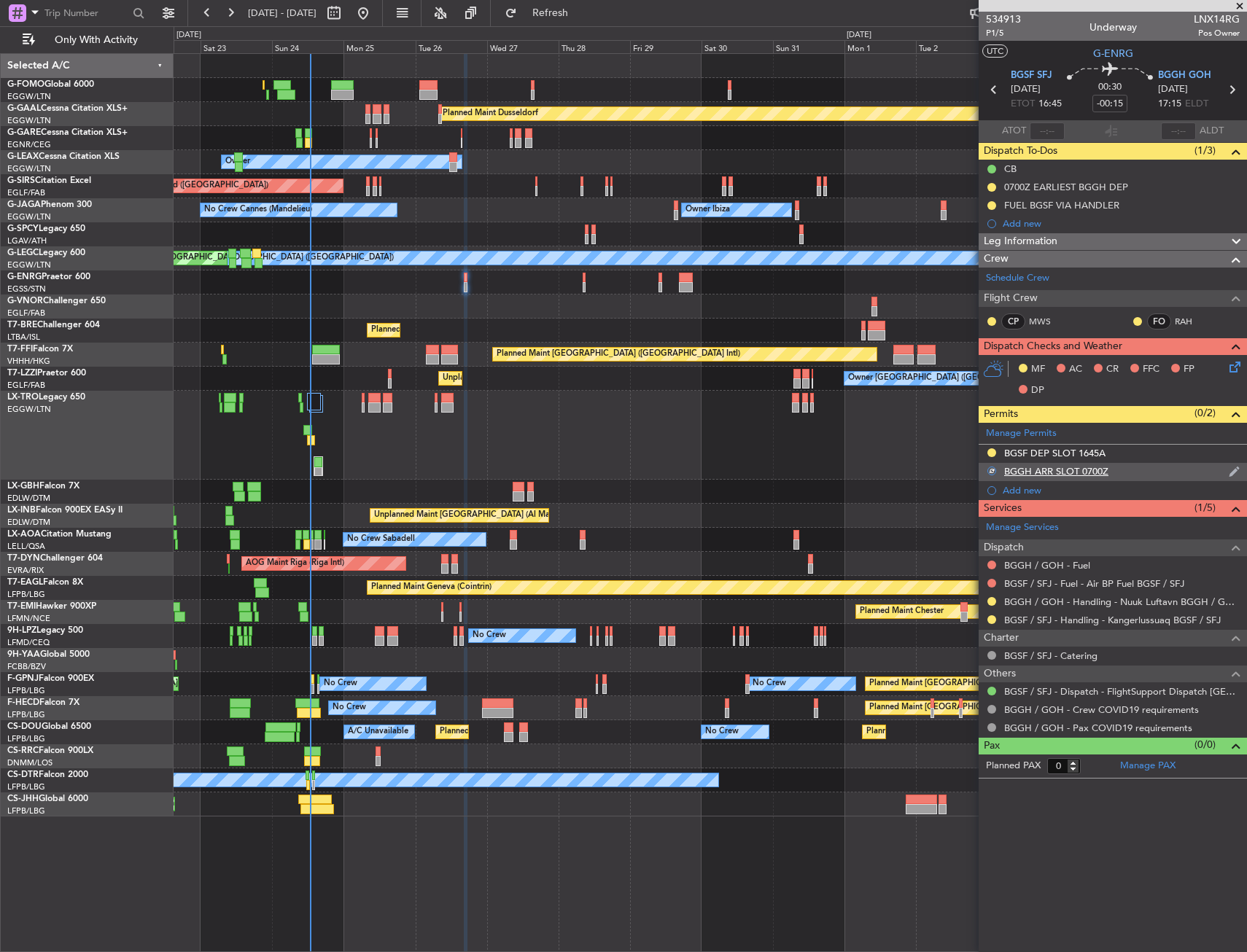
click at [1135, 472] on div "BGGH ARR SLOT 0700Z" at bounding box center [1113, 471] width 268 height 18
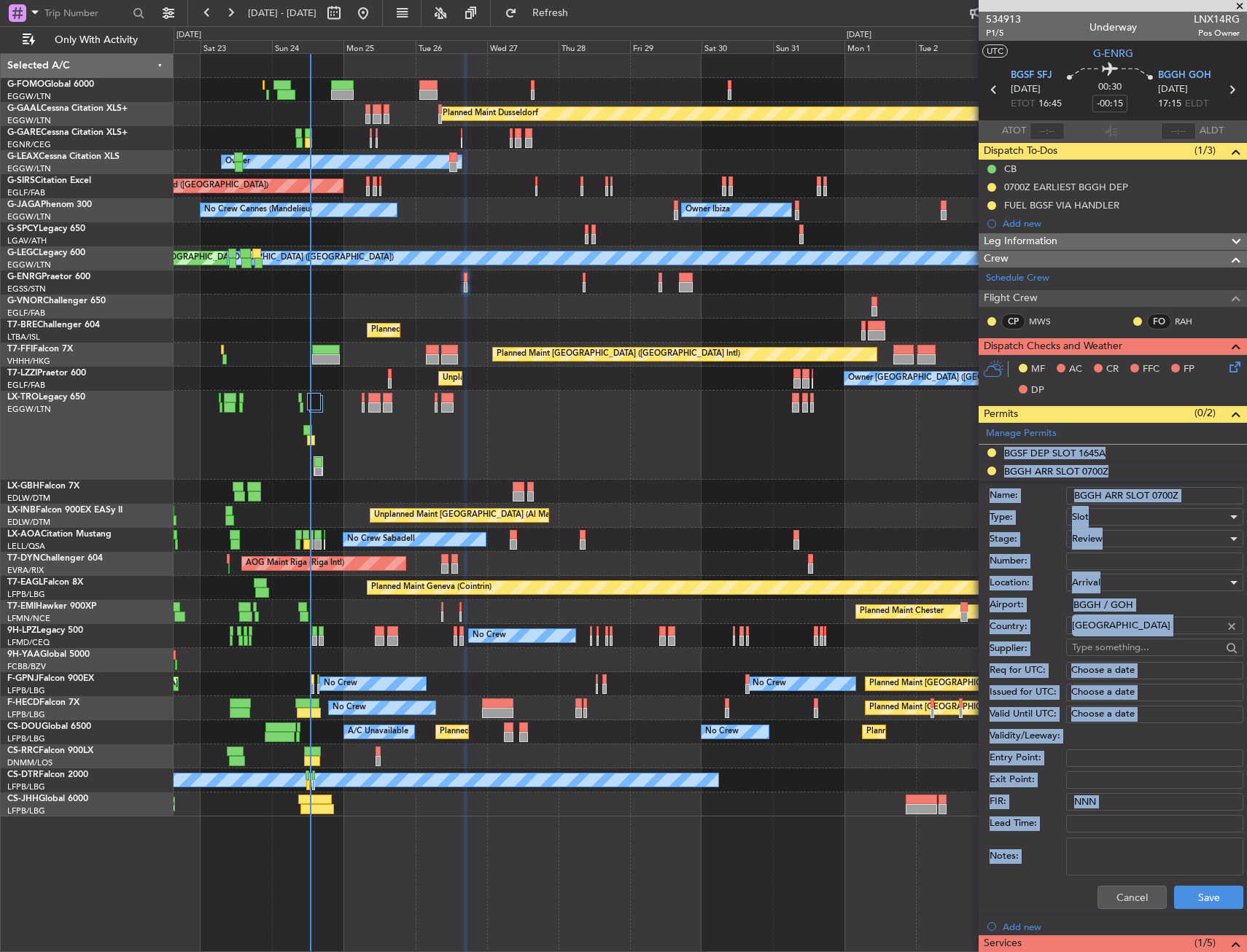
drag, startPoint x: 1162, startPoint y: 494, endPoint x: 1186, endPoint y: 494, distance: 24.0
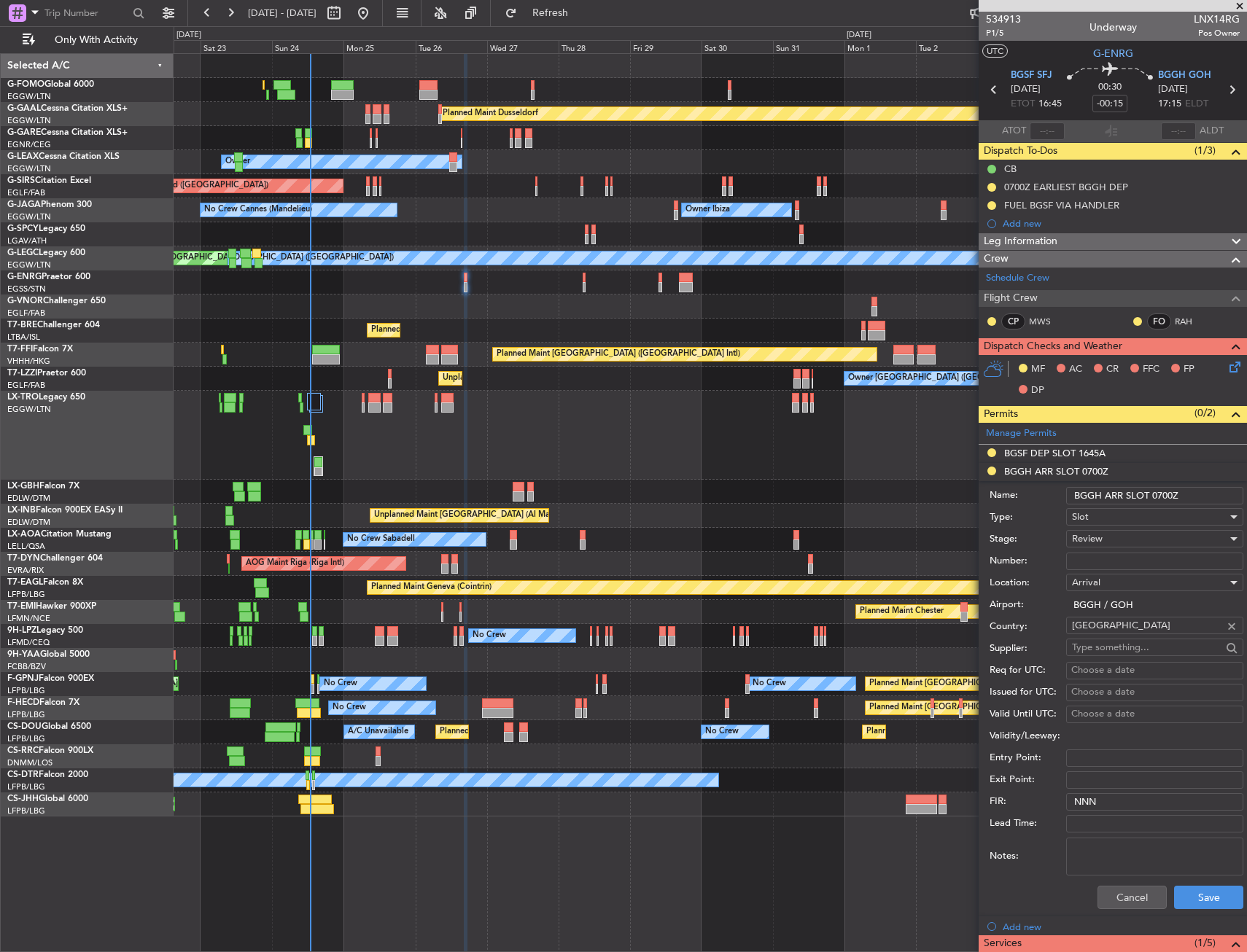
click at [1173, 491] on input "BGGH ARR SLOT 0700Z" at bounding box center [1155, 496] width 178 height 18
click at [1174, 491] on input "BGGH ARR SLOT 0700Z" at bounding box center [1155, 496] width 178 height 18
type input "BGGH ARR SLOT 1715z"
click at [1187, 908] on button "Save" at bounding box center [1208, 897] width 69 height 24
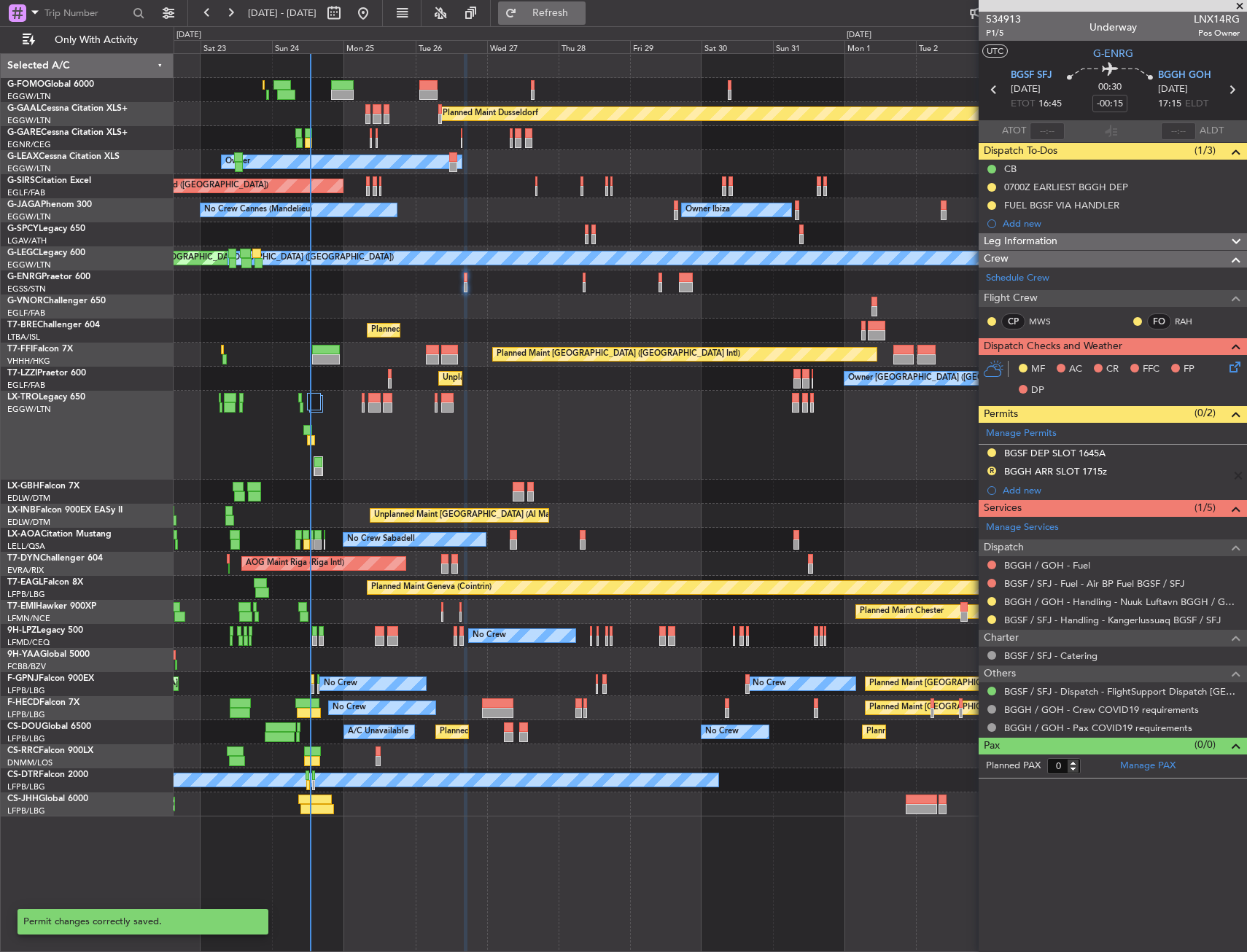
click at [581, 8] on span "Refresh" at bounding box center [550, 12] width 61 height 10
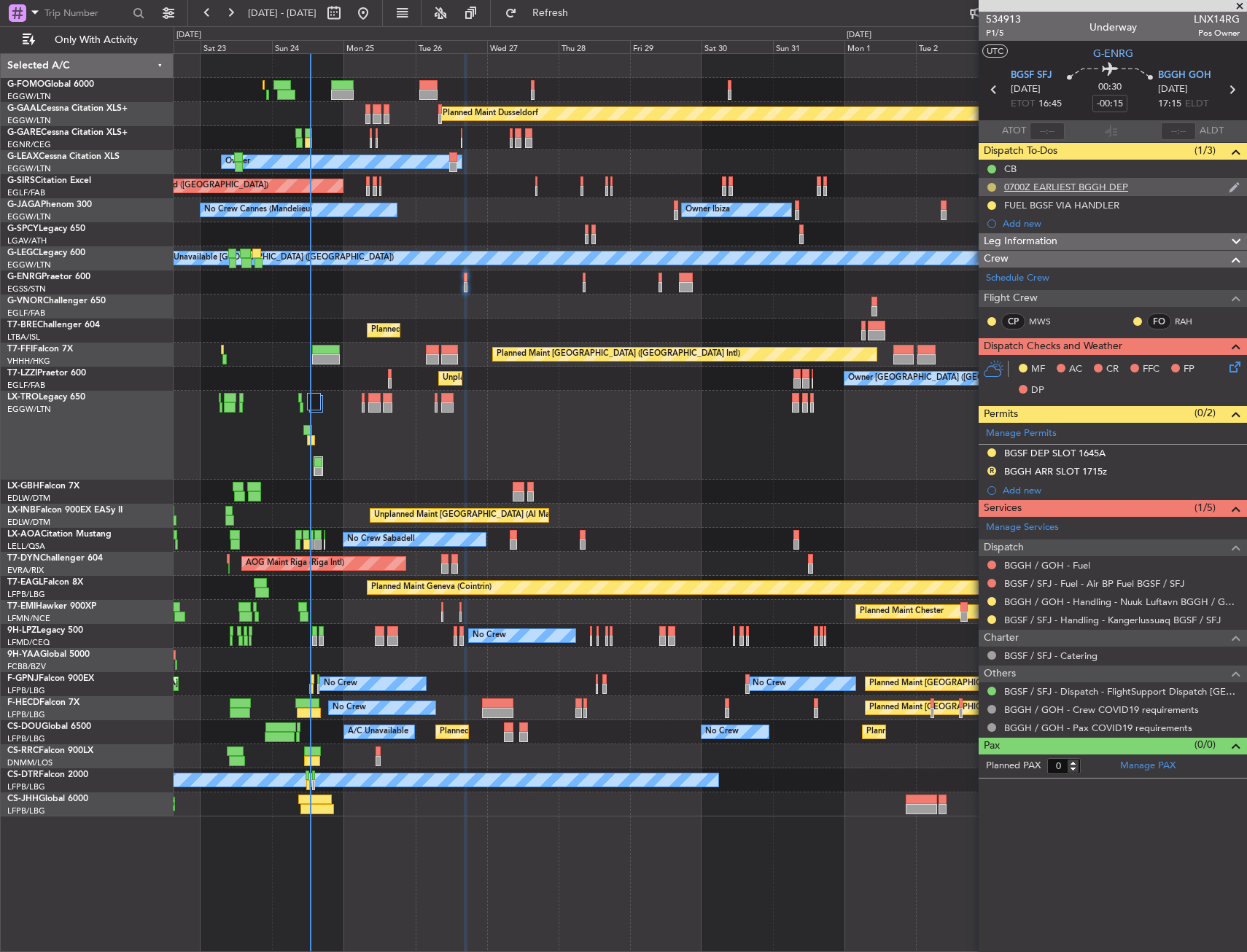
click at [990, 187] on button at bounding box center [991, 187] width 9 height 8
click at [985, 275] on span "Cancelled" at bounding box center [995, 273] width 42 height 14
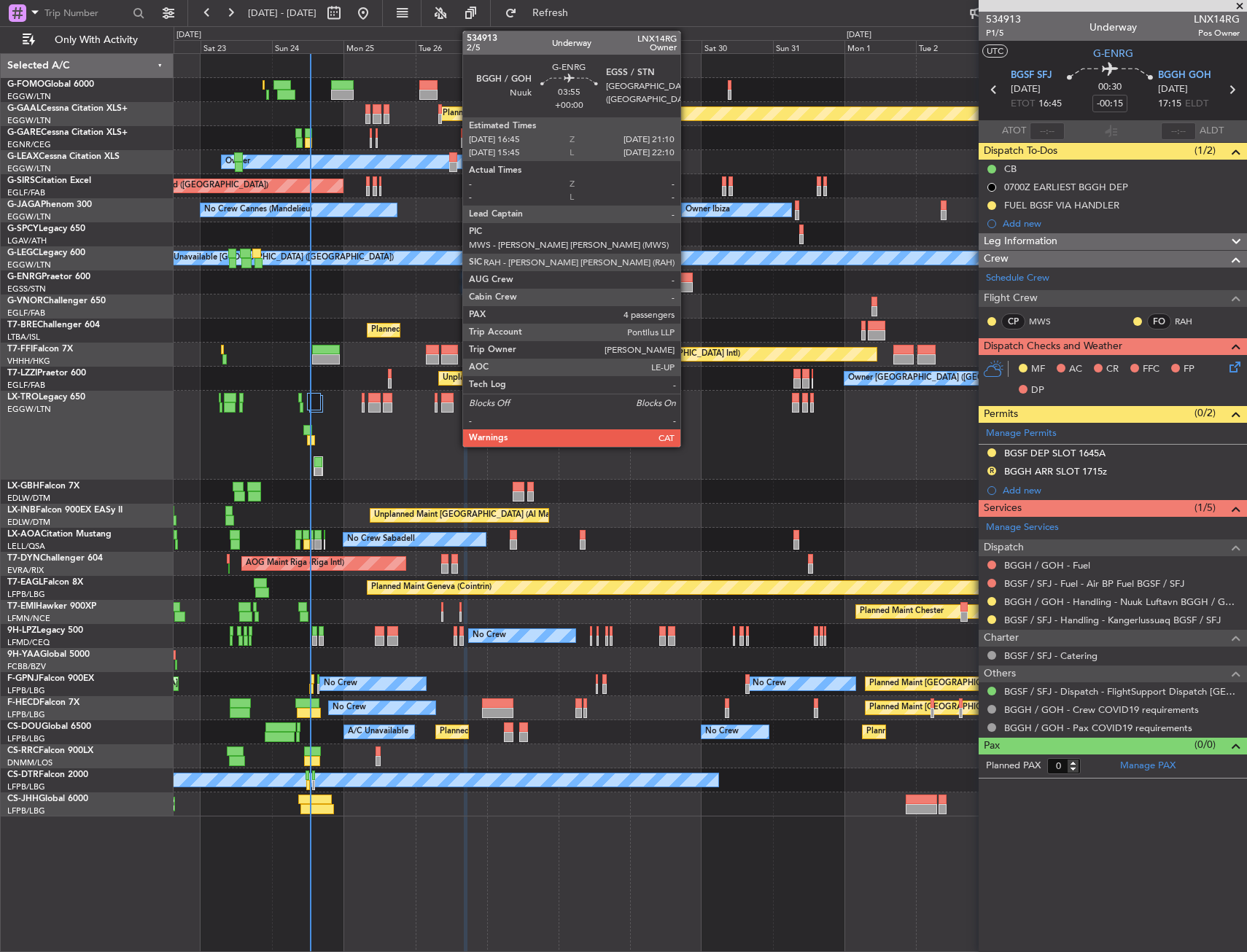
click at [687, 280] on div at bounding box center [686, 278] width 14 height 10
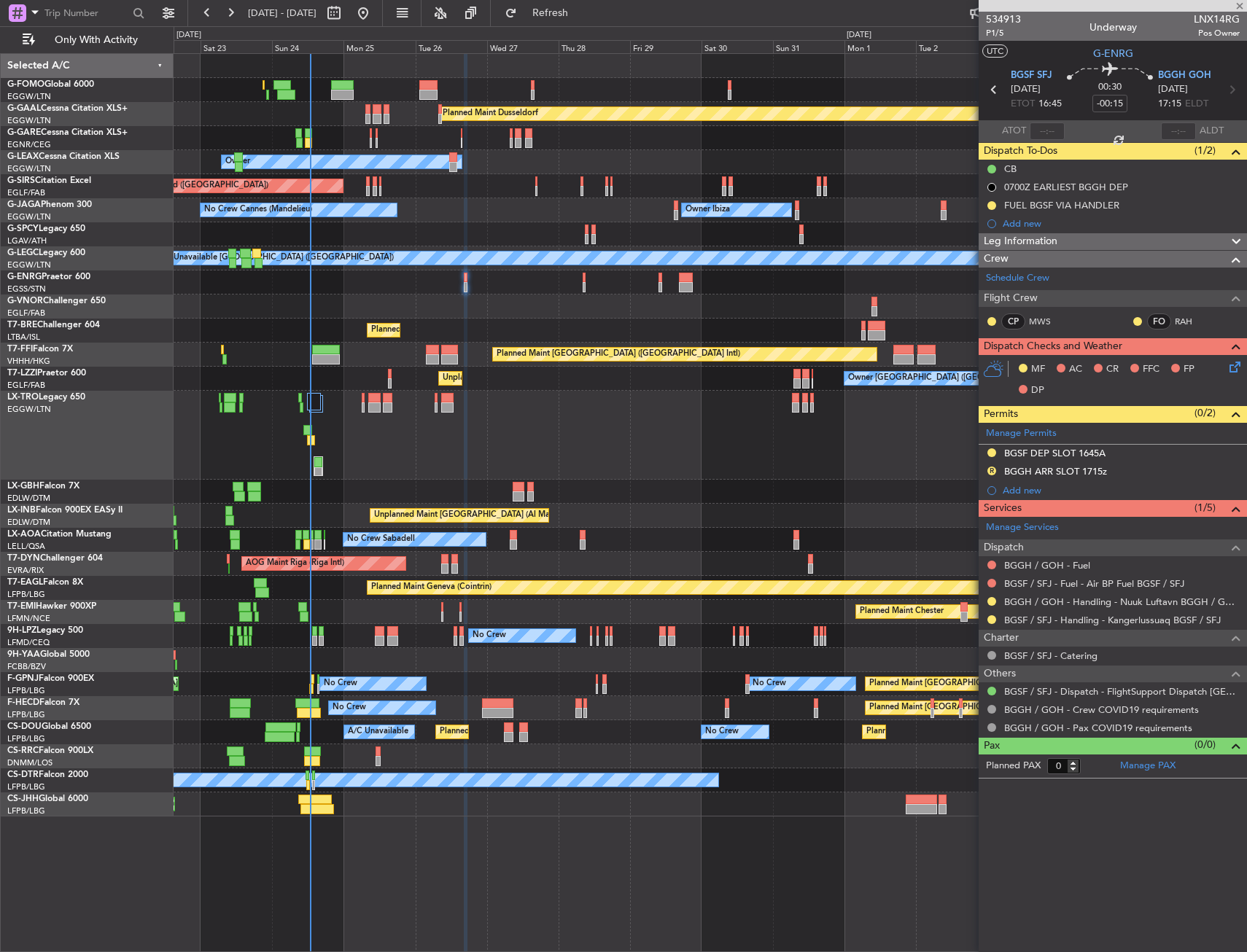
type input "4"
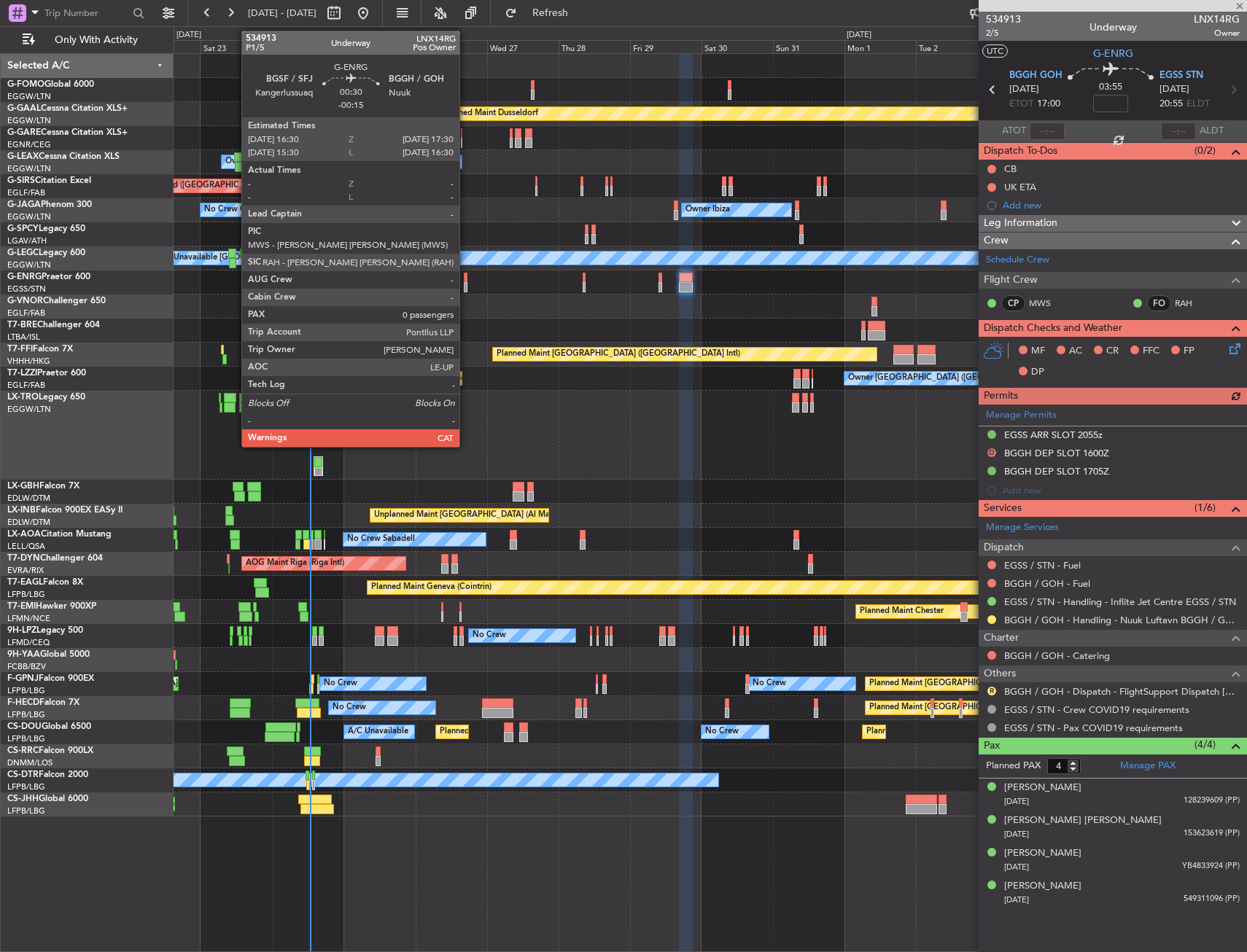
click at [466, 281] on div at bounding box center [466, 278] width 4 height 10
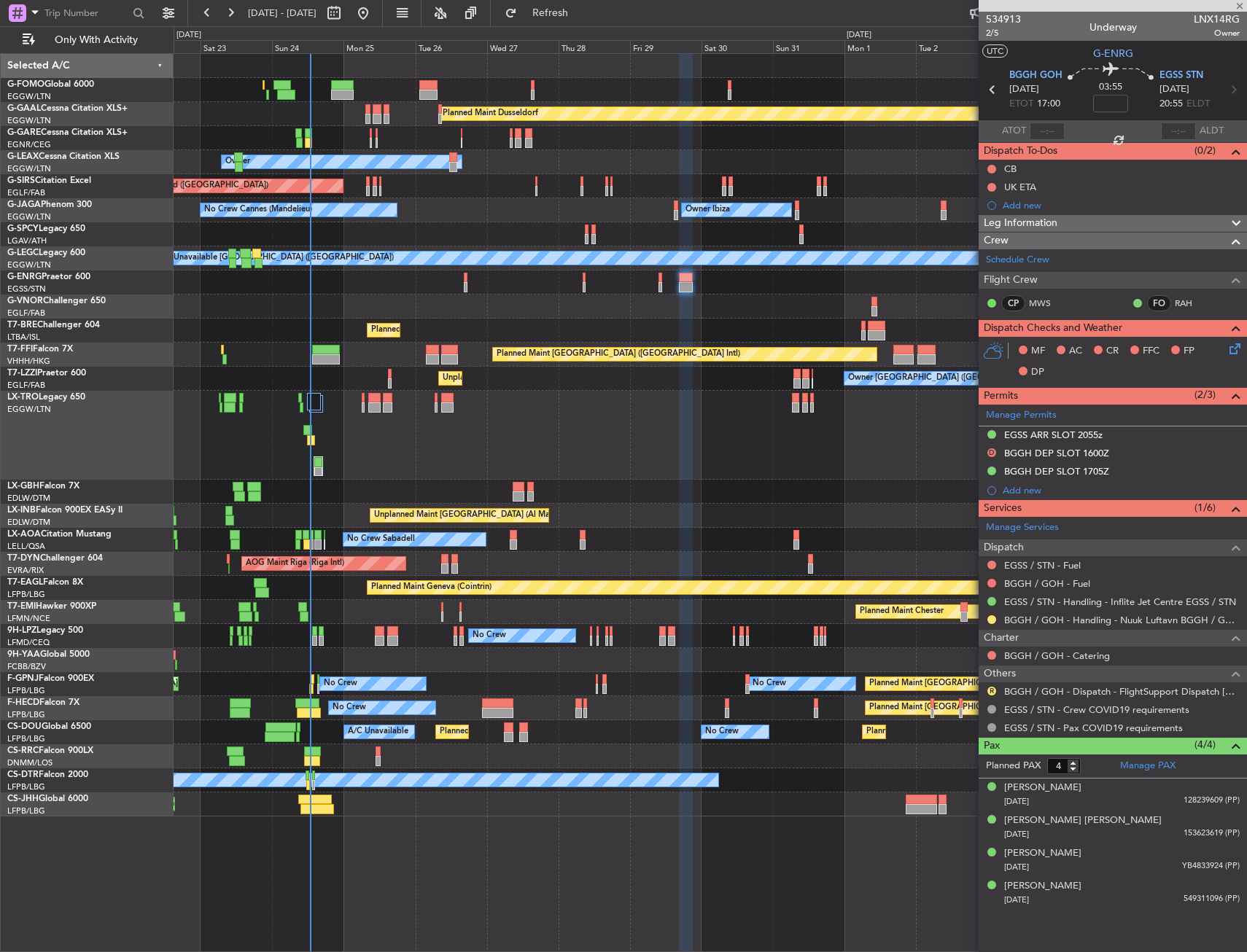
type input "-00:15"
type input "0"
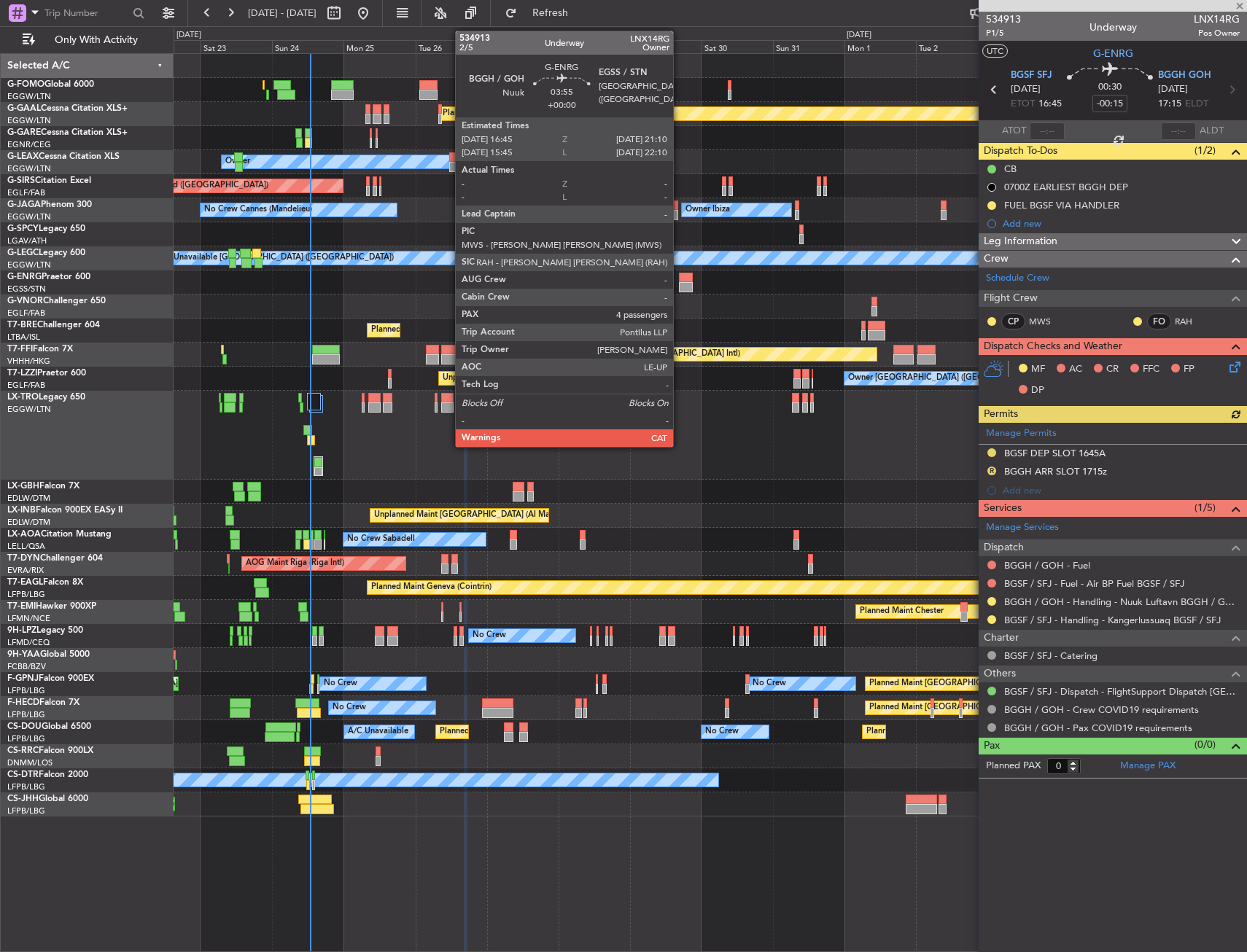
click at [679, 284] on div at bounding box center [686, 287] width 14 height 10
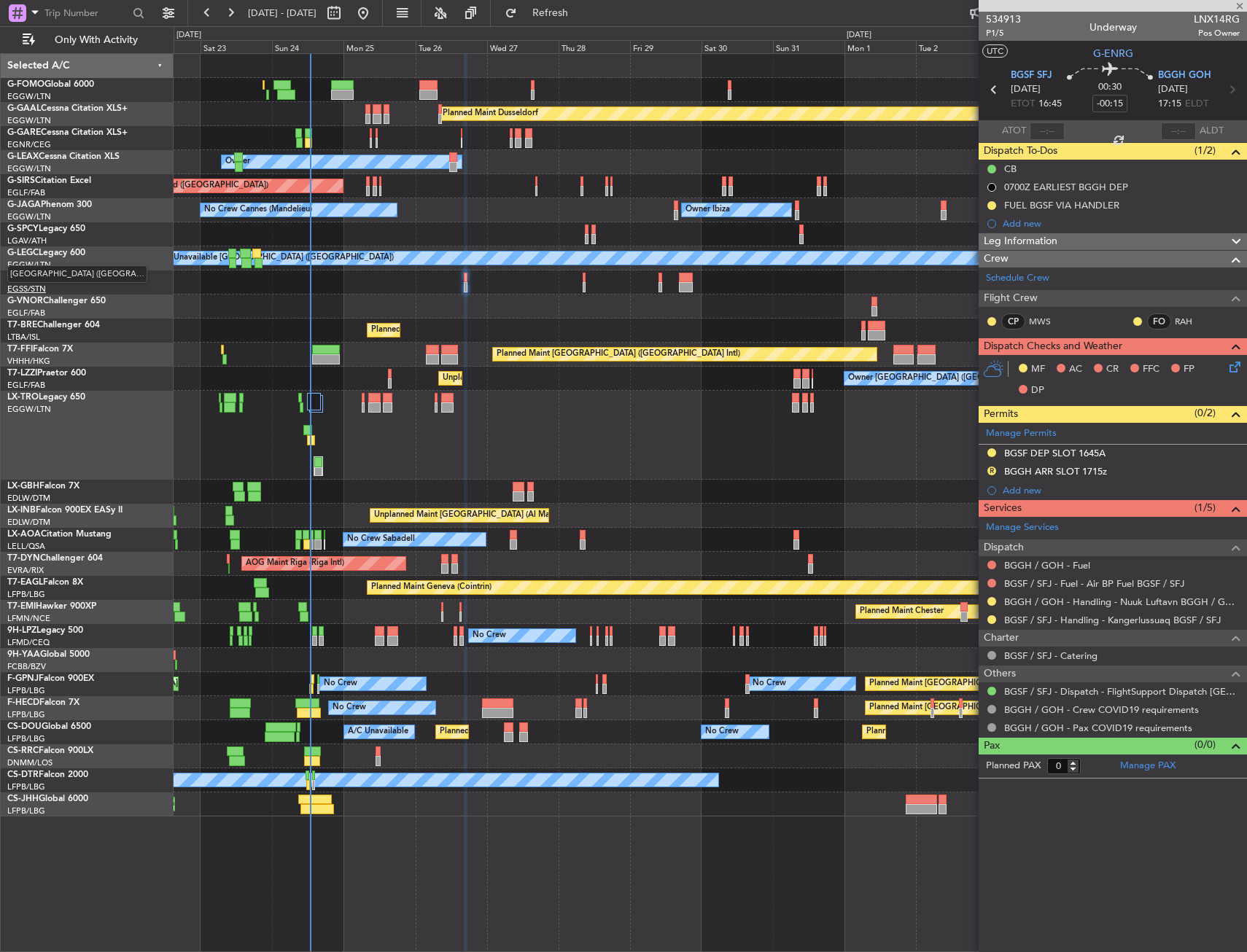
type input "4"
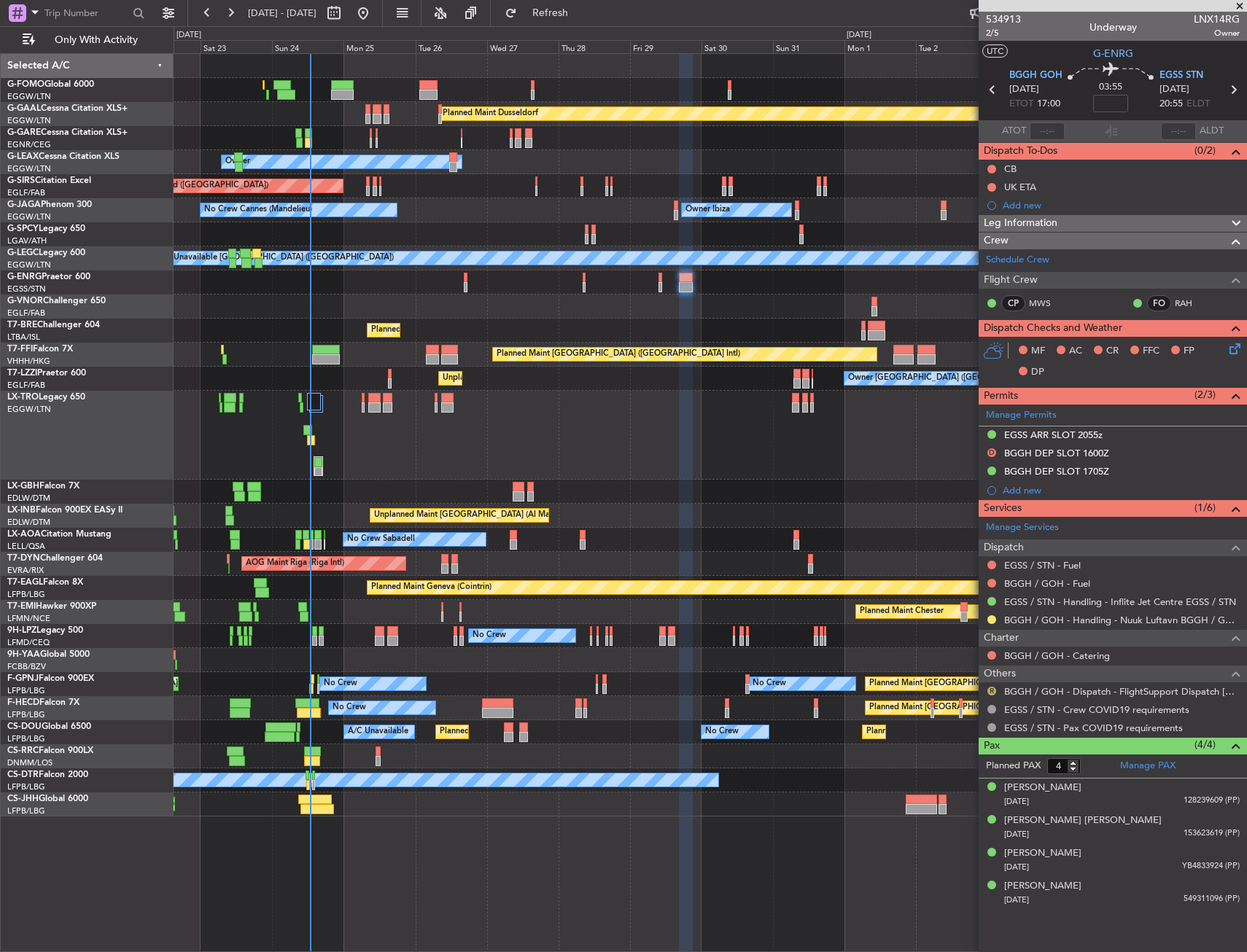
click at [992, 692] on button "R" at bounding box center [991, 690] width 9 height 8
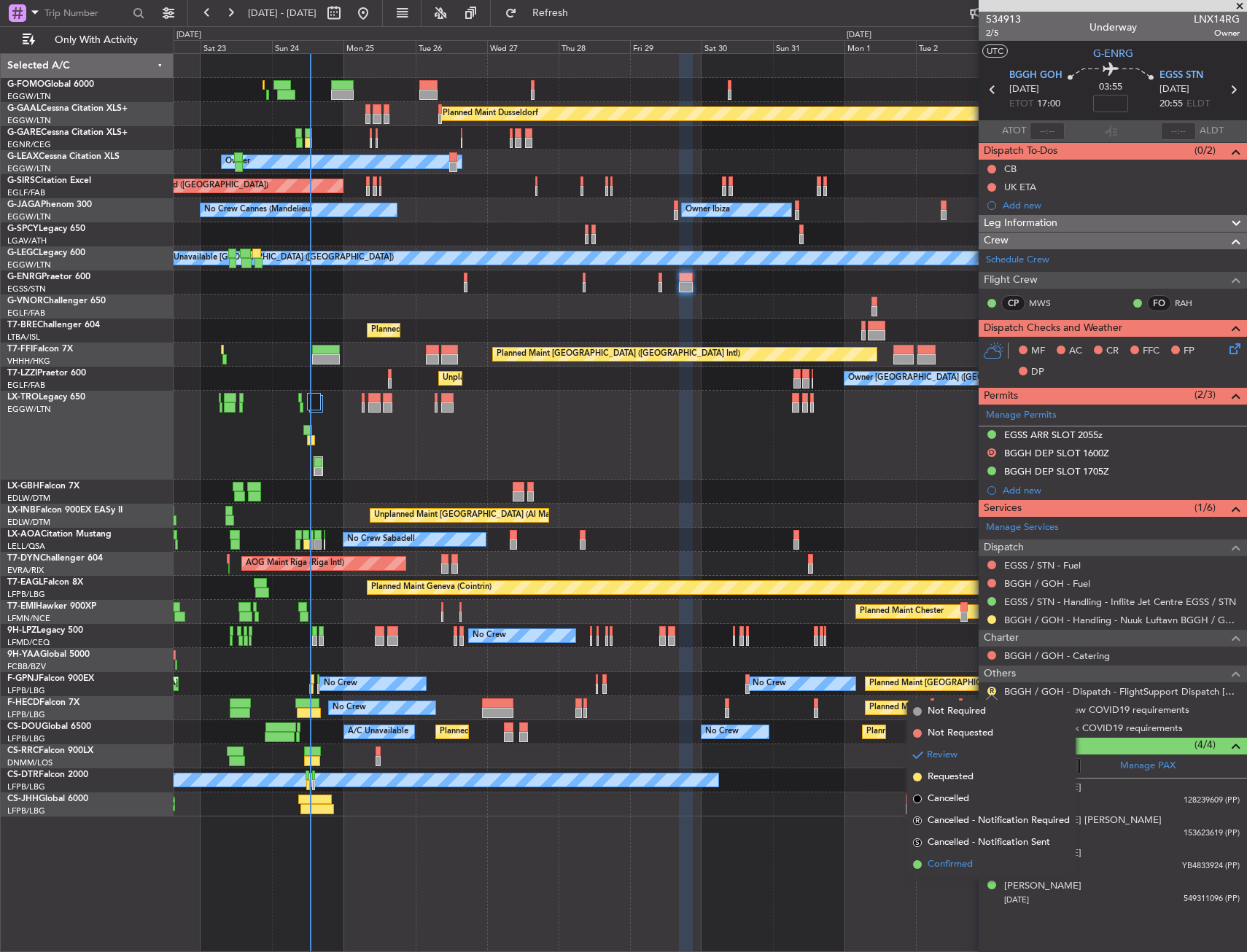
click at [941, 868] on span "Confirmed" at bounding box center [950, 864] width 45 height 14
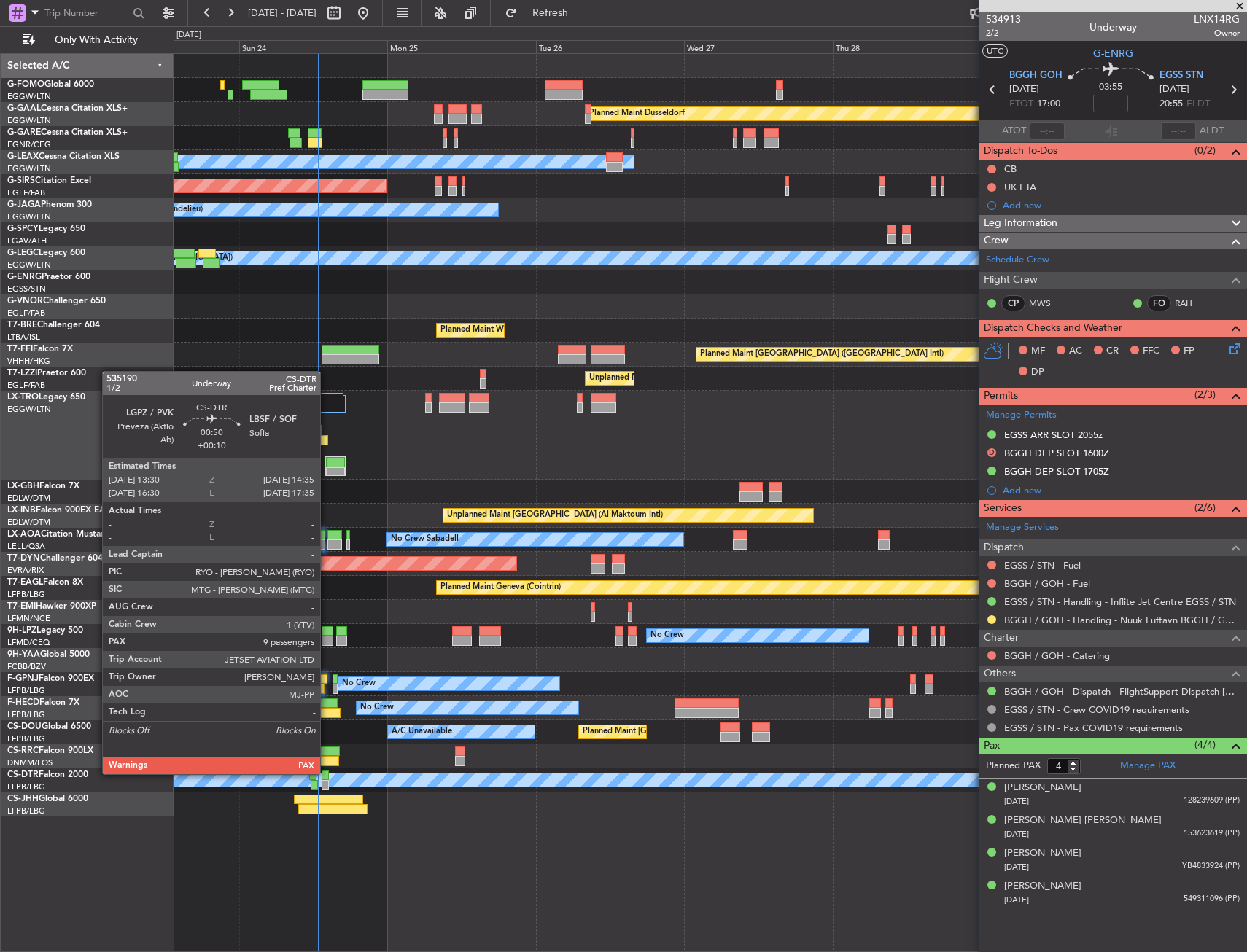
click at [327, 773] on div at bounding box center [325, 775] width 8 height 10
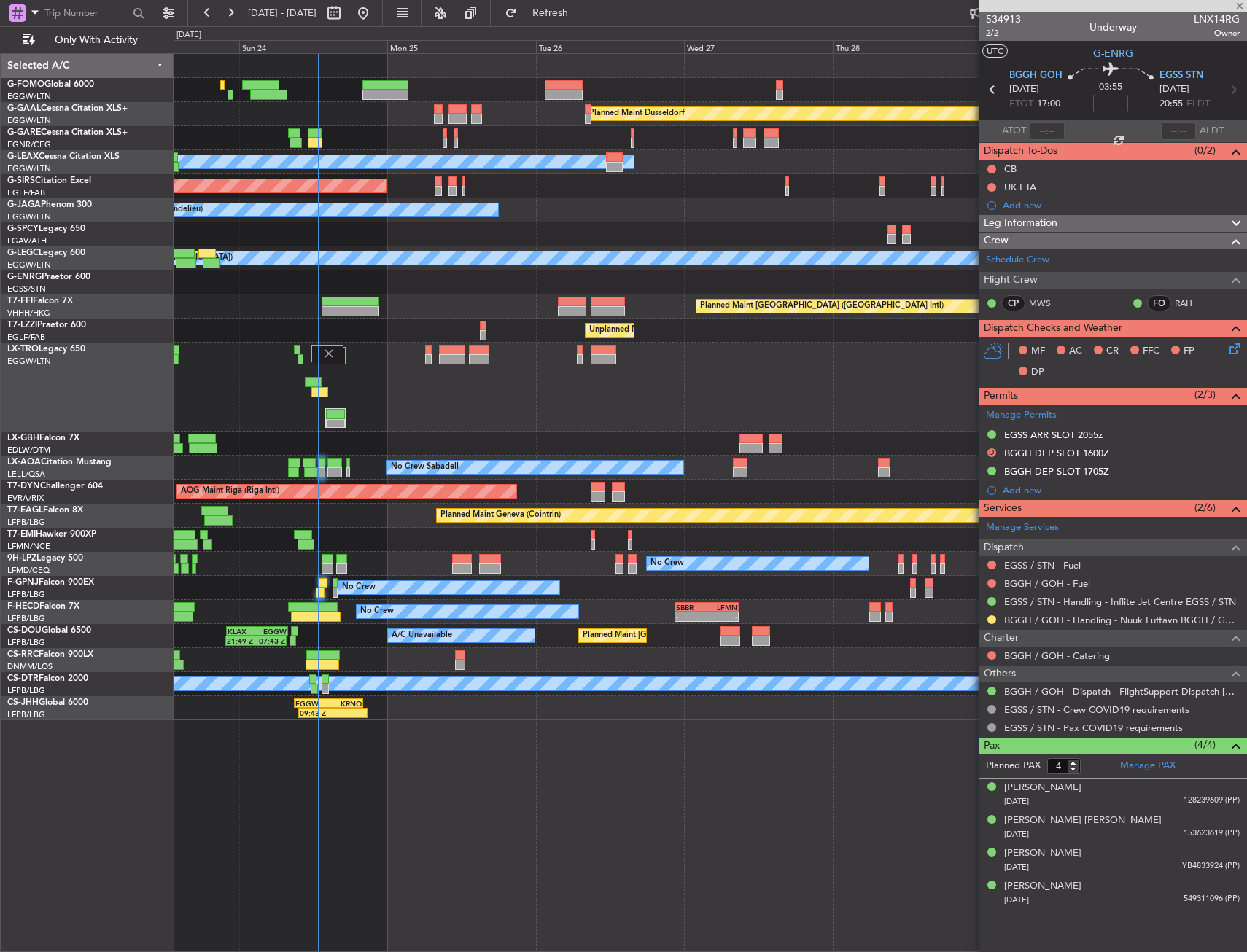
type input "+00:10"
type input "9"
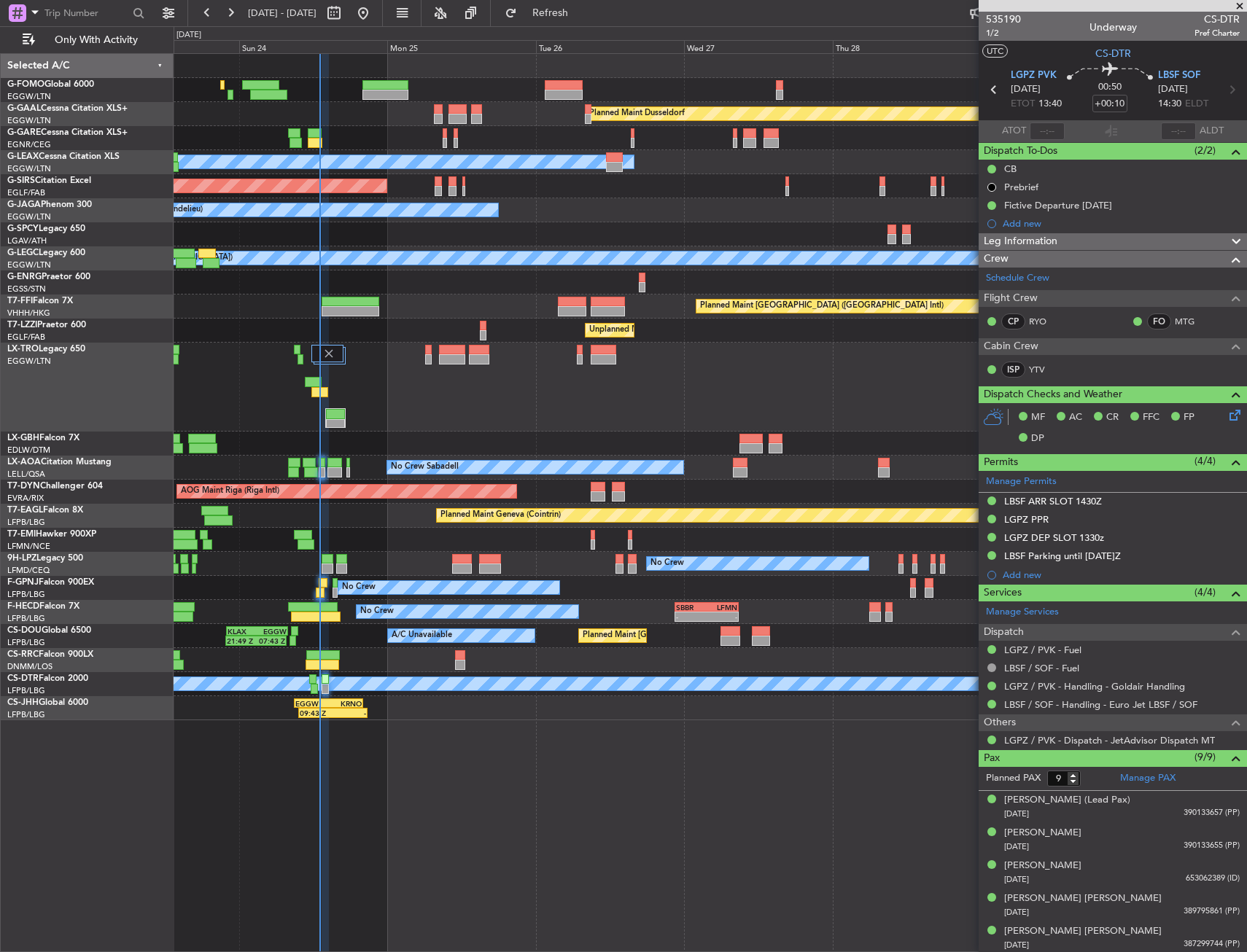
click at [606, 24] on fb-flight-board "[DATE] - [DATE] Refresh Quick Links Only With Activity Planned [GEOGRAPHIC_DATA…" at bounding box center [624, 482] width 1247 height 942
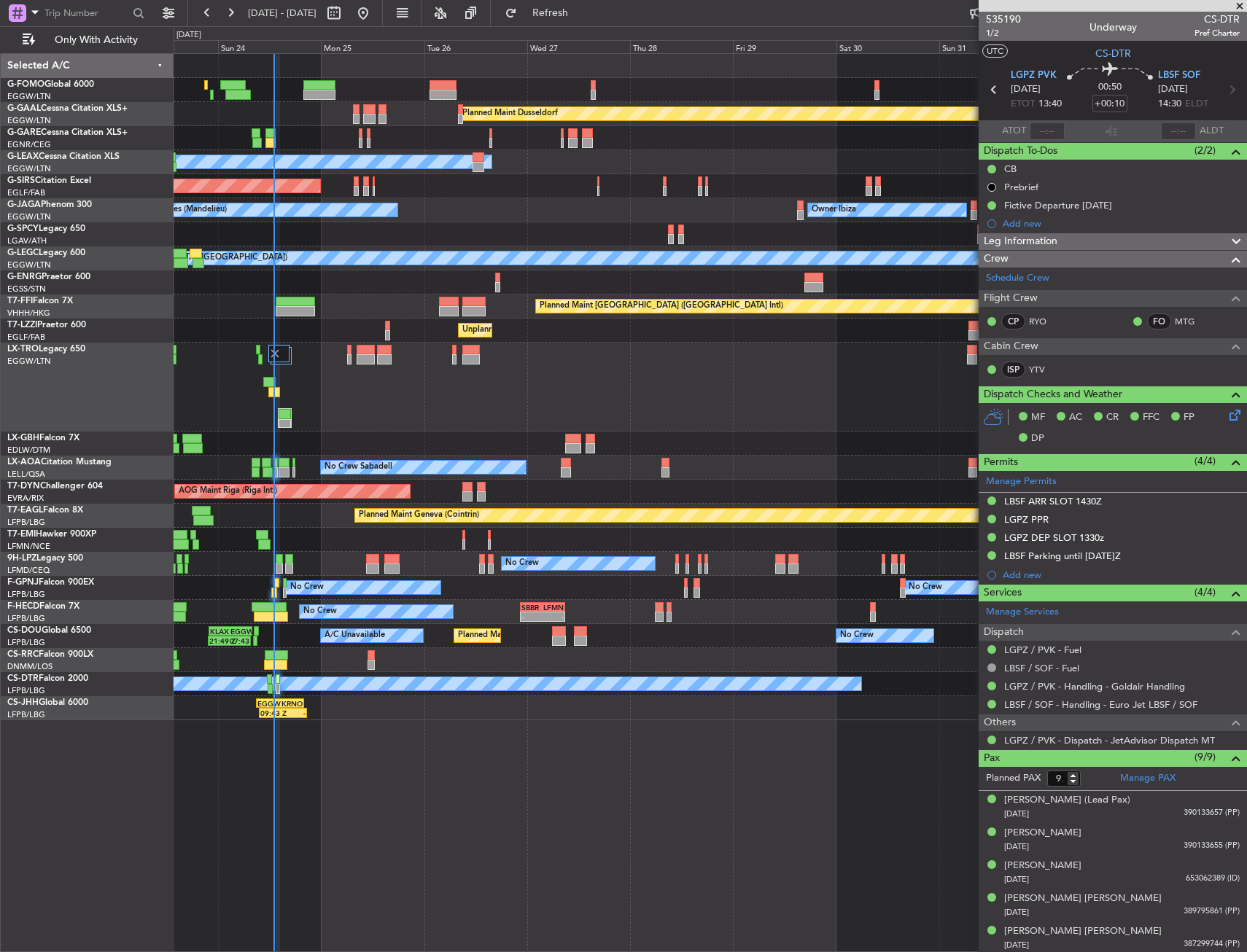
click at [489, 344] on div "Planned Maint [GEOGRAPHIC_DATA] ([GEOGRAPHIC_DATA])" at bounding box center [709, 387] width 1072 height 89
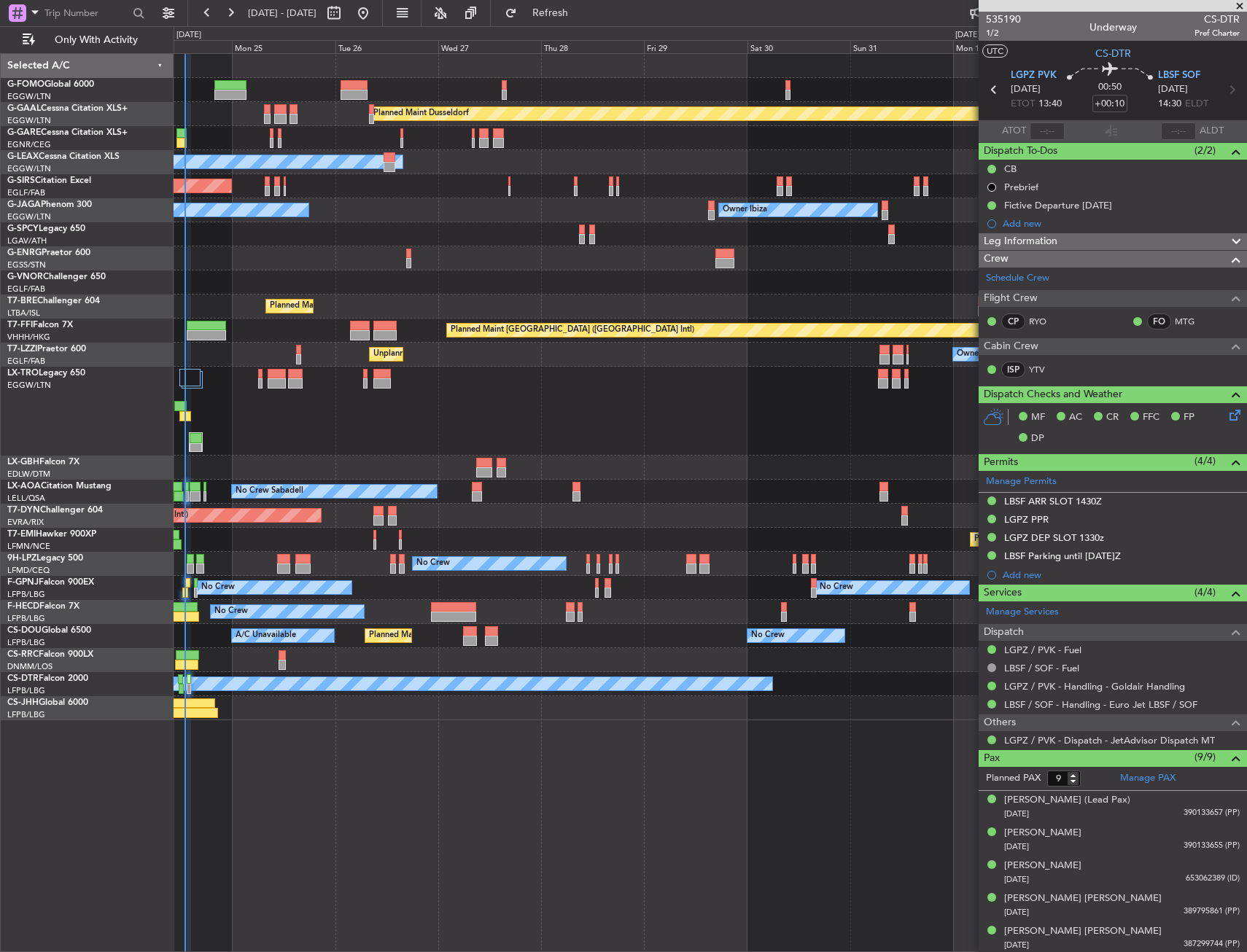
click at [410, 257] on div at bounding box center [709, 258] width 1072 height 24
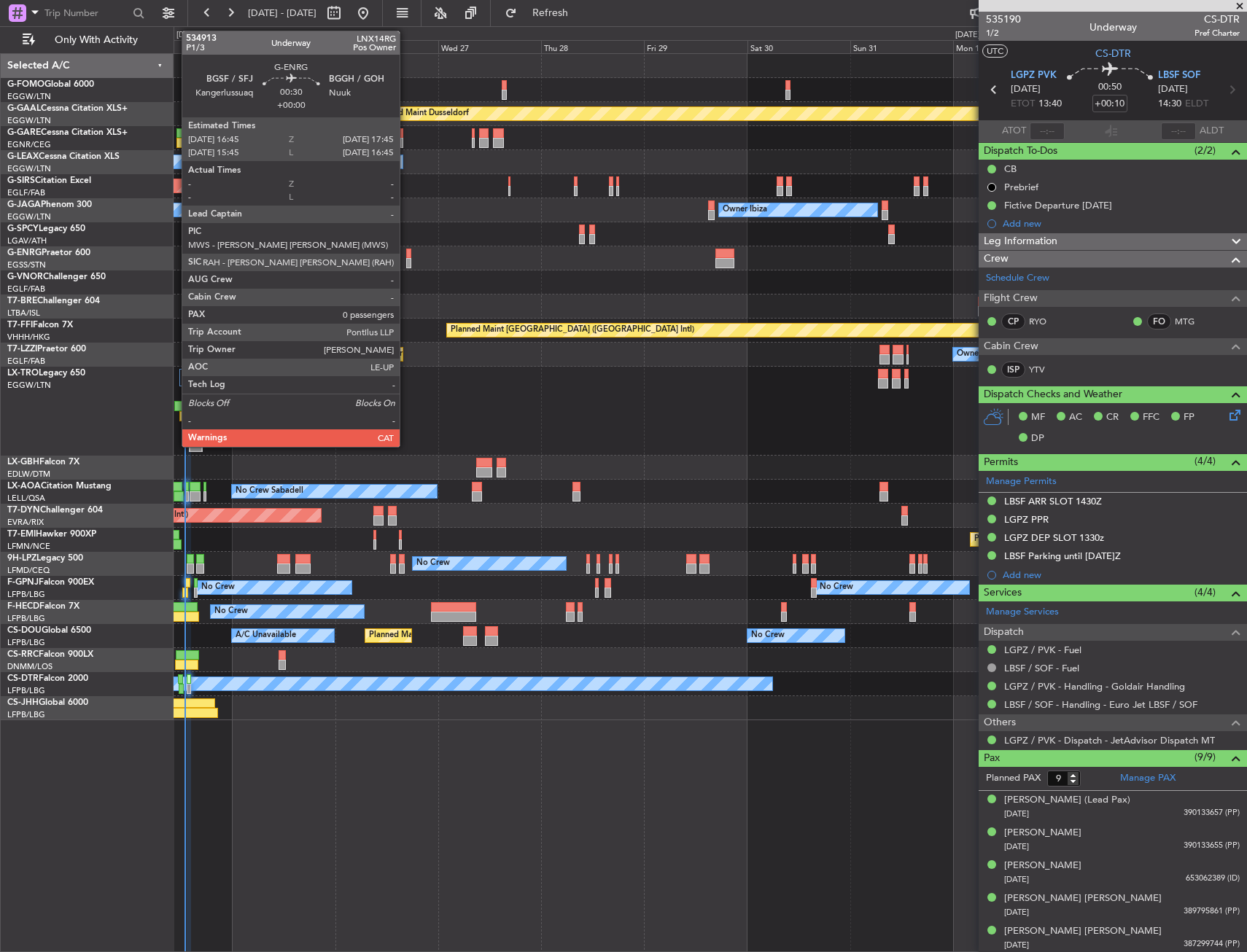
click at [406, 260] on div at bounding box center [408, 263] width 5 height 10
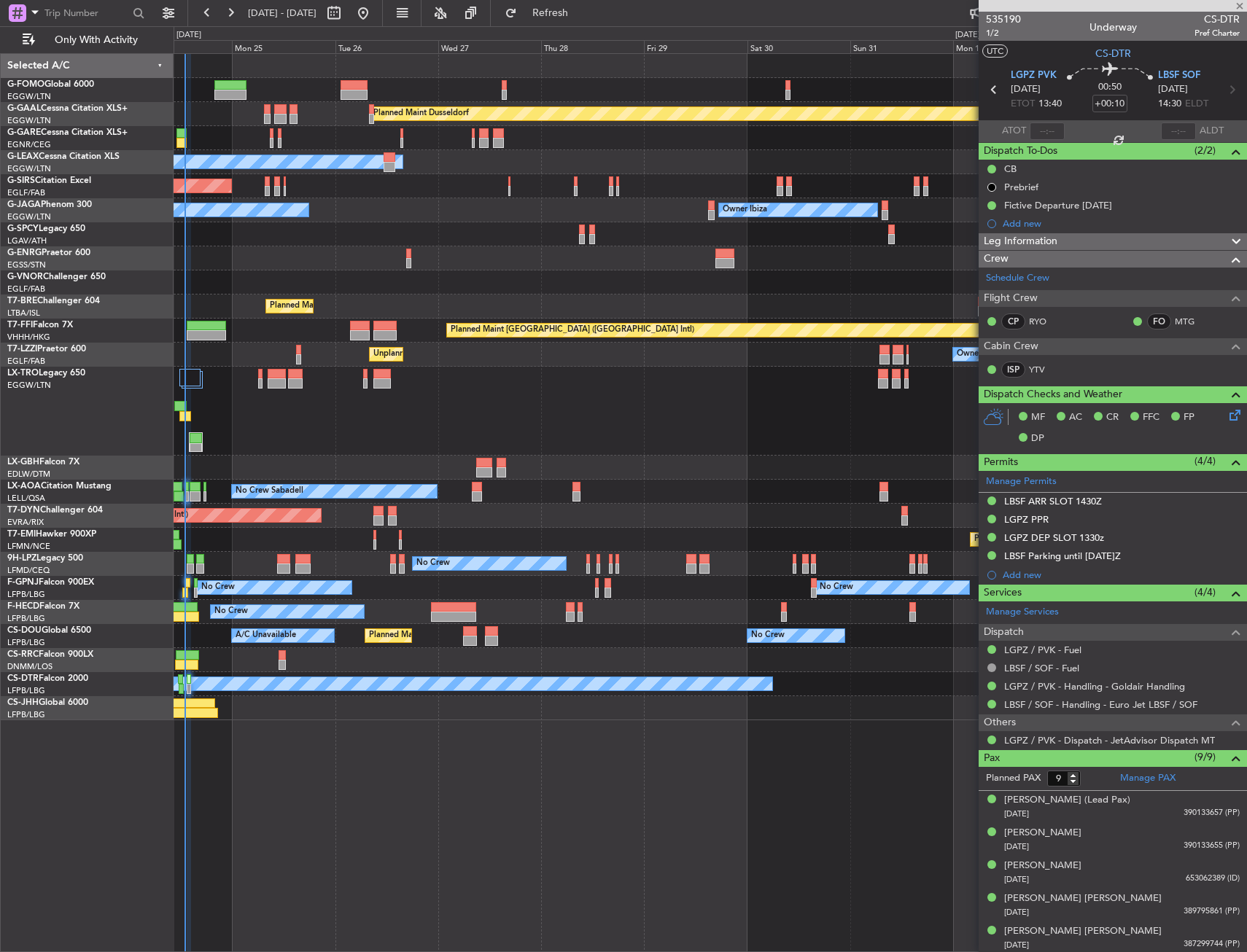
type input "0"
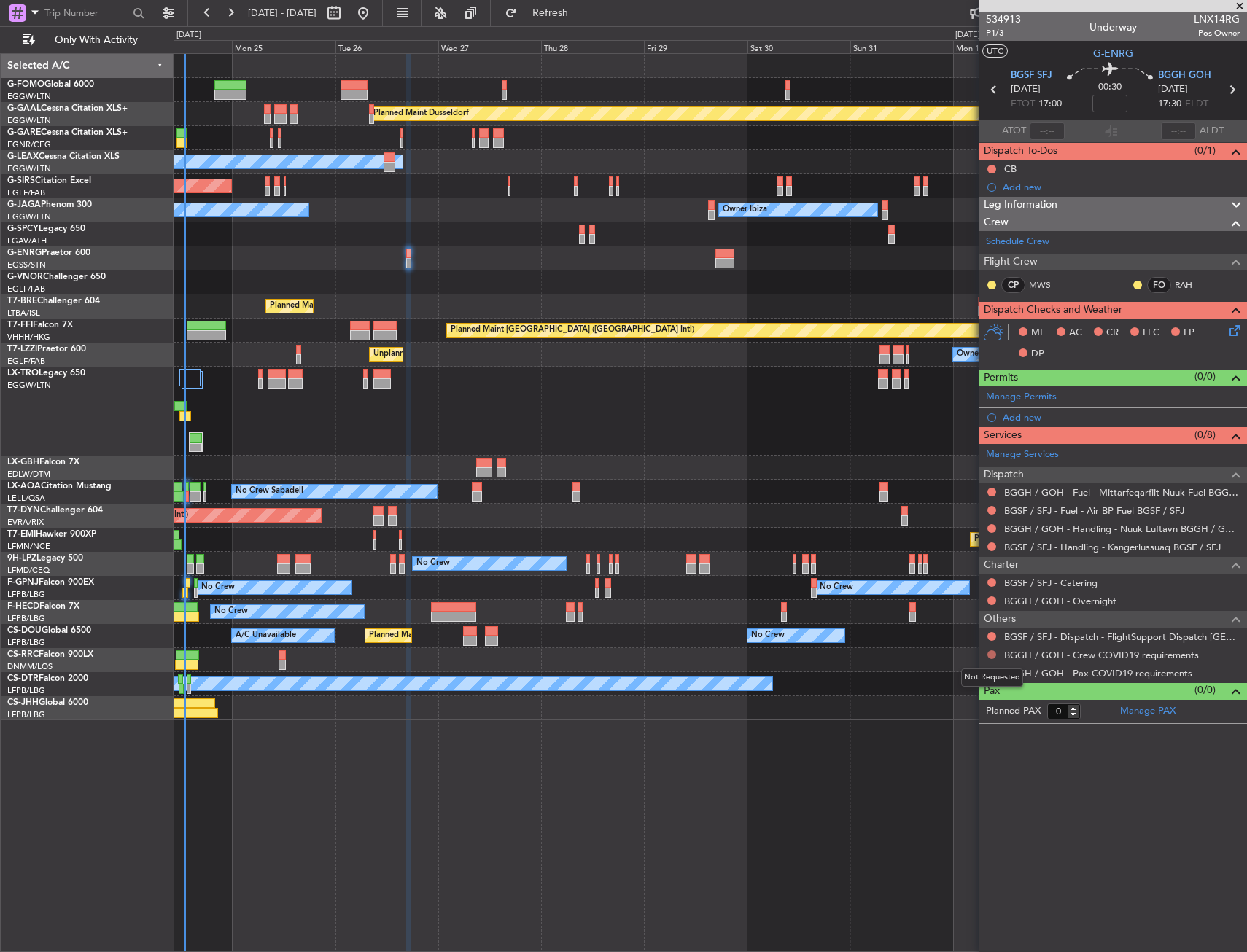
click at [993, 654] on button at bounding box center [991, 654] width 9 height 8
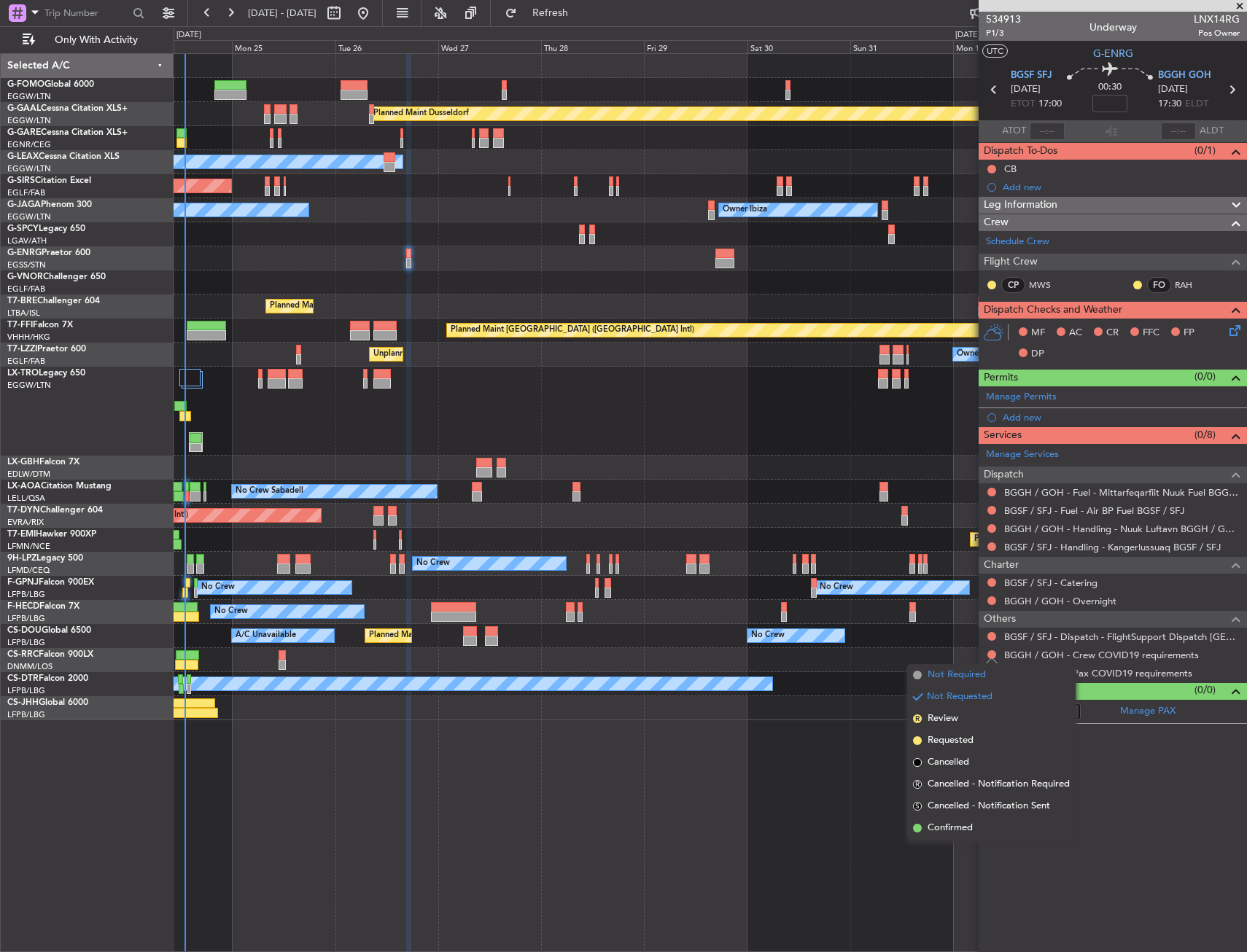
click at [974, 673] on span "Not Required" at bounding box center [957, 674] width 59 height 14
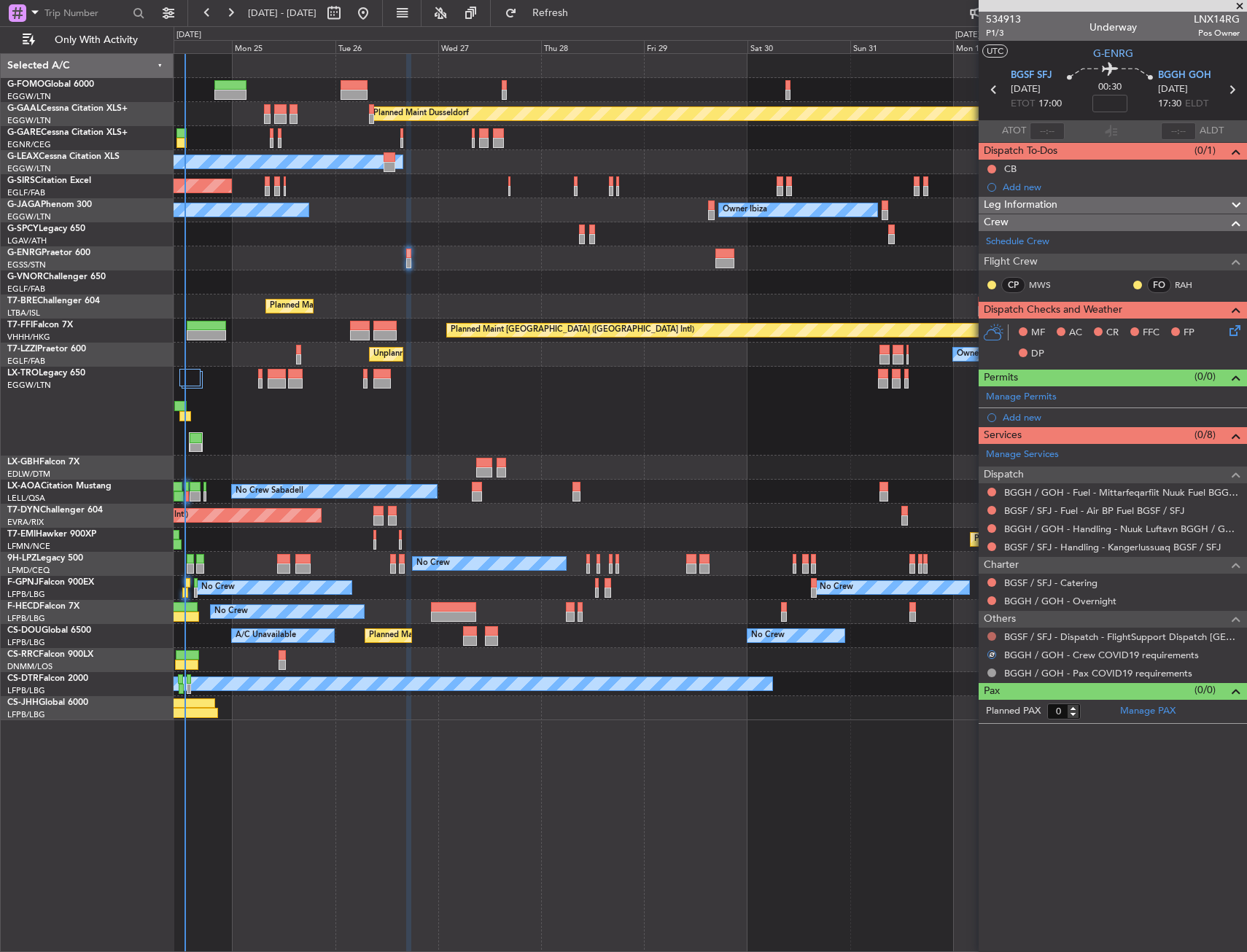
click at [994, 638] on button at bounding box center [991, 636] width 9 height 8
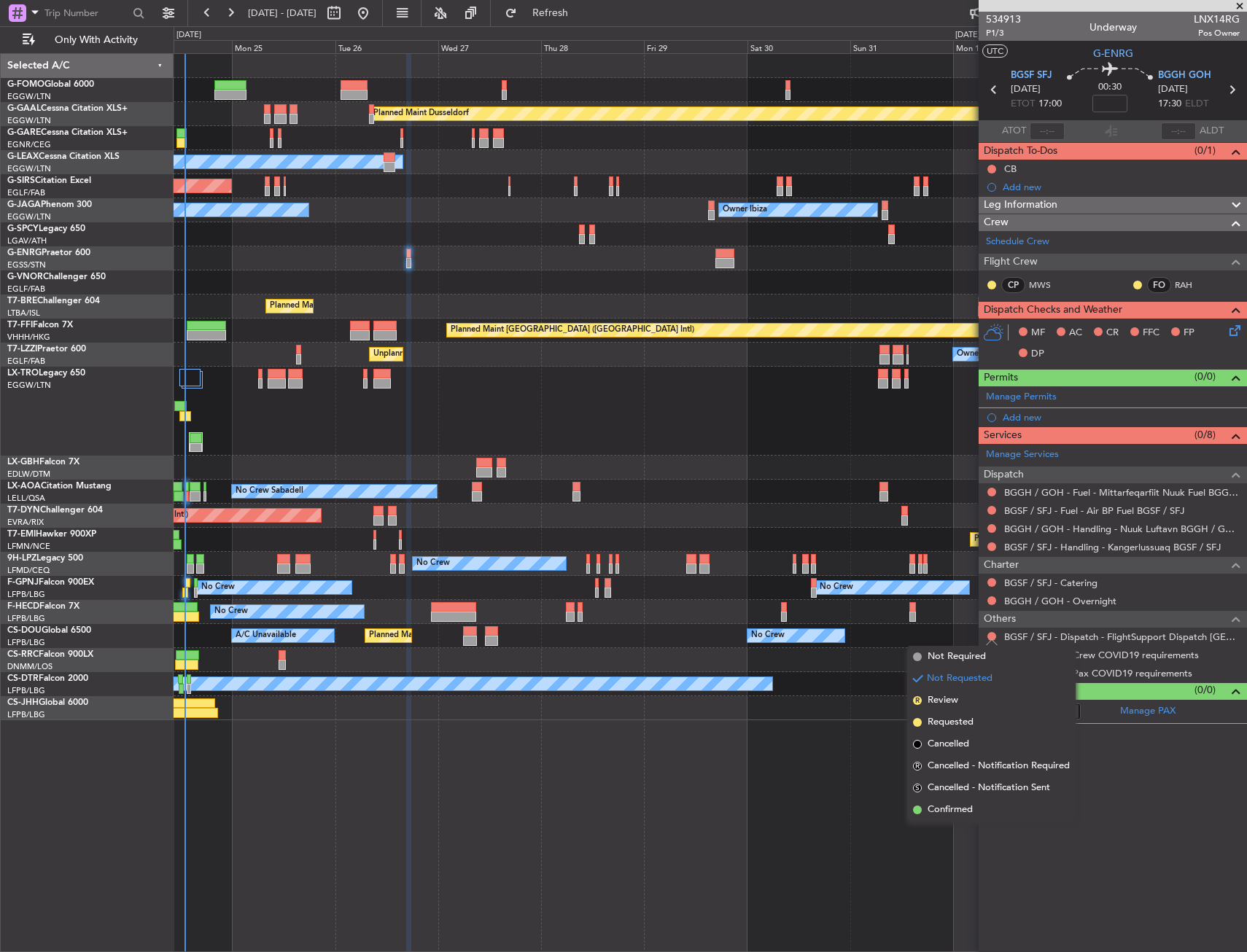
click at [939, 812] on span "Confirmed" at bounding box center [950, 809] width 45 height 14
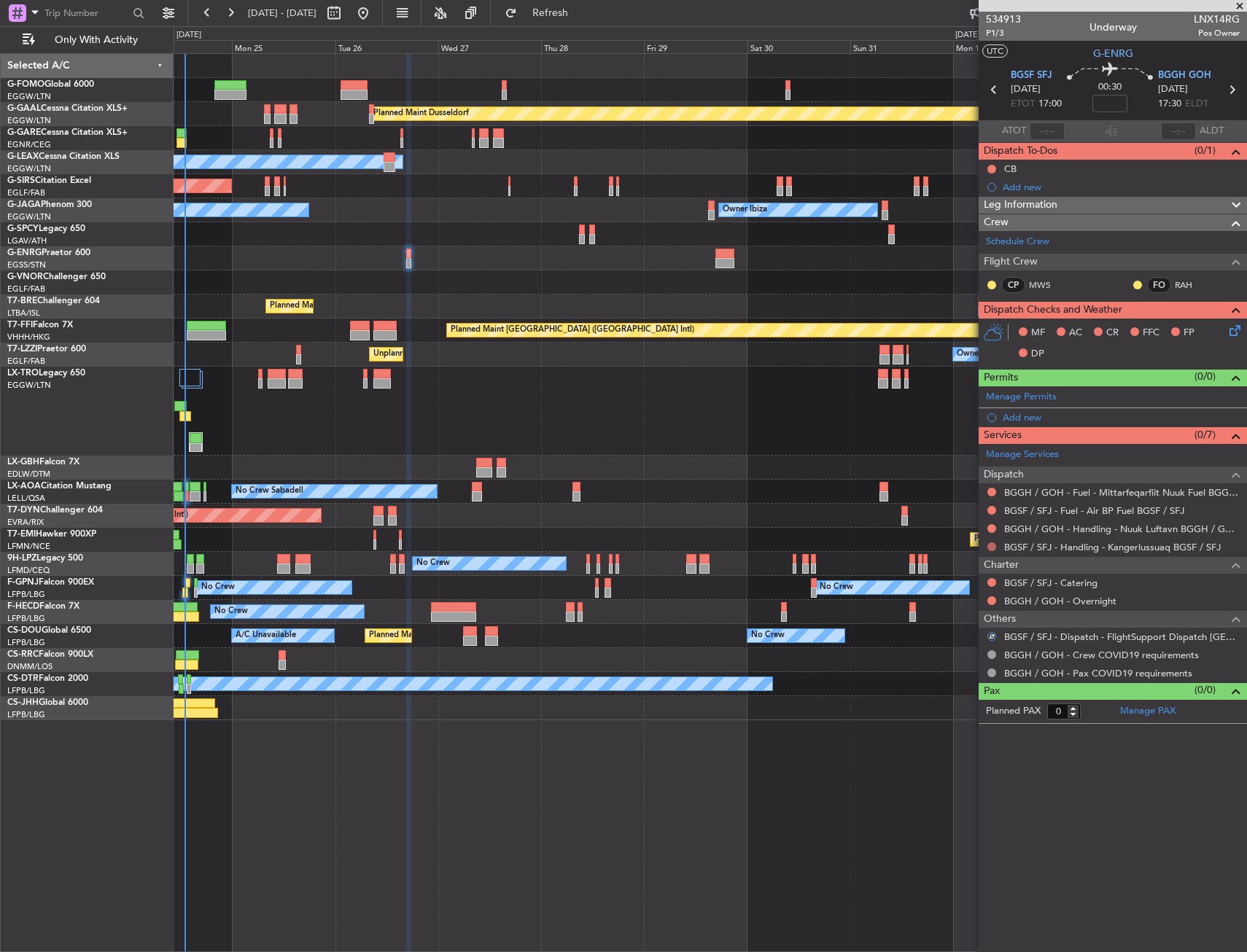
drag, startPoint x: 991, startPoint y: 548, endPoint x: 991, endPoint y: 586, distance: 38.0
click at [991, 548] on button at bounding box center [991, 546] width 9 height 8
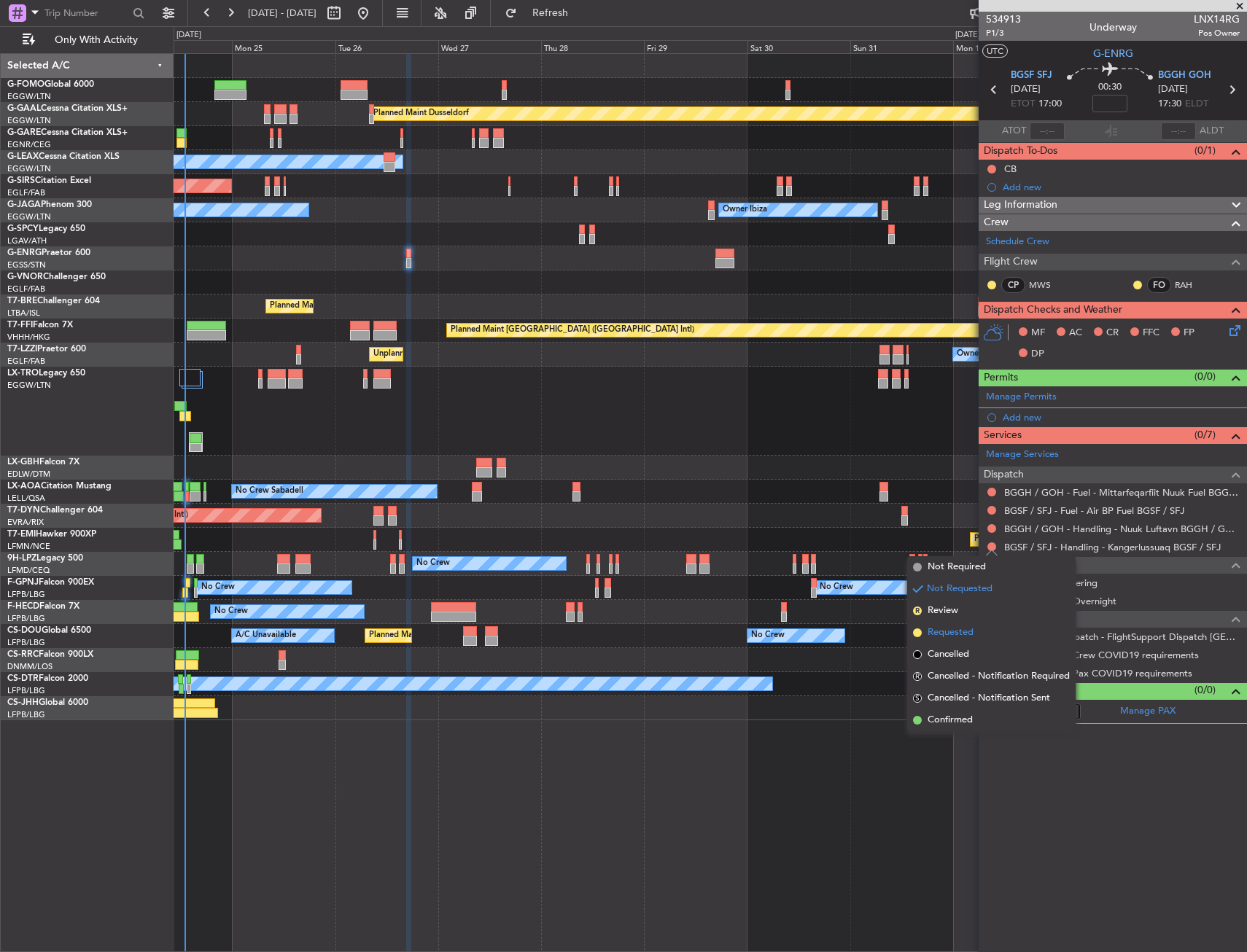
click at [955, 631] on span "Requested" at bounding box center [950, 632] width 46 height 14
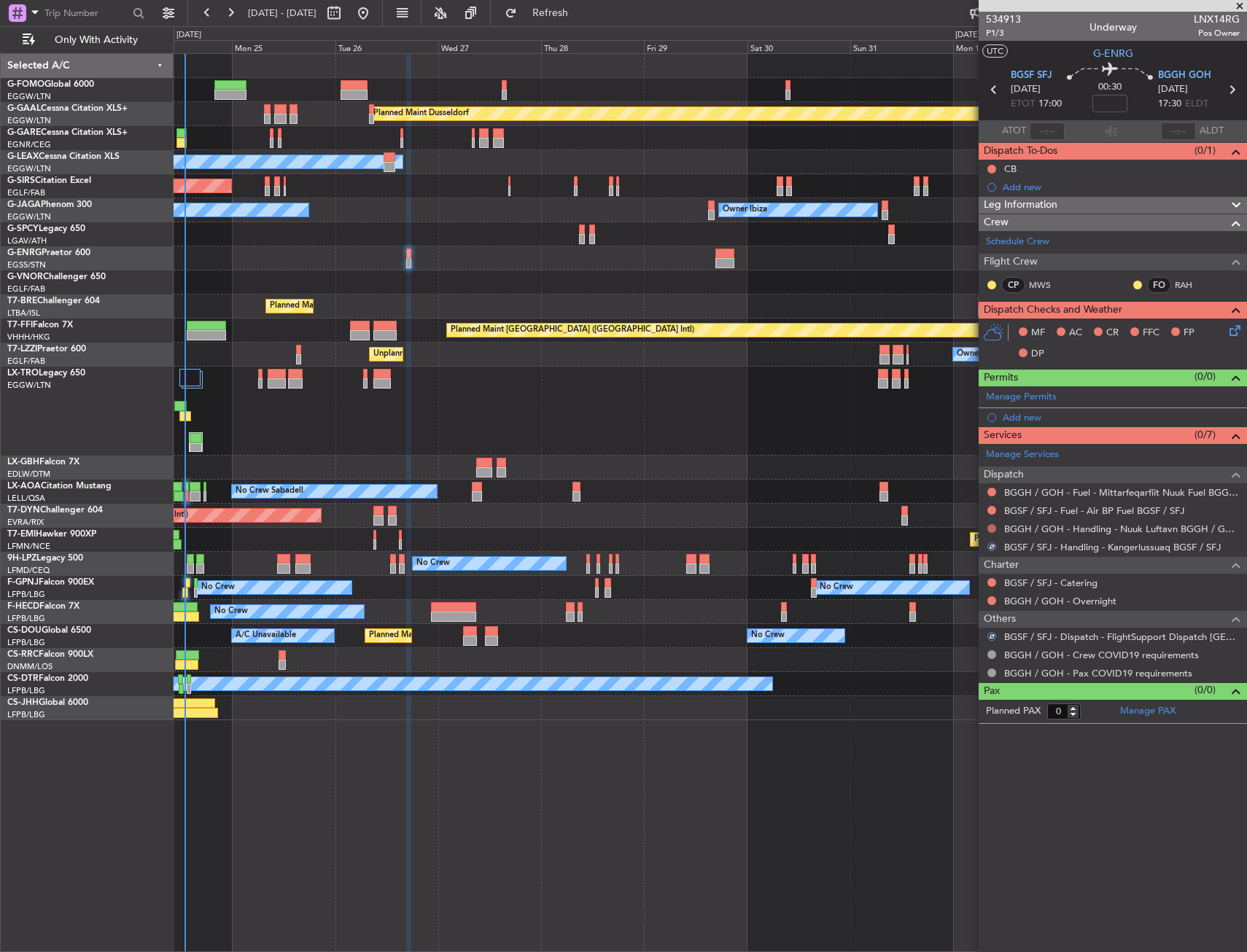
click at [993, 528] on button at bounding box center [991, 528] width 9 height 8
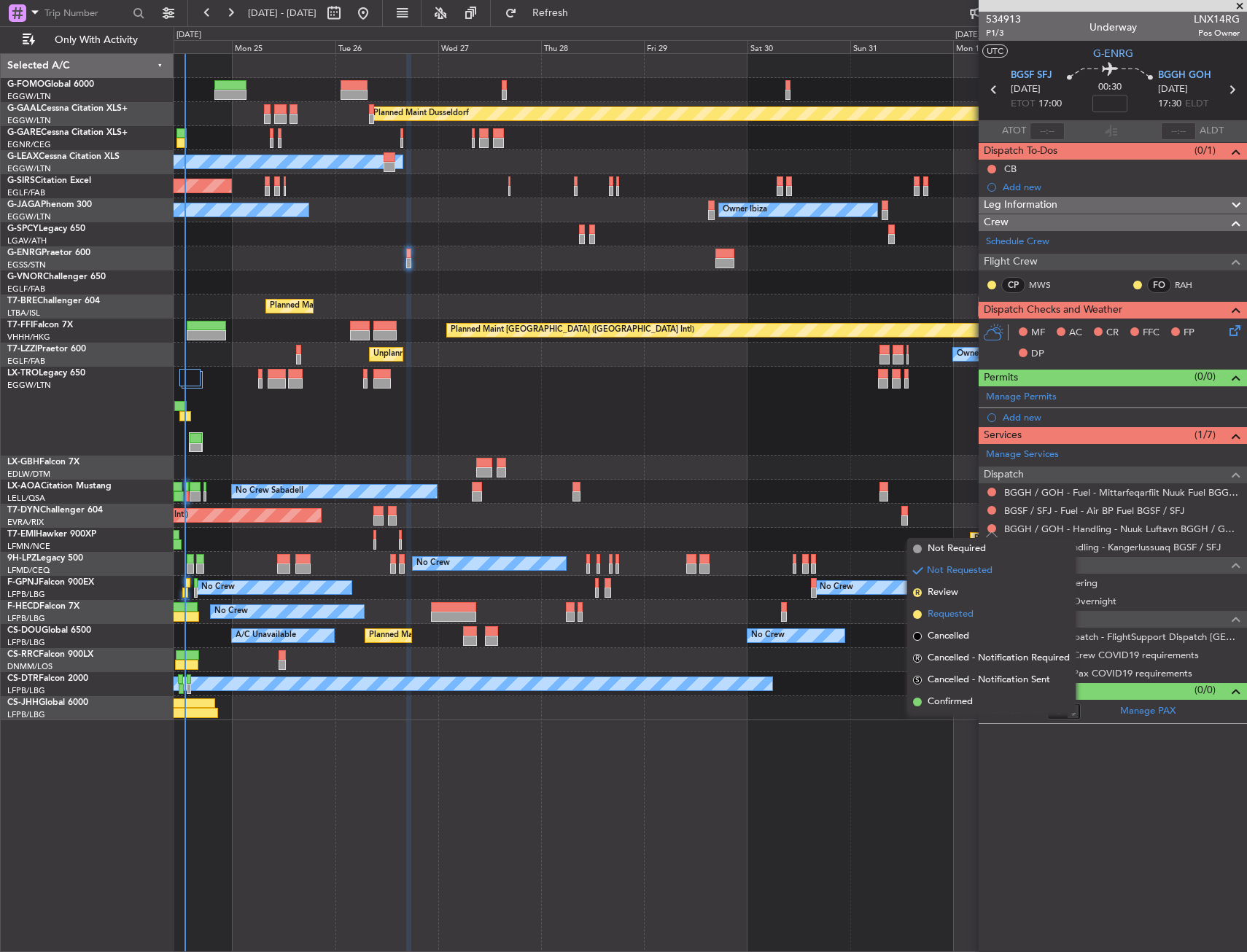
click at [979, 616] on li "Requested" at bounding box center [991, 614] width 168 height 22
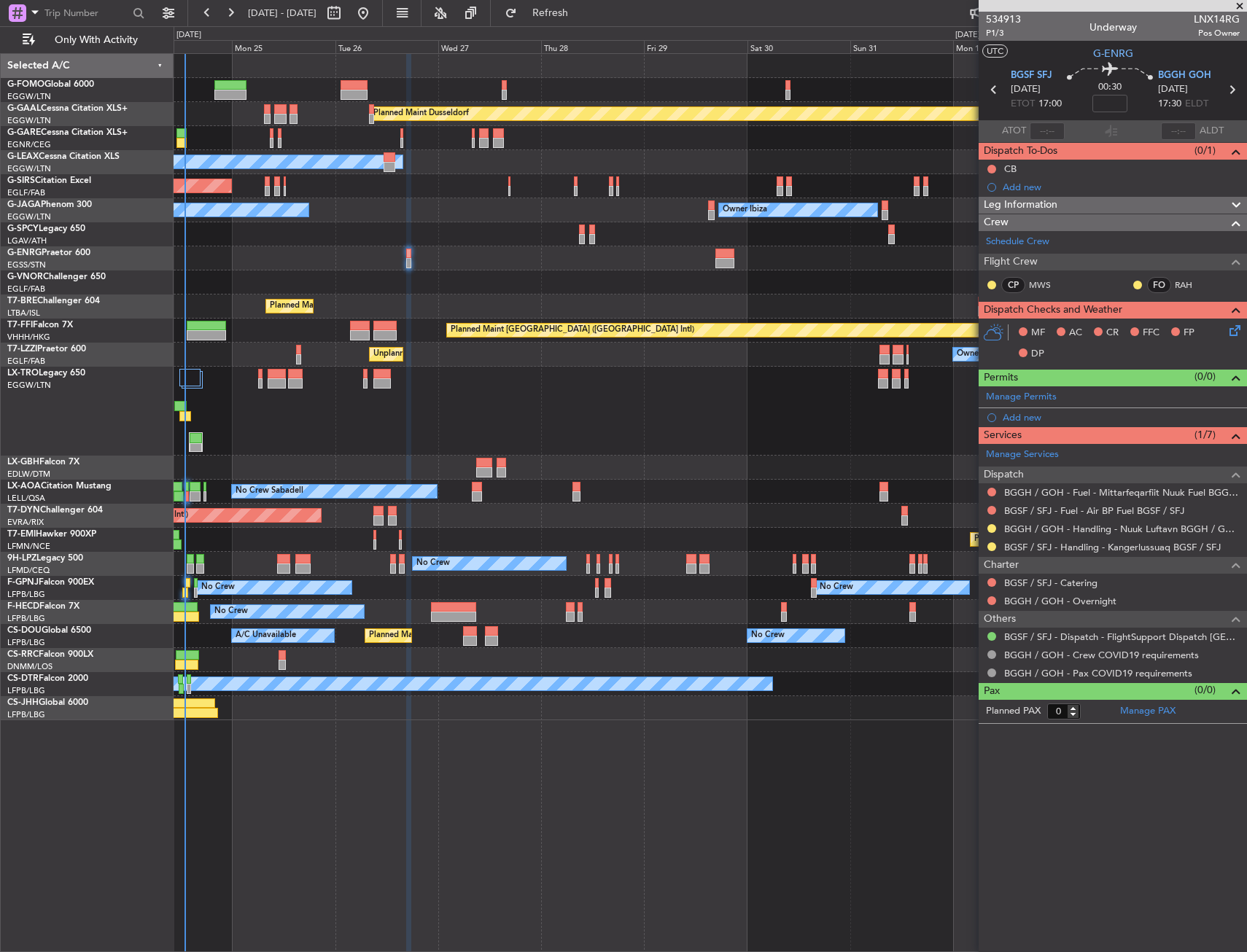
click at [1225, 327] on div "MF AC CR FFC FP DP" at bounding box center [1119, 344] width 214 height 43
click at [1229, 331] on icon at bounding box center [1232, 328] width 11 height 11
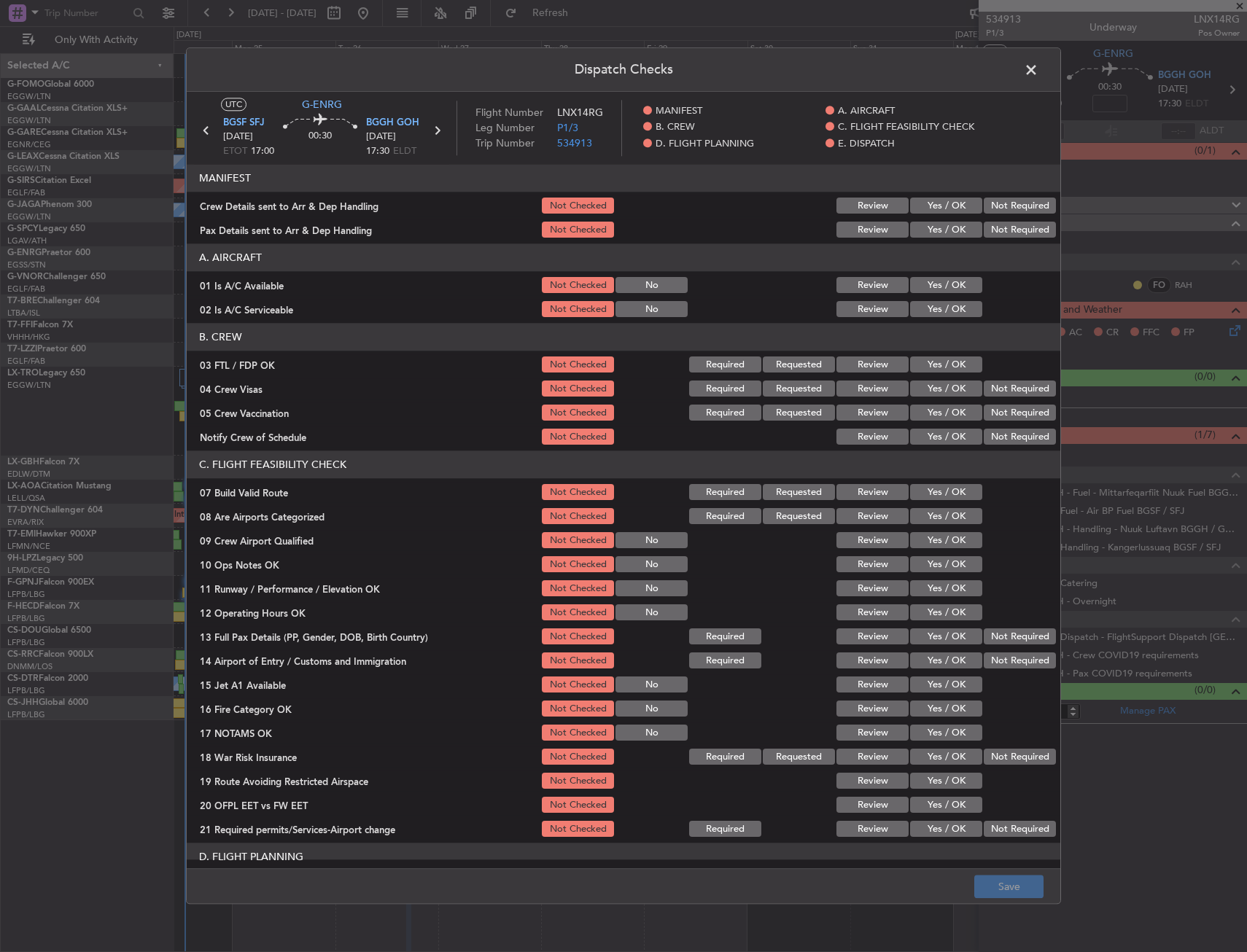
drag, startPoint x: 936, startPoint y: 288, endPoint x: 938, endPoint y: 302, distance: 14.1
click at [936, 289] on button "Yes / OK" at bounding box center [946, 285] width 72 height 16
click at [938, 302] on button "Yes / OK" at bounding box center [946, 310] width 72 height 16
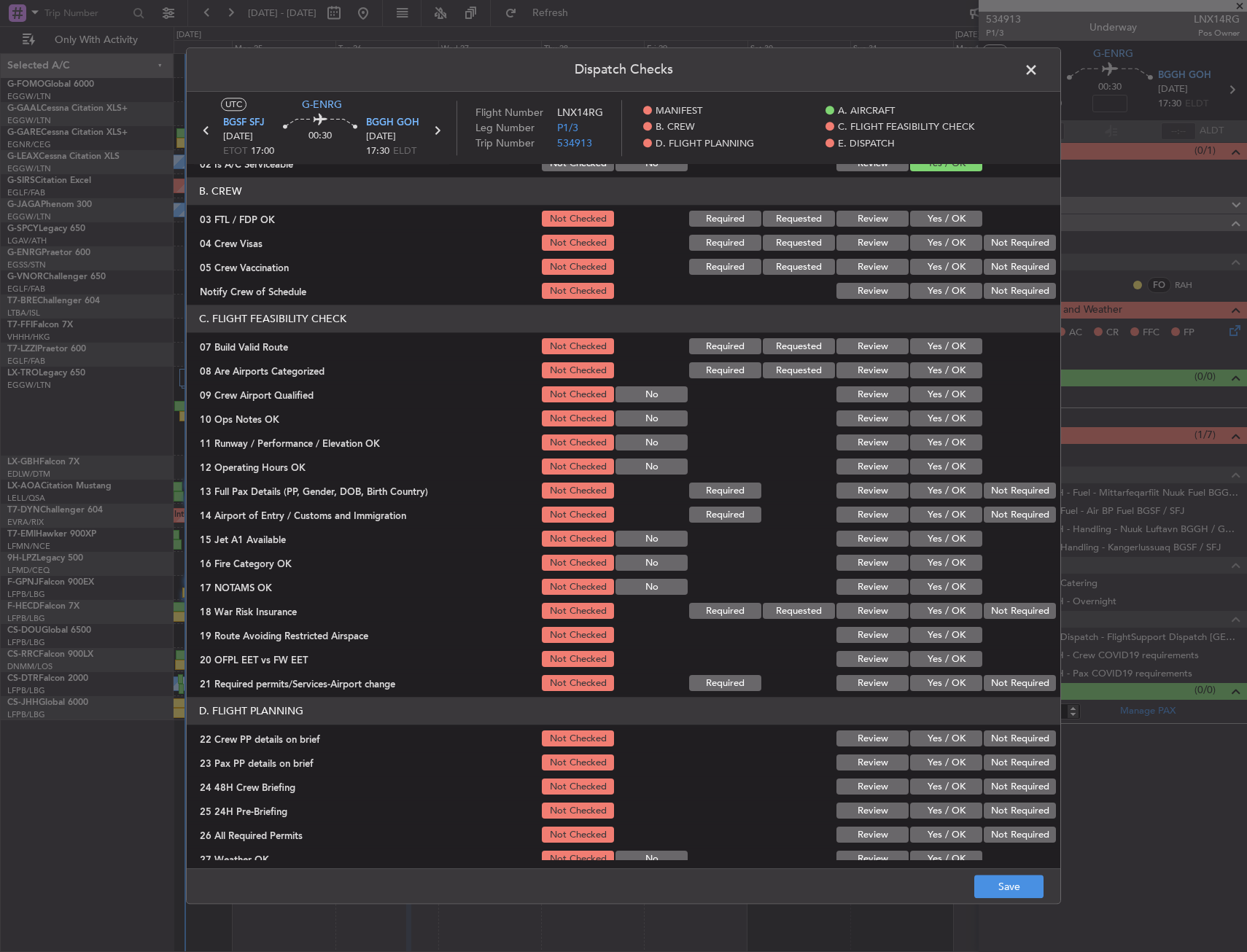
click at [934, 342] on button "Yes / OK" at bounding box center [946, 347] width 72 height 16
click at [941, 410] on div "Yes / OK" at bounding box center [945, 419] width 74 height 21
click at [939, 420] on button "Yes / OK" at bounding box center [946, 418] width 72 height 16
click at [938, 453] on section "C. FLIGHT FEASIBILITY CHECK 07 Build Valid Route Not Checked Required Requested…" at bounding box center [624, 499] width 874 height 388
drag, startPoint x: 937, startPoint y: 453, endPoint x: 932, endPoint y: 447, distance: 7.8
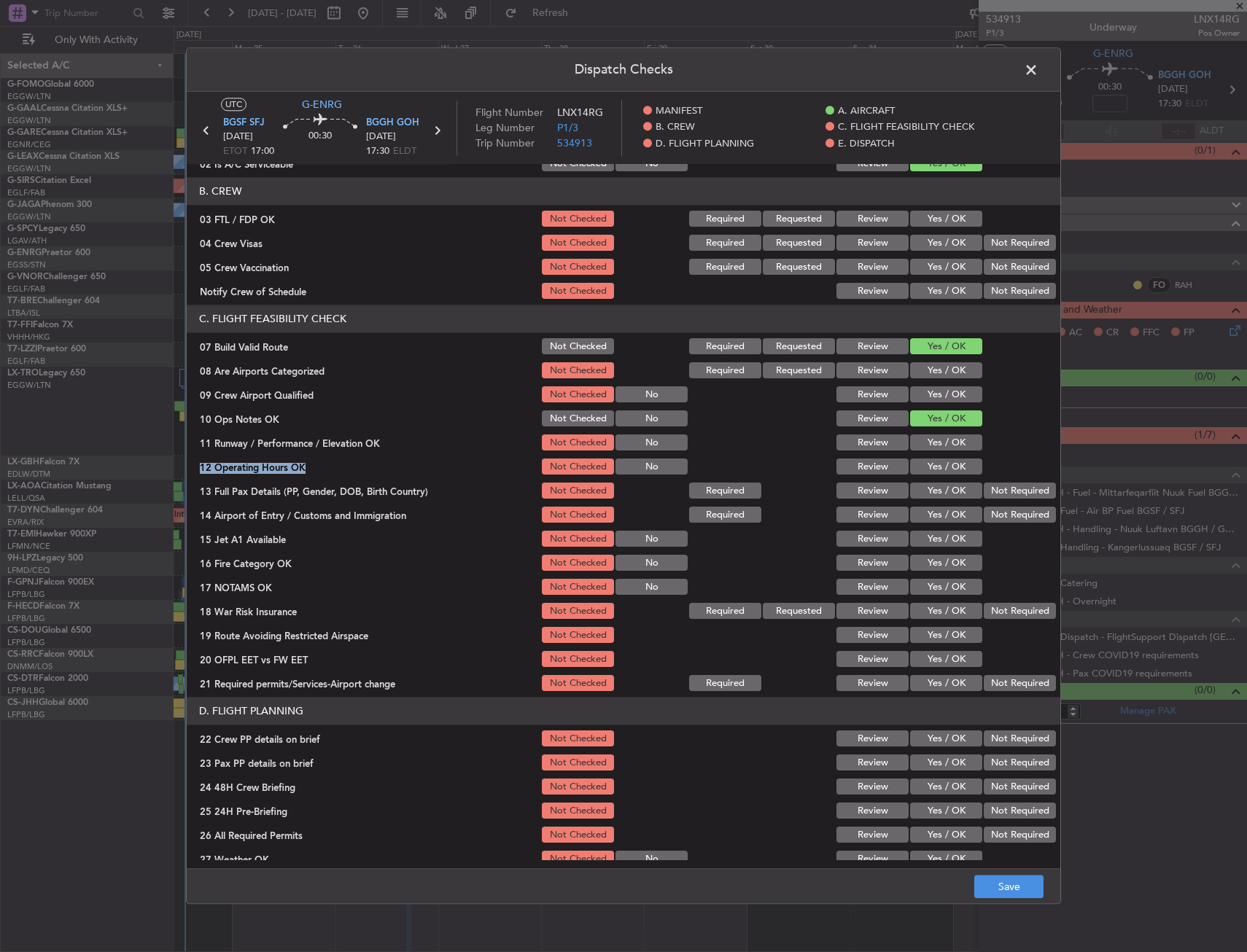
click at [934, 454] on section "C. FLIGHT FEASIBILITY CHECK 07 Build Valid Route Not Checked Required Requested…" at bounding box center [624, 499] width 874 height 388
click at [932, 443] on button "Yes / OK" at bounding box center [946, 443] width 72 height 16
drag, startPoint x: 929, startPoint y: 462, endPoint x: 935, endPoint y: 481, distance: 19.9
click at [929, 462] on button "Yes / OK" at bounding box center [946, 467] width 72 height 16
click at [935, 482] on div "Yes / OK" at bounding box center [945, 491] width 74 height 21
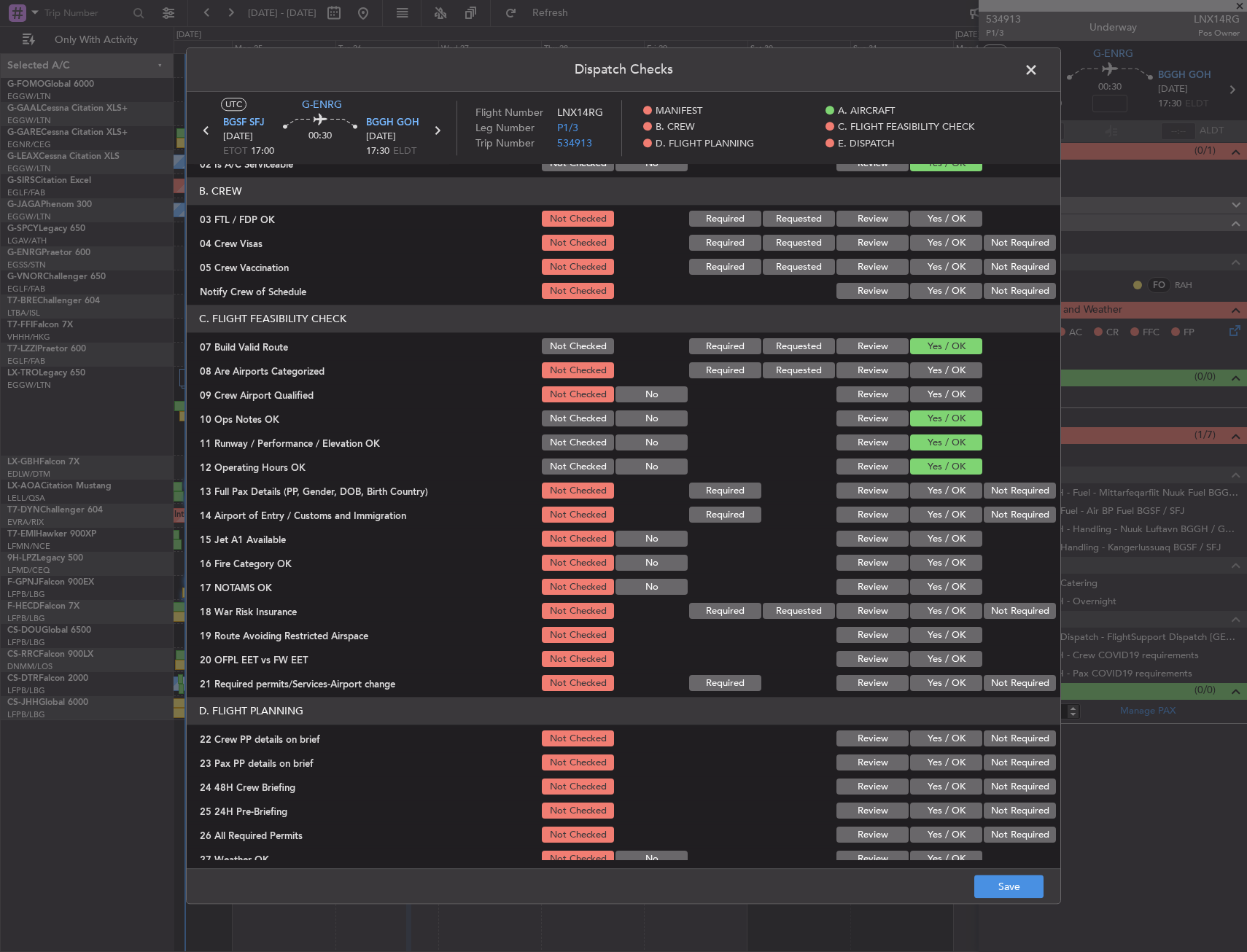
drag, startPoint x: 980, startPoint y: 490, endPoint x: 977, endPoint y: 510, distance: 20.2
click at [983, 493] on button "Not Required" at bounding box center [1019, 491] width 72 height 16
drag, startPoint x: 977, startPoint y: 510, endPoint x: 922, endPoint y: 529, distance: 58.2
click at [982, 515] on div "Not Required" at bounding box center [1018, 516] width 74 height 21
click at [922, 532] on div "Yes / OK" at bounding box center [945, 539] width 74 height 21
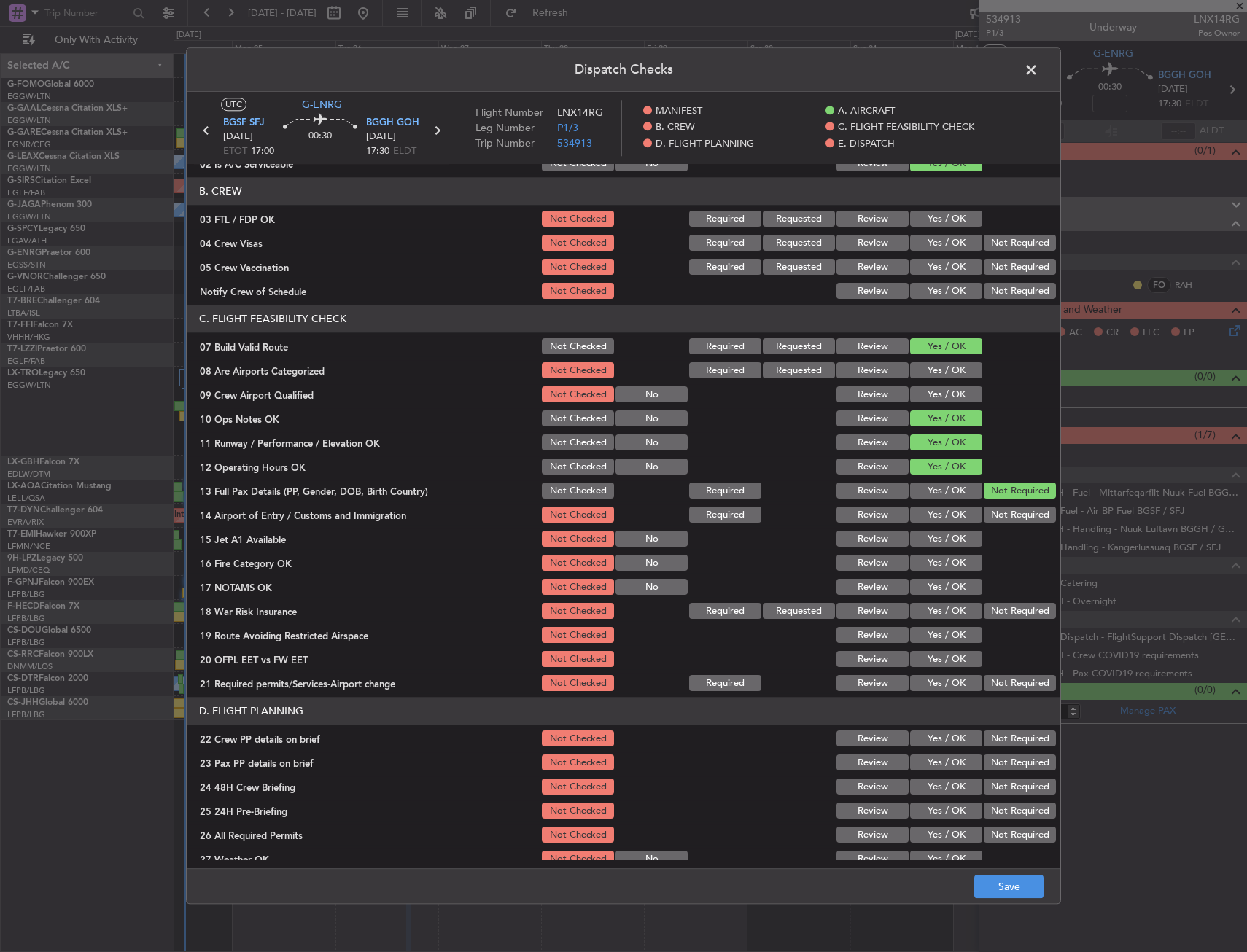
drag, startPoint x: 923, startPoint y: 539, endPoint x: 925, endPoint y: 556, distance: 17.1
click at [923, 540] on button "Yes / OK" at bounding box center [946, 539] width 72 height 16
drag, startPoint x: 925, startPoint y: 556, endPoint x: 984, endPoint y: 522, distance: 68.1
click at [931, 553] on div "Yes / OK" at bounding box center [945, 564] width 74 height 21
click at [990, 519] on button "Not Required" at bounding box center [1019, 515] width 72 height 16
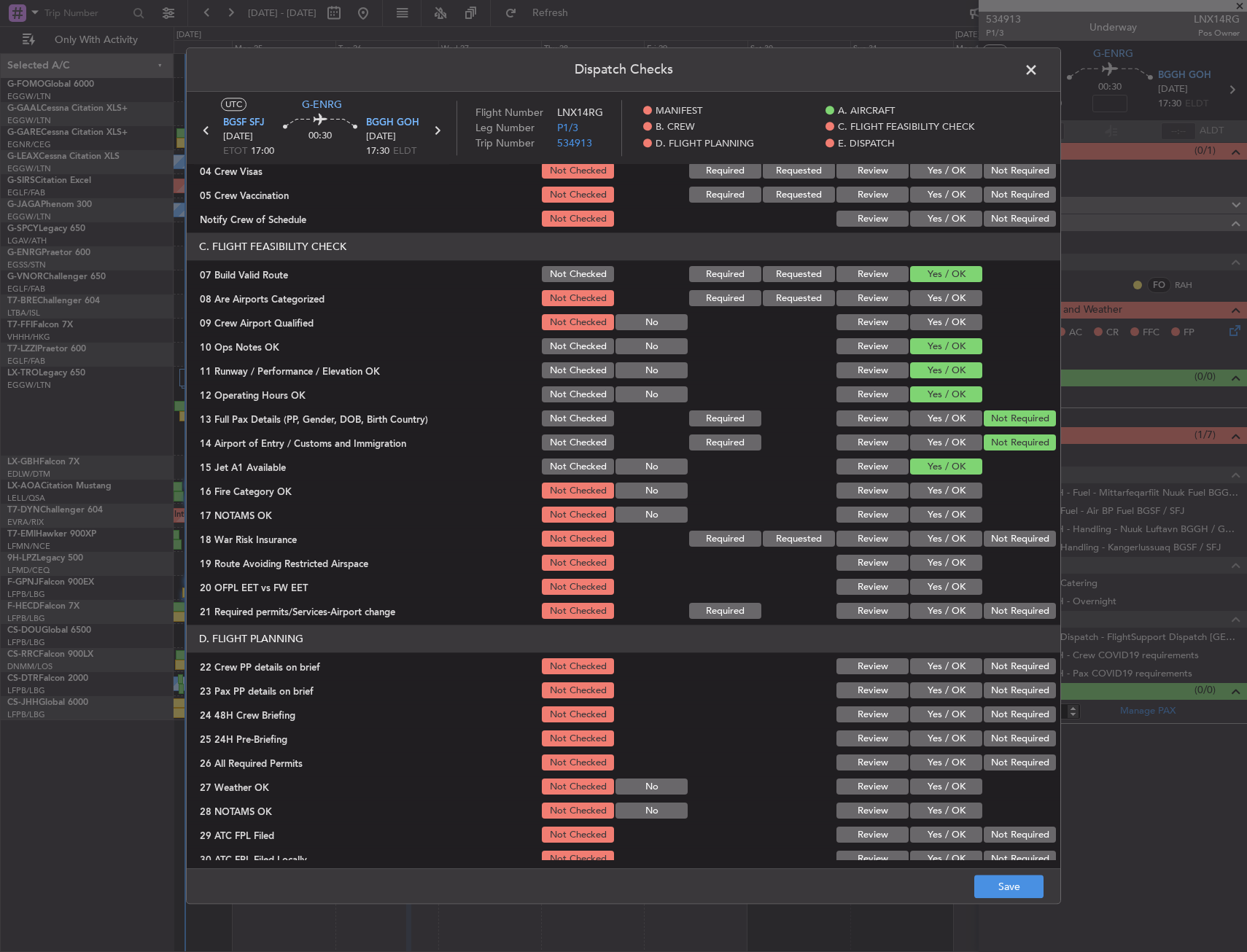
scroll to position [219, 0]
drag, startPoint x: 931, startPoint y: 517, endPoint x: 932, endPoint y: 499, distance: 18.0
click at [931, 512] on button "Yes / OK" at bounding box center [946, 514] width 72 height 16
click at [933, 487] on button "Yes / OK" at bounding box center [946, 490] width 72 height 16
click at [983, 536] on button "Not Required" at bounding box center [1019, 538] width 72 height 16
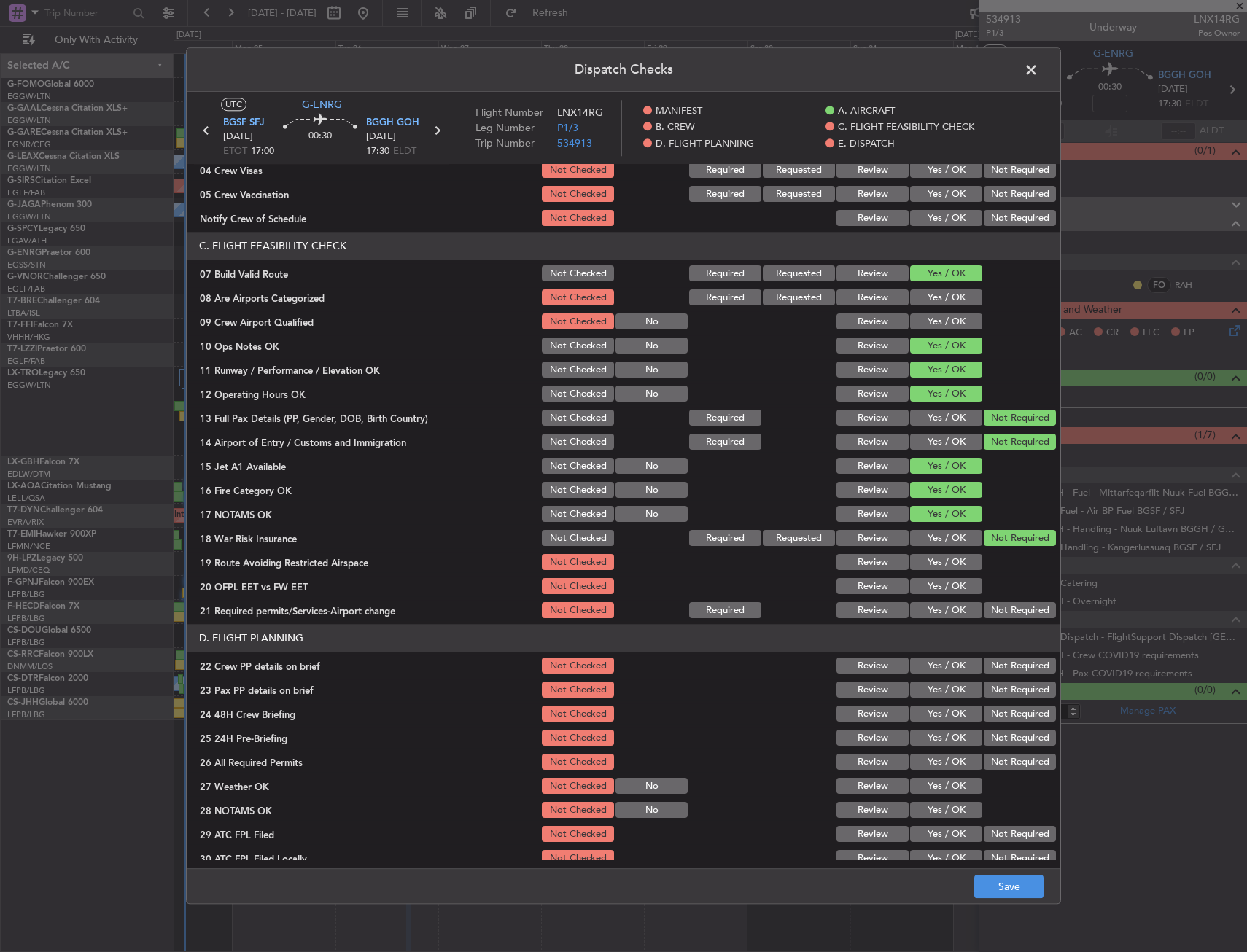
drag, startPoint x: 946, startPoint y: 560, endPoint x: 936, endPoint y: 588, distance: 29.7
click at [946, 563] on button "Yes / OK" at bounding box center [946, 562] width 72 height 16
click at [936, 588] on button "Yes / OK" at bounding box center [946, 586] width 72 height 16
click at [933, 608] on button "Yes / OK" at bounding box center [946, 610] width 72 height 16
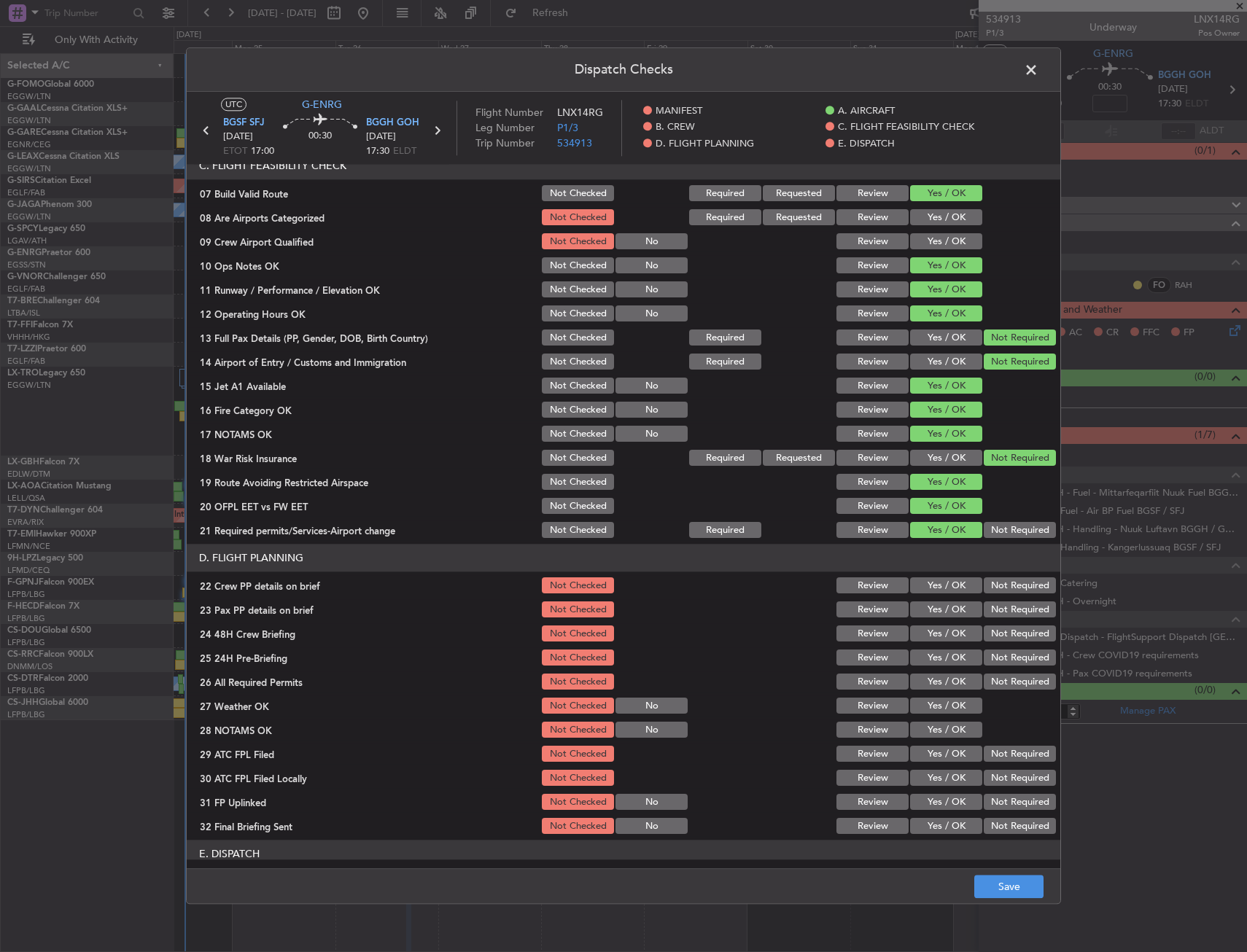
scroll to position [365, 0]
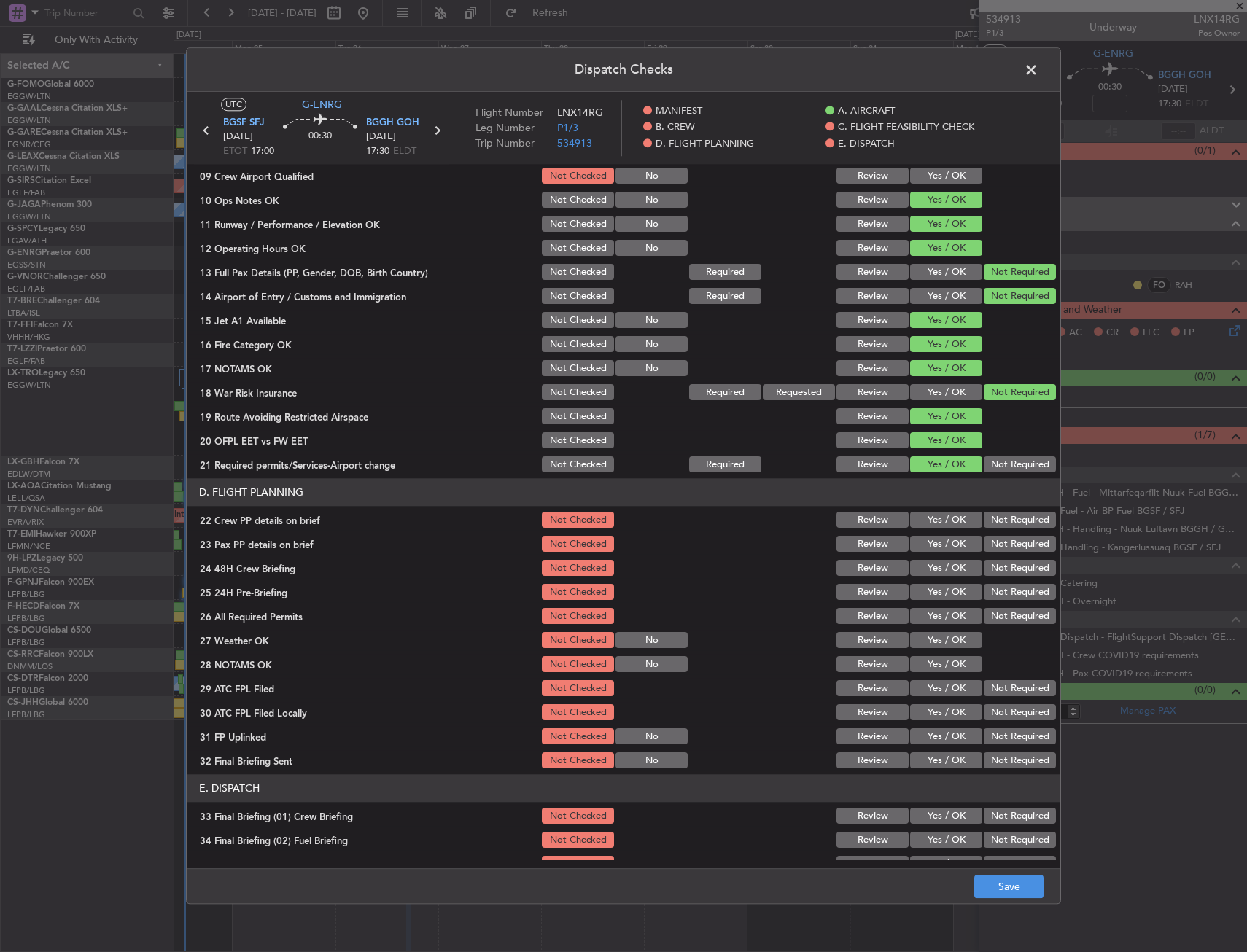
click at [940, 513] on button "Yes / OK" at bounding box center [946, 520] width 72 height 16
click at [938, 539] on button "Yes / OK" at bounding box center [946, 544] width 72 height 16
drag, startPoint x: 939, startPoint y: 567, endPoint x: 948, endPoint y: 570, distance: 9.5
click at [940, 567] on button "Yes / OK" at bounding box center [946, 569] width 72 height 16
click at [1012, 606] on div "Not Required" at bounding box center [1018, 617] width 74 height 21
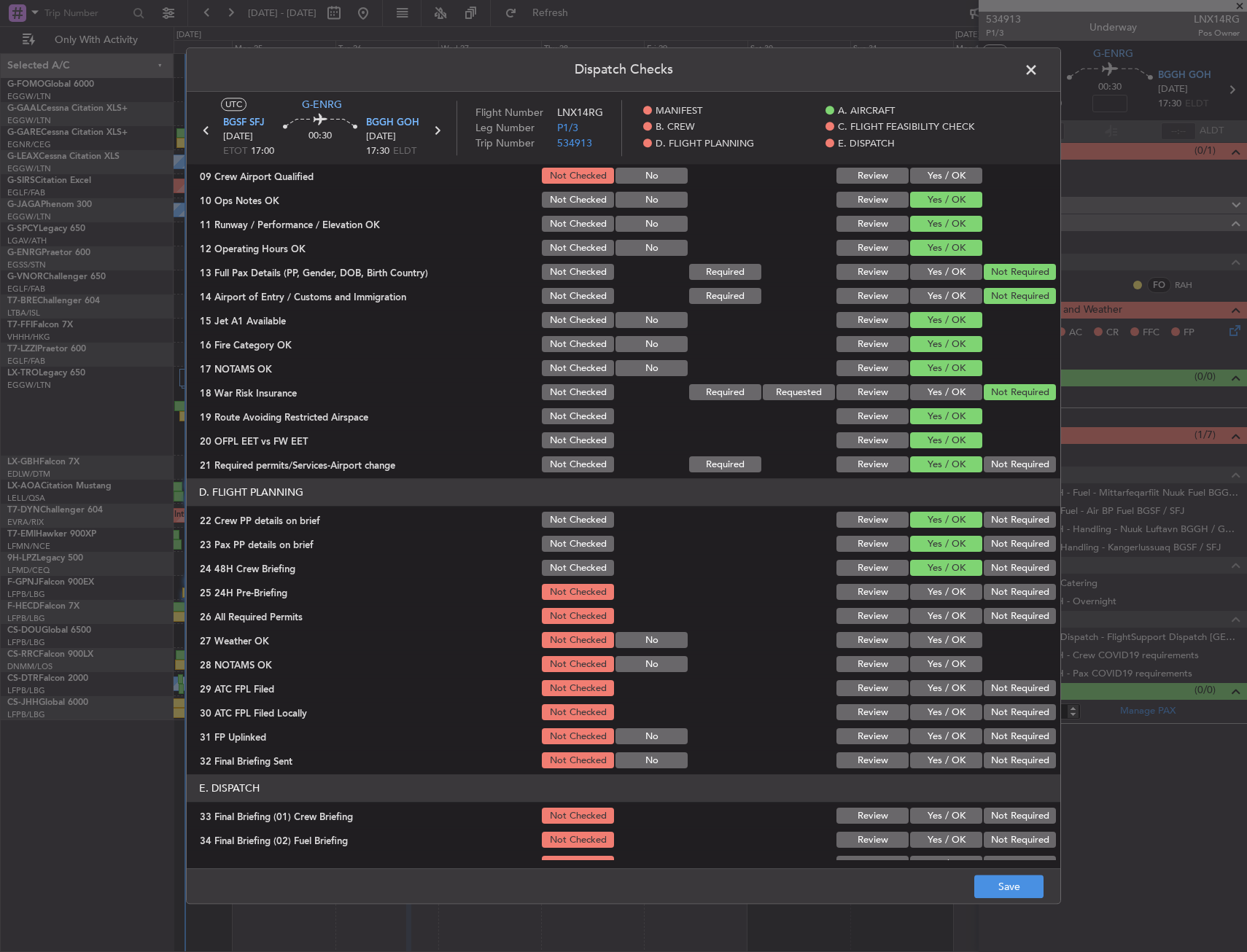
click at [999, 586] on button "Not Required" at bounding box center [1019, 592] width 72 height 16
drag, startPoint x: 991, startPoint y: 748, endPoint x: 1003, endPoint y: 815, distance: 68.1
click at [1003, 815] on article "MANIFEST Crew Details sent to Arr & Dep Handling Not Checked Review Yes / OK No…" at bounding box center [624, 512] width 874 height 695
drag, startPoint x: 1003, startPoint y: 815, endPoint x: 1001, endPoint y: 877, distance: 62.0
click at [1002, 880] on button "Save" at bounding box center [1008, 887] width 69 height 24
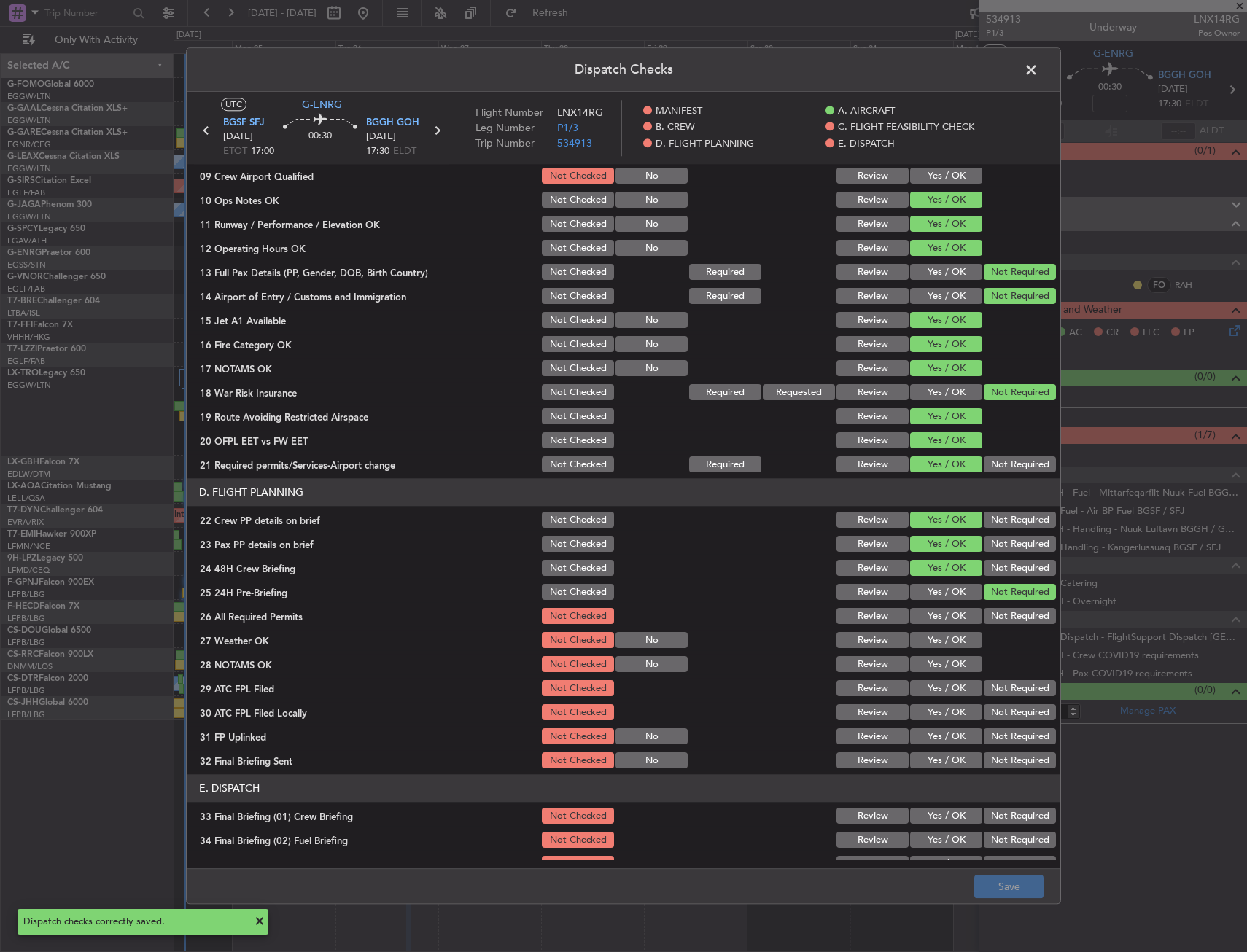
drag, startPoint x: 1036, startPoint y: 70, endPoint x: 1040, endPoint y: 137, distance: 67.1
click at [1038, 69] on span at bounding box center [1038, 74] width 0 height 29
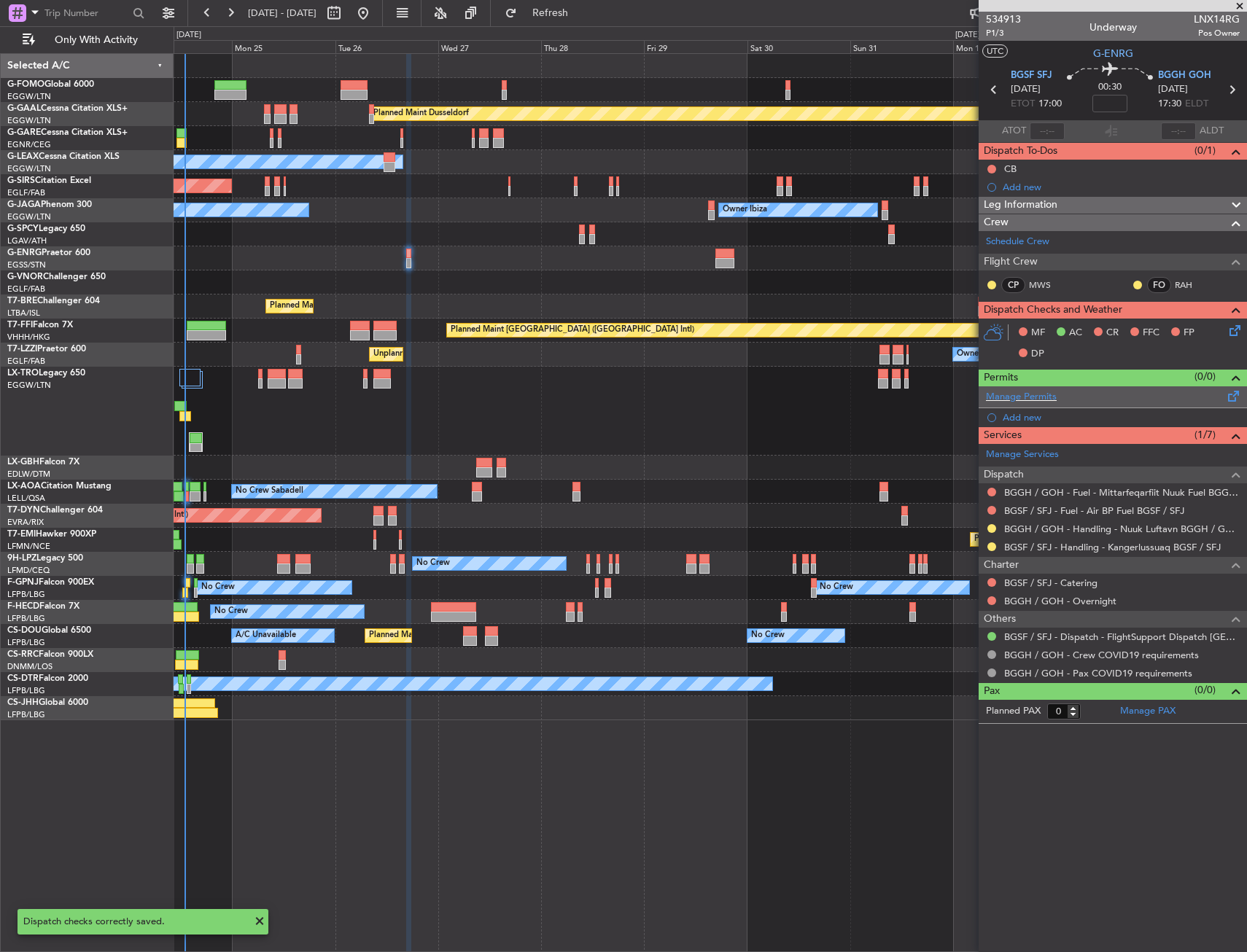
click at [1233, 396] on span at bounding box center [1234, 394] width 18 height 11
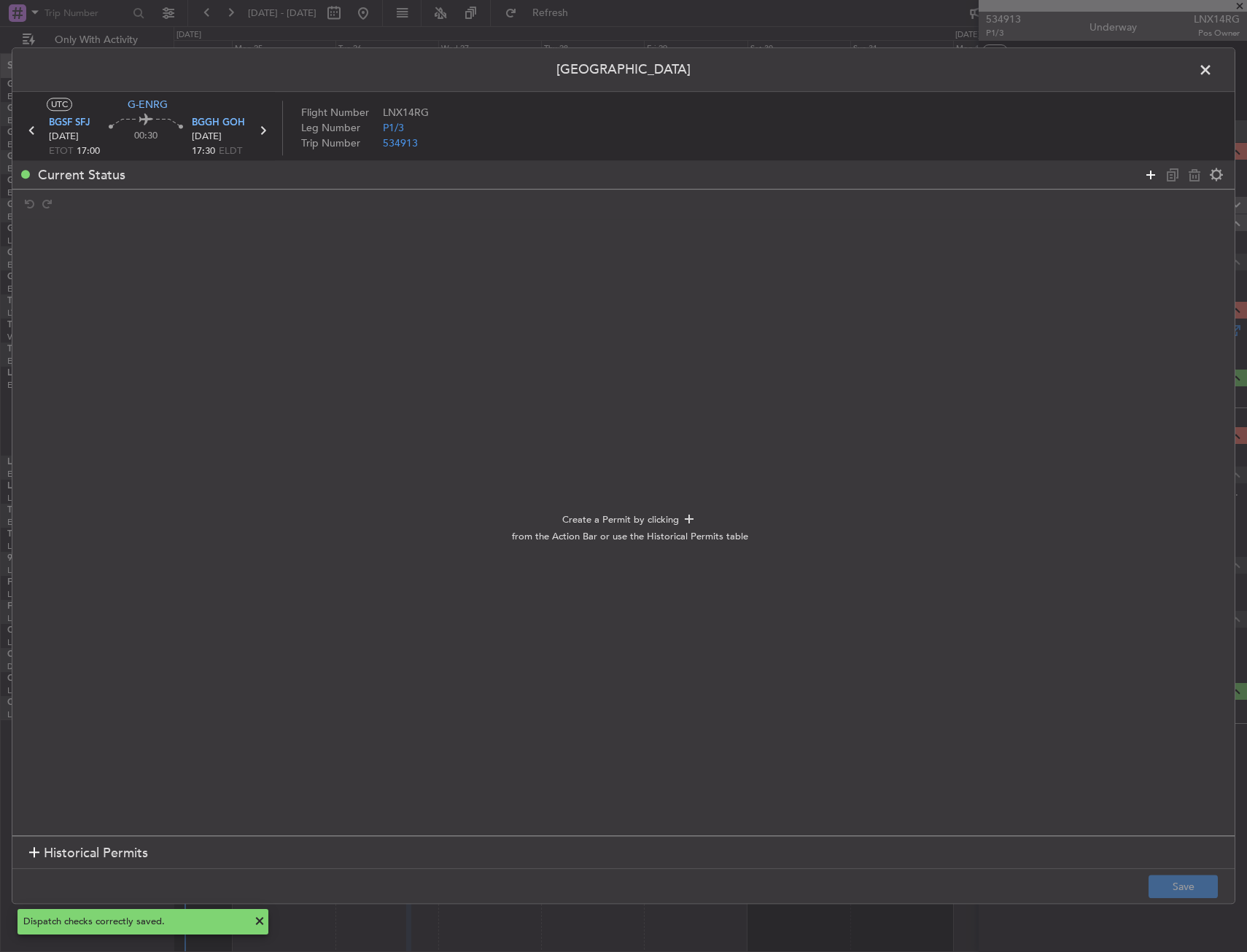
click at [1153, 178] on icon at bounding box center [1151, 175] width 18 height 18
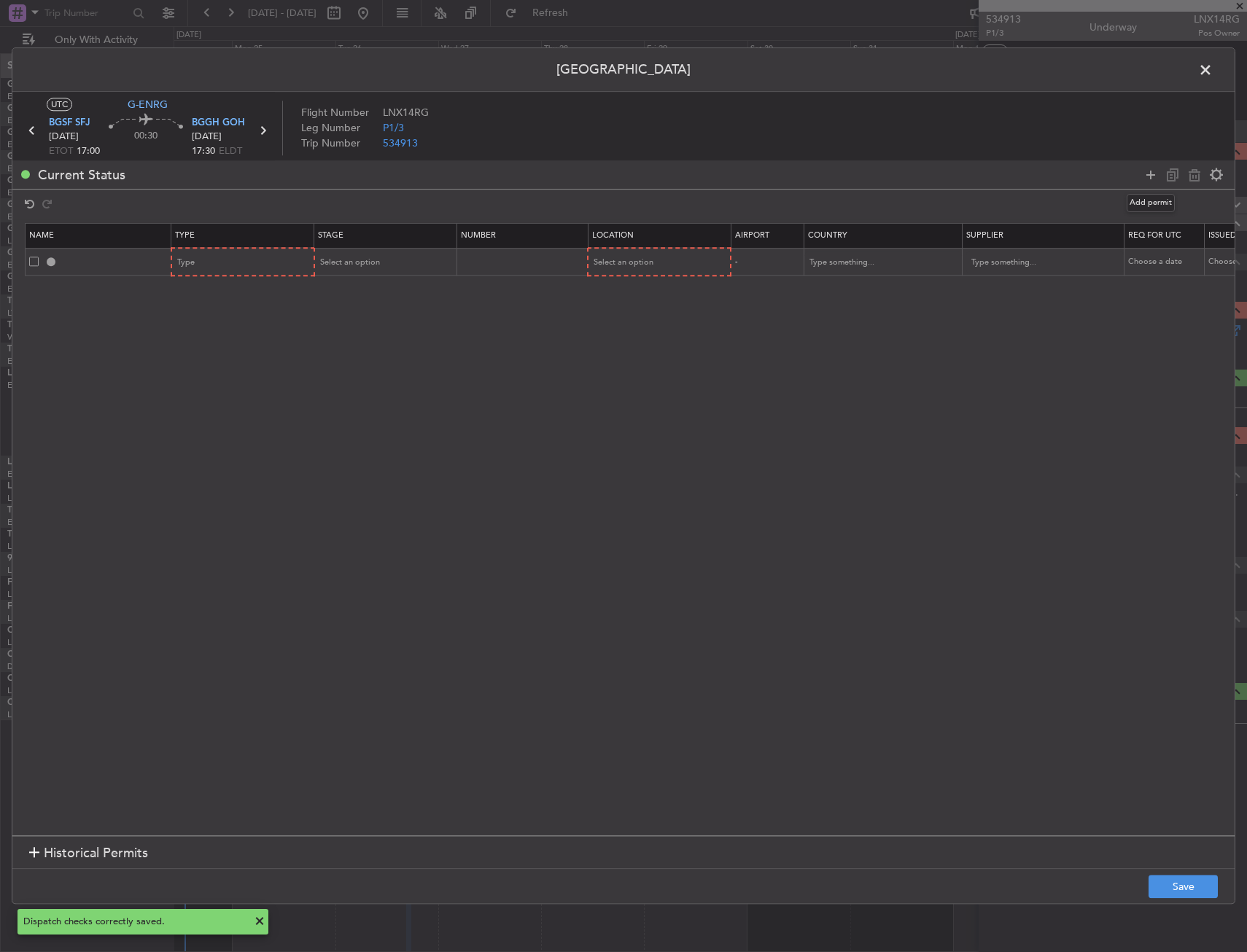
drag, startPoint x: 1153, startPoint y: 178, endPoint x: 595, endPoint y: 307, distance: 572.7
click at [1140, 181] on div at bounding box center [1184, 175] width 88 height 21
drag, startPoint x: 1149, startPoint y: 173, endPoint x: 1106, endPoint y: 205, distance: 53.6
click at [1148, 173] on icon at bounding box center [1151, 175] width 18 height 18
click at [247, 252] on mat-form-field "Type" at bounding box center [243, 263] width 142 height 26
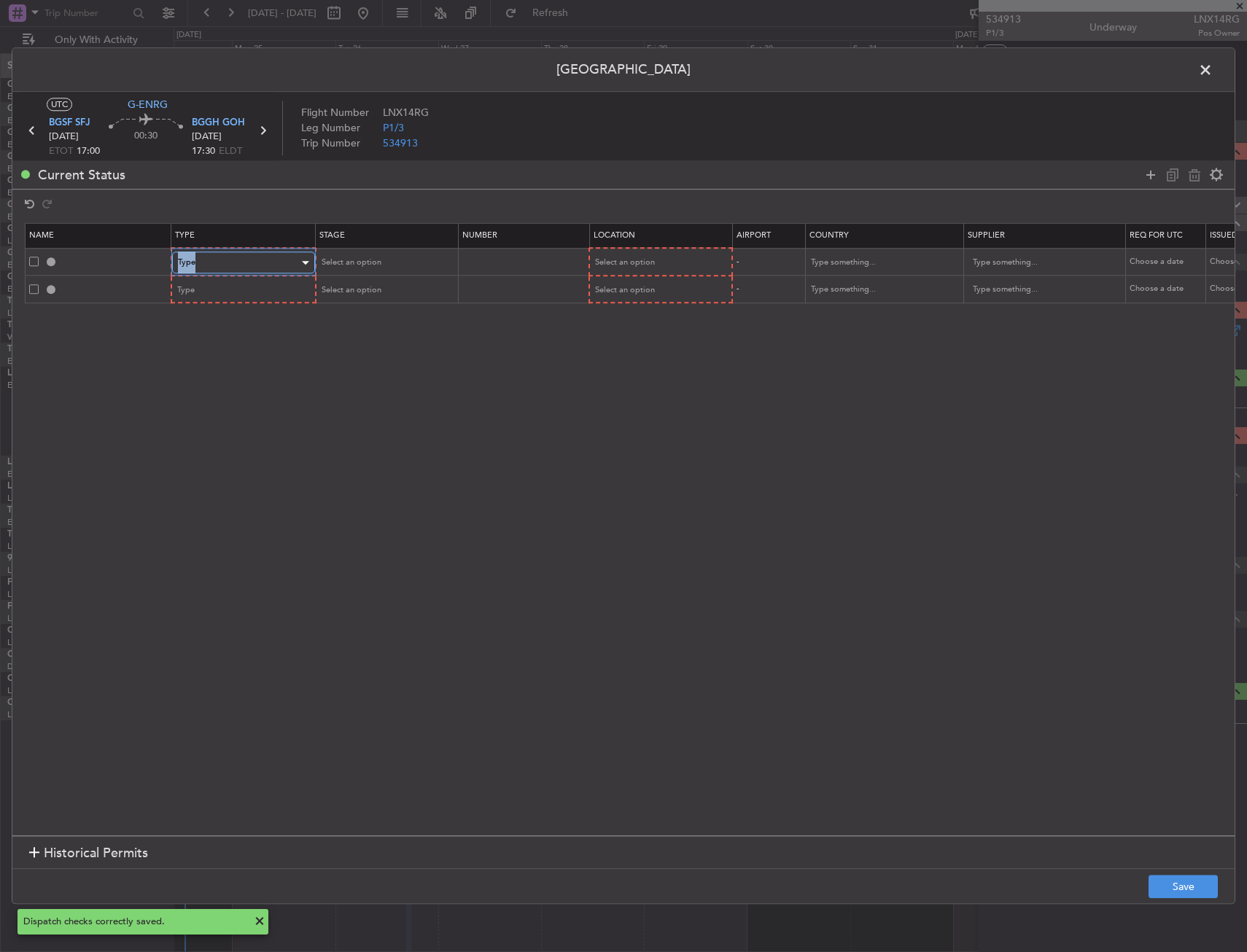
drag, startPoint x: 245, startPoint y: 253, endPoint x: 243, endPoint y: 263, distance: 10.2
click at [243, 263] on div "Type" at bounding box center [238, 263] width 121 height 22
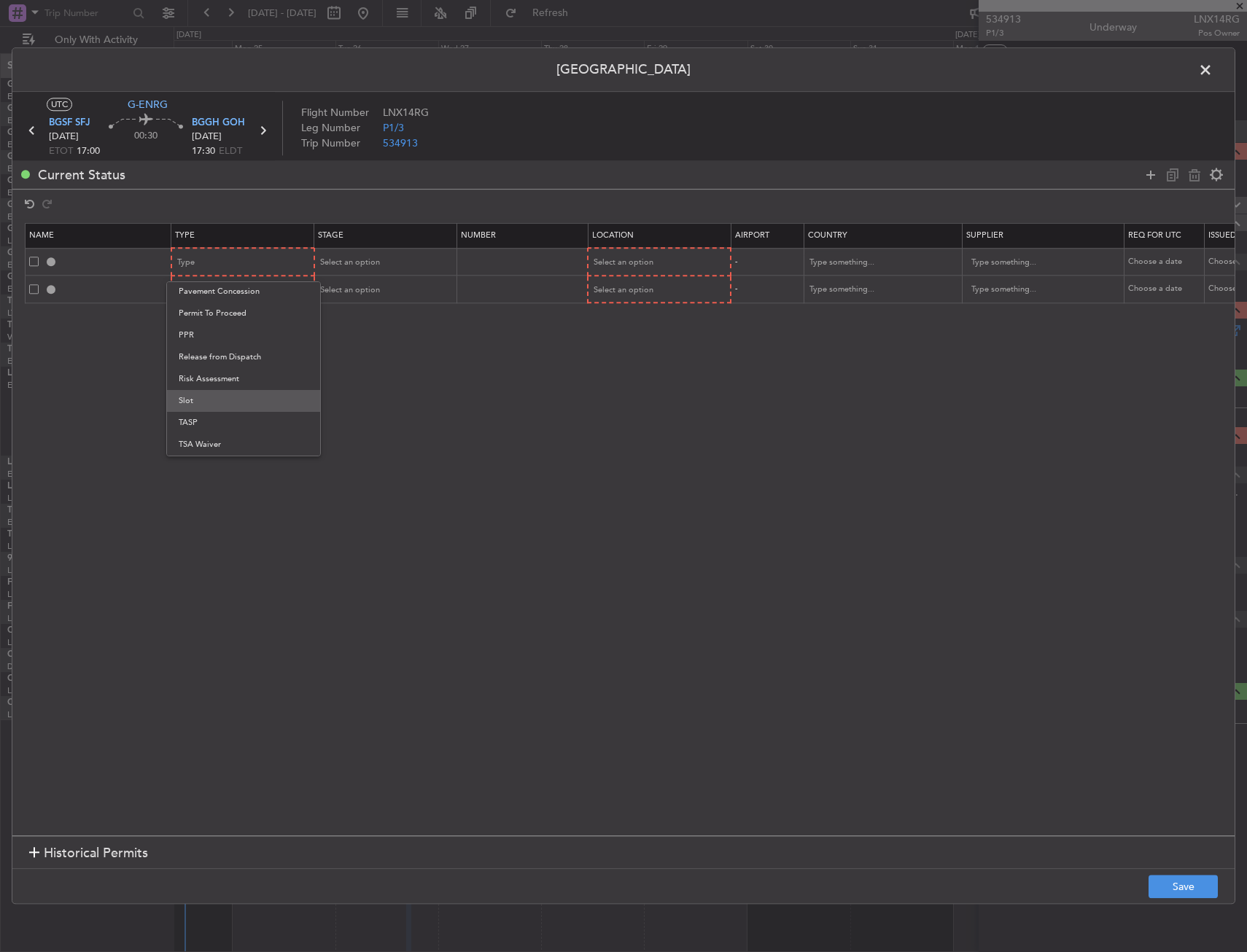
drag, startPoint x: 213, startPoint y: 399, endPoint x: 232, endPoint y: 336, distance: 65.8
click at [213, 398] on span "Slot" at bounding box center [243, 400] width 129 height 22
click at [245, 286] on div "Type" at bounding box center [238, 290] width 121 height 22
drag, startPoint x: 213, startPoint y: 423, endPoint x: 448, endPoint y: 325, distance: 254.6
click at [214, 423] on span "Slot" at bounding box center [243, 428] width 129 height 22
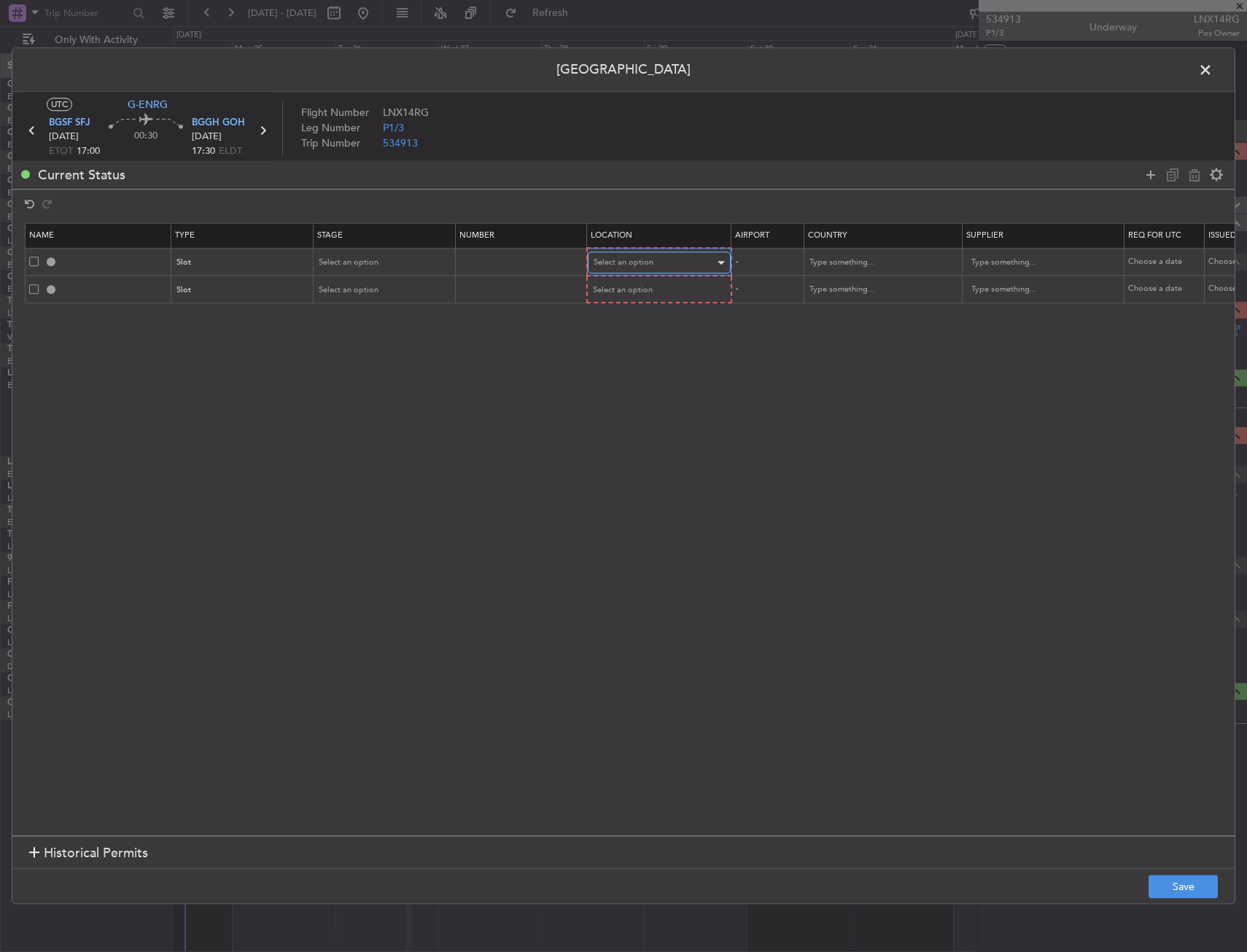
click at [664, 256] on div "Select an option" at bounding box center [654, 263] width 121 height 22
click at [653, 289] on span "Departure" at bounding box center [658, 293] width 129 height 22
click at [647, 289] on span "Select an option" at bounding box center [623, 290] width 60 height 11
click at [635, 361] on span "Arrival" at bounding box center [658, 364] width 129 height 22
click at [1184, 885] on button "Save" at bounding box center [1183, 887] width 69 height 24
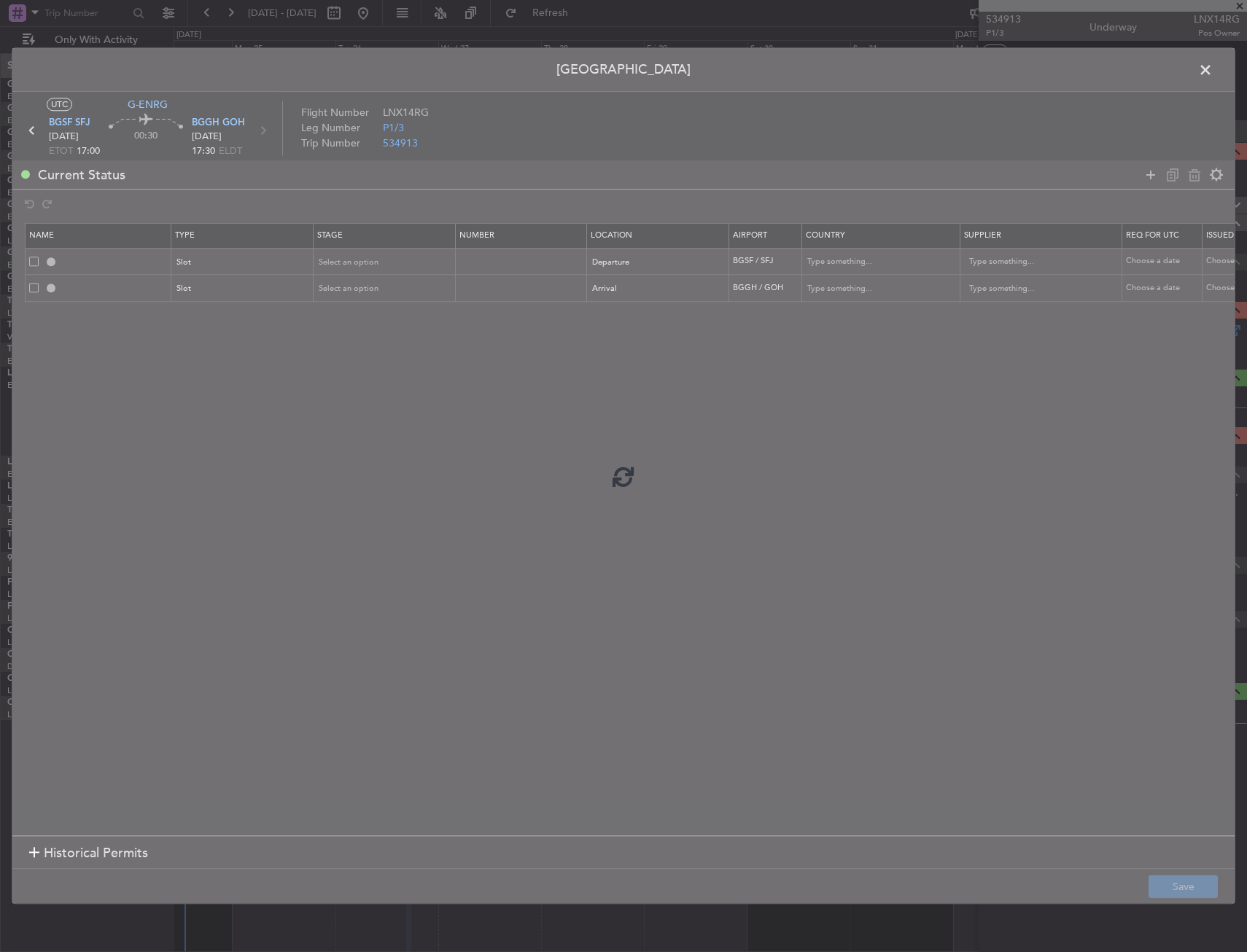
type input "BGSF DEP SLOT"
type input "[GEOGRAPHIC_DATA]"
type input "NNN"
type input "BGGH ARR SLOT"
type input "[GEOGRAPHIC_DATA]"
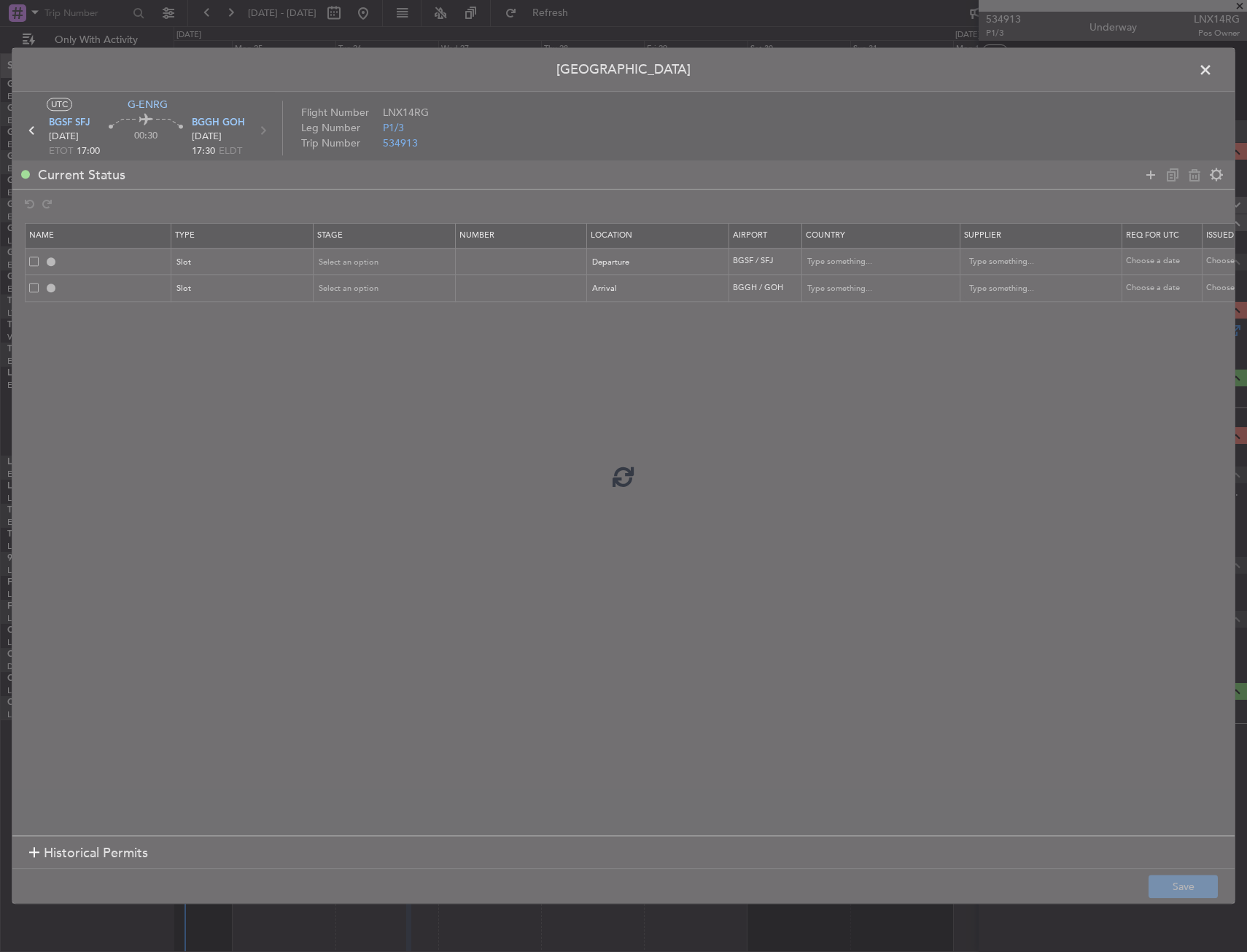
type input "NNN"
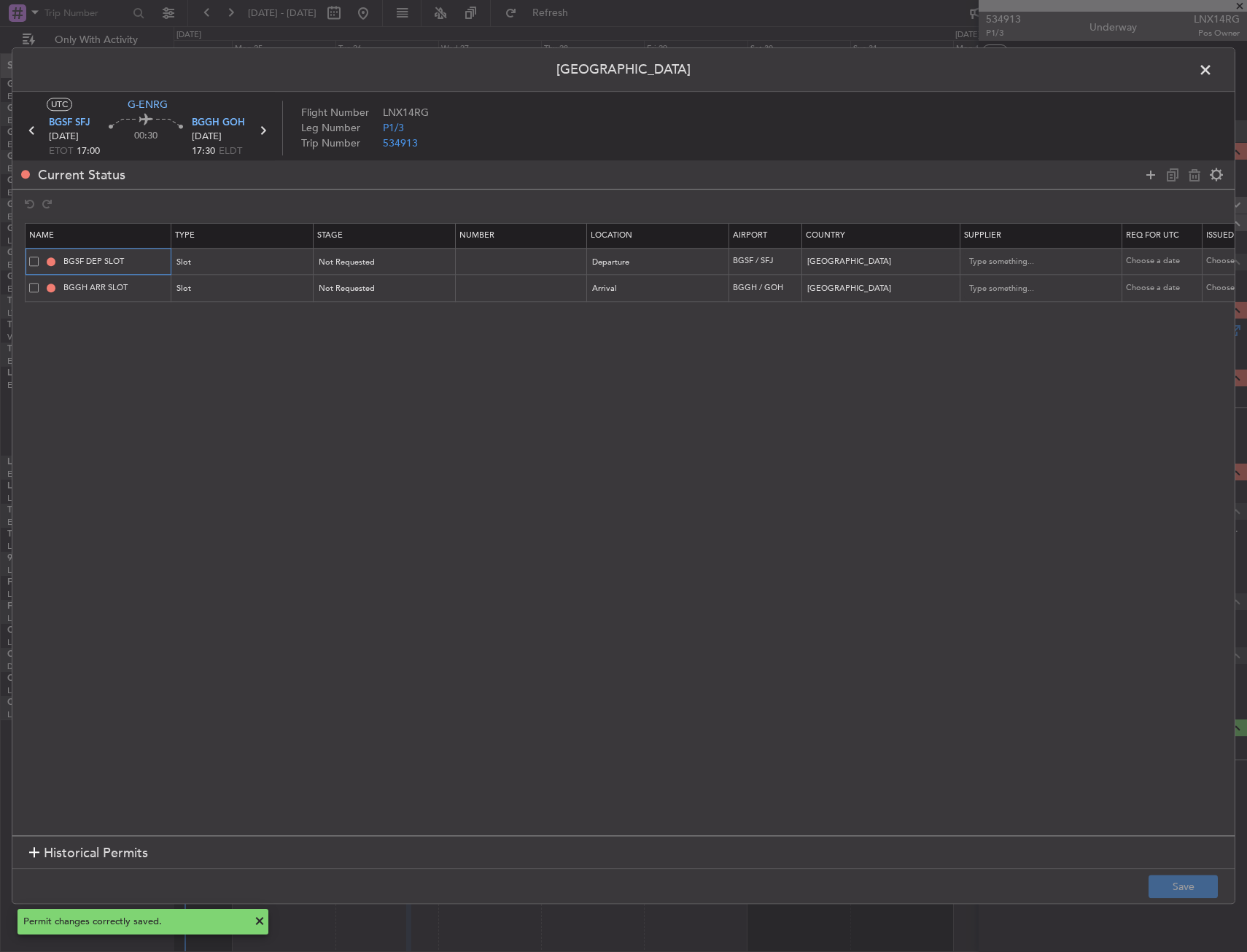
click at [132, 263] on input "BGSF DEP SLOT" at bounding box center [115, 261] width 110 height 12
type input "BGSF DEP SLOT 1700z"
click at [151, 292] on input "BGGH ARR SLOT" at bounding box center [115, 288] width 110 height 12
type input "BGGH ARR SLOT 1730z"
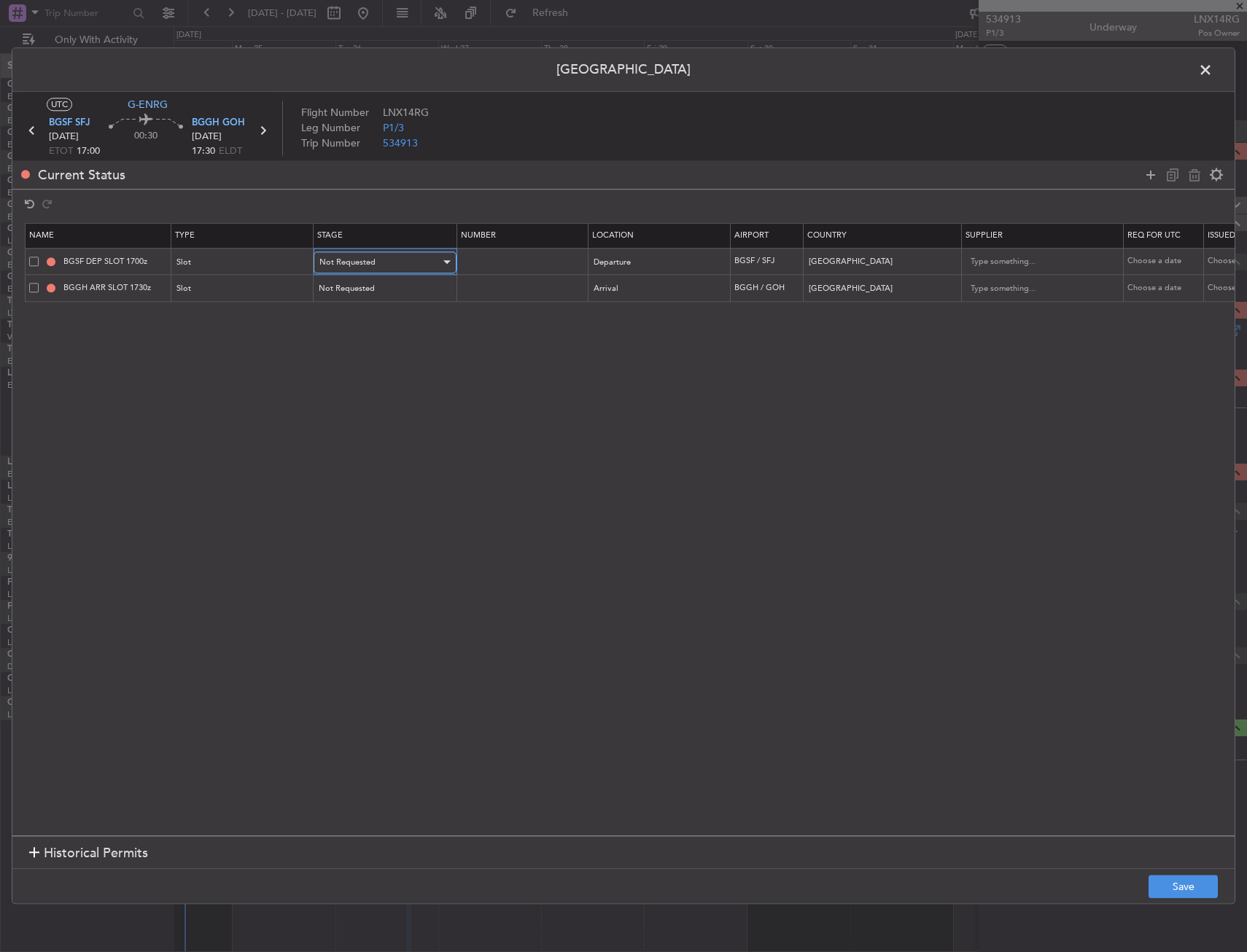
click at [402, 261] on div "Not Requested" at bounding box center [380, 262] width 121 height 22
drag, startPoint x: 333, startPoint y: 357, endPoint x: 347, endPoint y: 305, distance: 53.9
click at [334, 352] on span "Requested" at bounding box center [384, 358] width 129 height 22
click at [347, 297] on div "Not Requested" at bounding box center [380, 289] width 121 height 22
click at [355, 392] on span "Requested" at bounding box center [384, 384] width 129 height 22
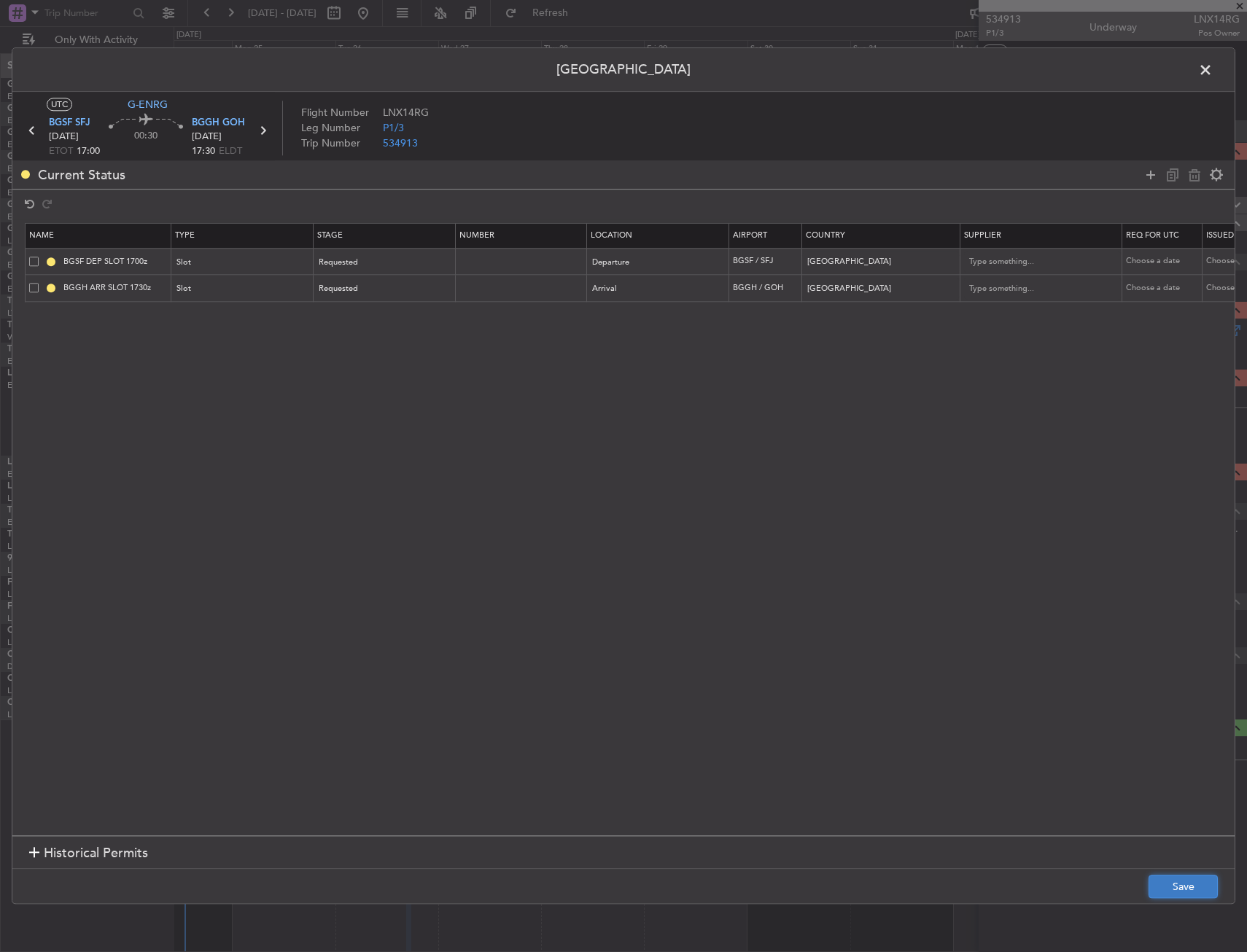
click at [1166, 877] on button "Save" at bounding box center [1183, 887] width 69 height 24
click at [1213, 78] on span at bounding box center [1213, 74] width 0 height 29
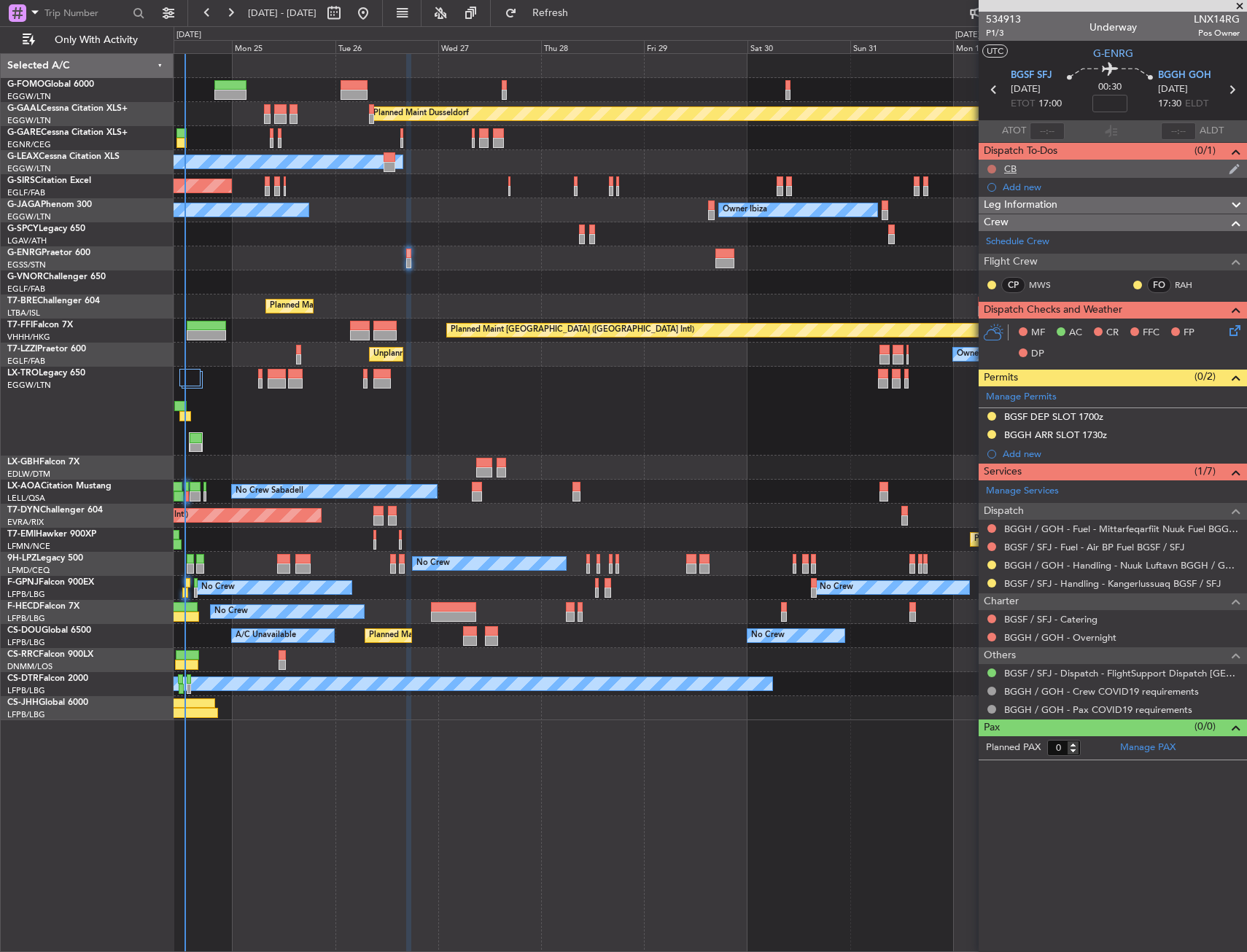
click at [989, 170] on button at bounding box center [991, 168] width 9 height 8
drag, startPoint x: 996, startPoint y: 231, endPoint x: 984, endPoint y: 191, distance: 41.8
click at [995, 231] on span "Completed" at bounding box center [998, 232] width 48 height 14
click at [992, 34] on span "P1/3" at bounding box center [1003, 33] width 35 height 12
